Goal: Task Accomplishment & Management: Manage account settings

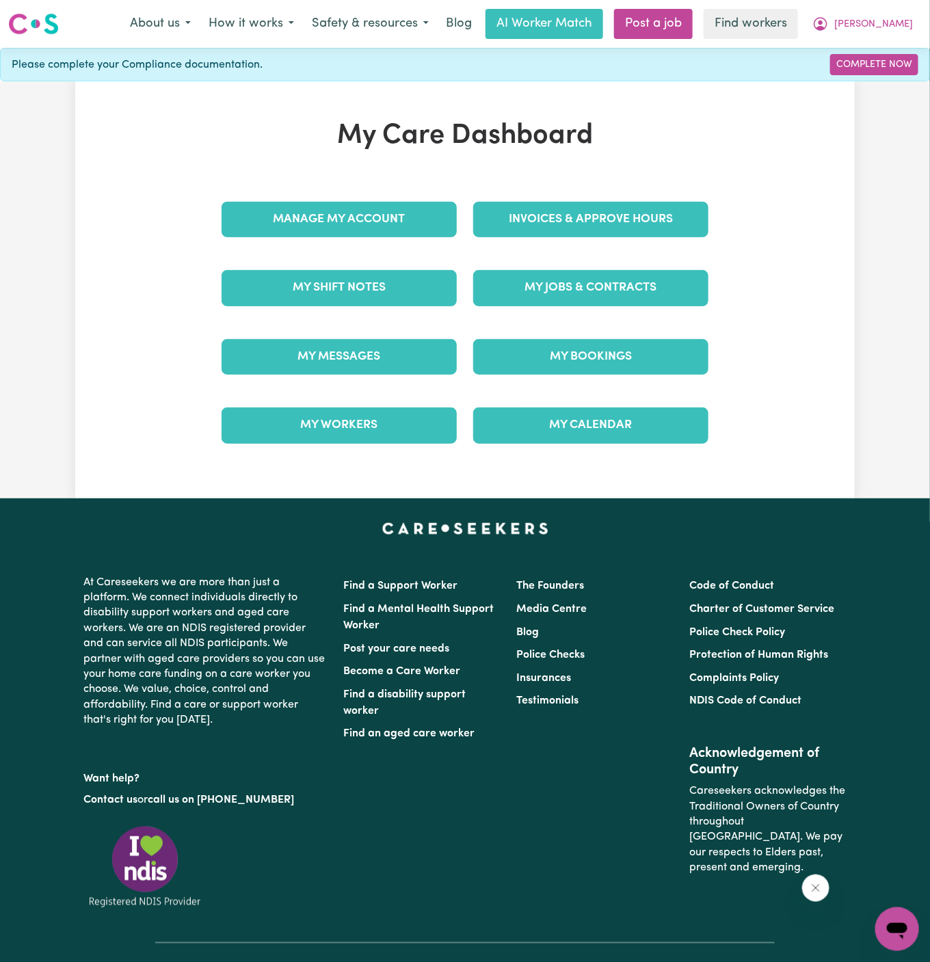
click at [542, 304] on div "My Jobs & Contracts" at bounding box center [590, 288] width 235 height 36
click at [572, 291] on link "My Jobs & Contracts" at bounding box center [590, 288] width 235 height 36
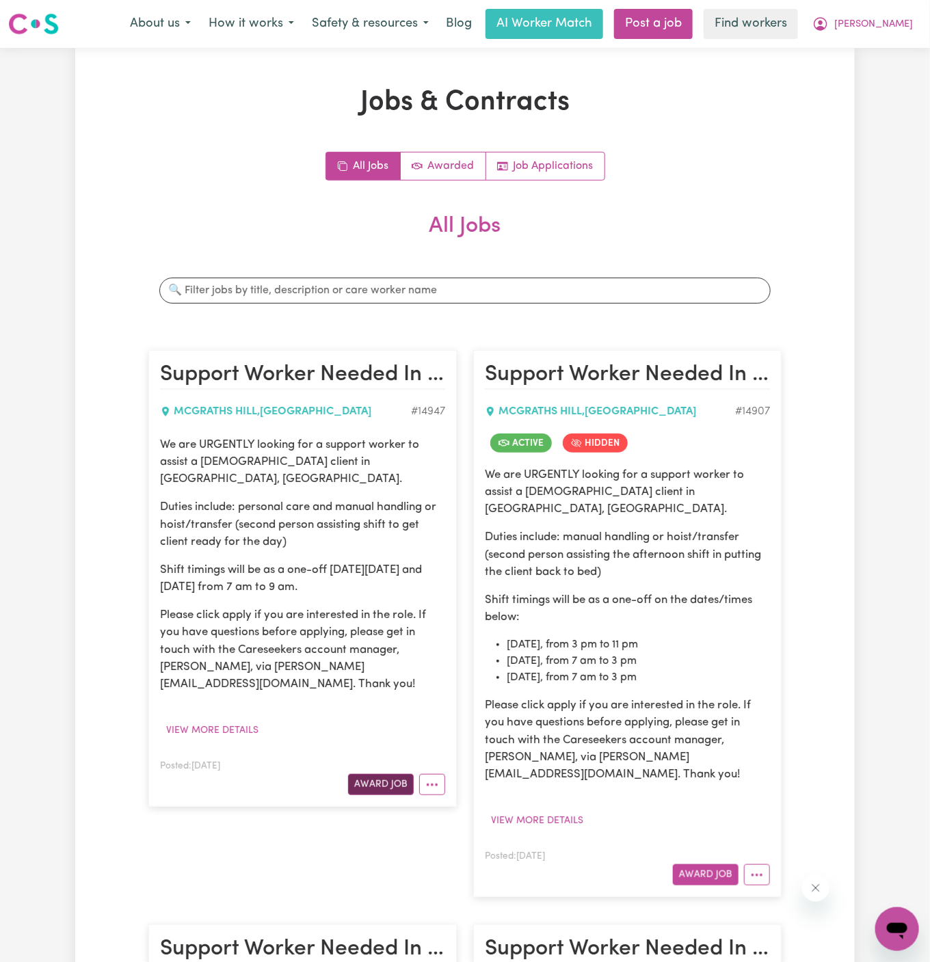
click at [389, 774] on button "Award Job" at bounding box center [381, 784] width 66 height 21
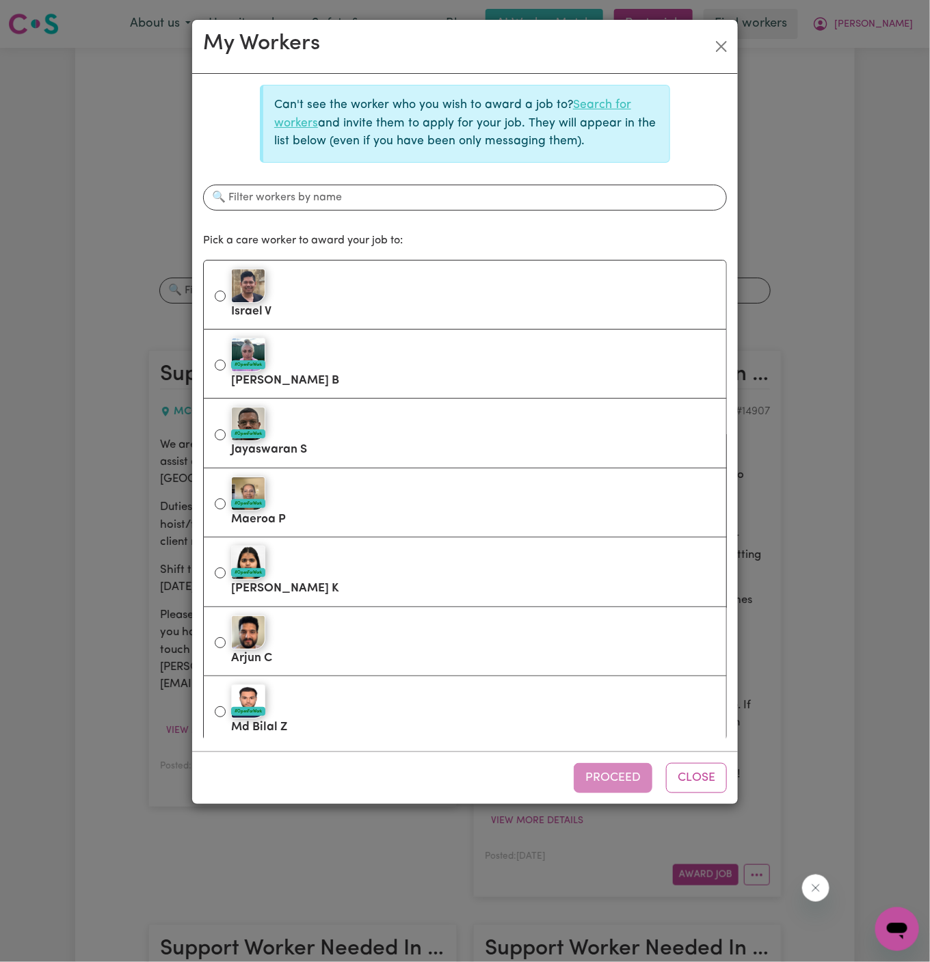
click at [589, 105] on link "Search for workers" at bounding box center [452, 113] width 357 height 29
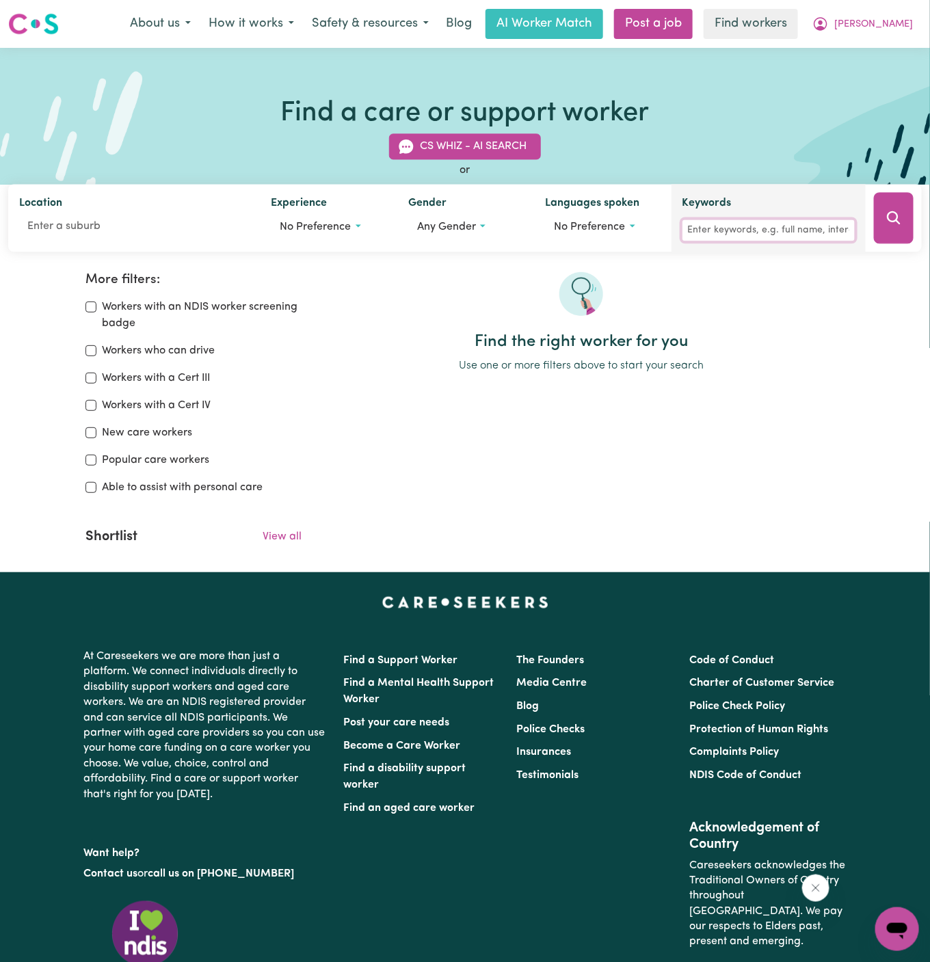
click at [724, 231] on input "Keywords" at bounding box center [769, 230] width 172 height 21
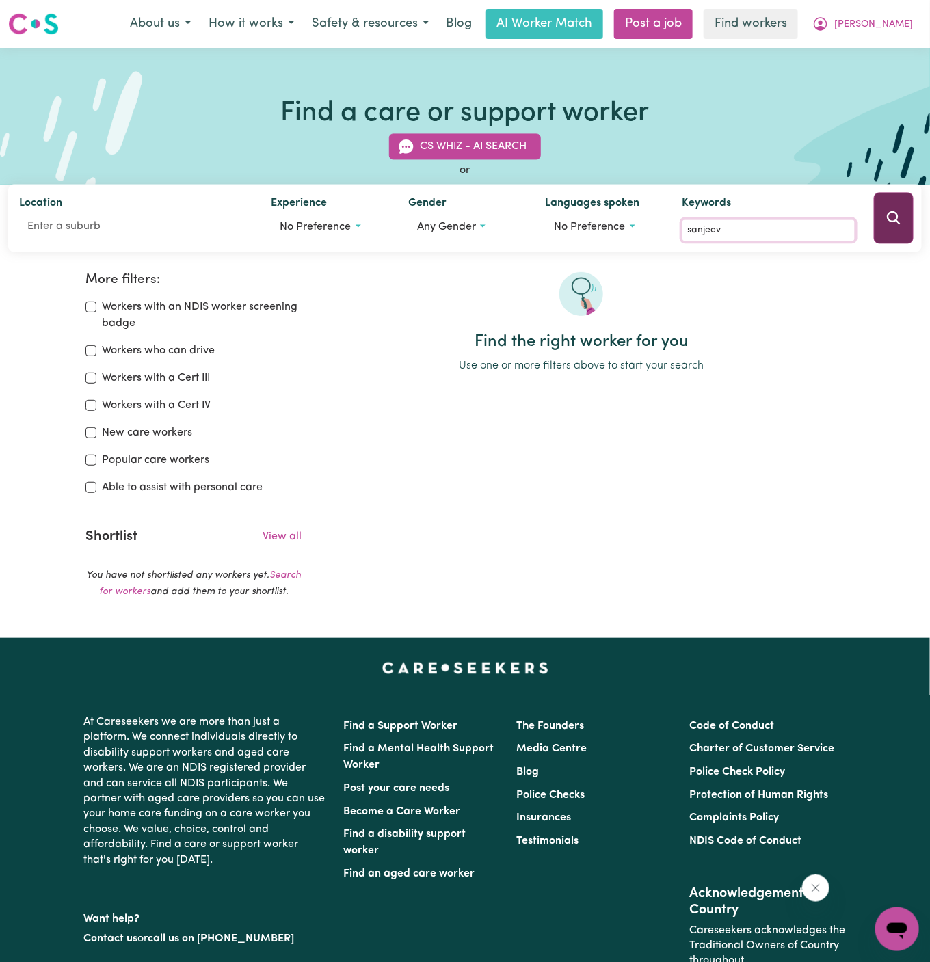
type input "sanjeev"
click at [899, 220] on icon "Search" at bounding box center [894, 218] width 16 height 16
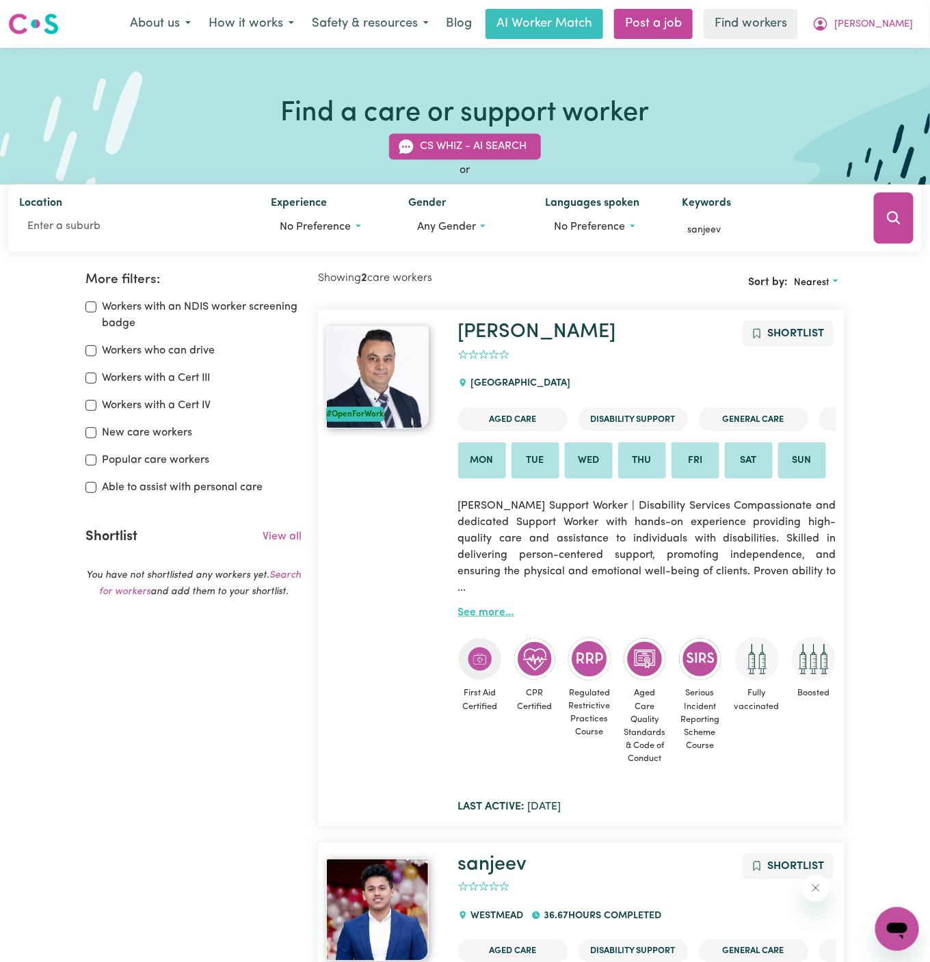
click at [482, 612] on link "See more..." at bounding box center [486, 612] width 56 height 11
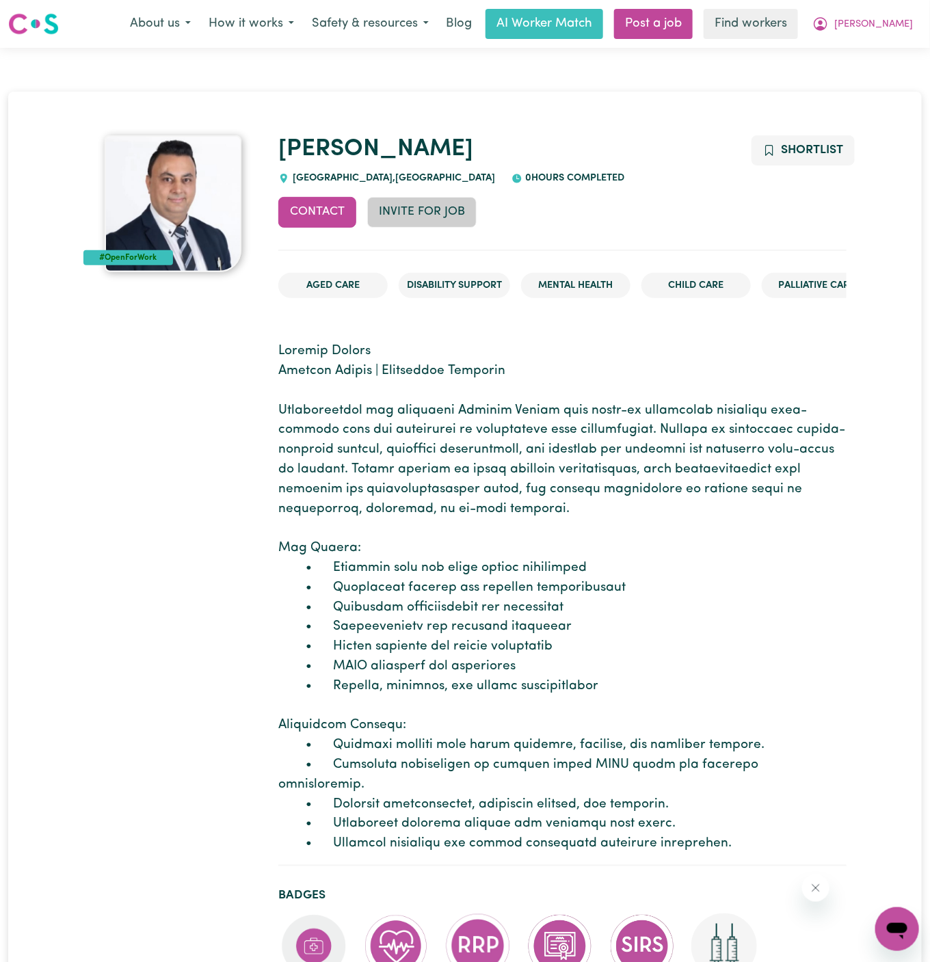
click at [424, 211] on button "Invite for Job" at bounding box center [421, 212] width 109 height 30
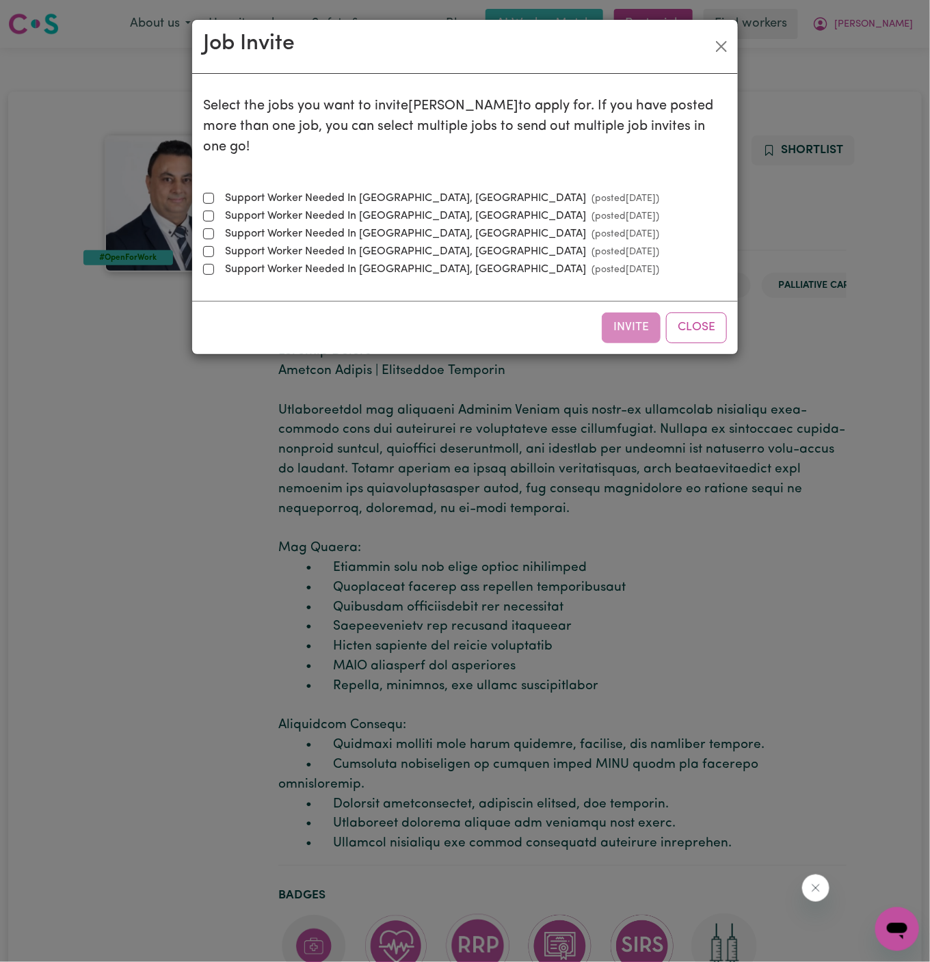
click at [376, 190] on label "Support Worker Needed In McGraths Hill, NSW (posted Aug 21 2025 )" at bounding box center [440, 198] width 440 height 16
click at [214, 193] on input "Support Worker Needed In McGraths Hill, NSW (posted Aug 21 2025 )" at bounding box center [208, 198] width 11 height 11
checkbox input "true"
click at [632, 313] on button "Invite" at bounding box center [631, 328] width 59 height 30
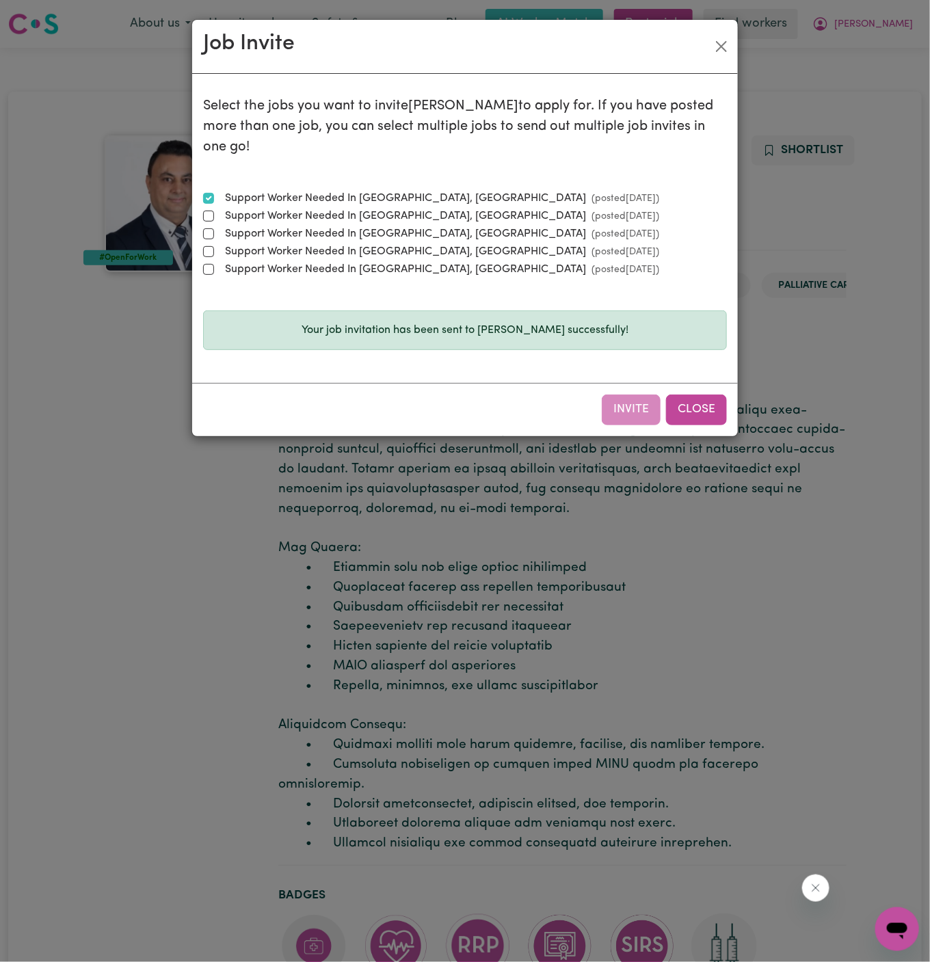
click at [695, 395] on button "Close" at bounding box center [696, 410] width 61 height 30
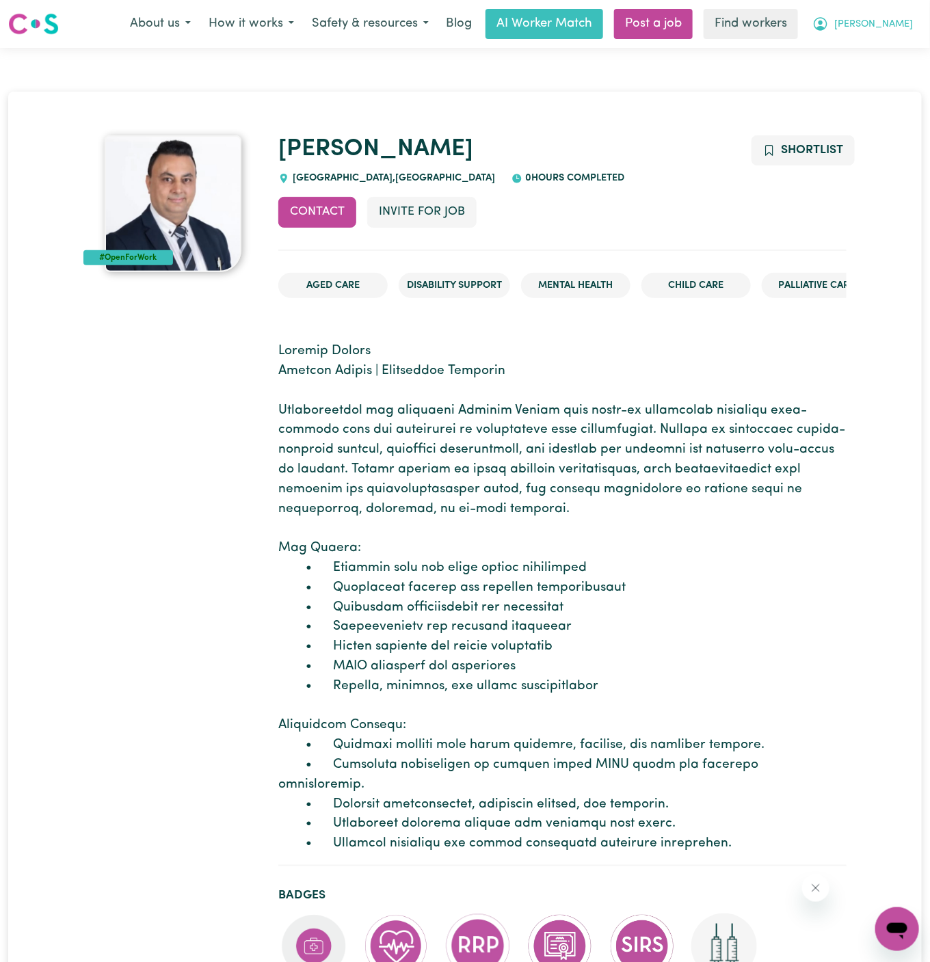
click at [889, 25] on span "[PERSON_NAME]" at bounding box center [874, 24] width 79 height 15
click at [887, 44] on link "My Dashboard" at bounding box center [867, 53] width 108 height 26
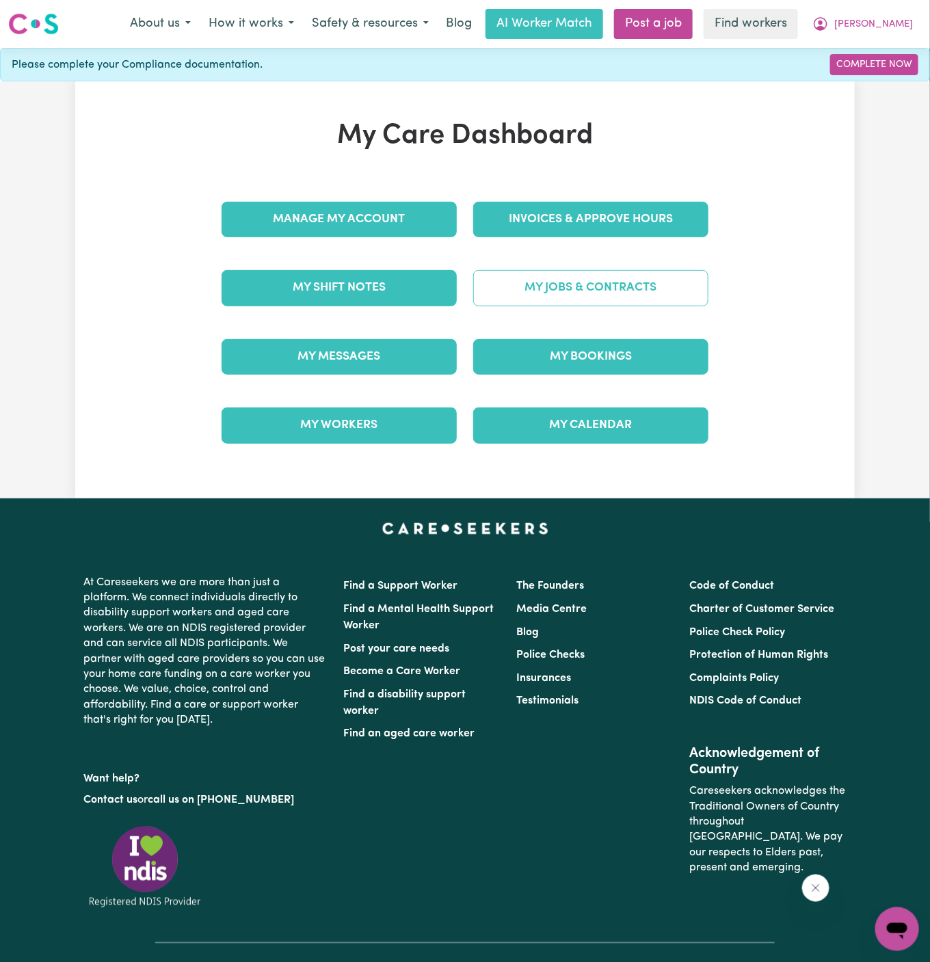
click at [598, 297] on link "My Jobs & Contracts" at bounding box center [590, 288] width 235 height 36
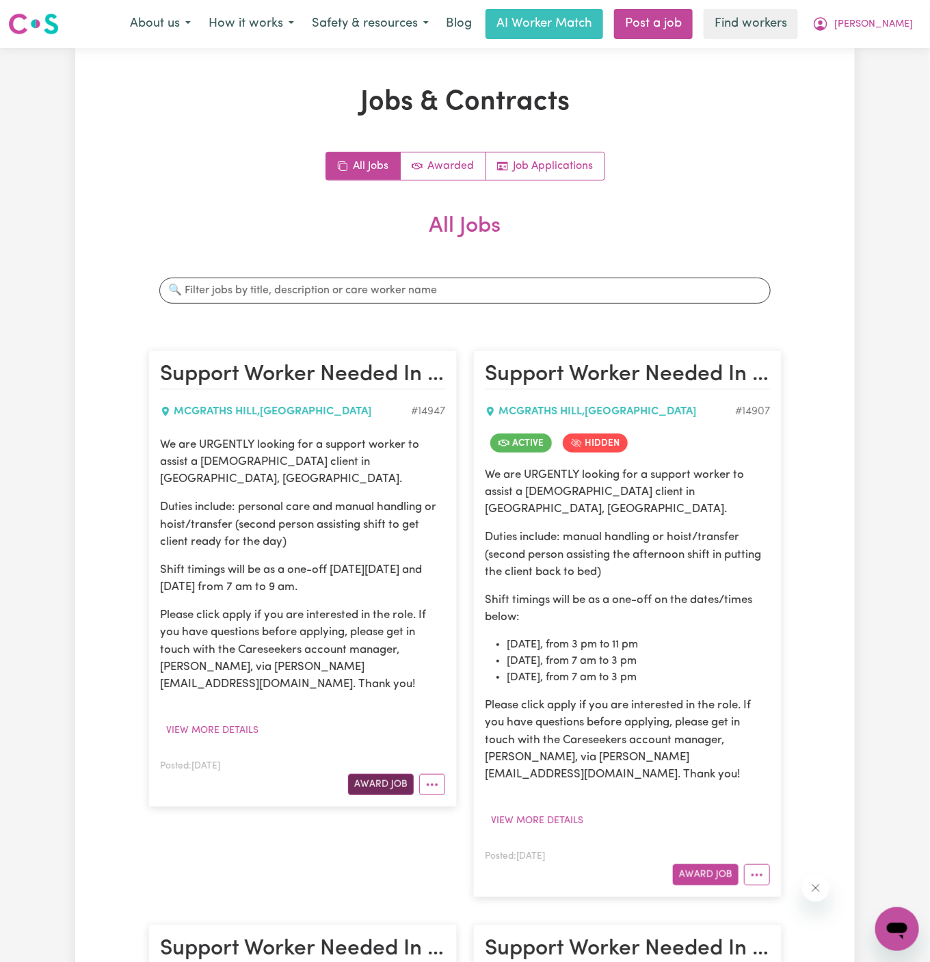
click at [382, 774] on button "Award Job" at bounding box center [381, 784] width 66 height 21
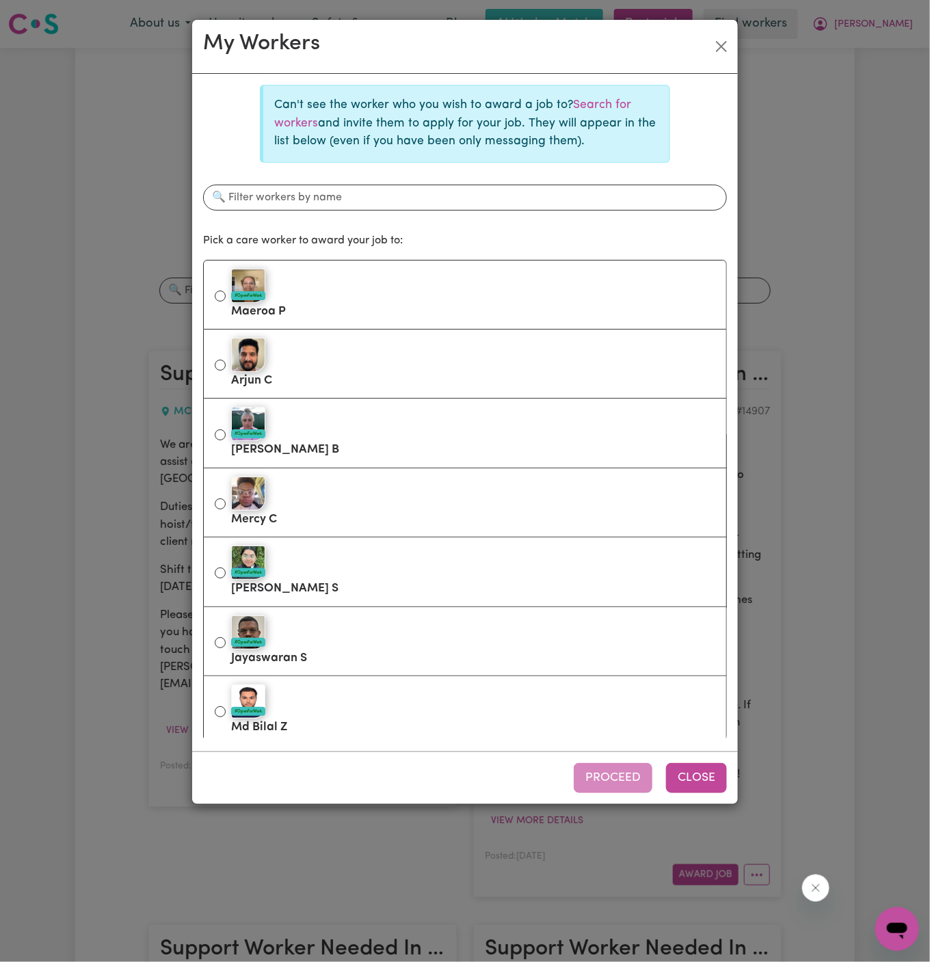
click at [713, 783] on button "Close" at bounding box center [696, 778] width 61 height 30
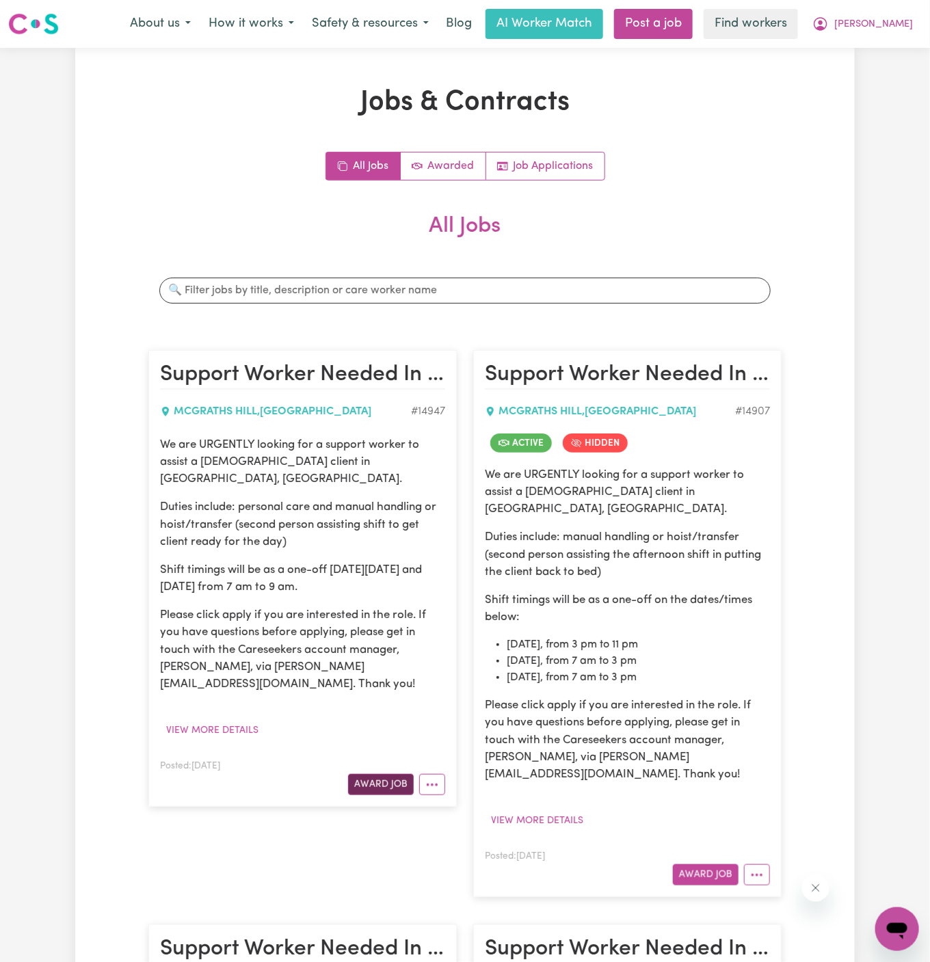
click at [395, 774] on button "Award Job" at bounding box center [381, 784] width 66 height 21
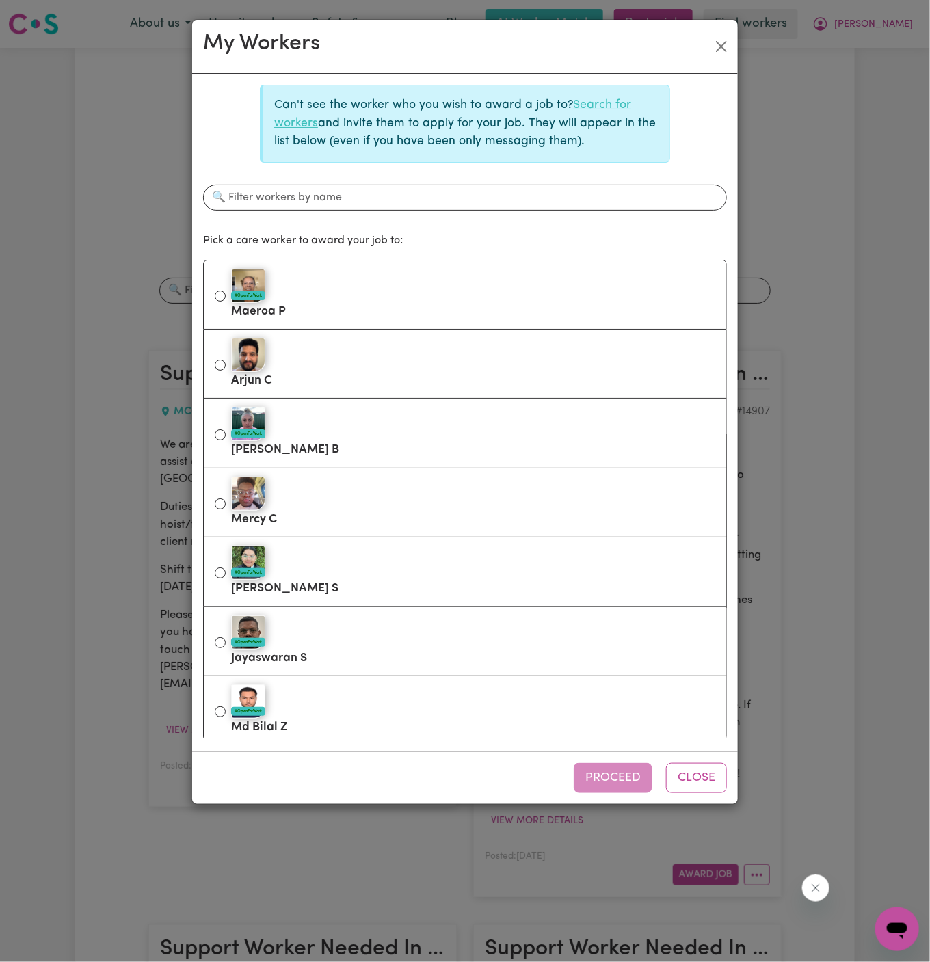
click at [595, 102] on link "Search for workers" at bounding box center [452, 113] width 357 height 29
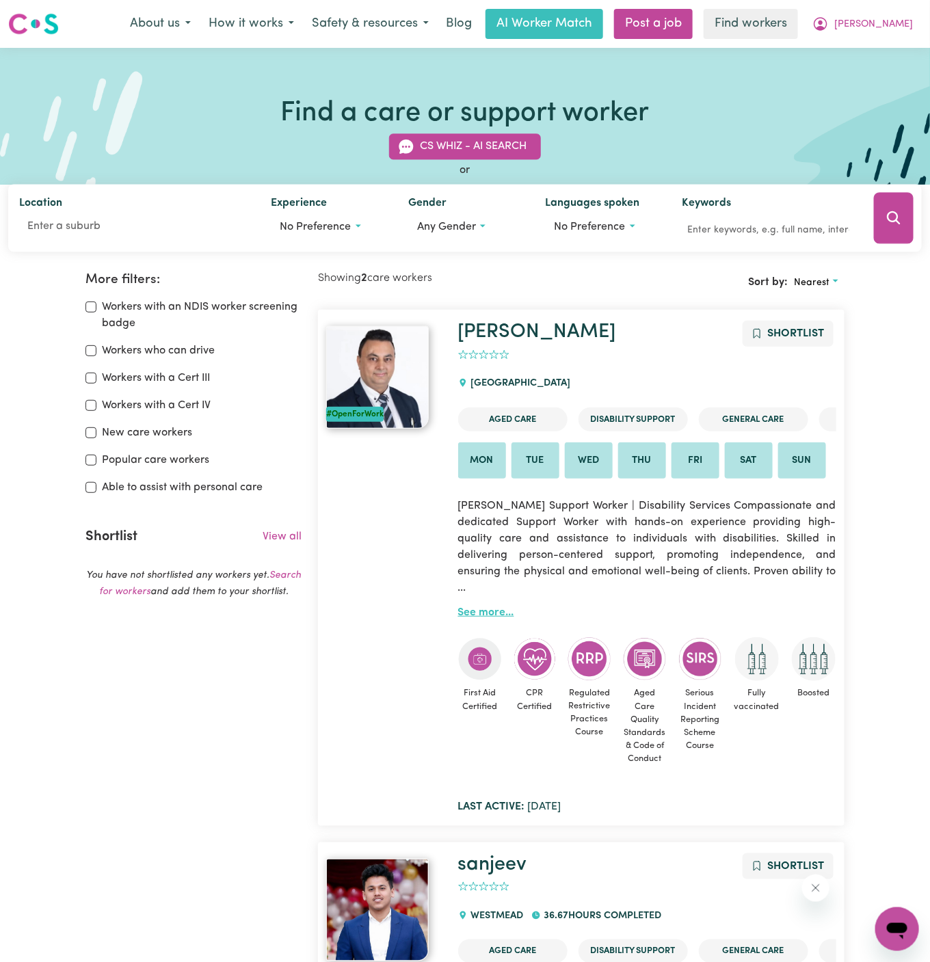
click at [502, 613] on link "See more..." at bounding box center [486, 612] width 56 height 11
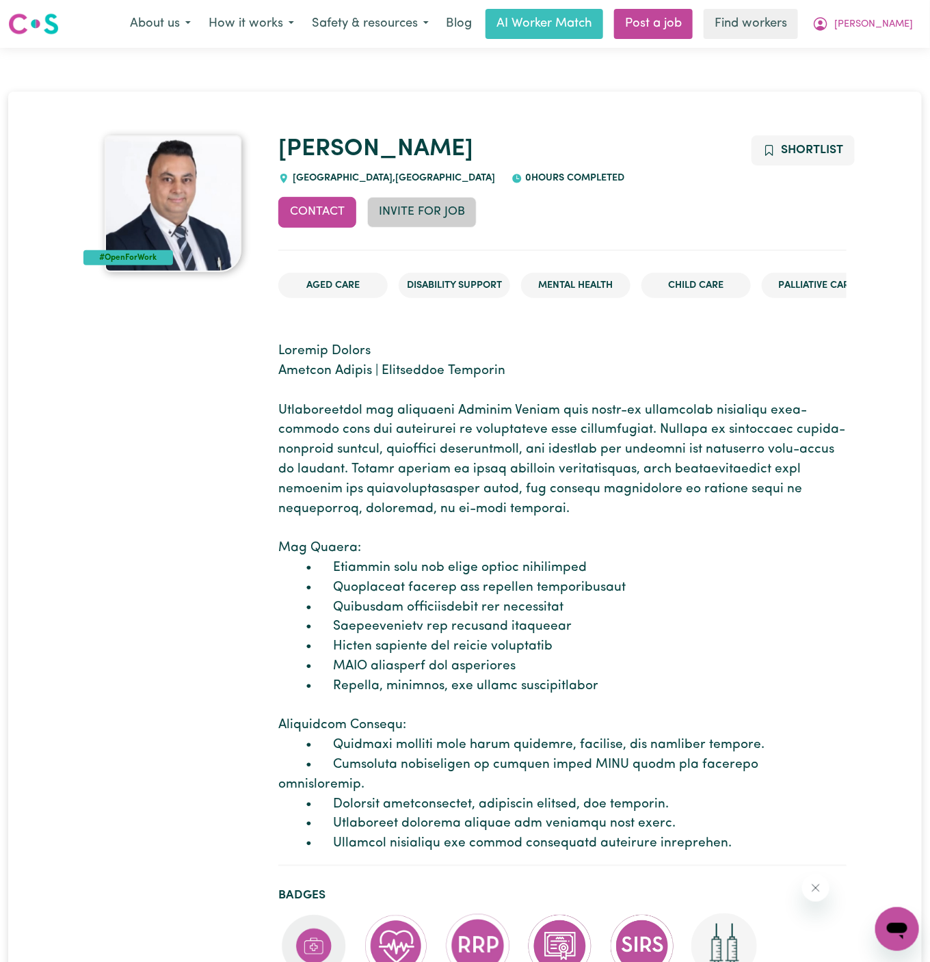
click at [422, 218] on button "Invite for Job" at bounding box center [421, 212] width 109 height 30
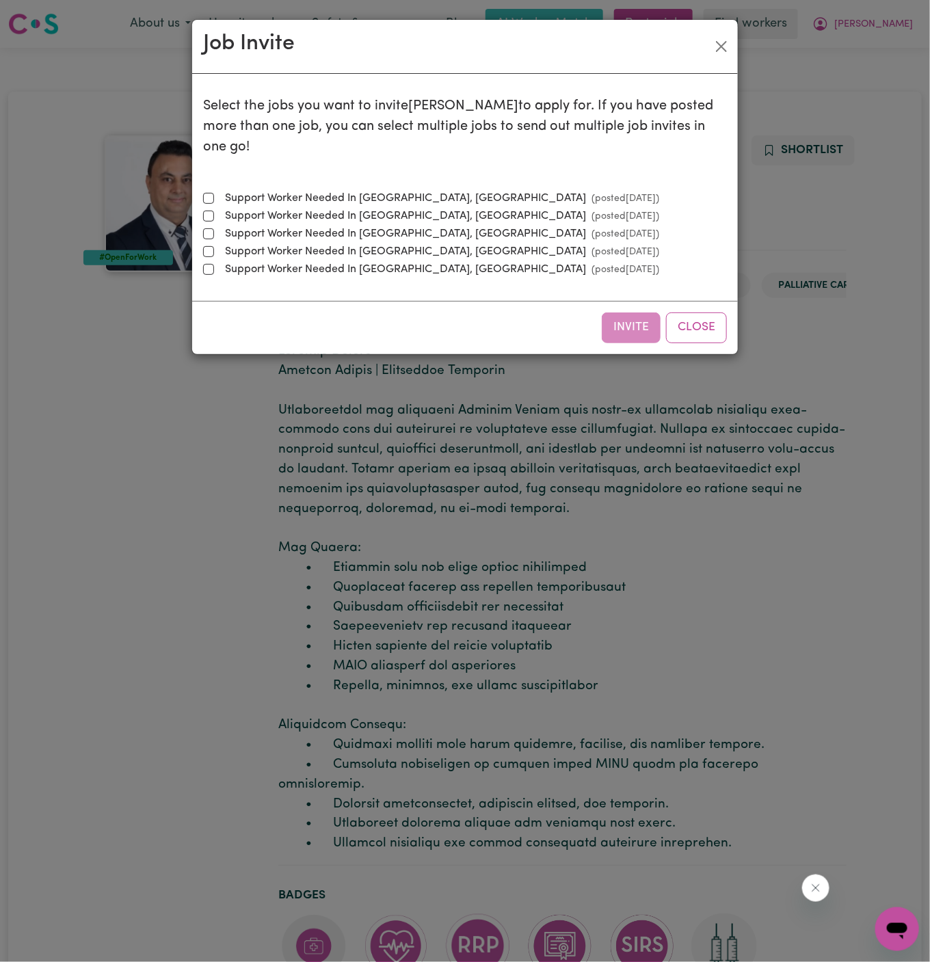
click at [400, 190] on label "Support Worker Needed In McGraths Hill, NSW (posted Aug 21 2025 )" at bounding box center [440, 198] width 440 height 16
click at [214, 193] on input "Support Worker Needed In McGraths Hill, NSW (posted Aug 21 2025 )" at bounding box center [208, 198] width 11 height 11
checkbox input "true"
click at [636, 313] on button "Invite" at bounding box center [631, 328] width 59 height 30
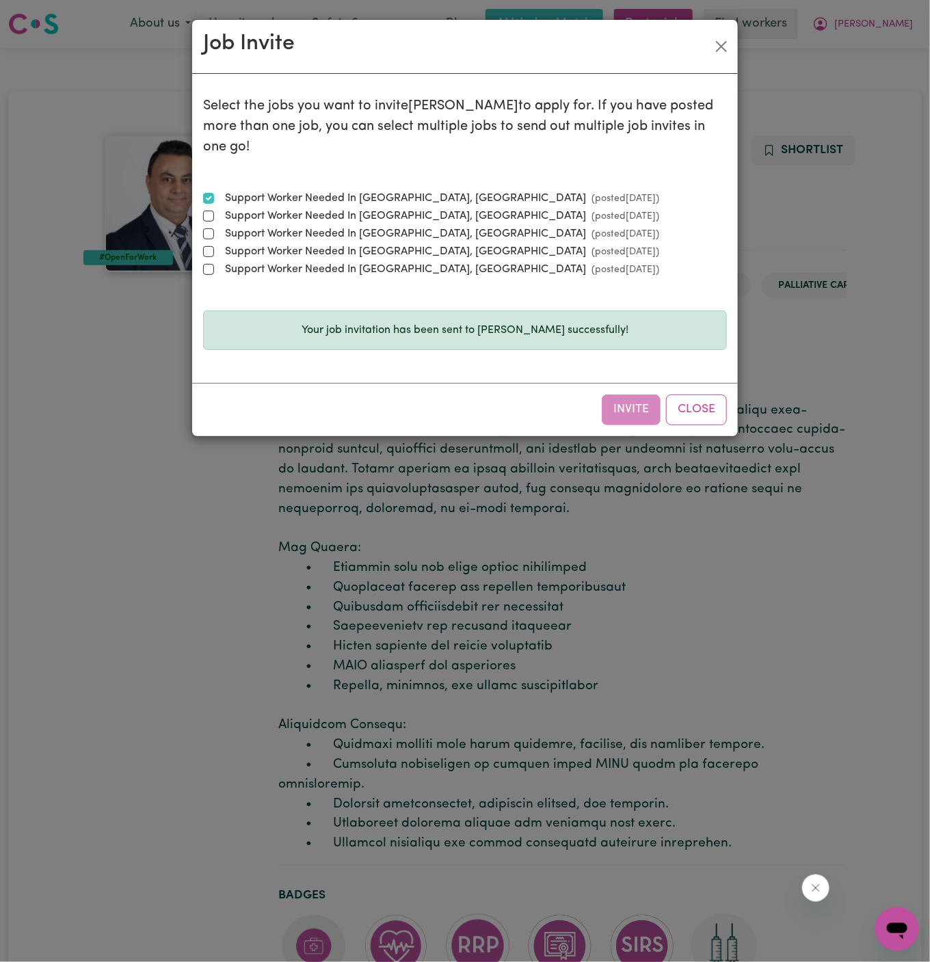
click at [690, 383] on div "Invite Close" at bounding box center [465, 409] width 546 height 53
click at [696, 395] on button "Close" at bounding box center [696, 410] width 61 height 30
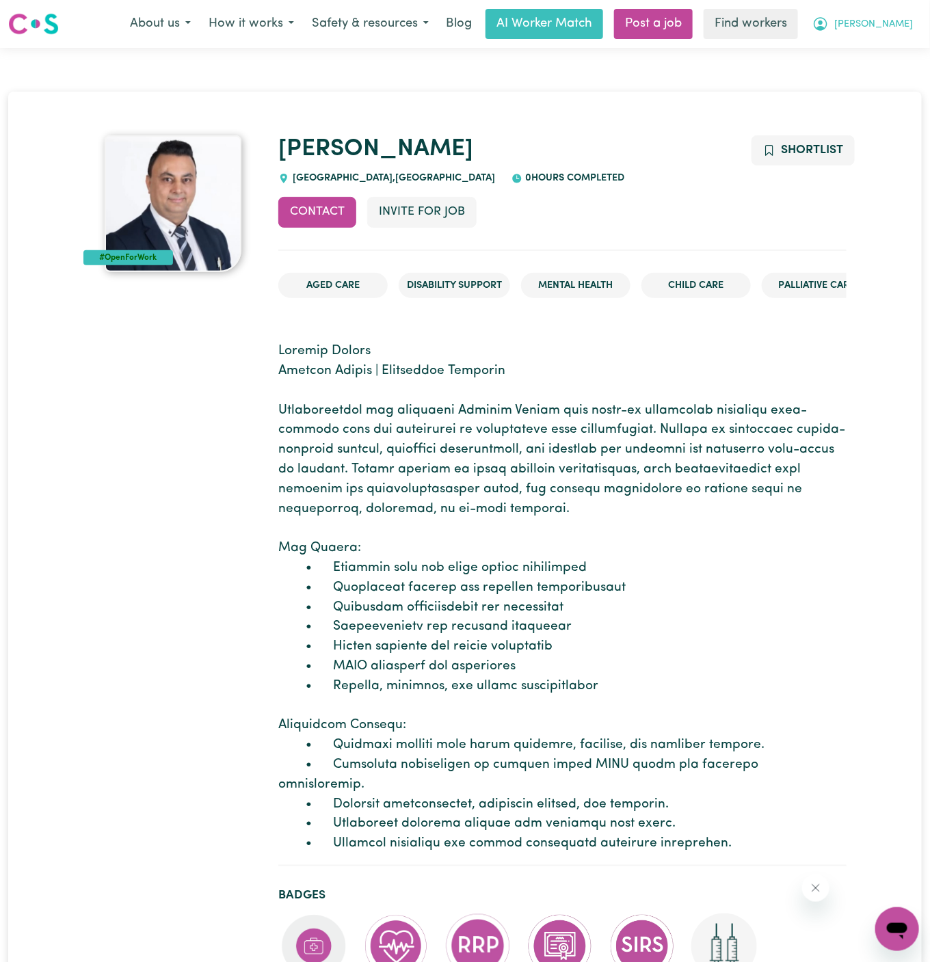
click at [902, 25] on span "[PERSON_NAME]" at bounding box center [874, 24] width 79 height 15
click at [900, 47] on link "My Dashboard" at bounding box center [867, 53] width 108 height 26
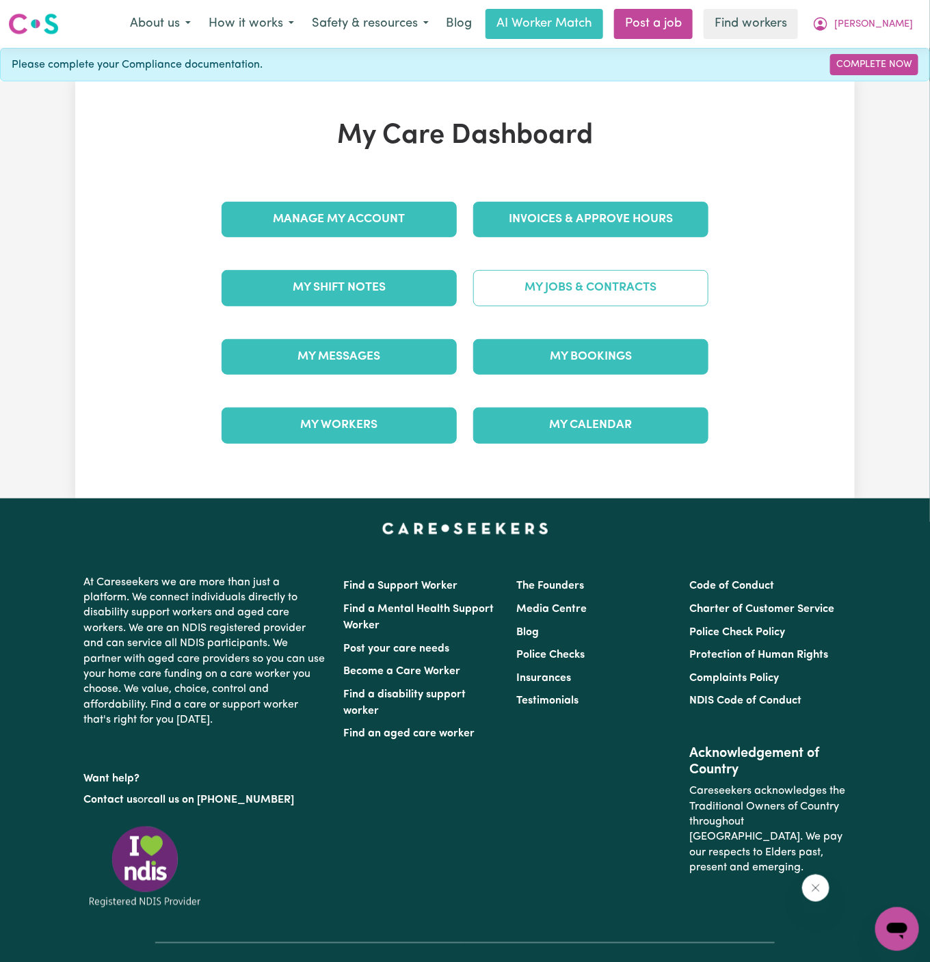
click at [577, 302] on link "My Jobs & Contracts" at bounding box center [590, 288] width 235 height 36
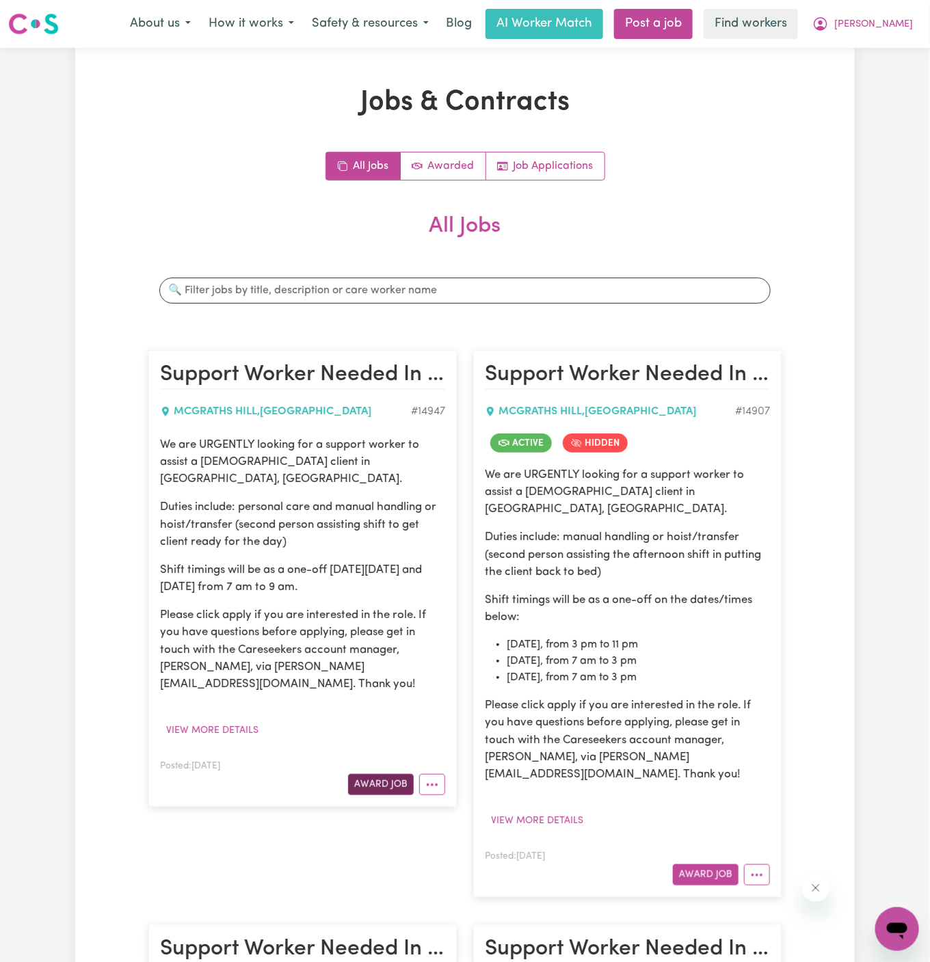
click at [383, 774] on button "Award Job" at bounding box center [381, 784] width 66 height 21
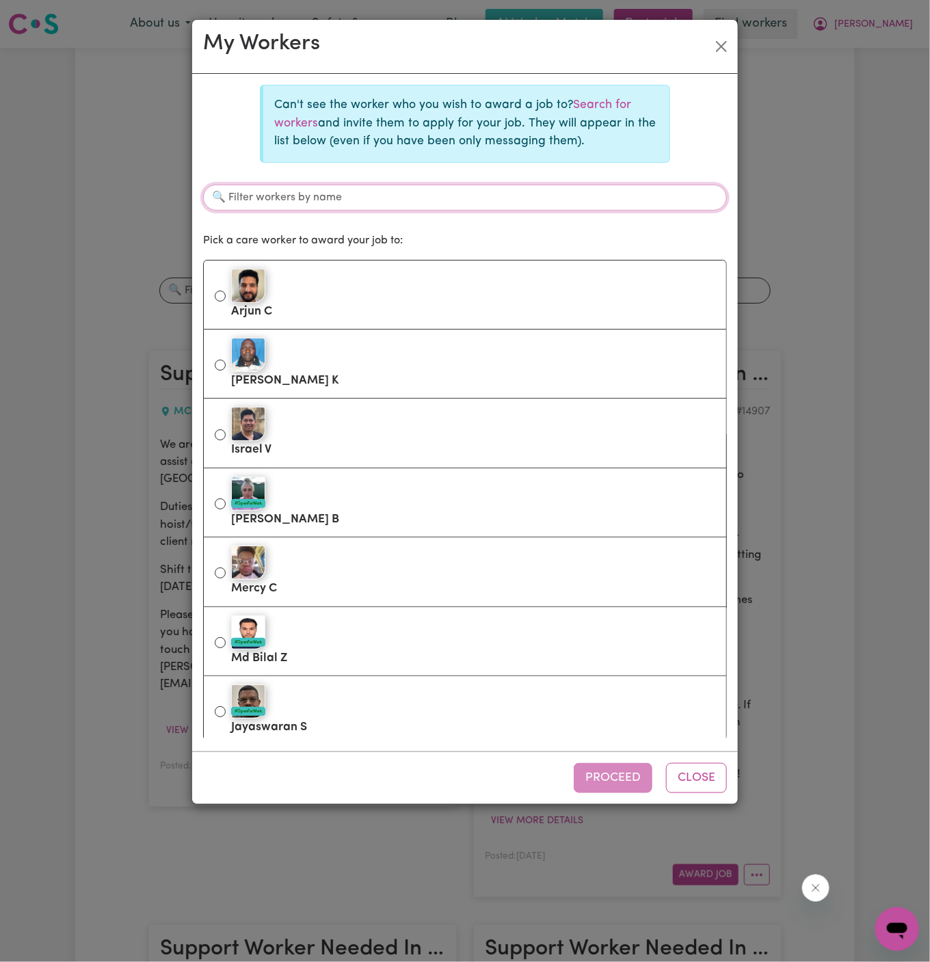
click at [370, 196] on input "Filter workers by name" at bounding box center [465, 198] width 524 height 26
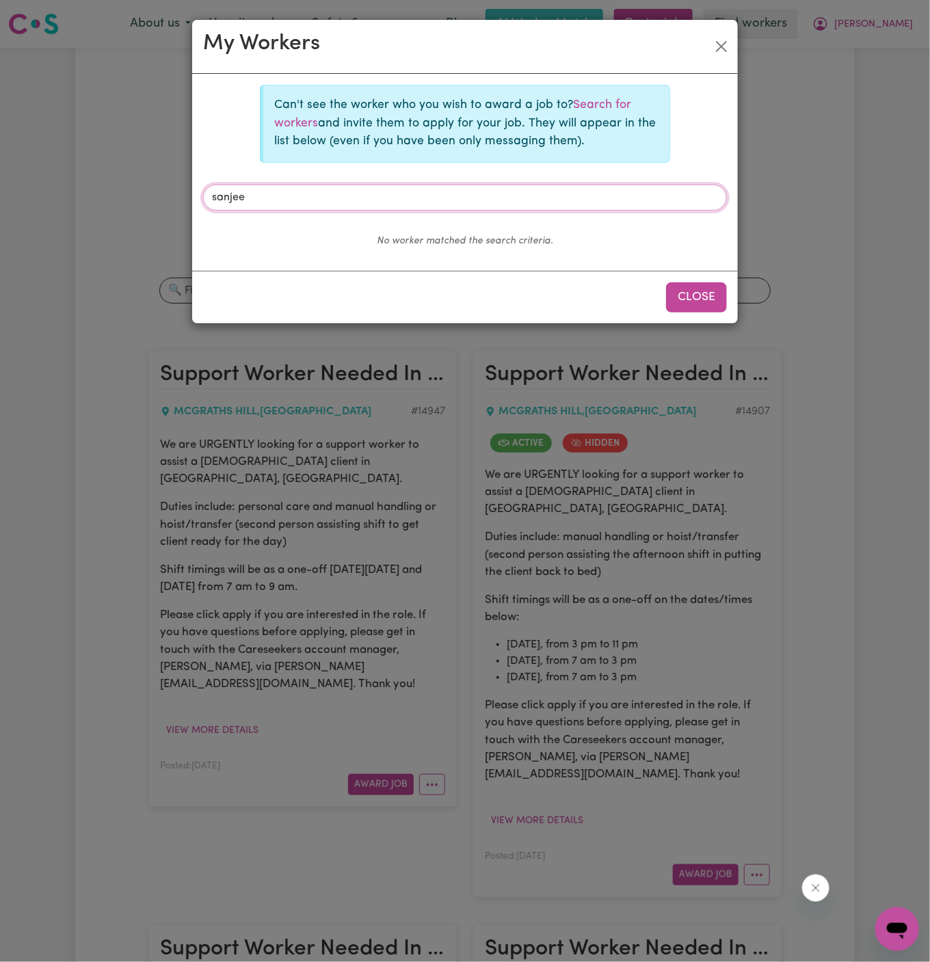
type input "sanjee"
click at [703, 295] on button "Close" at bounding box center [696, 298] width 61 height 30
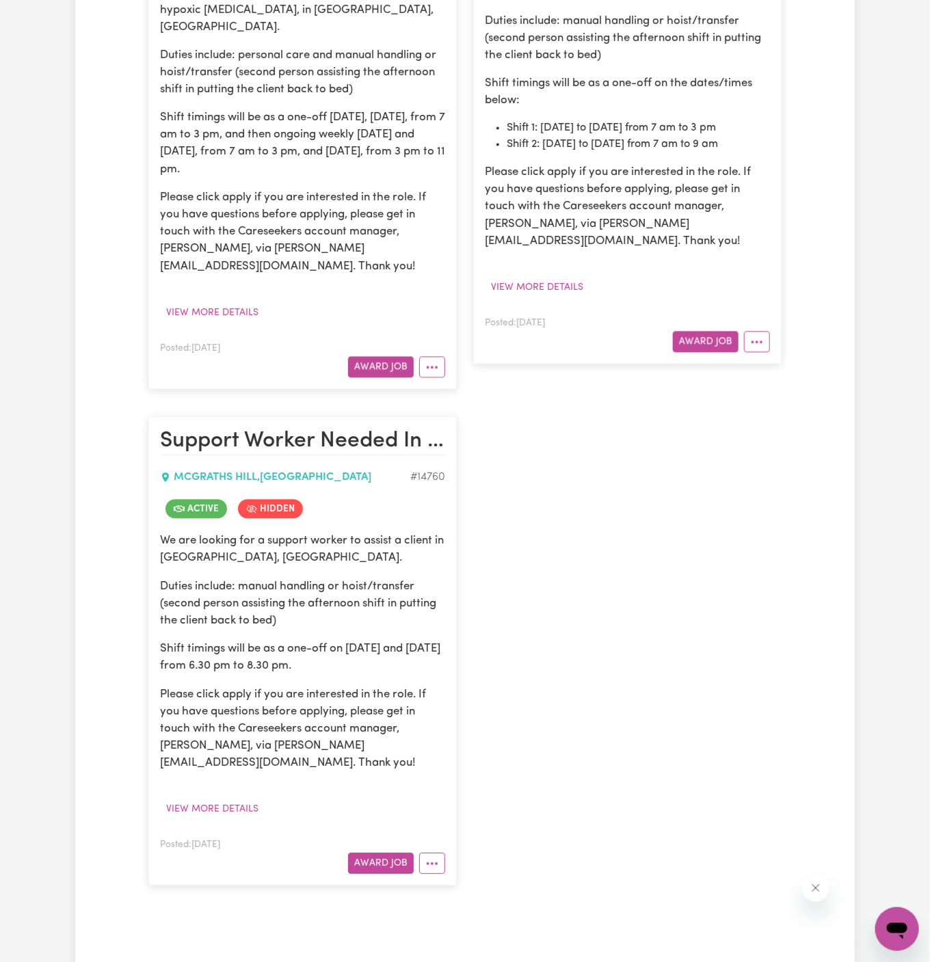
scroll to position [1097, 0]
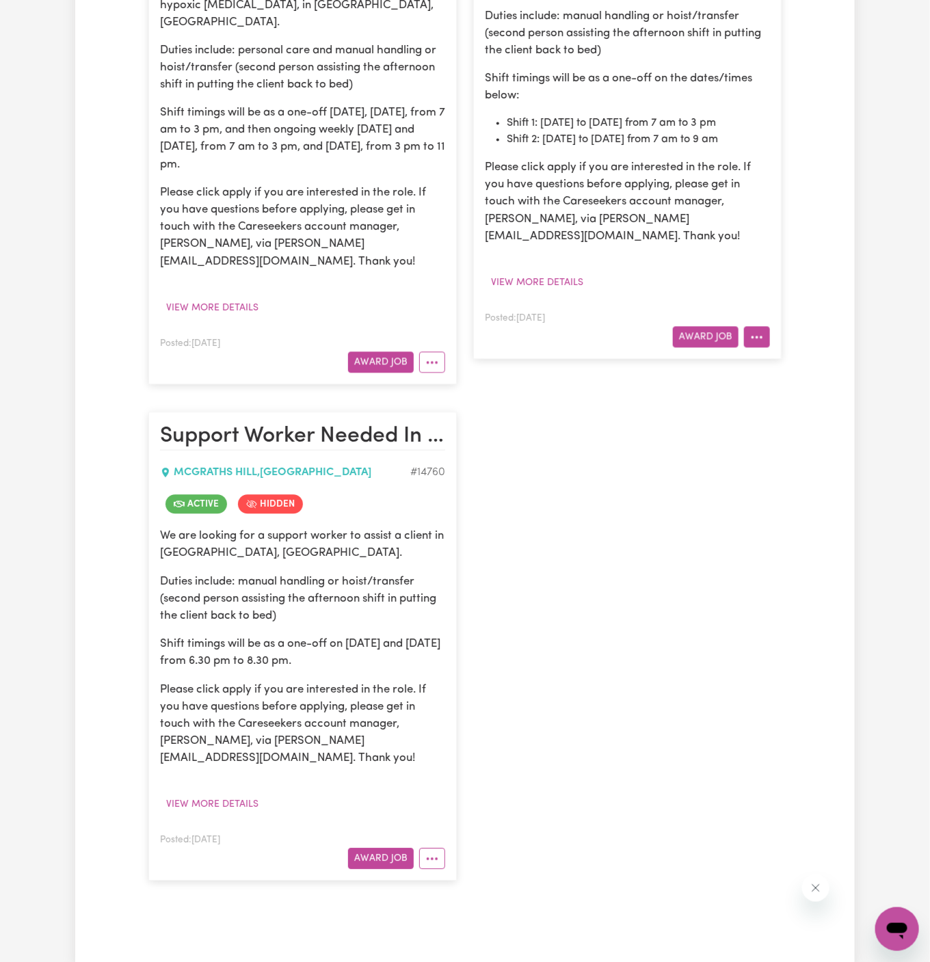
click at [767, 326] on button "More options" at bounding box center [757, 336] width 26 height 21
click at [811, 409] on link "Edit Job" at bounding box center [799, 422] width 108 height 27
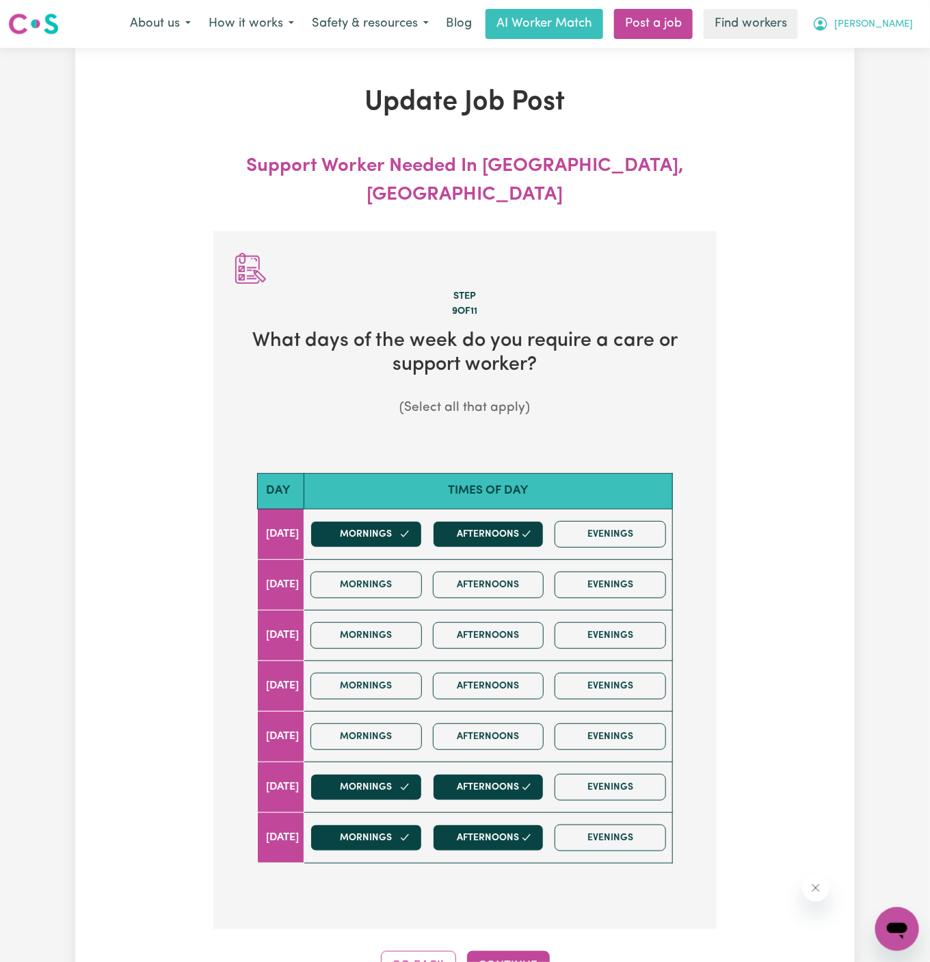
click at [893, 24] on span "[PERSON_NAME]" at bounding box center [874, 24] width 79 height 15
click at [893, 47] on link "My Dashboard" at bounding box center [867, 53] width 108 height 26
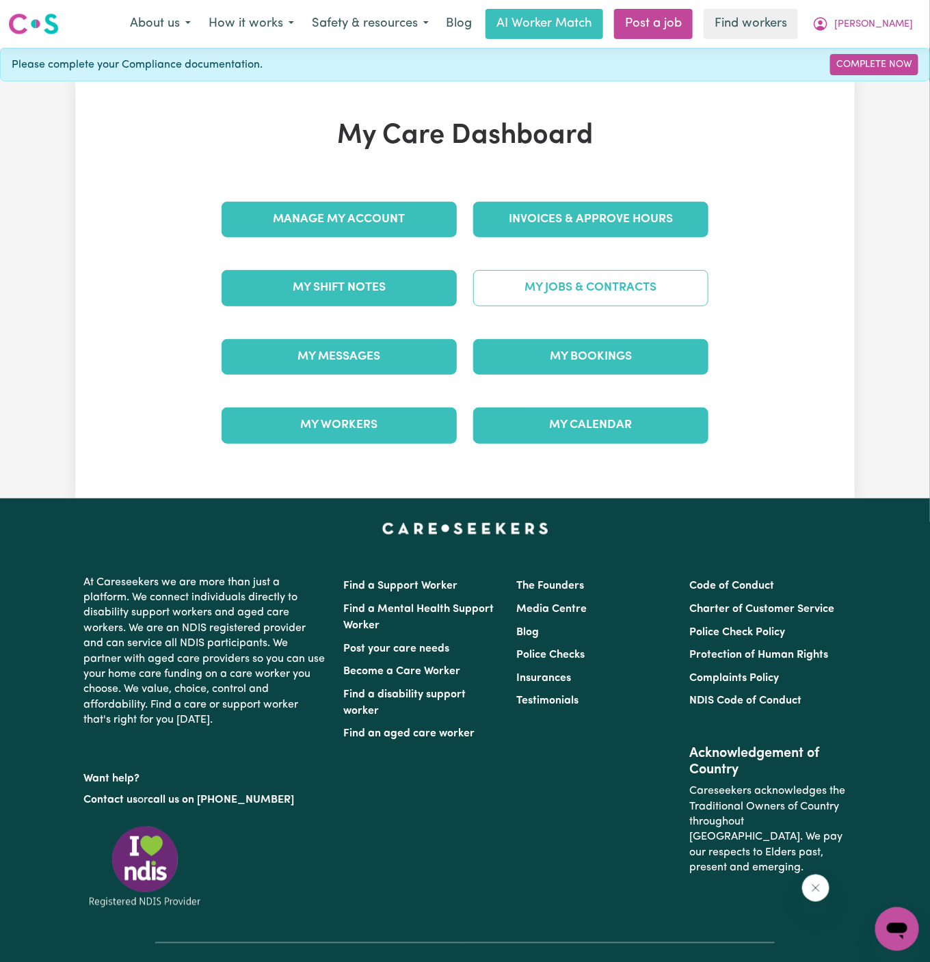
click at [636, 295] on link "My Jobs & Contracts" at bounding box center [590, 288] width 235 height 36
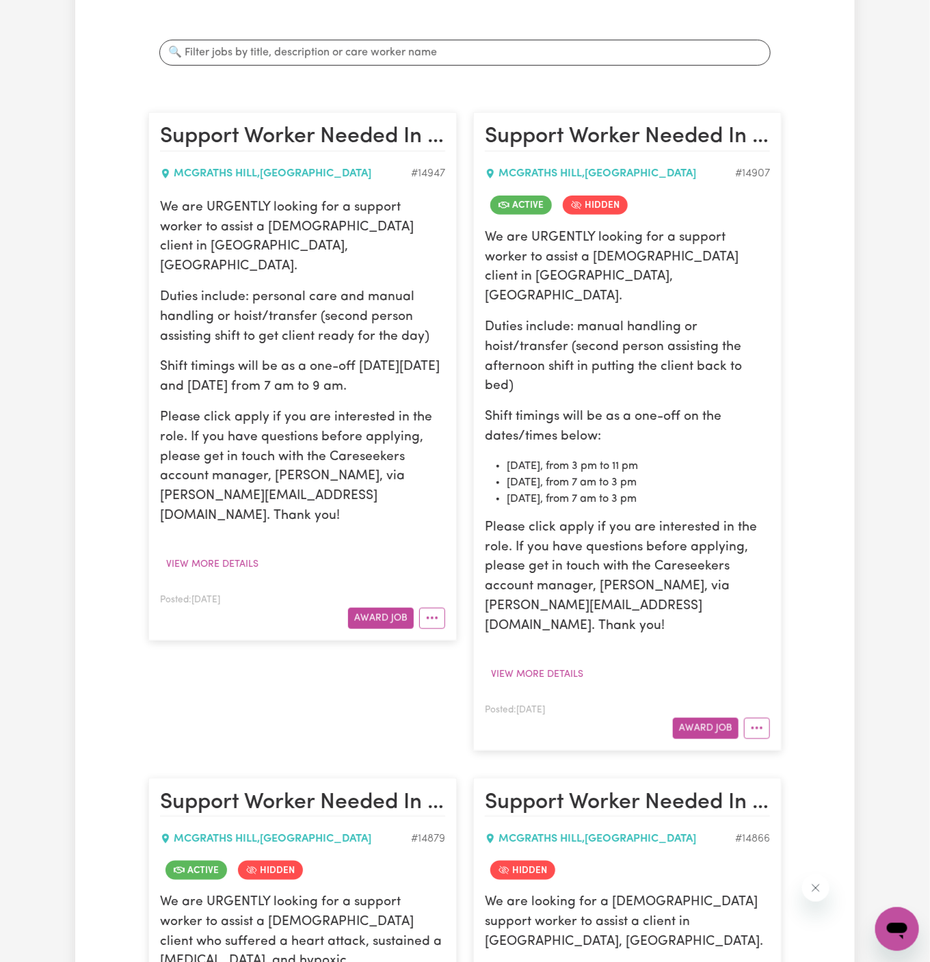
scroll to position [214, 0]
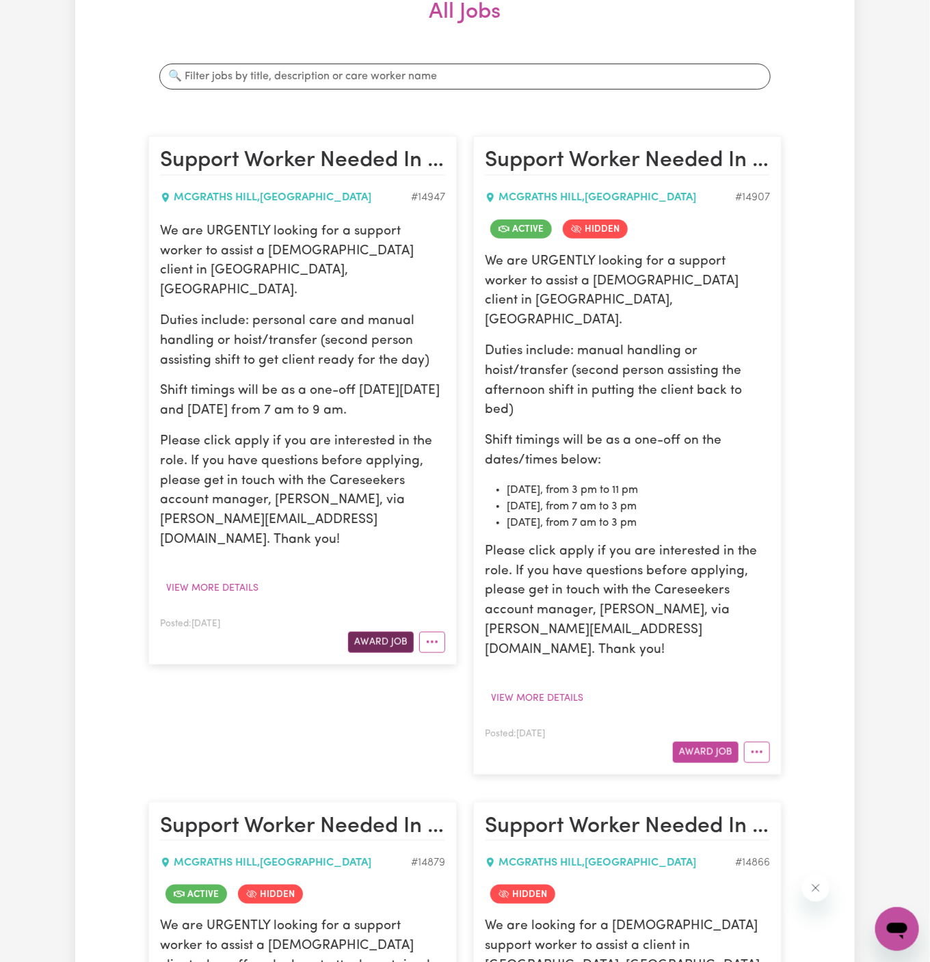
click at [393, 632] on button "Award Job" at bounding box center [381, 642] width 66 height 21
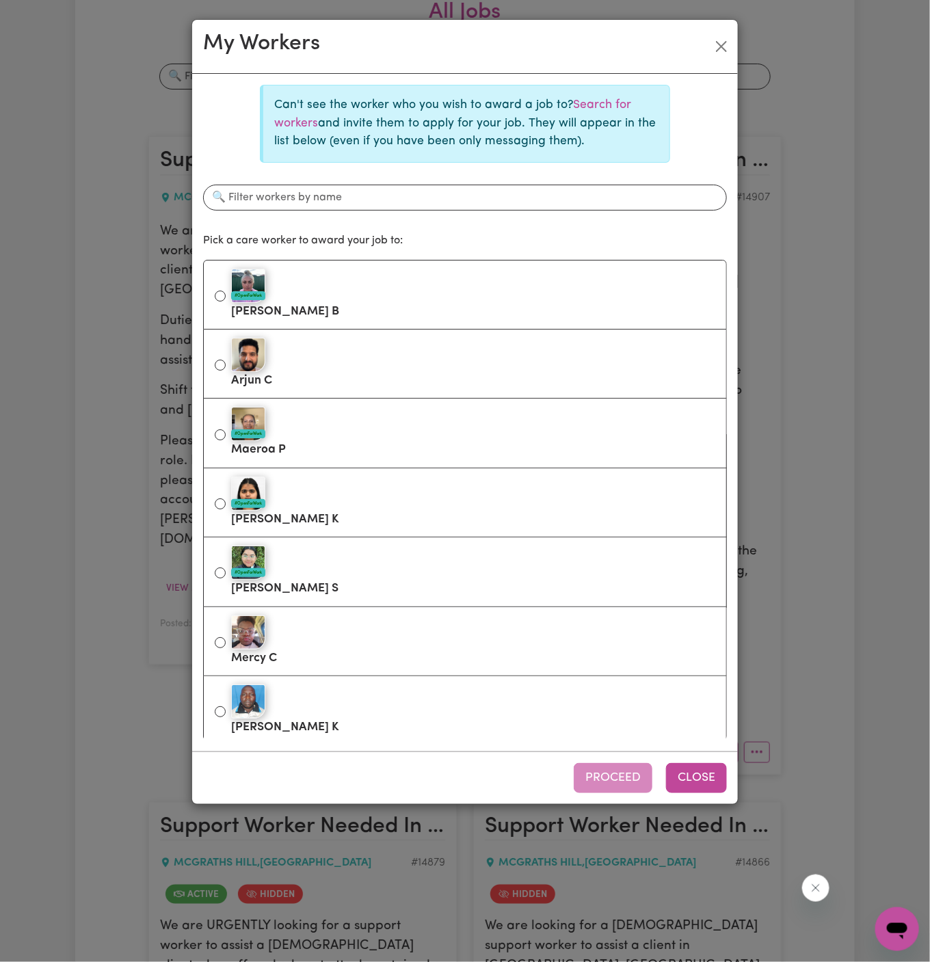
click at [698, 785] on button "Close" at bounding box center [696, 778] width 61 height 30
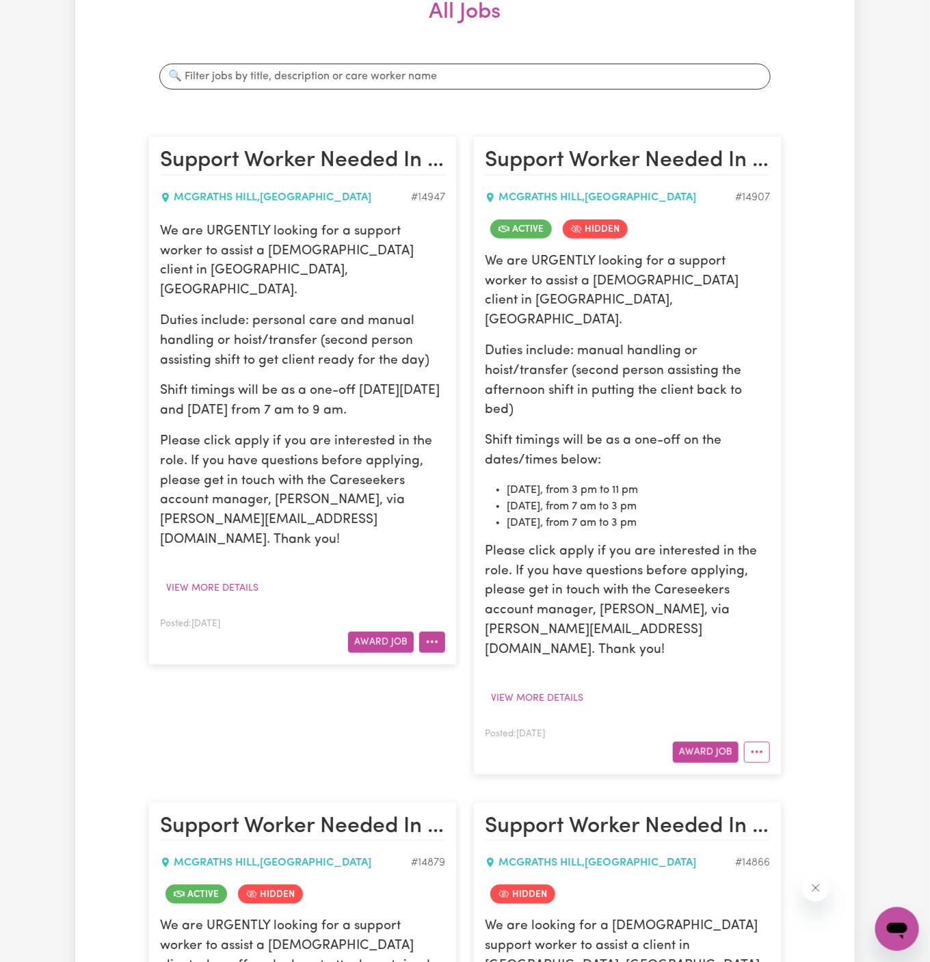
click at [436, 632] on button "More options" at bounding box center [432, 642] width 26 height 21
click at [485, 715] on link "Edit Job" at bounding box center [474, 728] width 108 height 27
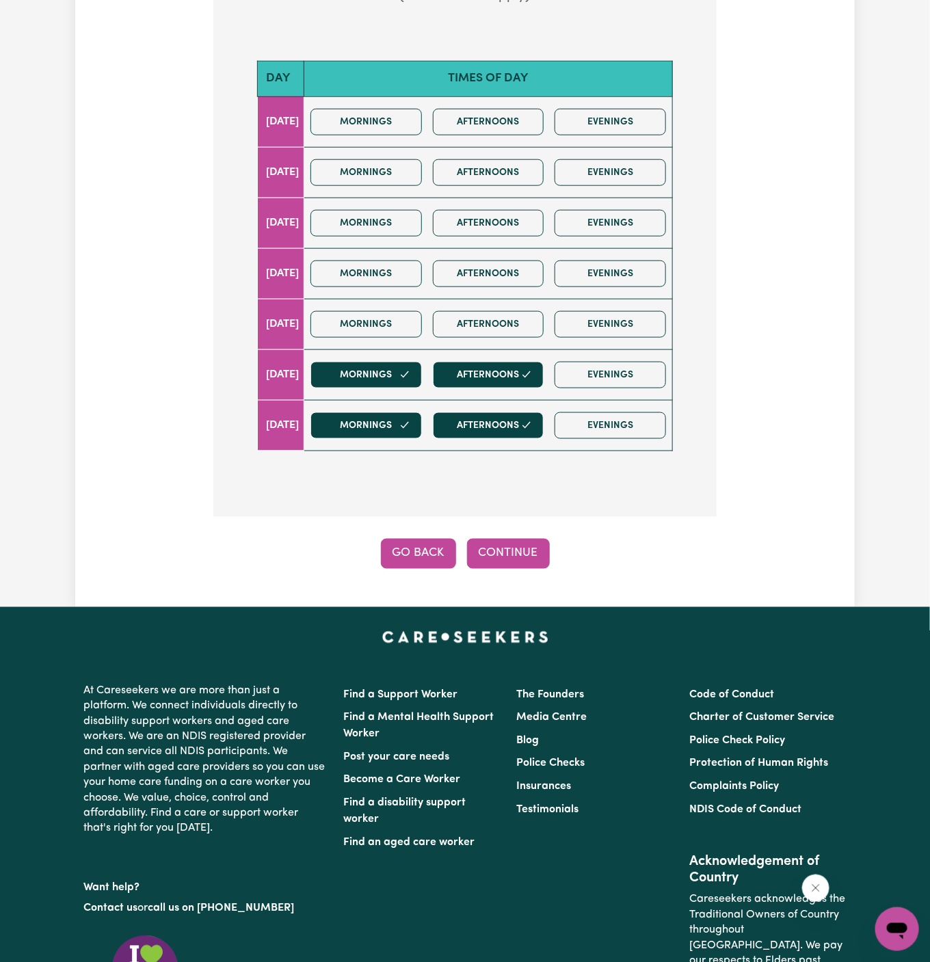
click at [431, 539] on button "Go Back" at bounding box center [418, 554] width 75 height 30
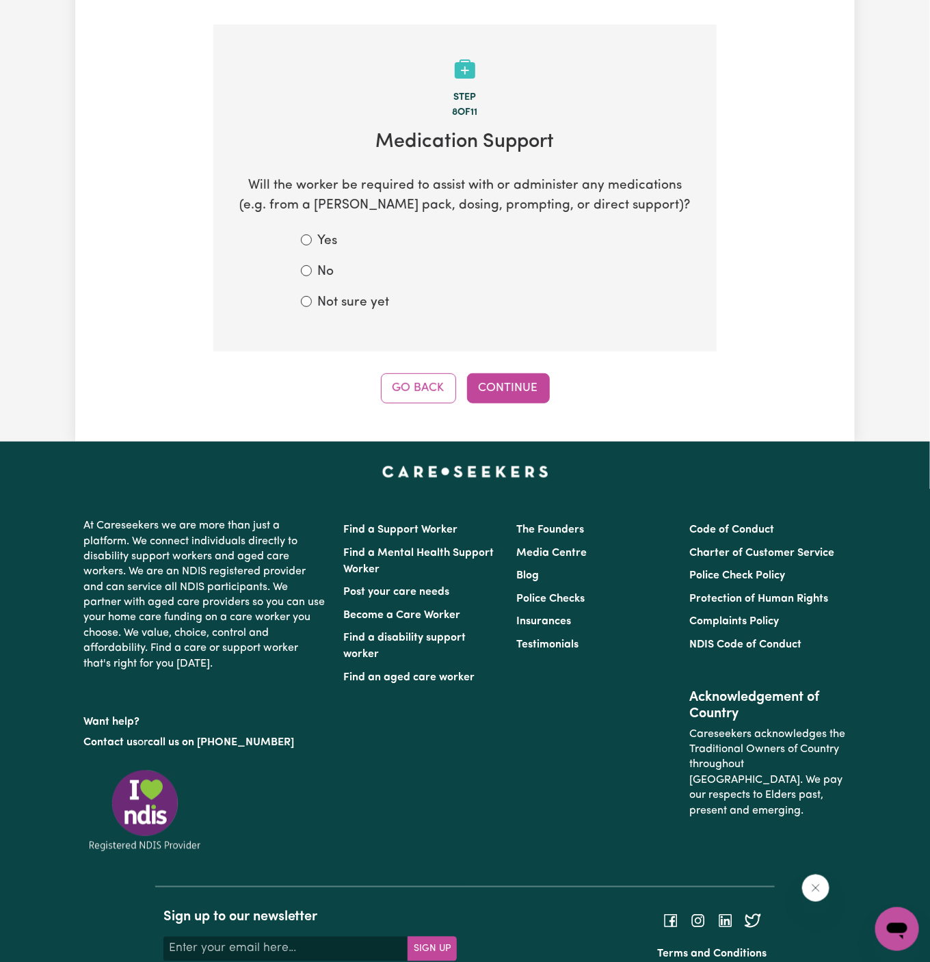
scroll to position [202, 0]
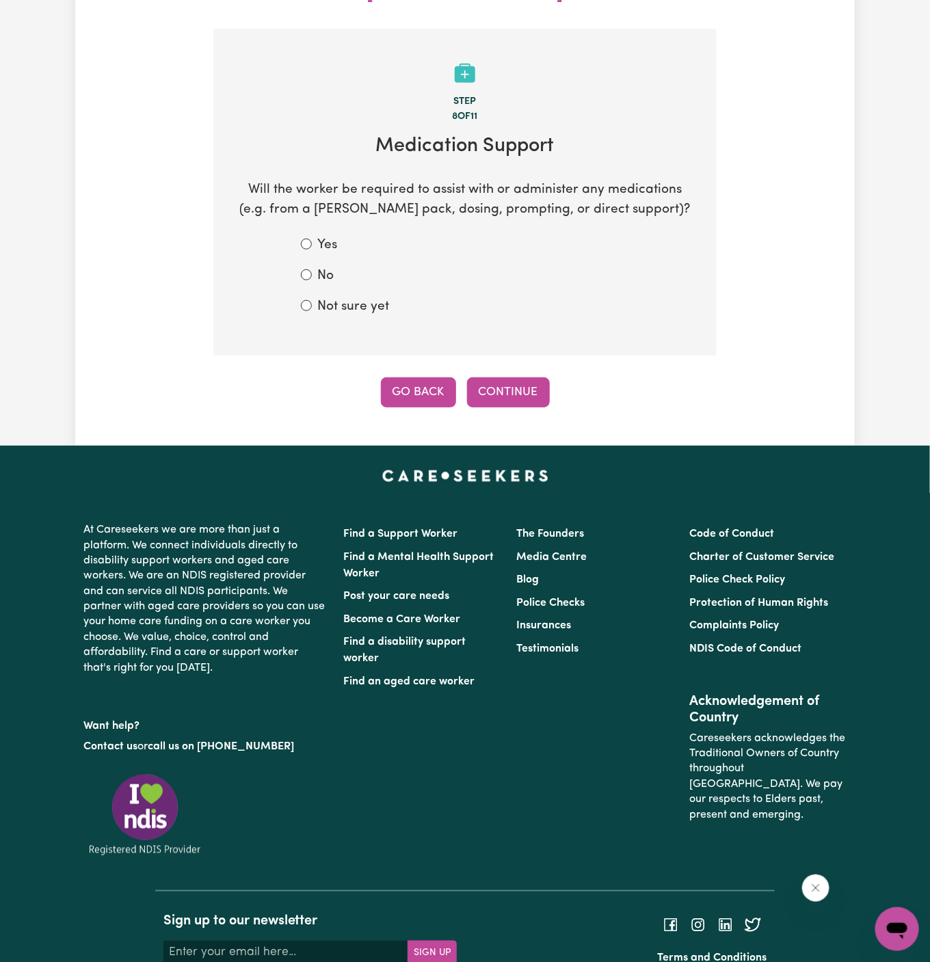
click at [432, 378] on button "Go Back" at bounding box center [418, 393] width 75 height 30
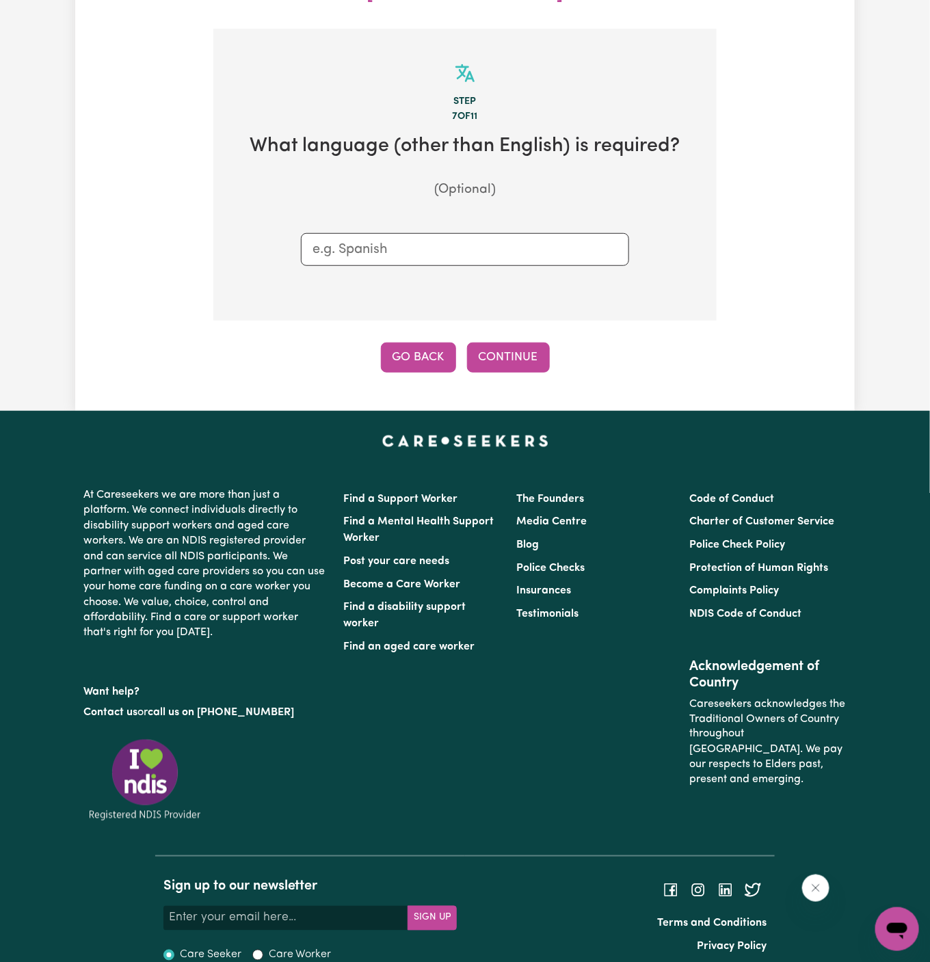
click at [416, 343] on button "Go Back" at bounding box center [418, 358] width 75 height 30
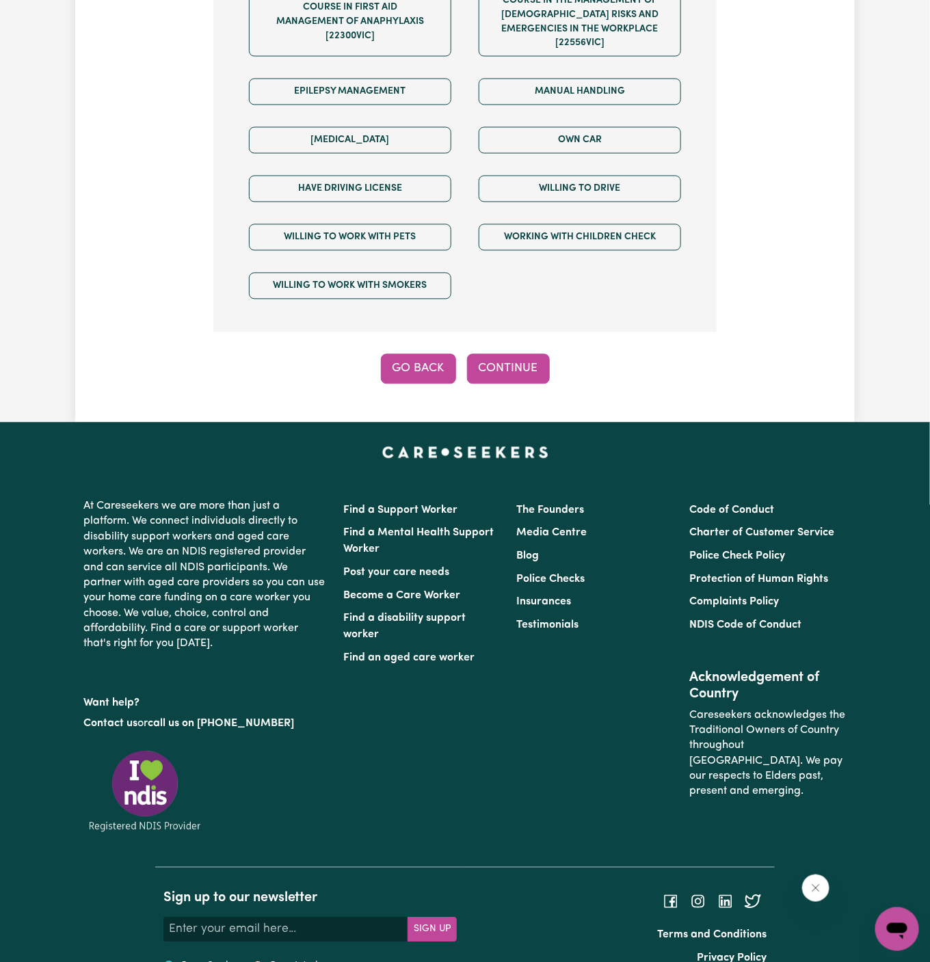
click at [413, 354] on button "Go Back" at bounding box center [418, 369] width 75 height 30
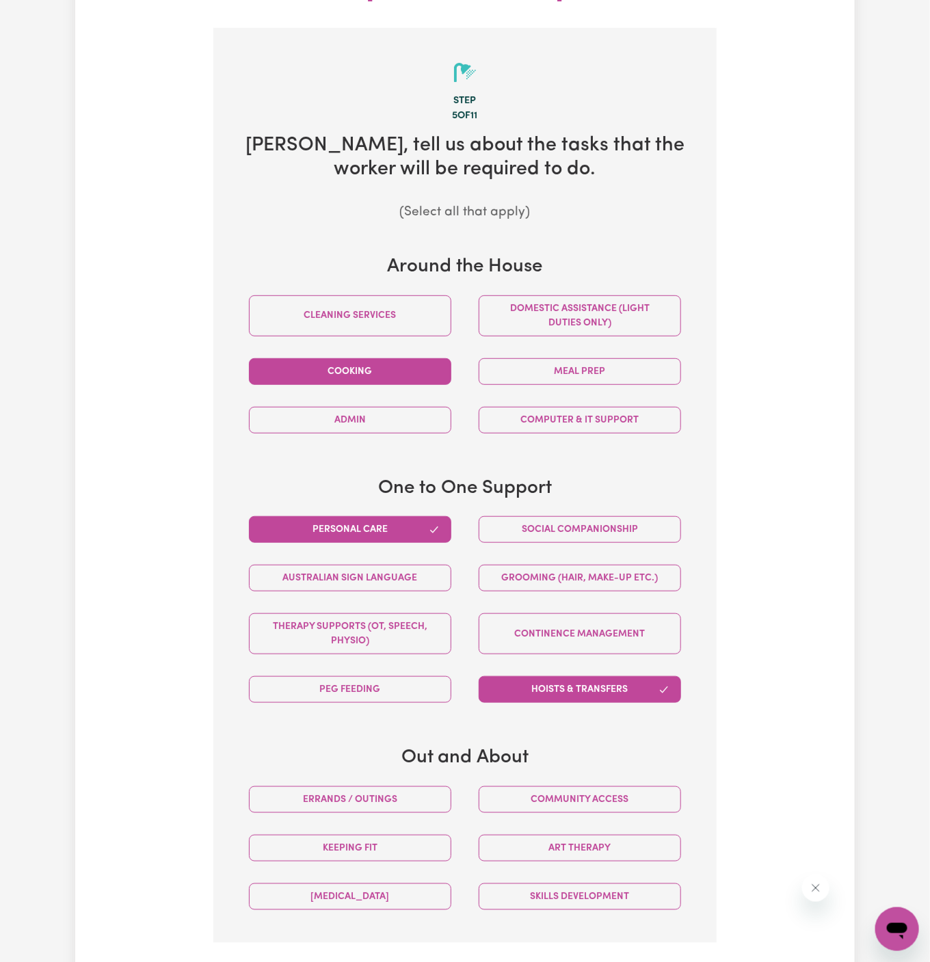
scroll to position [453, 0]
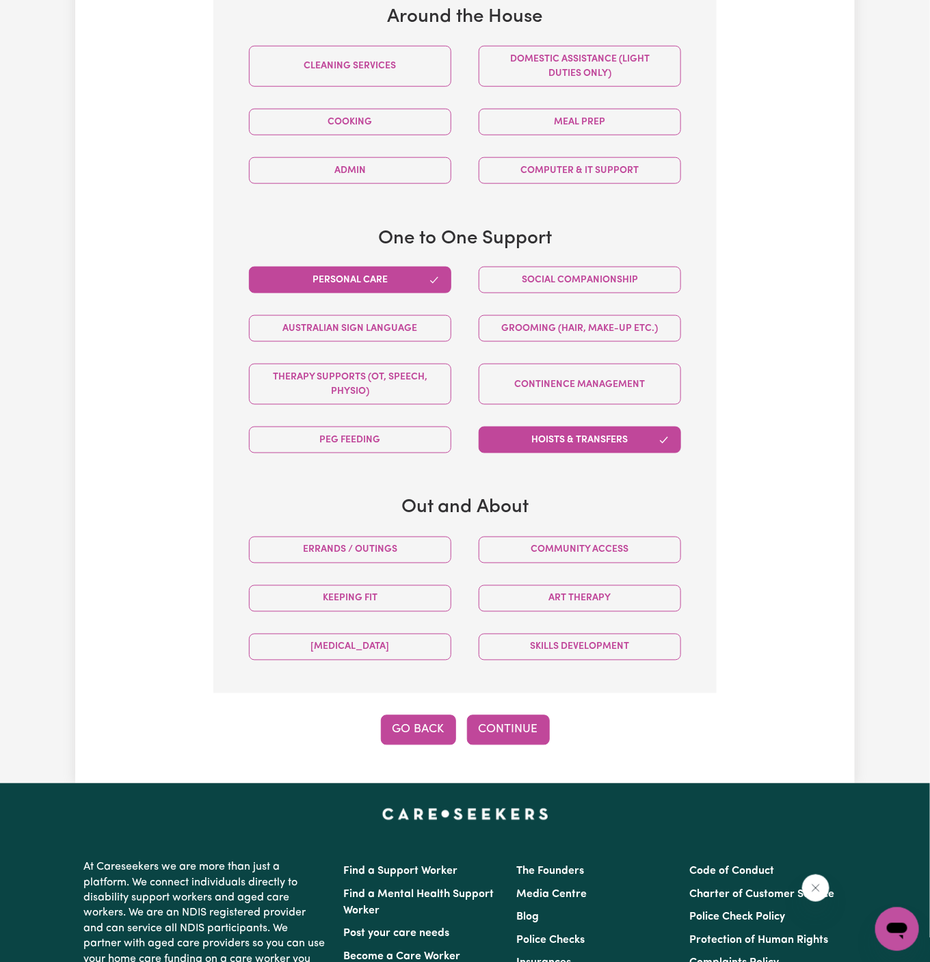
click at [438, 716] on button "Go Back" at bounding box center [418, 731] width 75 height 30
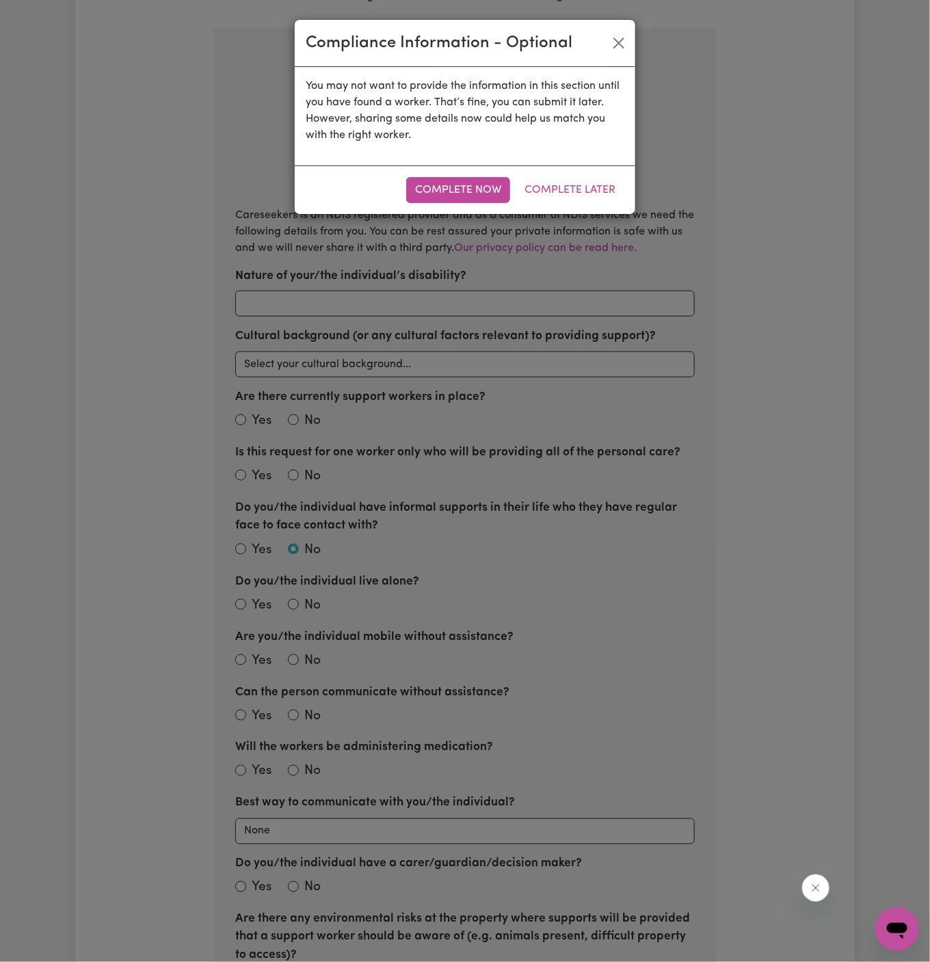
scroll to position [202, 0]
click at [464, 193] on button "Complete Now" at bounding box center [458, 190] width 104 height 26
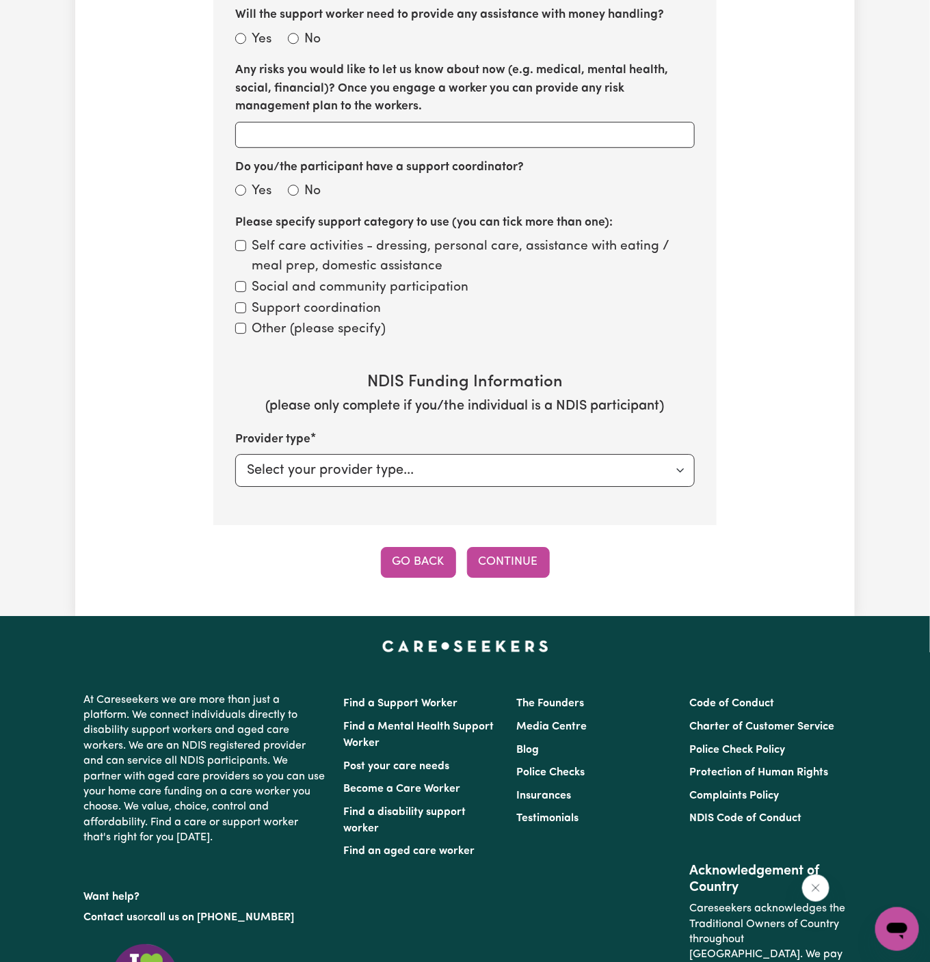
click at [422, 547] on button "Go Back" at bounding box center [418, 562] width 75 height 30
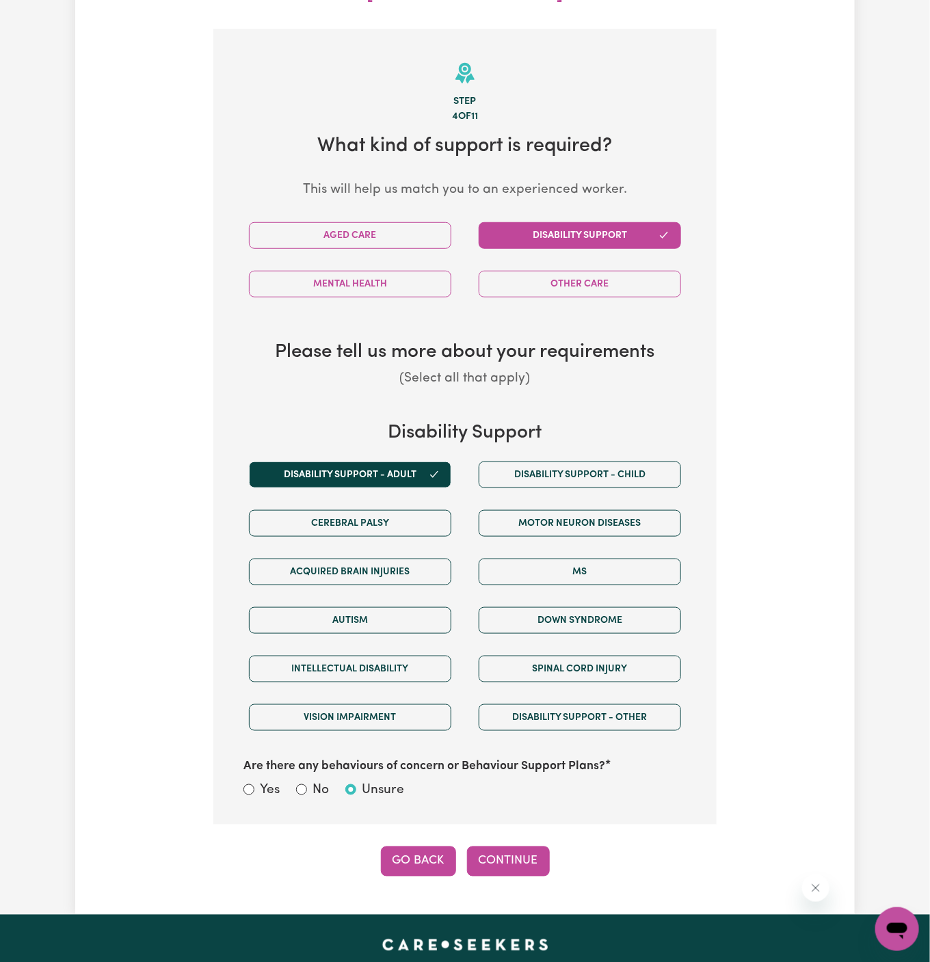
click at [431, 847] on button "Go Back" at bounding box center [418, 862] width 75 height 30
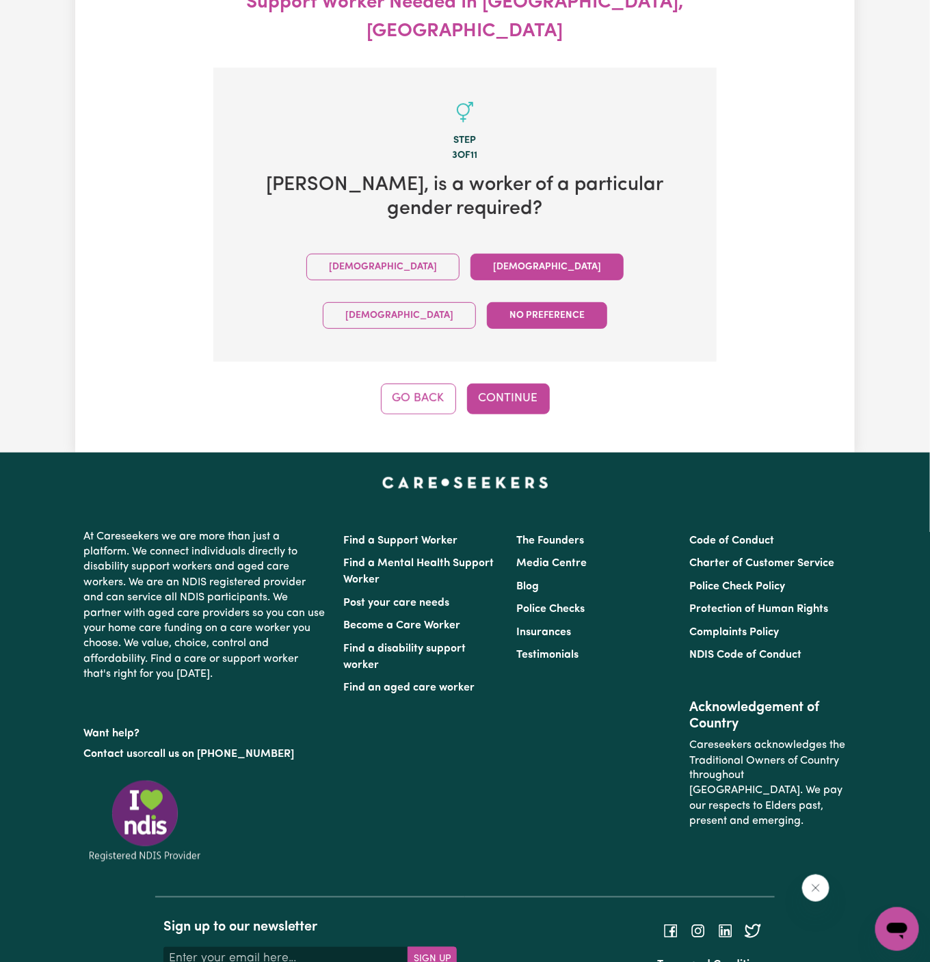
click at [607, 302] on button "No preference" at bounding box center [547, 315] width 120 height 27
click at [535, 384] on button "Continue" at bounding box center [508, 399] width 83 height 30
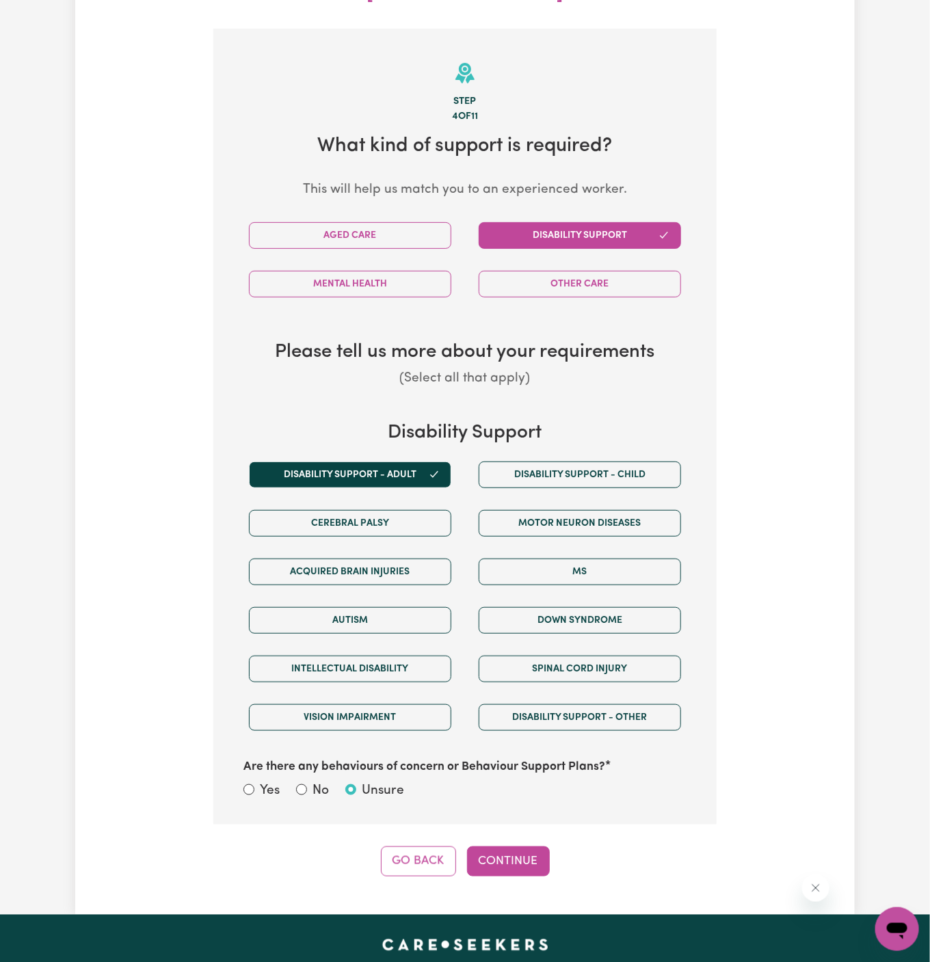
scroll to position [711, 0]
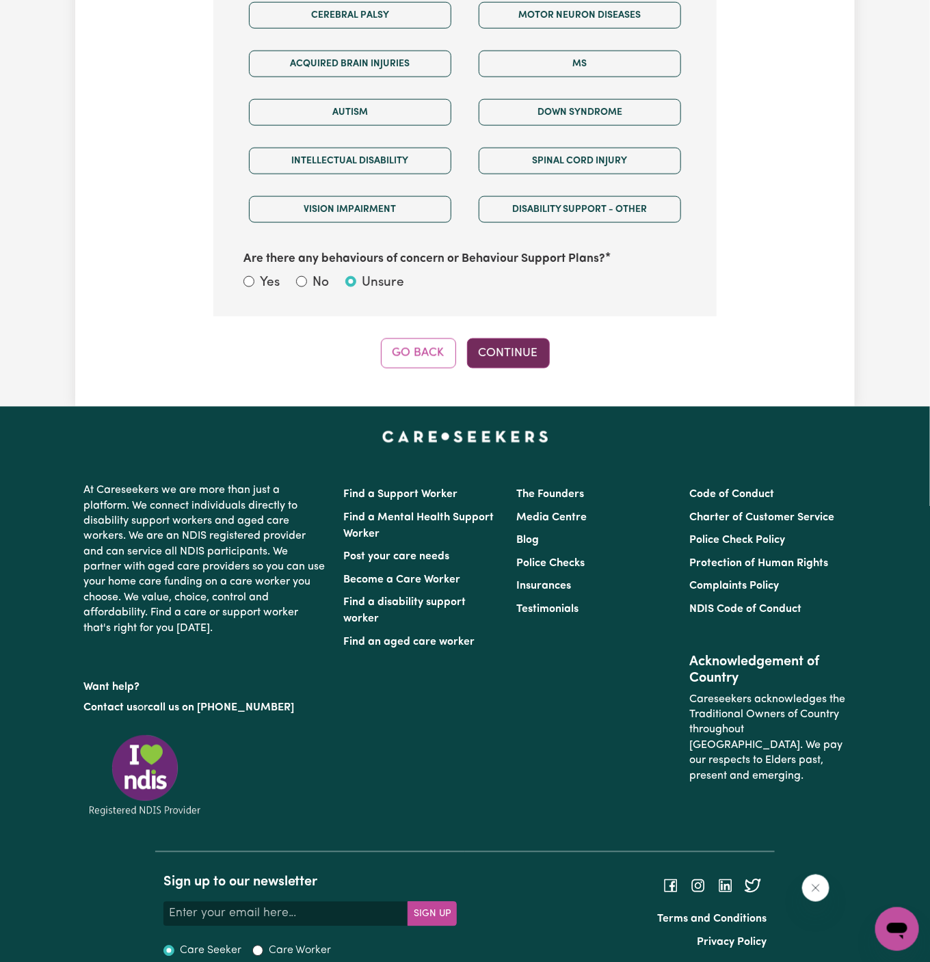
click at [508, 339] on button "Continue" at bounding box center [508, 354] width 83 height 30
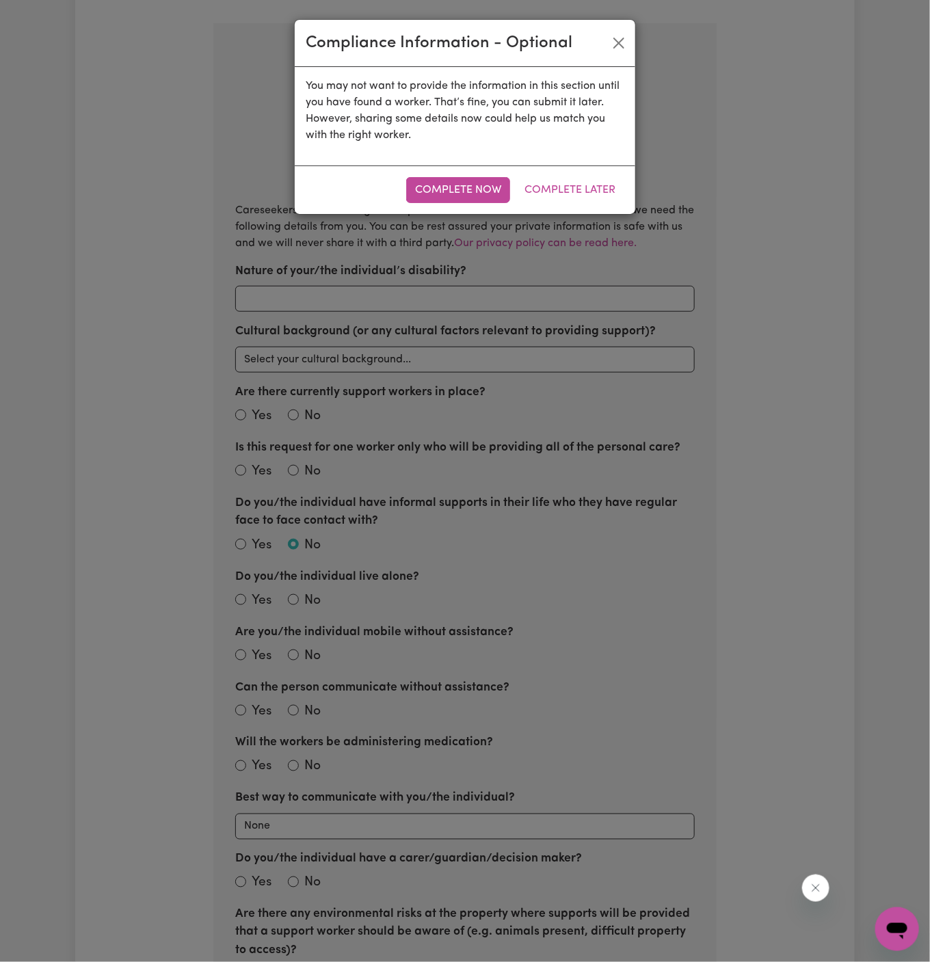
scroll to position [202, 0]
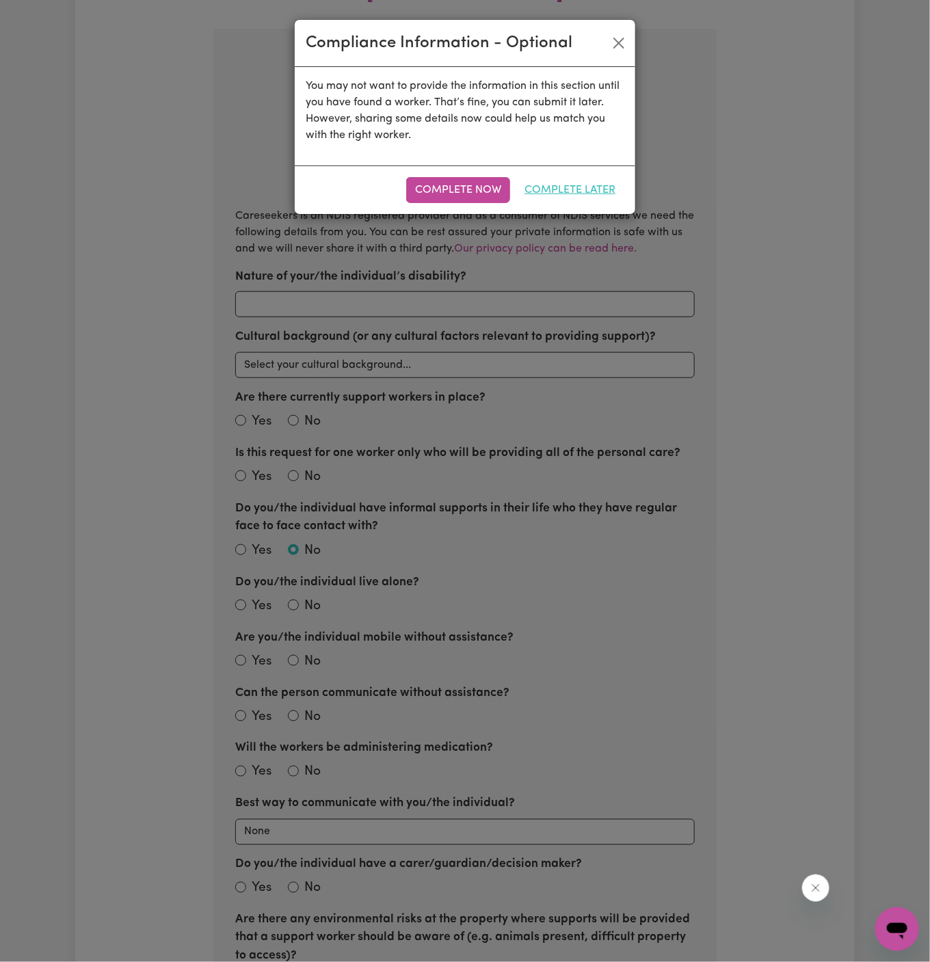
click at [583, 181] on button "Complete Later" at bounding box center [570, 190] width 109 height 26
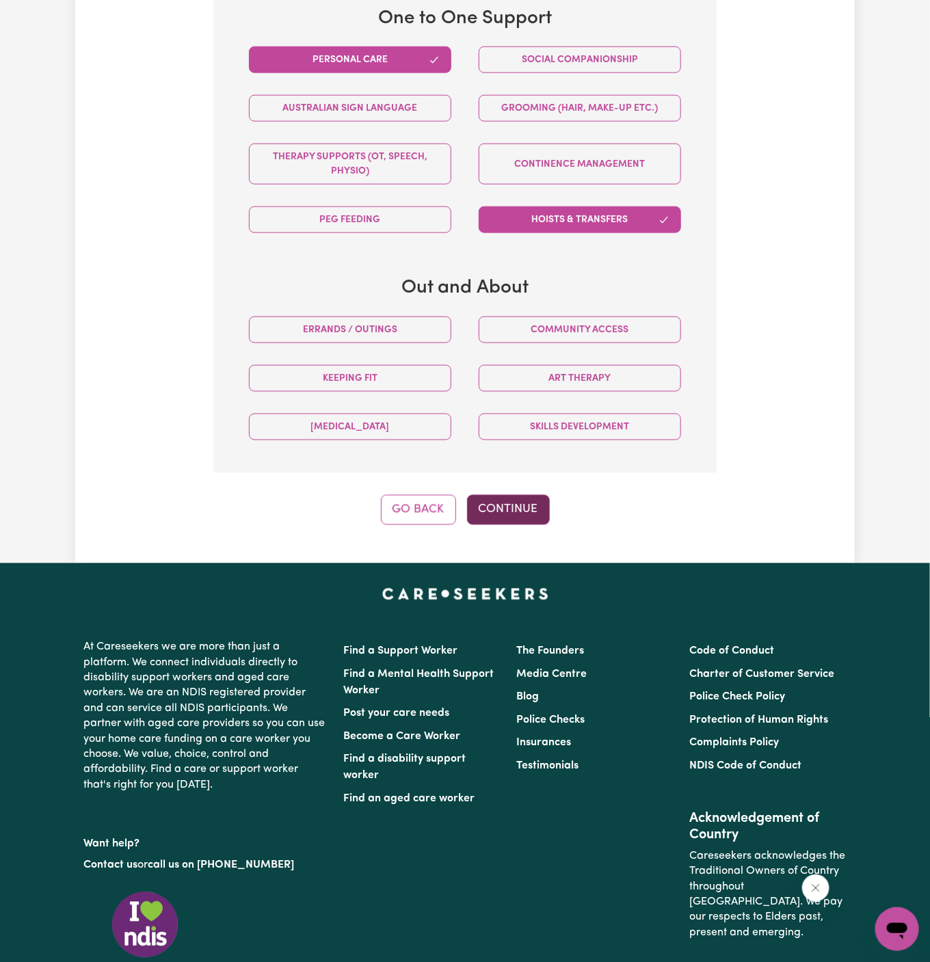
click at [518, 495] on button "Continue" at bounding box center [508, 510] width 83 height 30
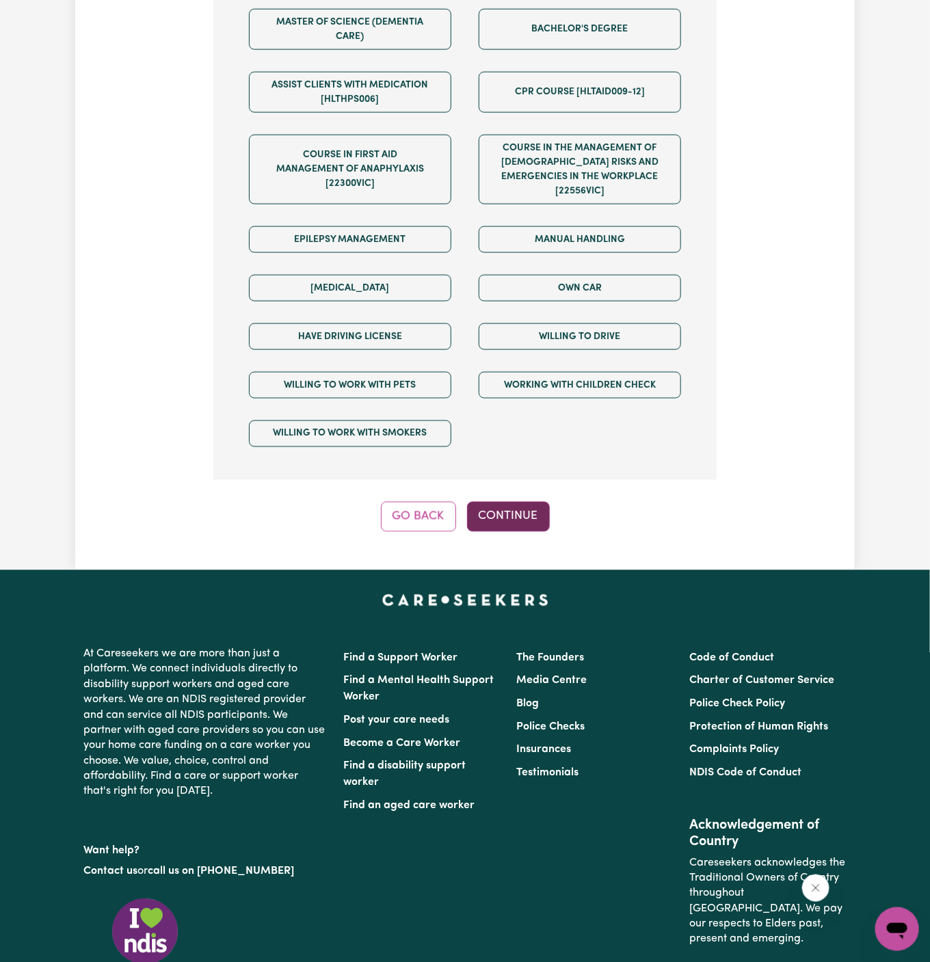
click at [519, 502] on button "Continue" at bounding box center [508, 517] width 83 height 30
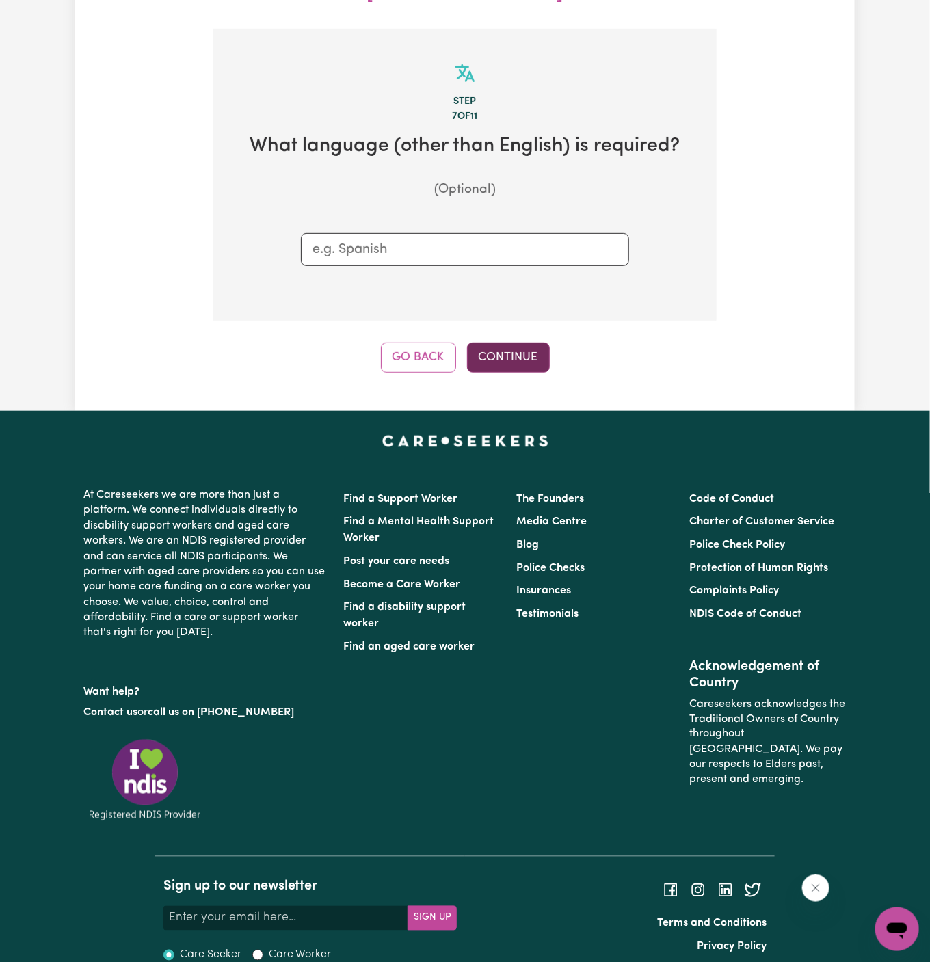
click at [521, 343] on button "Continue" at bounding box center [508, 358] width 83 height 30
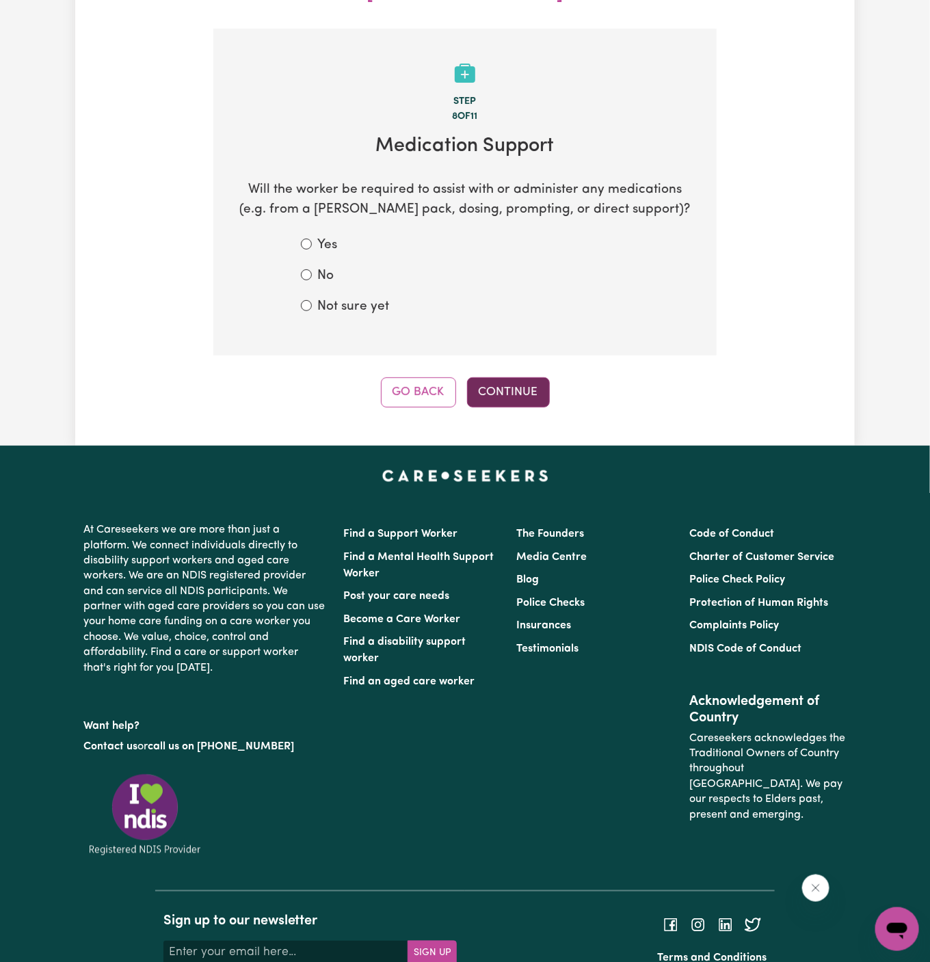
click at [527, 378] on button "Continue" at bounding box center [508, 393] width 83 height 30
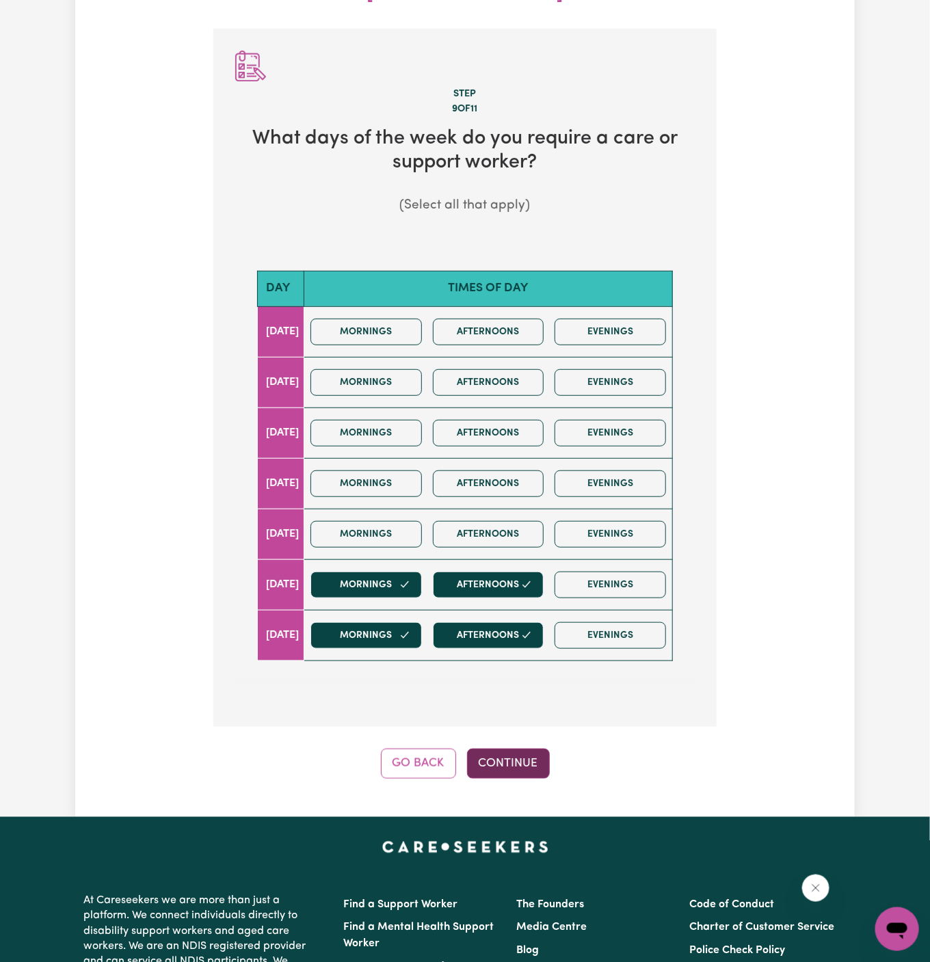
click at [519, 749] on button "Continue" at bounding box center [508, 764] width 83 height 30
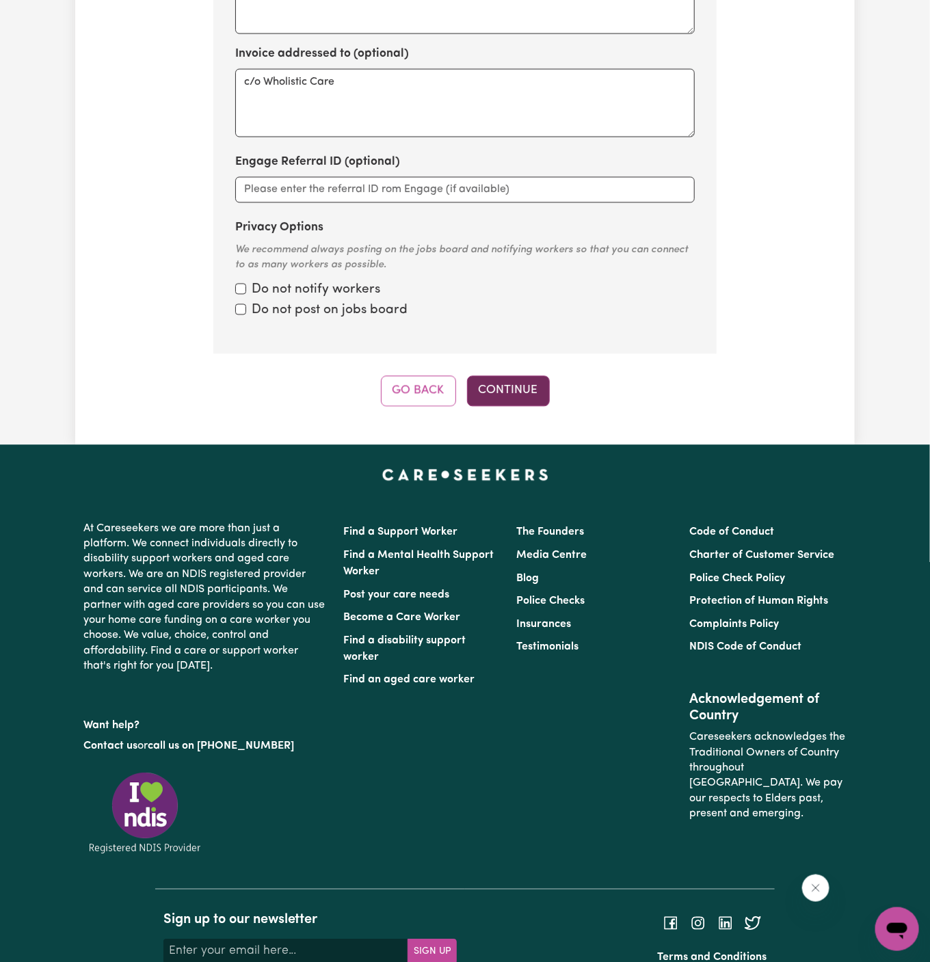
click at [512, 376] on button "Continue" at bounding box center [508, 391] width 83 height 30
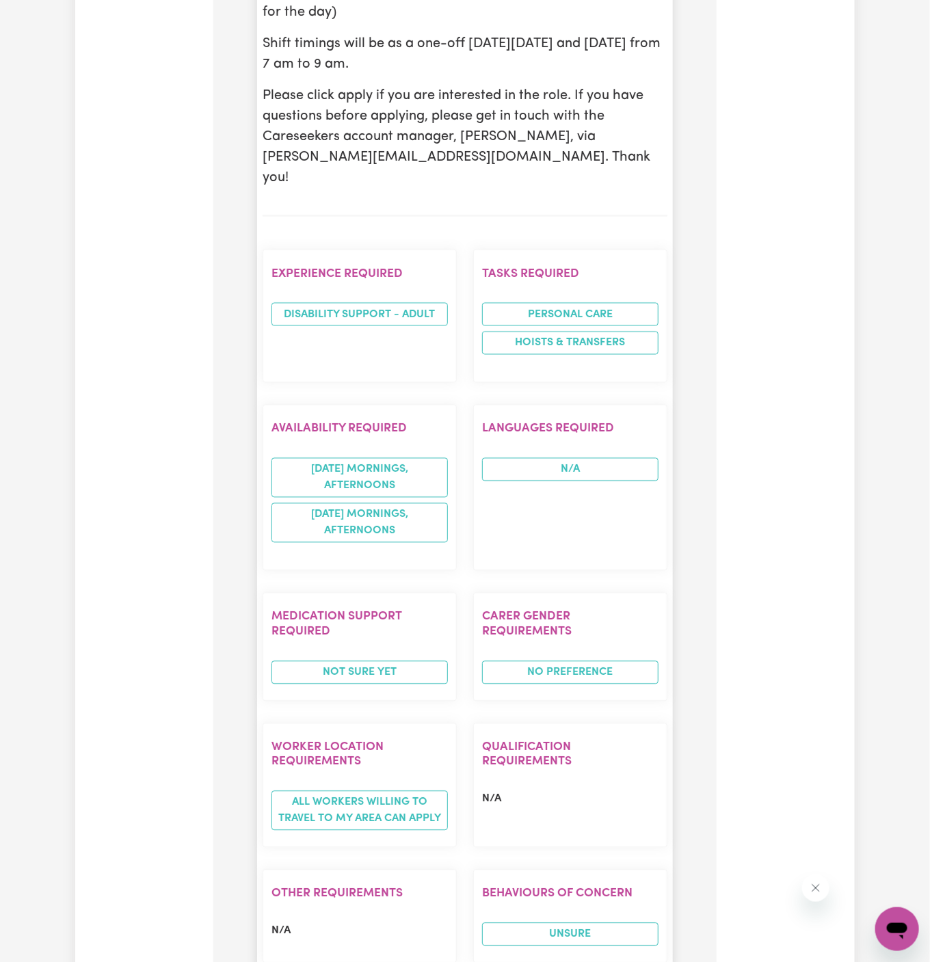
scroll to position [1161, 0]
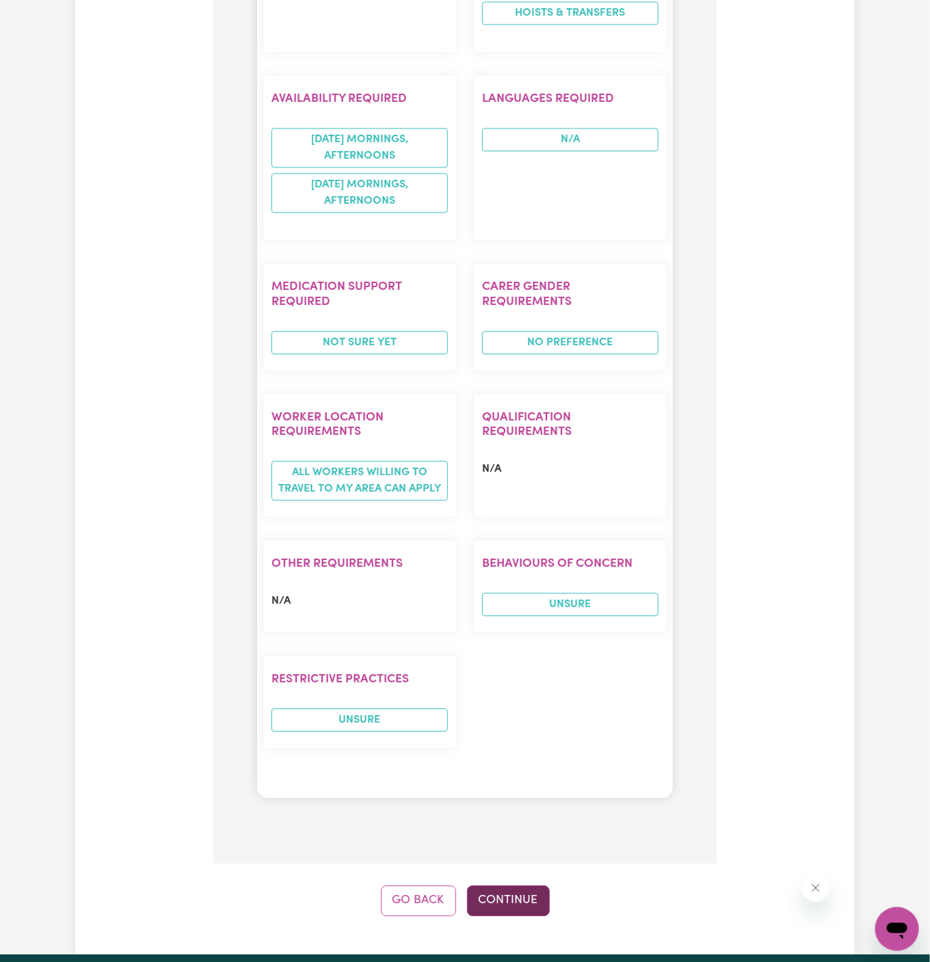
click at [504, 886] on button "Continue" at bounding box center [508, 901] width 83 height 30
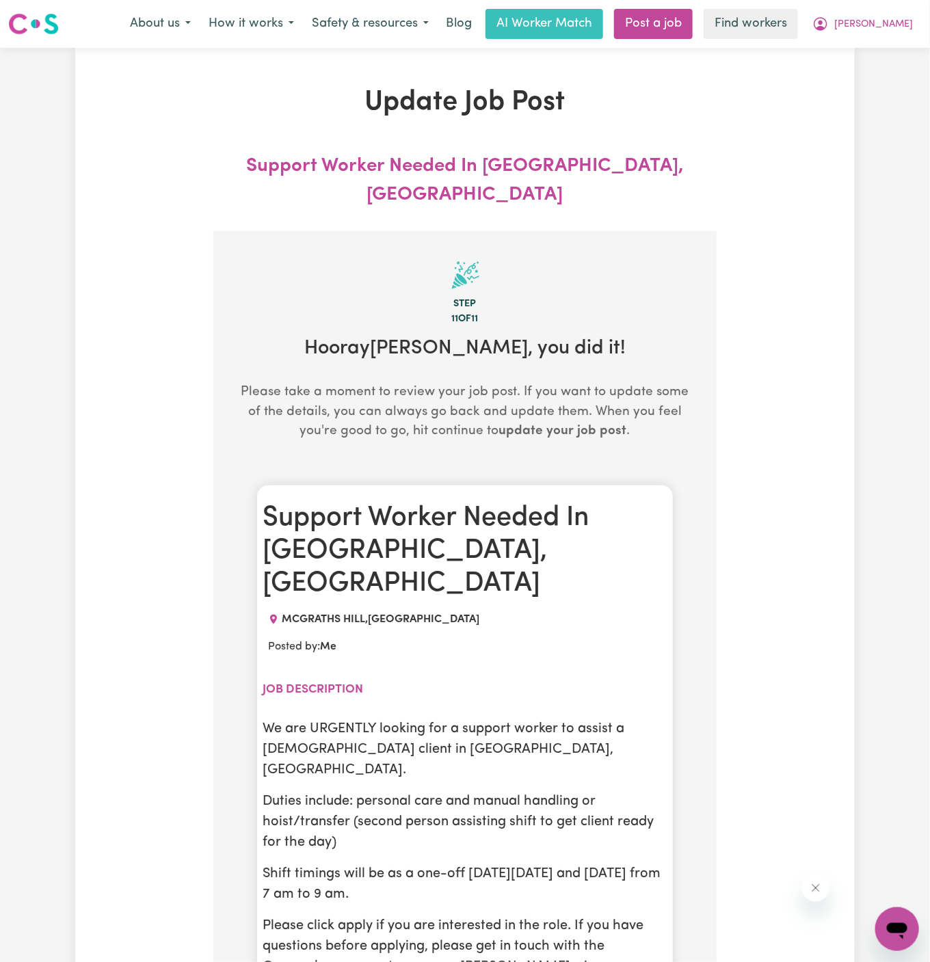
scroll to position [0, 0]
click at [899, 16] on button "[PERSON_NAME]" at bounding box center [863, 24] width 118 height 29
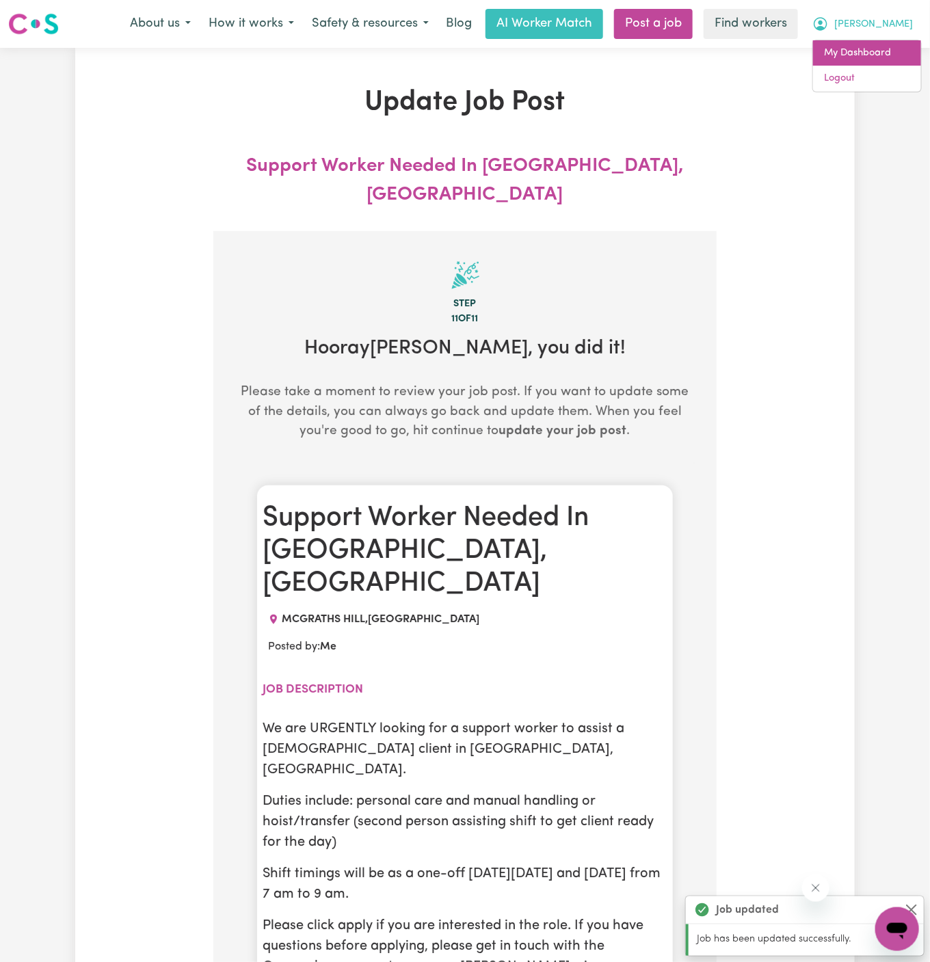
click at [895, 47] on link "My Dashboard" at bounding box center [867, 53] width 108 height 26
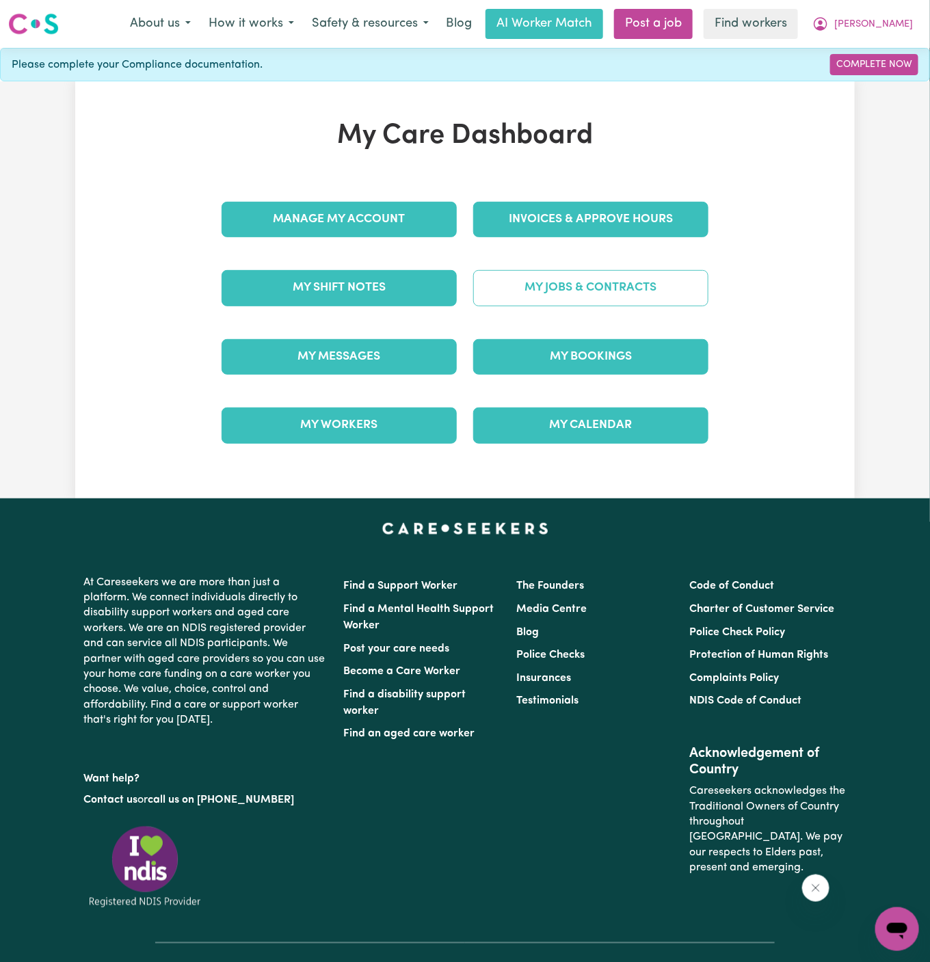
click at [598, 287] on link "My Jobs & Contracts" at bounding box center [590, 288] width 235 height 36
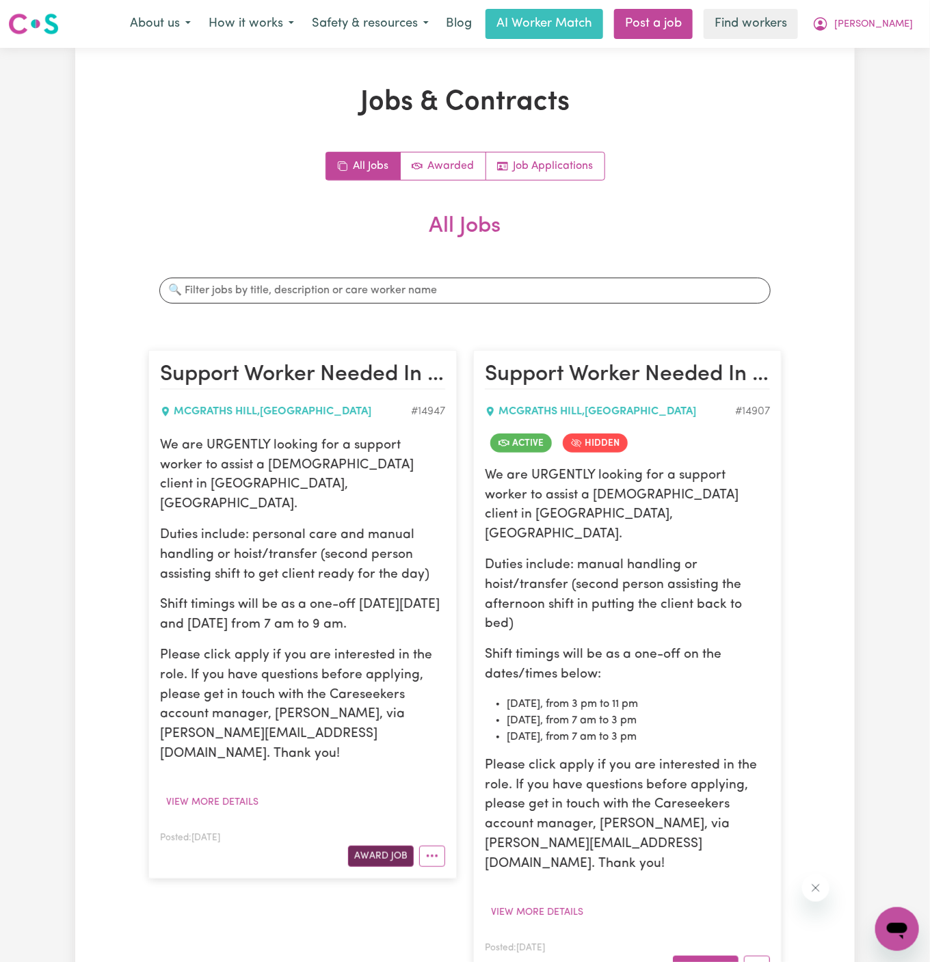
click at [402, 846] on button "Award Job" at bounding box center [381, 856] width 66 height 21
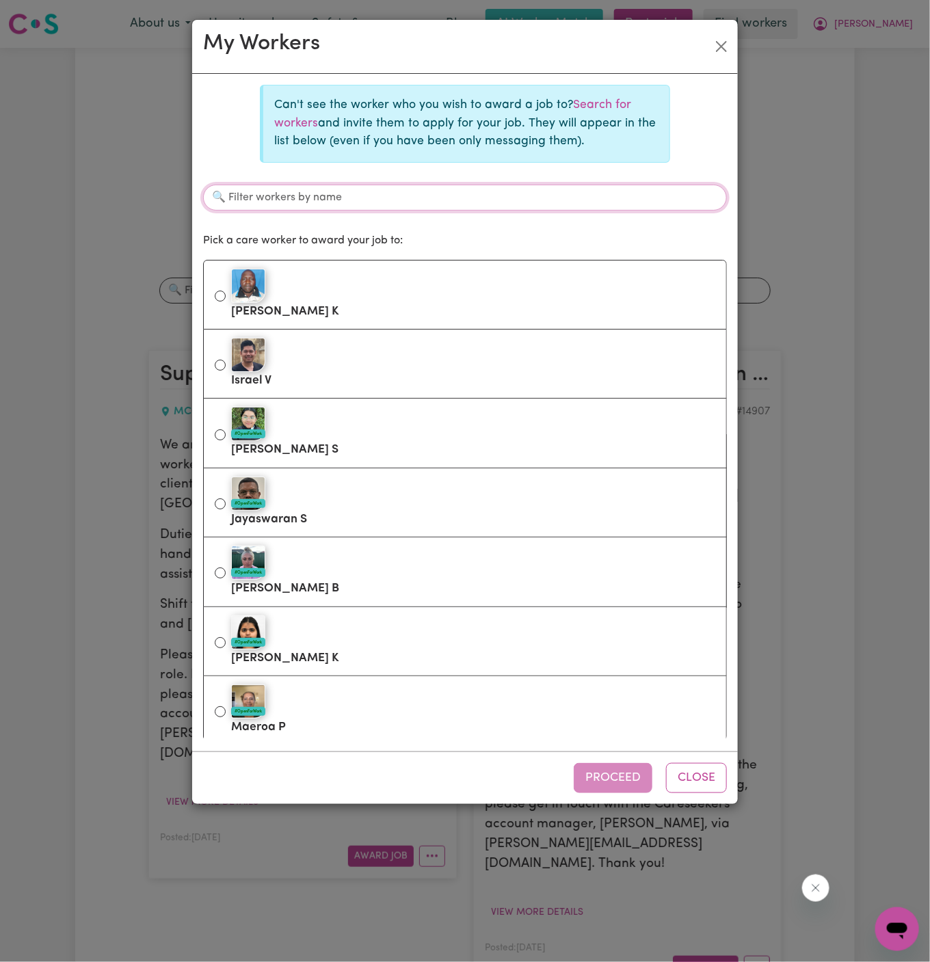
click at [405, 207] on input "Filter workers by name" at bounding box center [465, 198] width 524 height 26
click at [627, 96] on p "Can't see the worker who you wish to award a job to? Search for workers and inv…" at bounding box center [466, 123] width 384 height 54
click at [594, 100] on link "Search for workers" at bounding box center [452, 113] width 357 height 29
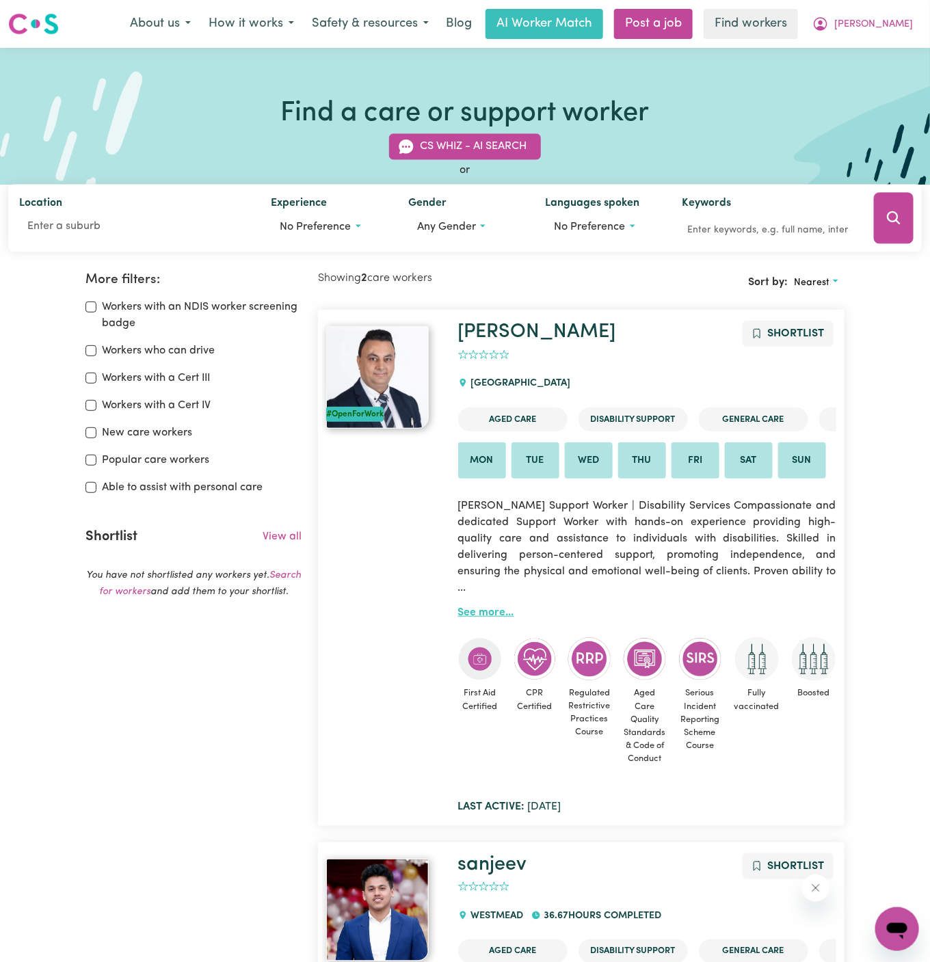
click at [484, 607] on link "See more..." at bounding box center [486, 612] width 56 height 11
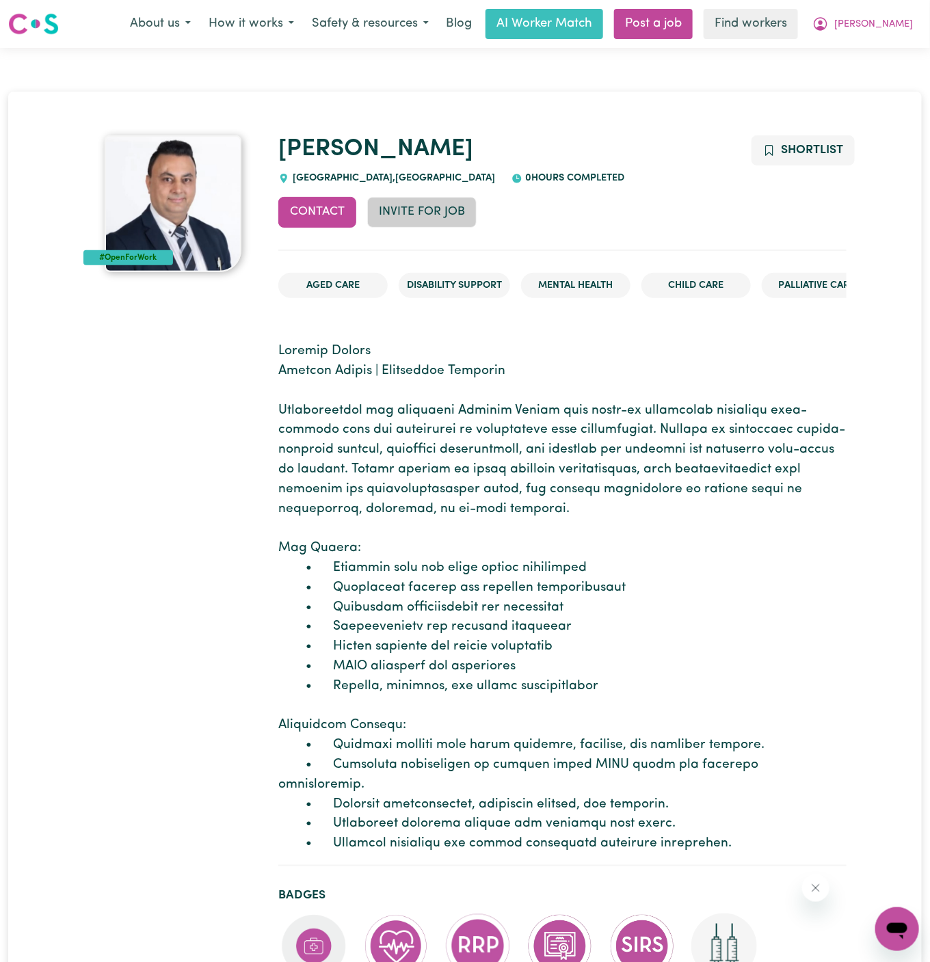
click at [424, 203] on button "Invite for Job" at bounding box center [421, 212] width 109 height 30
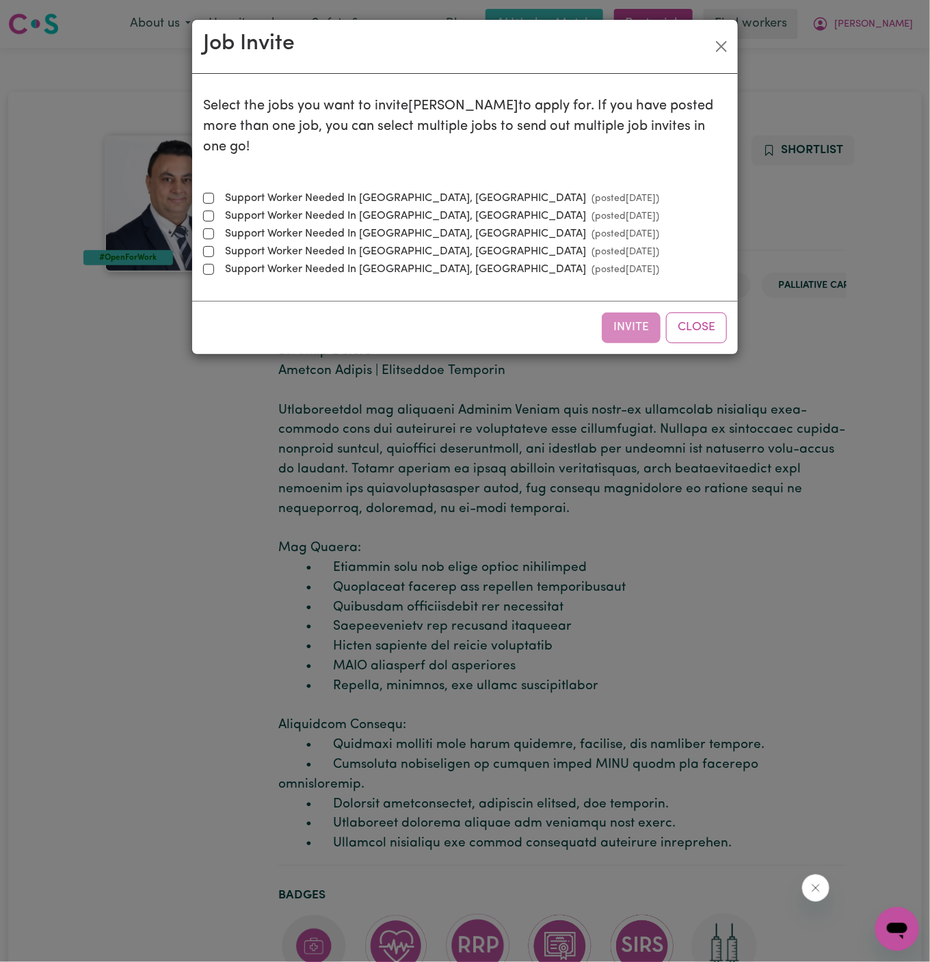
click at [386, 190] on label "Support Worker Needed In McGraths Hill, NSW (posted Aug 21 2025 )" at bounding box center [440, 198] width 440 height 16
click at [214, 193] on input "Support Worker Needed In McGraths Hill, NSW (posted Aug 21 2025 )" at bounding box center [208, 198] width 11 height 11
checkbox input "true"
click at [626, 313] on button "Invite" at bounding box center [631, 328] width 59 height 30
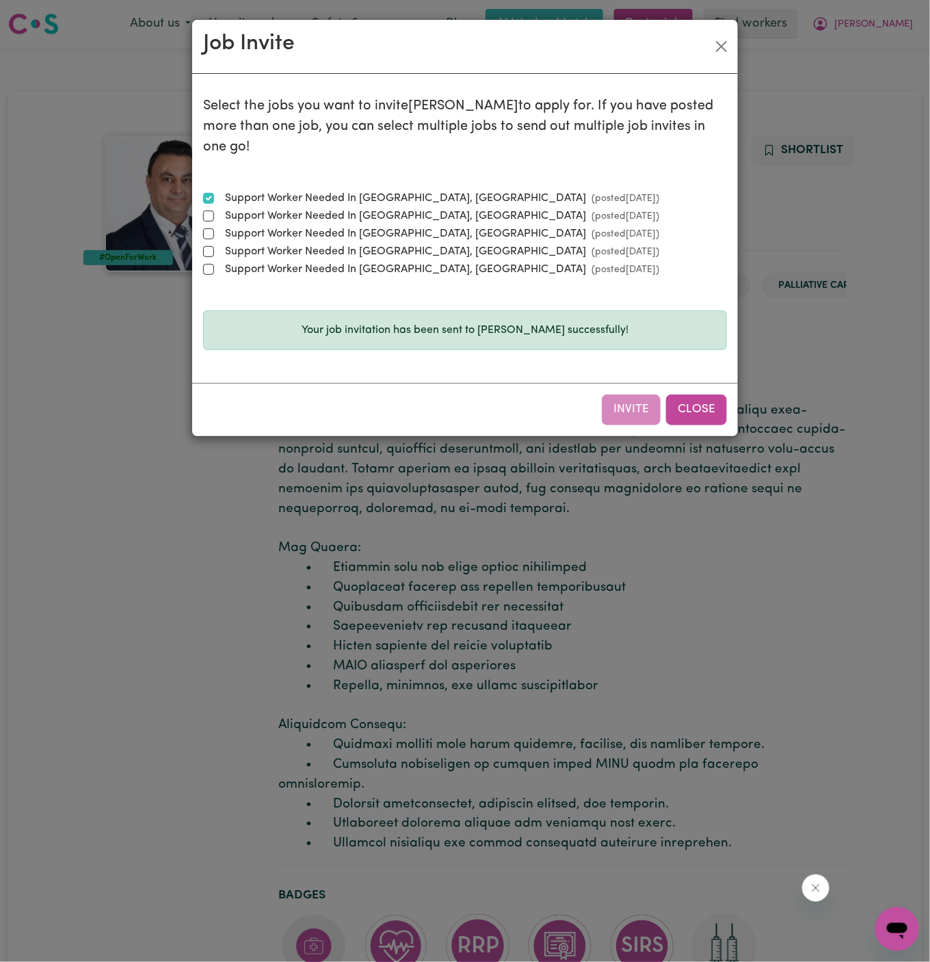
click at [700, 395] on button "Close" at bounding box center [696, 410] width 61 height 30
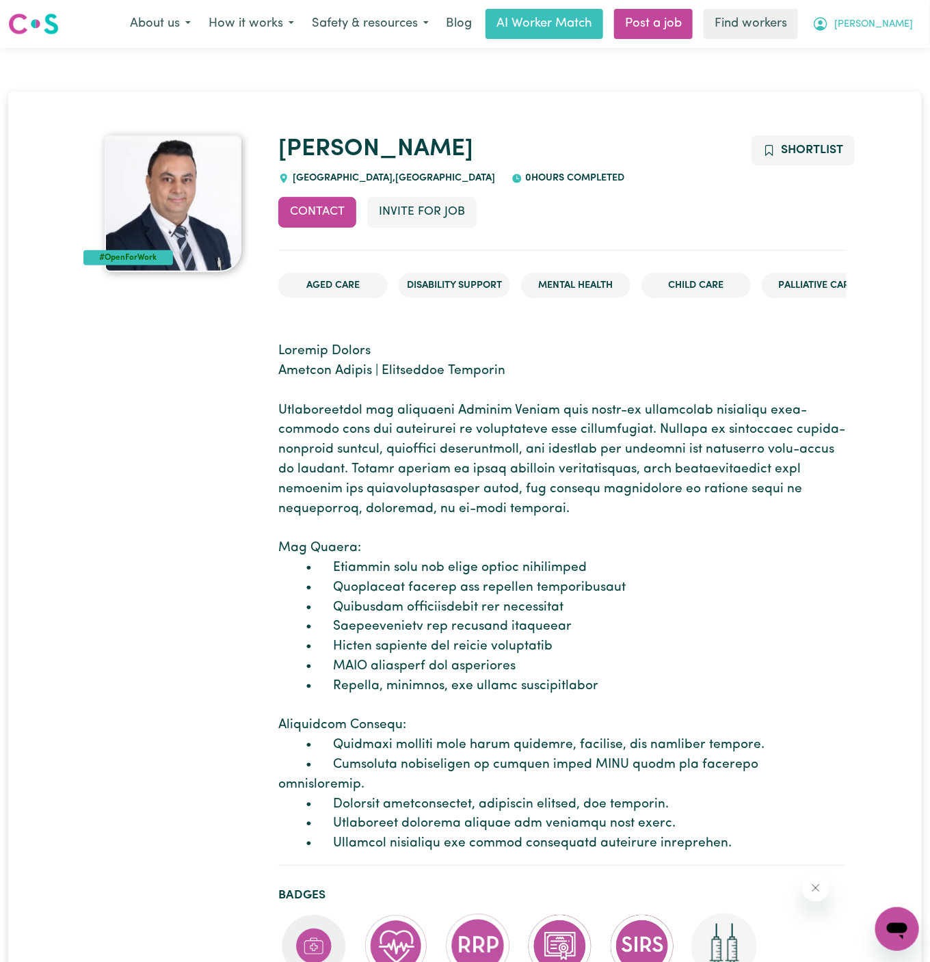
click at [897, 20] on span "[PERSON_NAME]" at bounding box center [874, 24] width 79 height 15
click at [897, 42] on link "My Dashboard" at bounding box center [867, 53] width 108 height 26
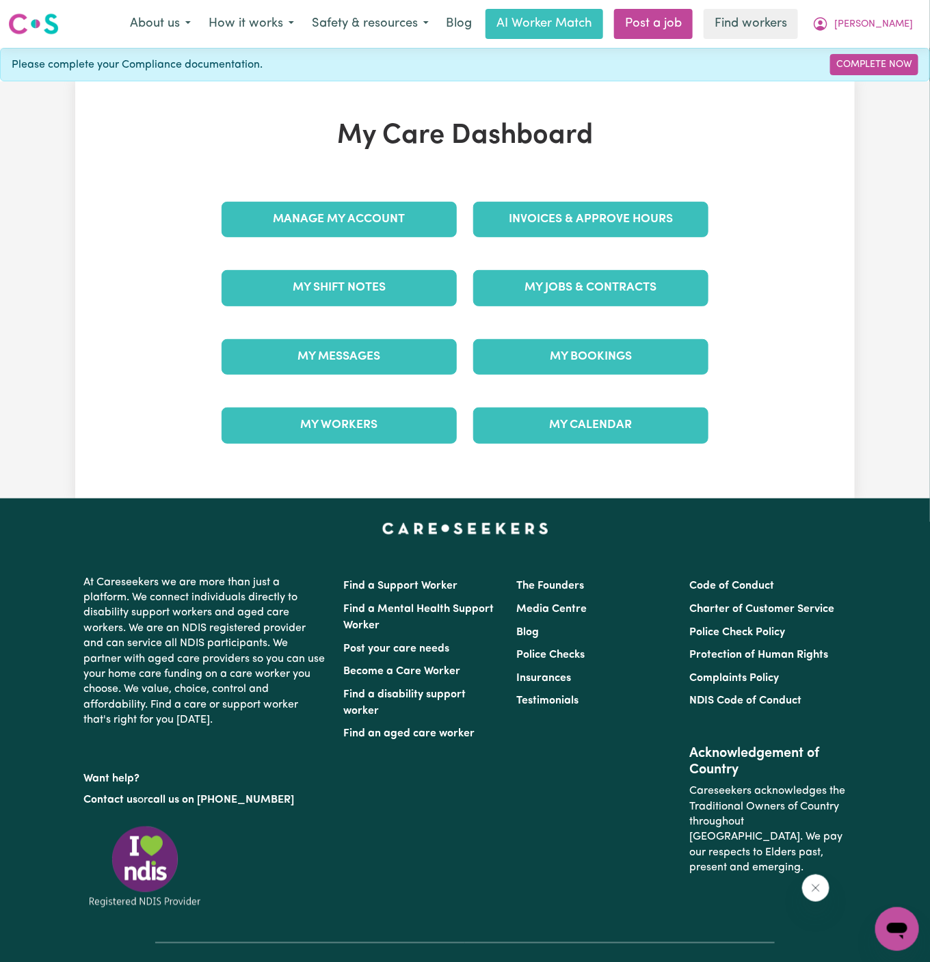
click at [591, 264] on div "My Jobs & Contracts" at bounding box center [591, 288] width 252 height 68
click at [591, 278] on link "My Jobs & Contracts" at bounding box center [590, 288] width 235 height 36
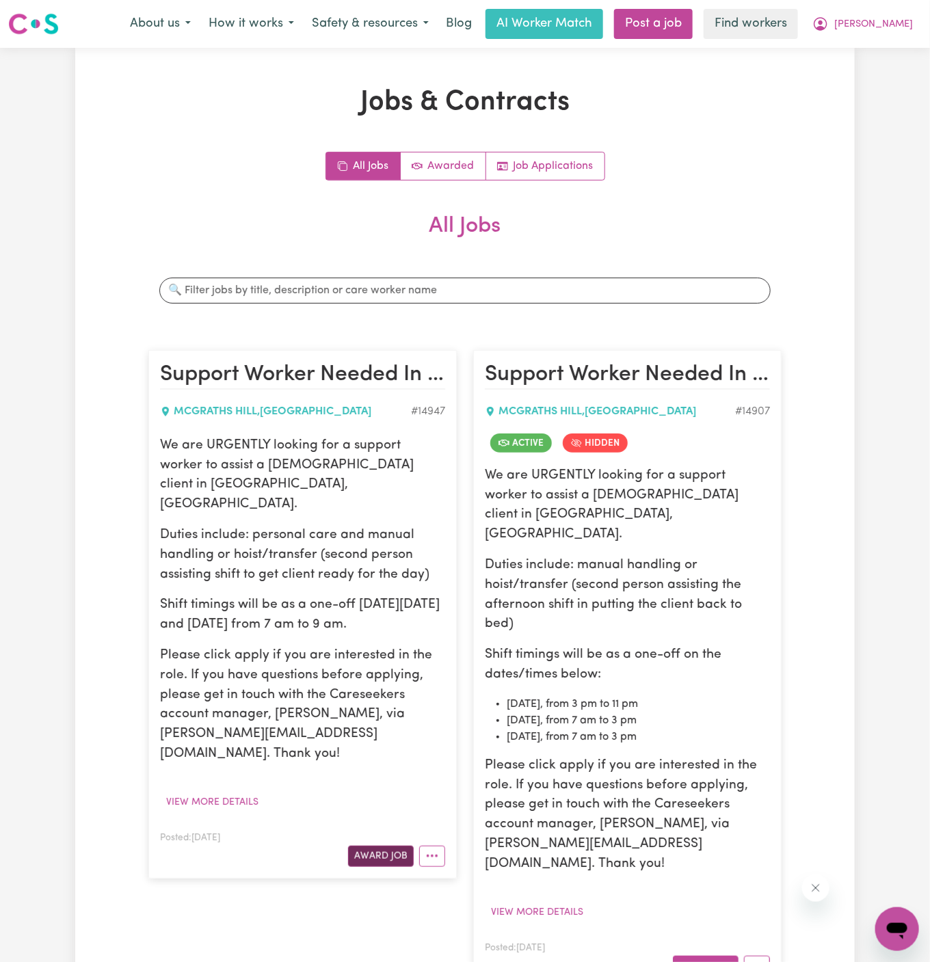
click at [395, 846] on button "Award Job" at bounding box center [381, 856] width 66 height 21
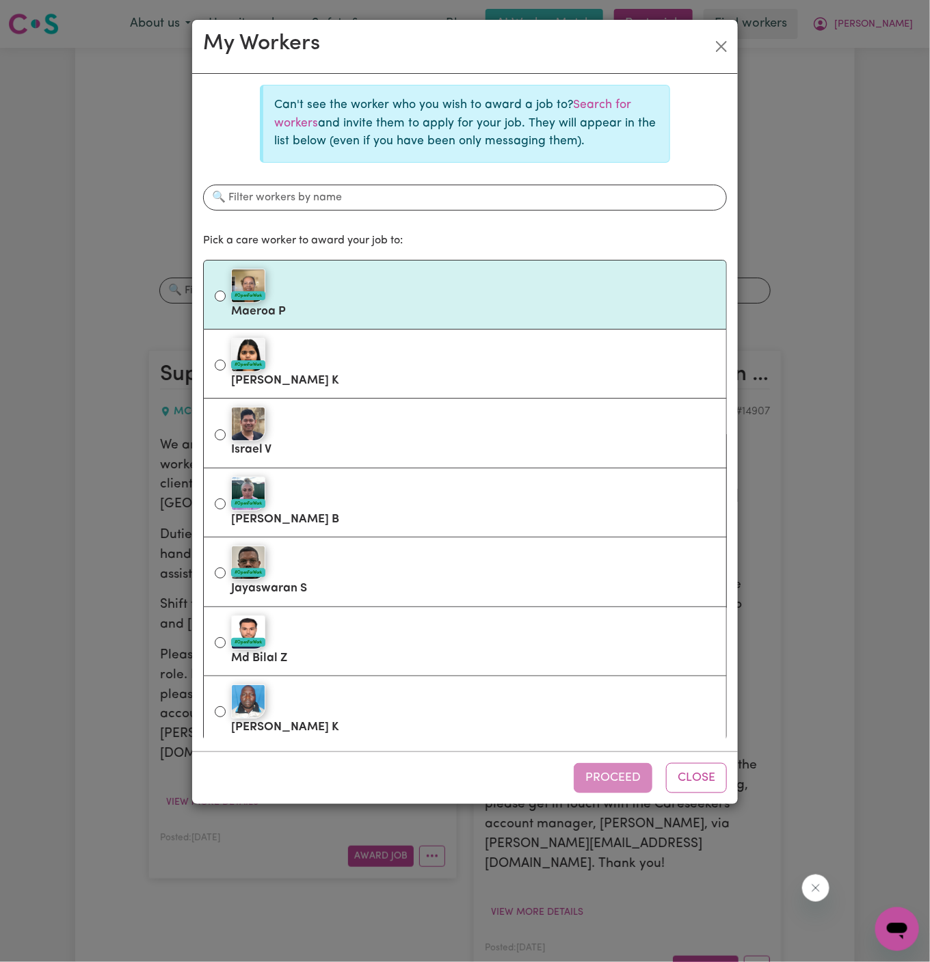
scroll to position [211, 0]
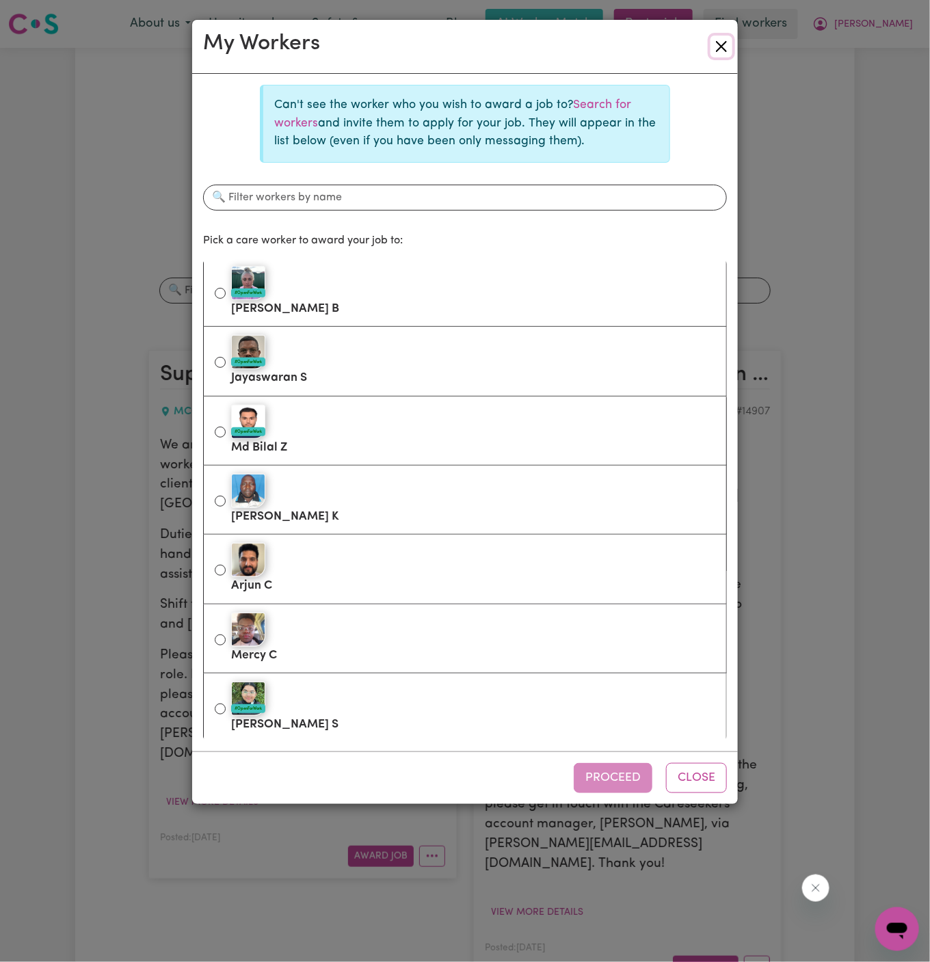
click at [711, 53] on button "Close" at bounding box center [722, 47] width 22 height 22
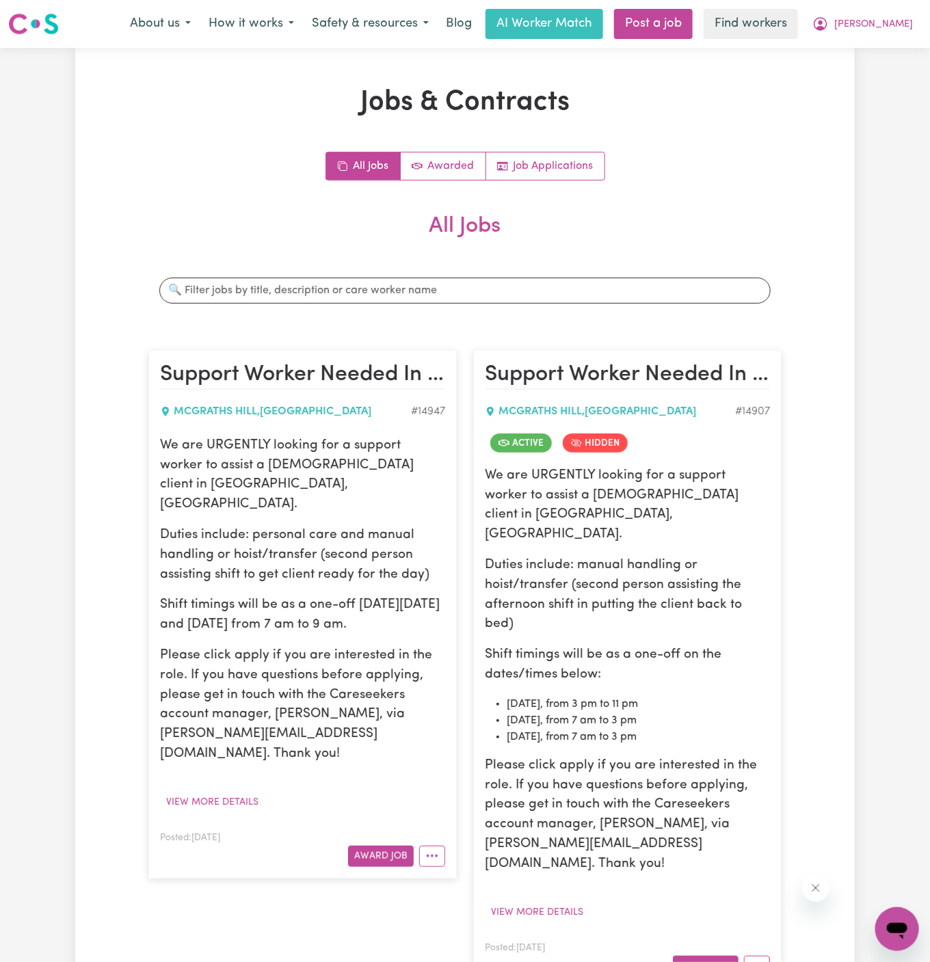
click at [389, 830] on div "Posted: Aug 21, 2025 Award Job" at bounding box center [302, 849] width 285 height 38
click at [910, 17] on button "[PERSON_NAME]" at bounding box center [863, 24] width 118 height 29
click at [894, 70] on link "Logout" at bounding box center [867, 79] width 108 height 26
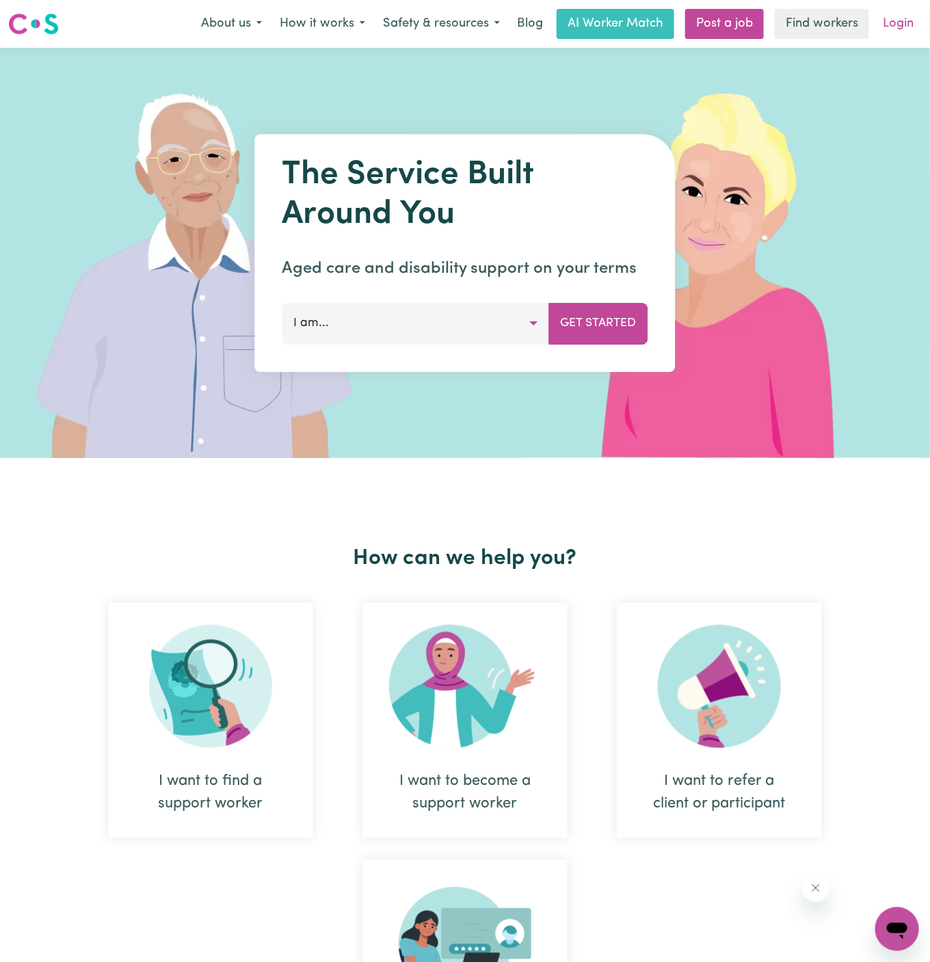
click at [906, 35] on link "Login" at bounding box center [898, 24] width 47 height 30
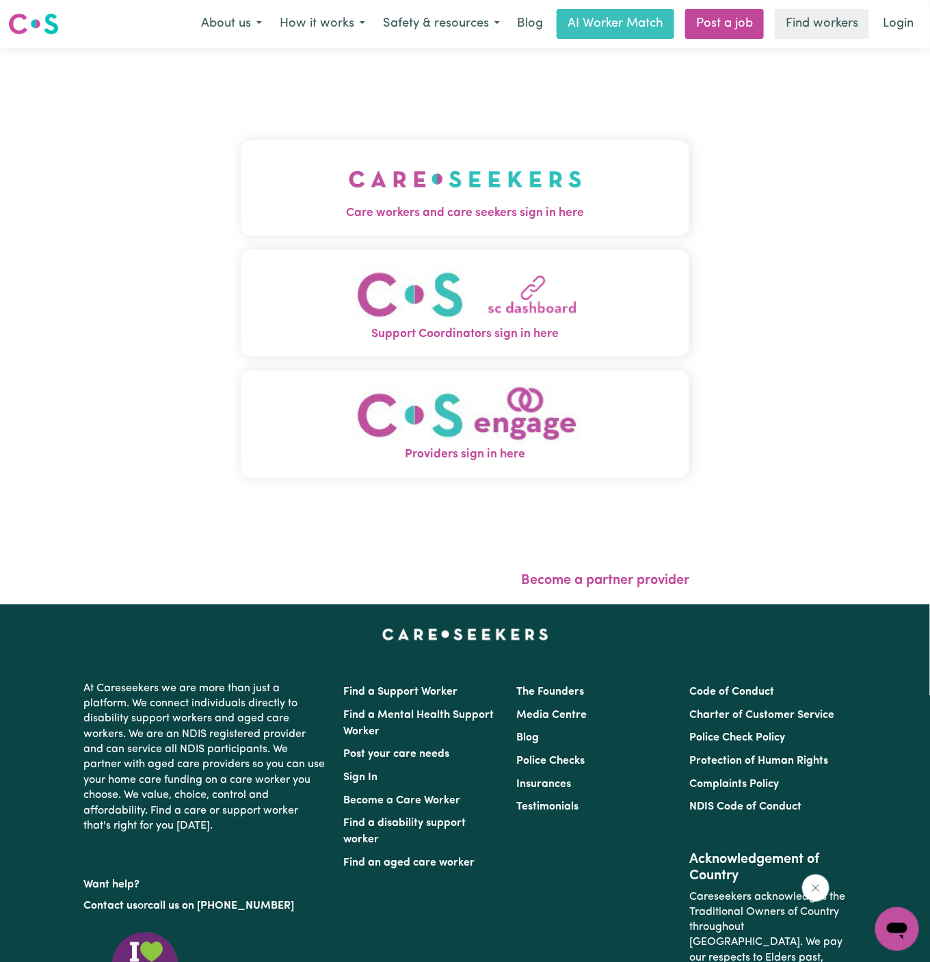
click at [349, 160] on img "Care workers and care seekers sign in here" at bounding box center [465, 179] width 233 height 51
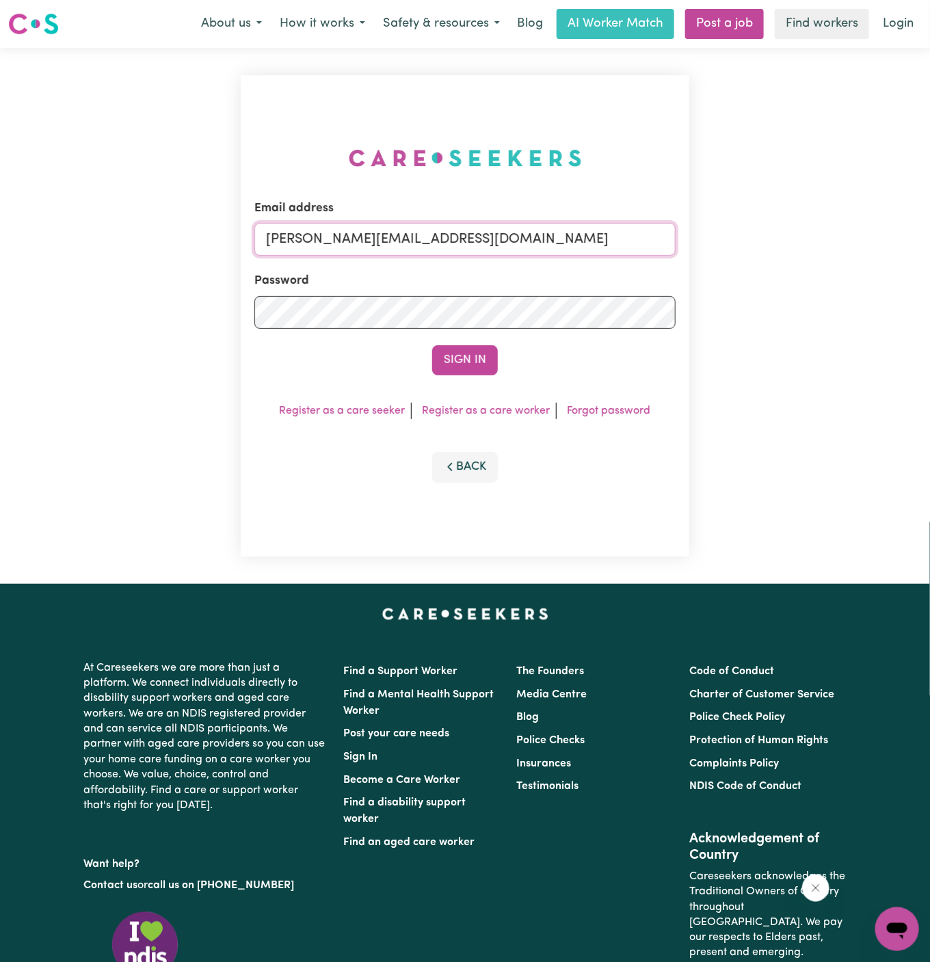
click at [447, 252] on input "dyan@careseekers.com.au" at bounding box center [464, 239] width 421 height 33
drag, startPoint x: 338, startPoint y: 236, endPoint x: 922, endPoint y: 246, distance: 584.3
click at [922, 246] on div "Email address superuser~AlbeyMtColahALC@careseekers.com.au Password Sign In Reg…" at bounding box center [465, 316] width 930 height 536
type input "superuser~RobertMoorWC@careseekers.com.au"
click at [471, 351] on button "Sign In" at bounding box center [465, 360] width 66 height 30
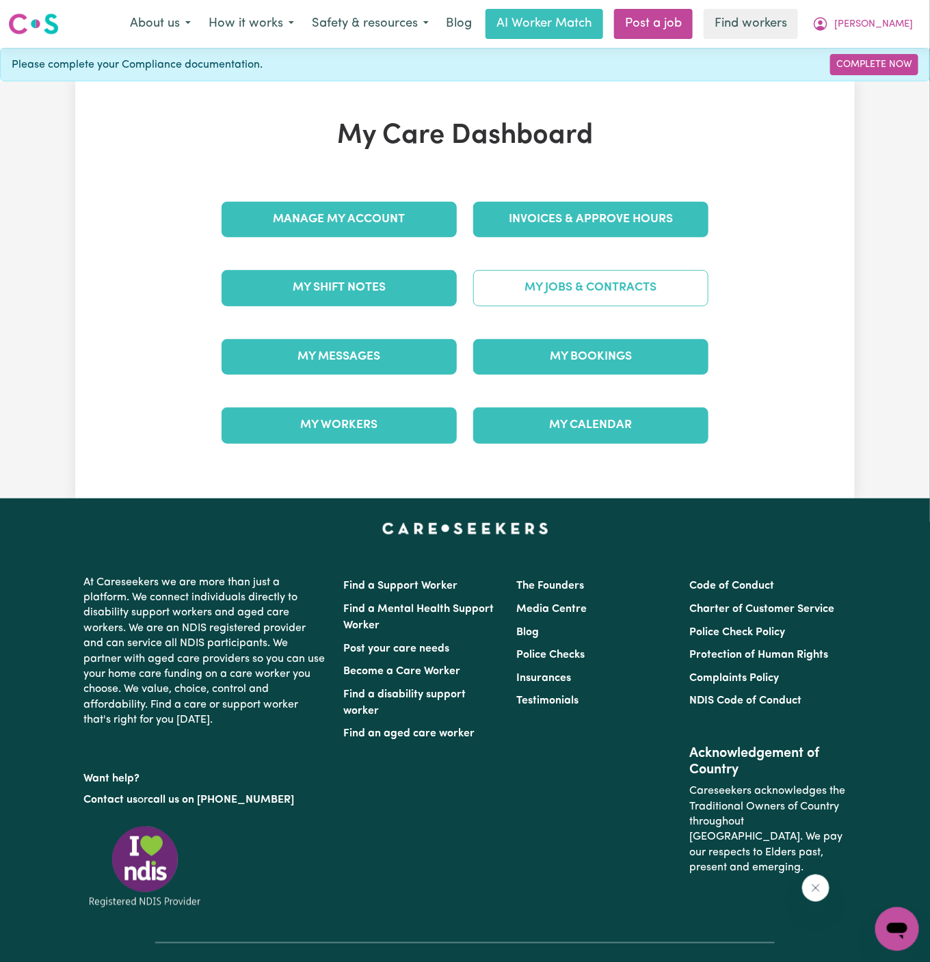
click at [604, 283] on link "My Jobs & Contracts" at bounding box center [590, 288] width 235 height 36
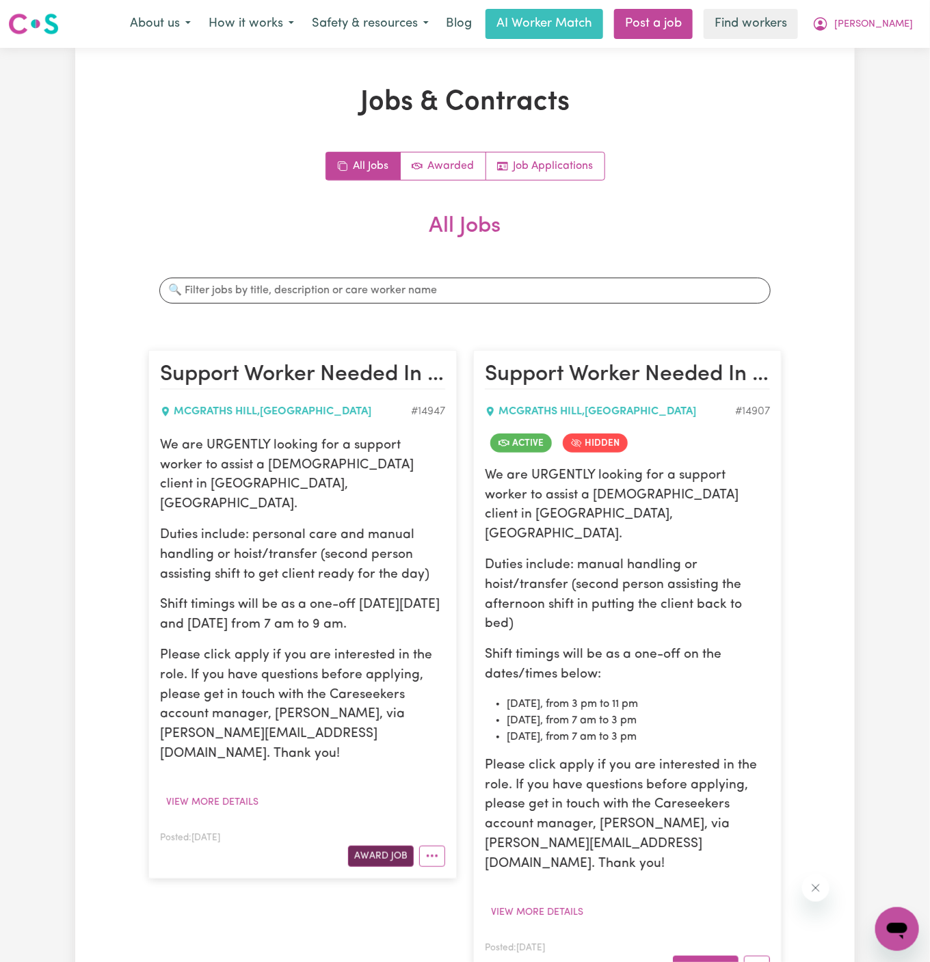
click at [381, 846] on button "Award Job" at bounding box center [381, 856] width 66 height 21
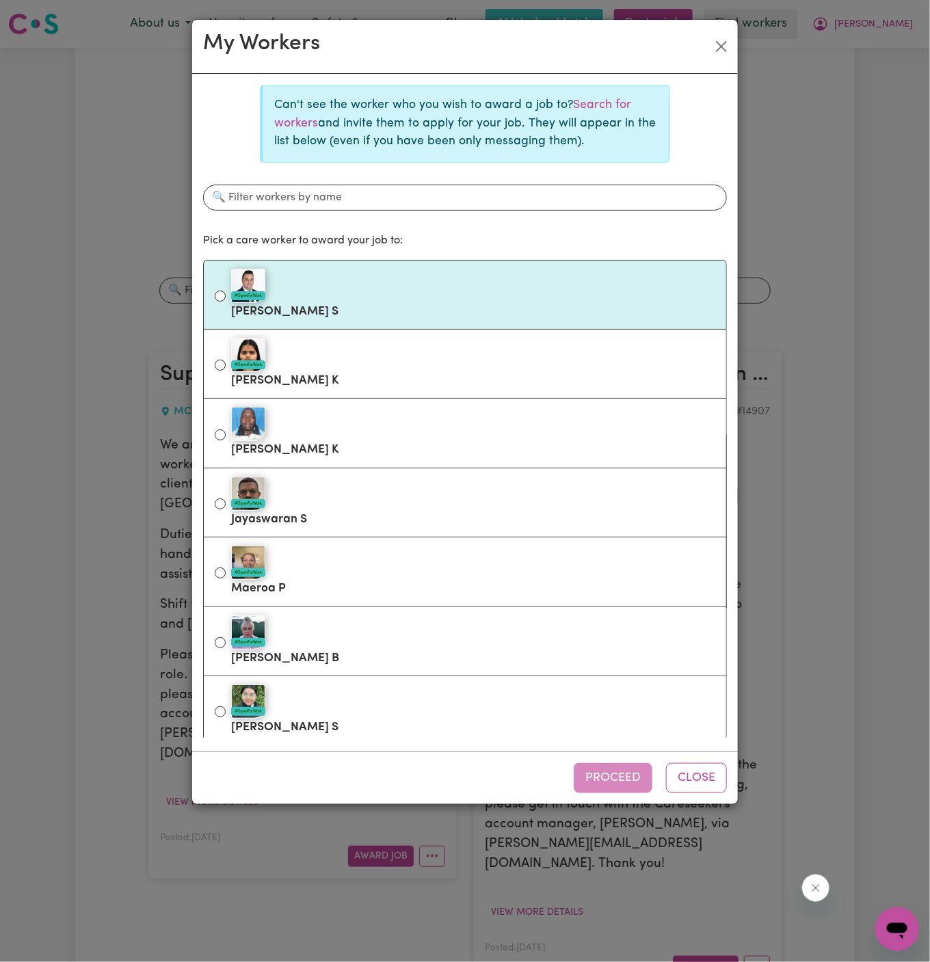
click at [362, 285] on div "#OpenForWork" at bounding box center [473, 286] width 484 height 34
click at [226, 291] on input "#OpenForWork Sanjeev S" at bounding box center [220, 296] width 11 height 11
radio input "true"
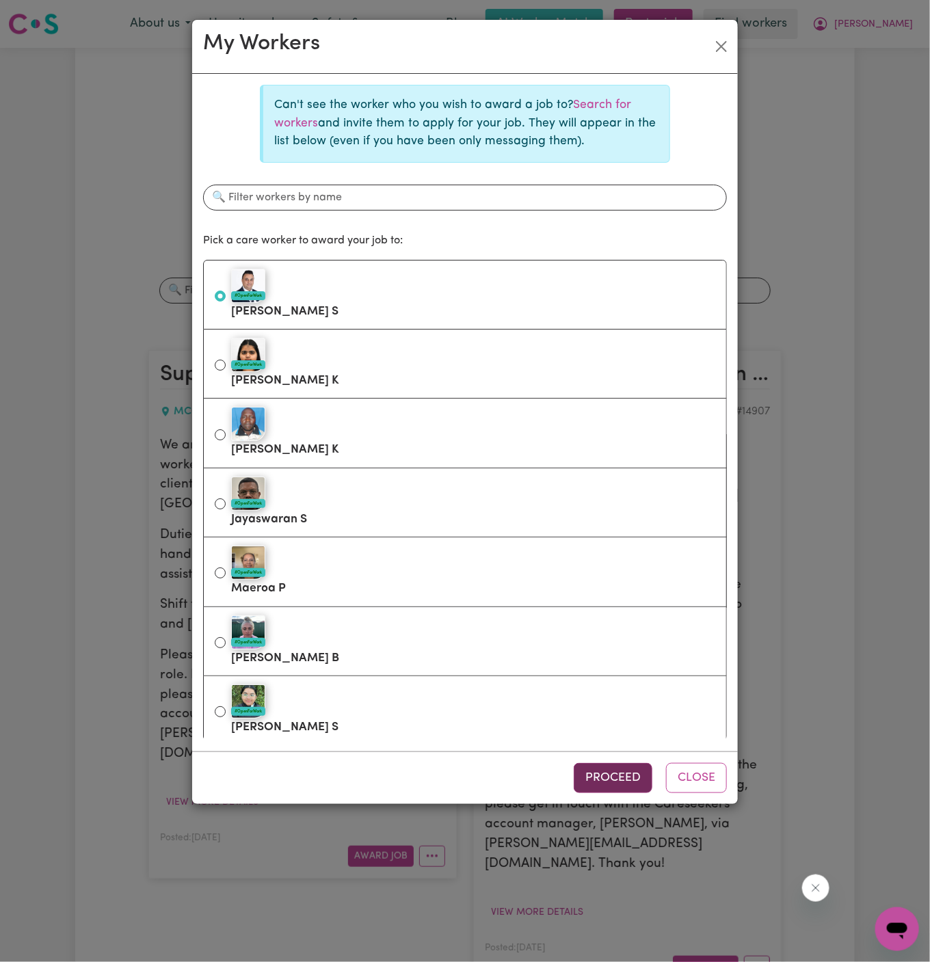
click at [617, 770] on button "Proceed" at bounding box center [613, 778] width 79 height 30
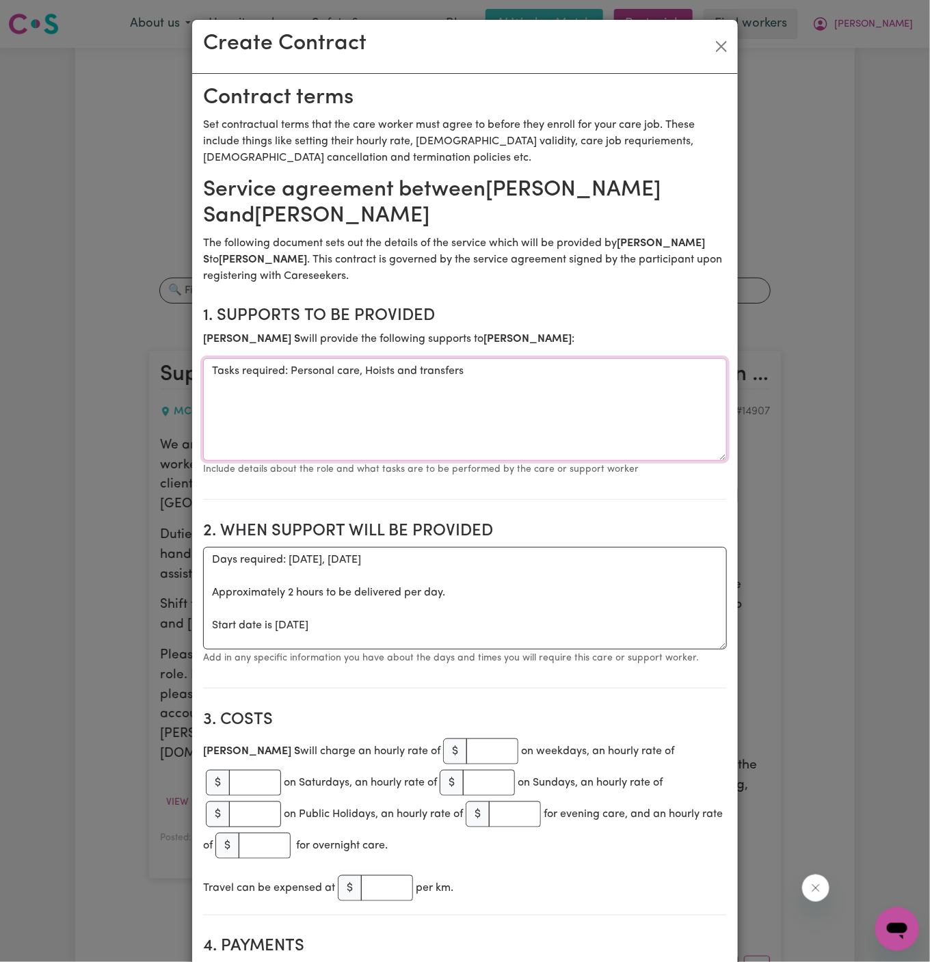
drag, startPoint x: 292, startPoint y: 367, endPoint x: 27, endPoint y: 392, distance: 265.9
click at [27, 392] on div "Create Contract Contract terms Set contractual terms that the care worker must …" at bounding box center [465, 481] width 930 height 962
click at [285, 397] on textarea "Tasks required: Personal care, Hoists and transfers" at bounding box center [465, 409] width 524 height 103
drag, startPoint x: 291, startPoint y: 371, endPoint x: 150, endPoint y: 371, distance: 140.9
click at [150, 371] on div "Create Contract Contract terms Set contractual terms that the care worker must …" at bounding box center [465, 481] width 930 height 962
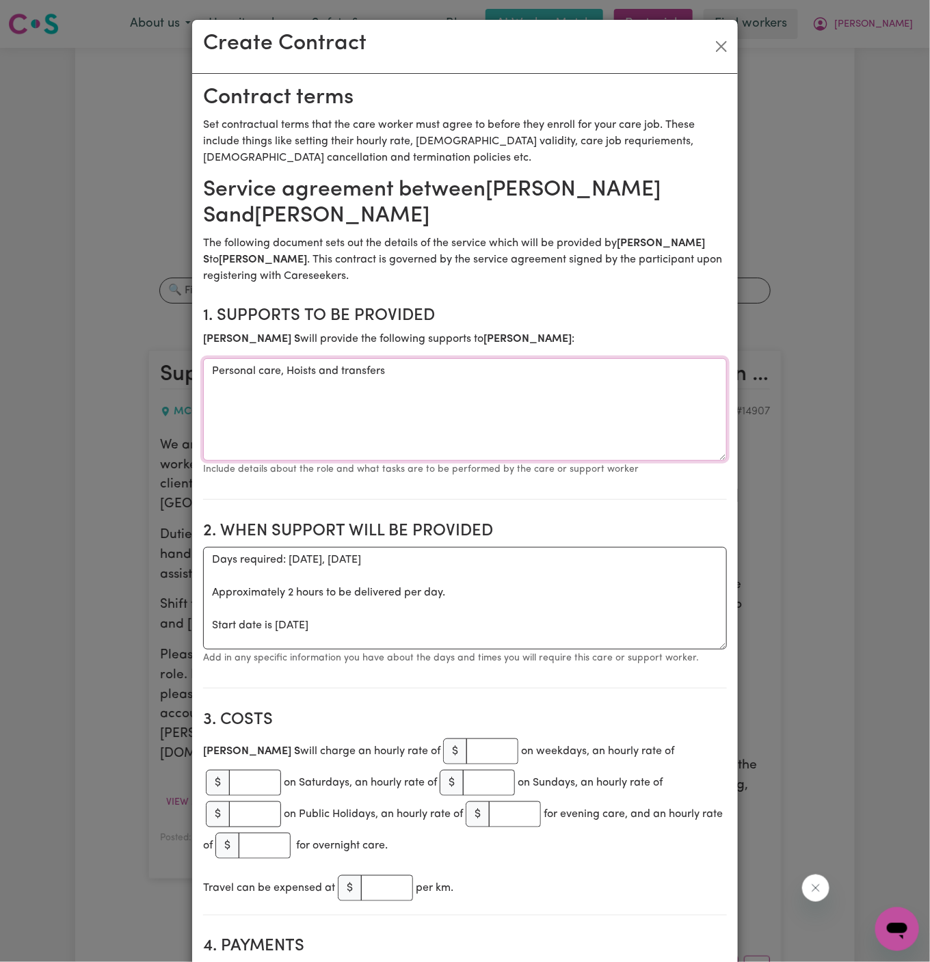
type textarea "Personal care, Hoists and transfers"
drag, startPoint x: 213, startPoint y: 630, endPoint x: 207, endPoint y: 553, distance: 77.5
click at [207, 553] on textarea "Days required: saturday, sunday Approximately 2 hours to be delivered per day. …" at bounding box center [465, 598] width 524 height 103
drag, startPoint x: 408, startPoint y: 578, endPoint x: 198, endPoint y: 558, distance: 210.3
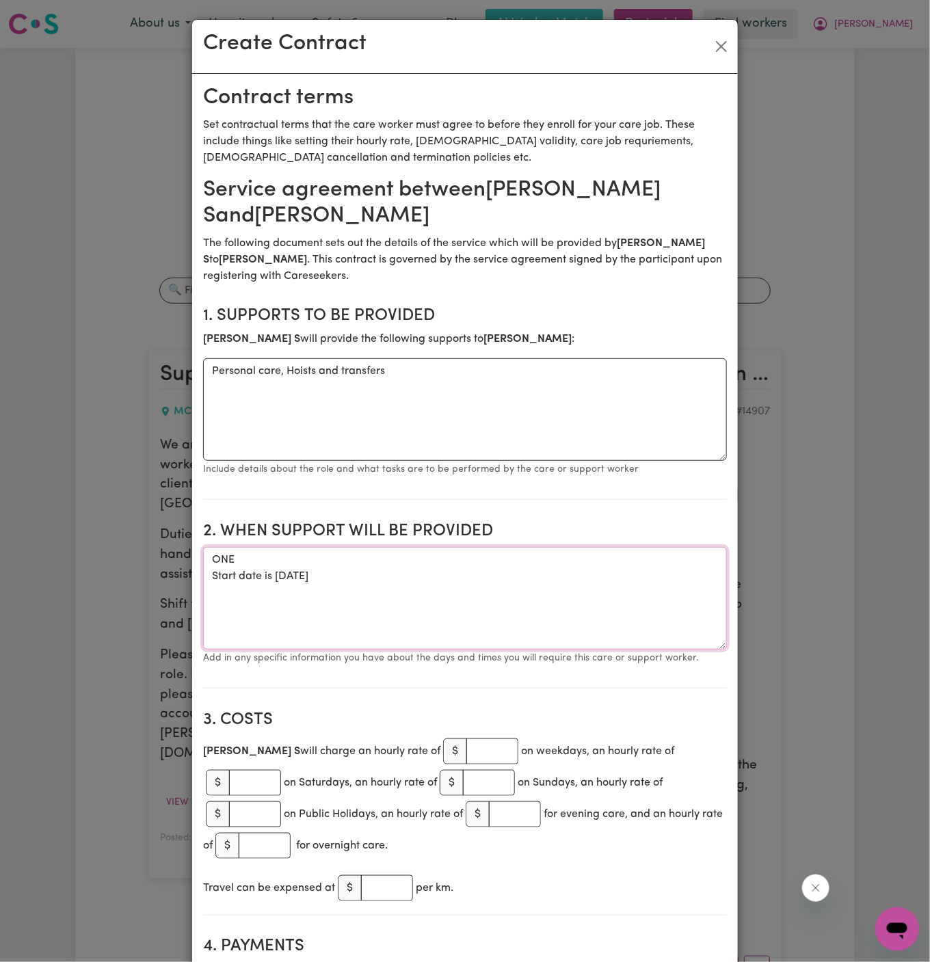
paste textarea "OFF 21/08 Thursday, from 7 am to 3 pm and 22/08 Friday from 3 pm to 11 pm"
drag, startPoint x: 356, startPoint y: 558, endPoint x: 261, endPoint y: 559, distance: 95.1
click at [261, 559] on textarea "ONE OFF 21/08 Thursday, from 7 am to 3 pm and 22/08 Friday from 3 pm to 11 pm" at bounding box center [465, 598] width 524 height 103
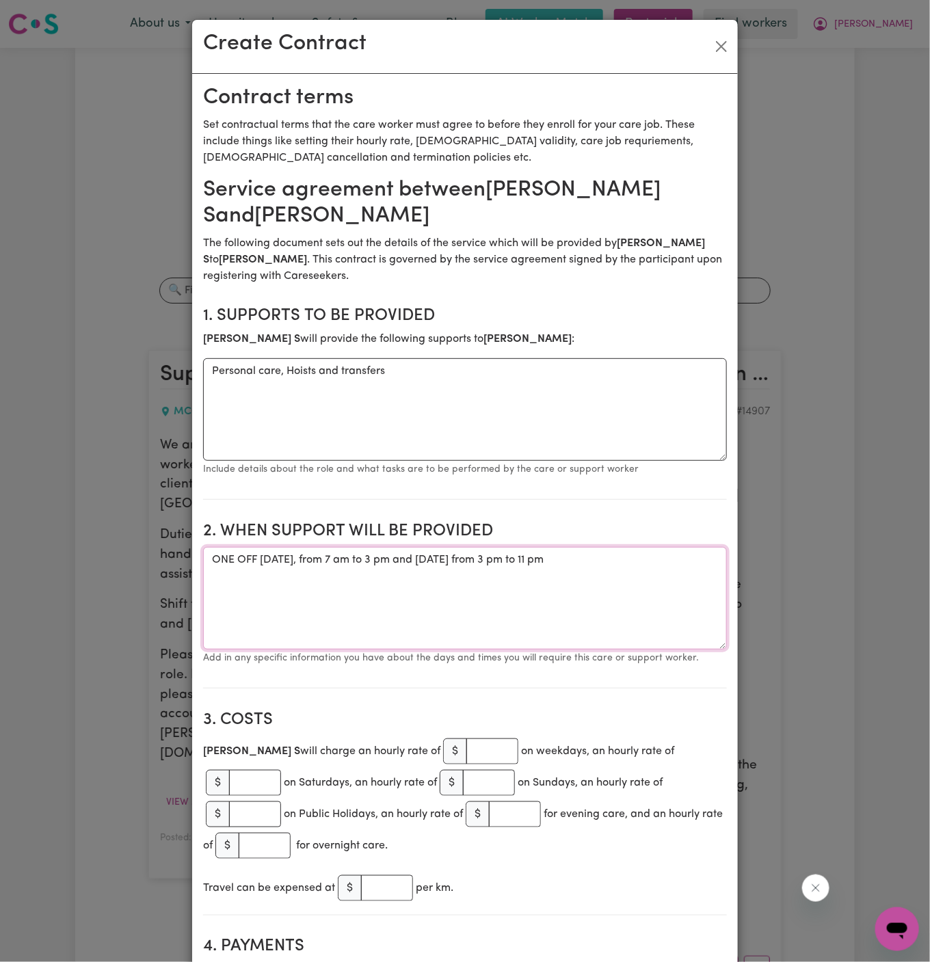
click at [285, 560] on textarea "ONE OFF 23/08 Thursday, from 7 am to 3 pm and 22/08 Friday from 3 pm to 11 pm" at bounding box center [465, 598] width 524 height 103
click at [312, 560] on textarea "ONE OFF 23/08 Thursday, from 7 am to 3 pm and 22/08 Friday from 3 pm to 11 pm" at bounding box center [465, 598] width 524 height 103
click at [415, 558] on textarea "ONE OFF 23/08 Saturday, from 7 am to 3 pm and 22/08 Friday from 3 pm to 11 pm" at bounding box center [465, 598] width 524 height 103
click at [469, 560] on textarea "ONE OFF 23/08 Saturday, from 7 am to 9 am and 22/08 Friday from 3 pm to 11 pm" at bounding box center [465, 598] width 524 height 103
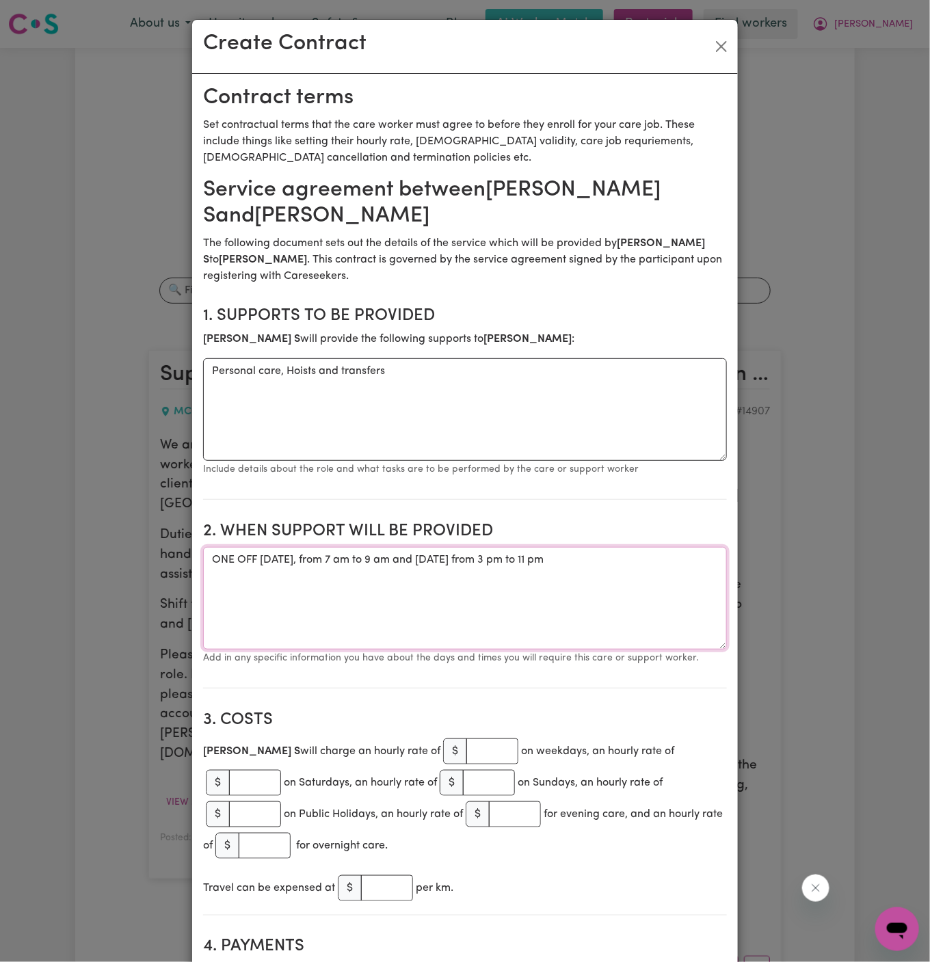
click at [469, 560] on textarea "ONE OFF 23/08 Saturday, from 7 am to 9 am and 22/08 Friday from 3 pm to 11 pm" at bounding box center [465, 598] width 524 height 103
click at [513, 557] on textarea "ONE OFF 23/08 Saturday, from 7 am to 9 am and 24/08 Friday from 3 pm to 11 pm" at bounding box center [465, 598] width 524 height 103
drag, startPoint x: 341, startPoint y: 561, endPoint x: 432, endPoint y: 561, distance: 91.0
click at [432, 561] on textarea "ONE OFF 23/08 Saturday, from 7 am to 9 am and 24/08 Sunday from 3 pm to 11 pm" at bounding box center [465, 598] width 524 height 103
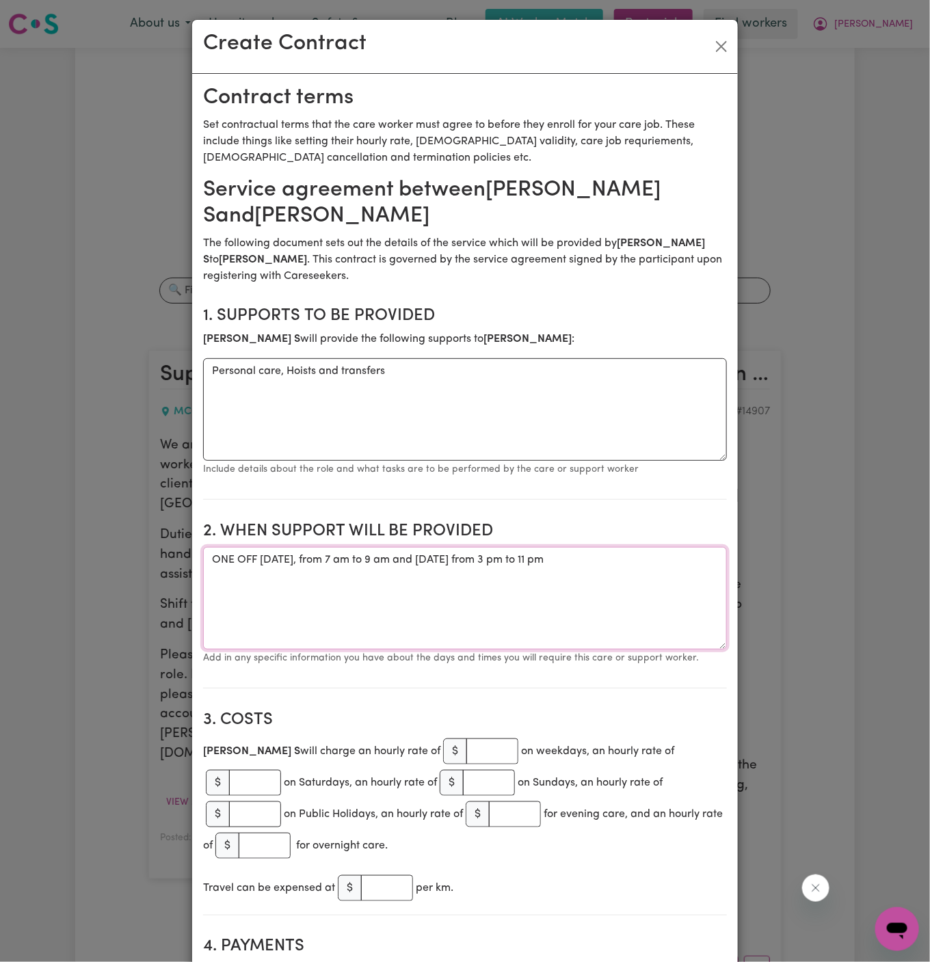
click at [622, 636] on textarea "ONE OFF 23/08 Saturday, from 7 am to 9 am and 24/08 Sunday from 3 pm to 11 pm" at bounding box center [465, 598] width 524 height 103
drag, startPoint x: 534, startPoint y: 564, endPoint x: 701, endPoint y: 562, distance: 166.9
click at [701, 562] on textarea "ONE OFF 23/08 Saturday, from 7 am to 9 am and 24/08 Sunday from 3 pm to 11 pm" at bounding box center [465, 598] width 524 height 103
paste textarea "from 7 am to 9 a"
click at [445, 566] on textarea "ONE OFF 23/08 Saturday, from 7 am to 9 am and 24/08 Sunday from 7 am to 9 am" at bounding box center [465, 598] width 524 height 103
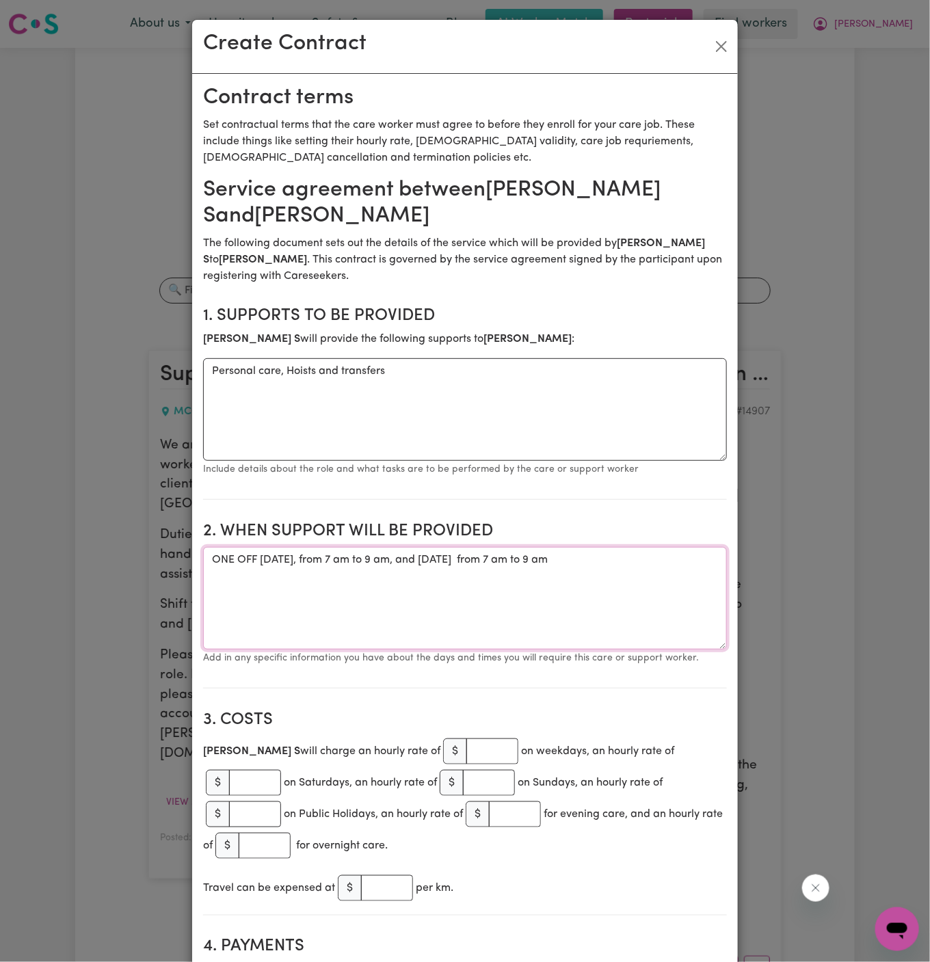
click at [541, 560] on textarea "ONE OFF 23/08 Saturday, from 7 am to 9 am, and 24/08 Sunday from 7 am to 9 am" at bounding box center [465, 598] width 524 height 103
click at [641, 580] on textarea "ONE OFF 23/08 Saturday, from 7 am to 9 am, and 24/08 Sunday from 7 am to 9 am" at bounding box center [465, 598] width 524 height 103
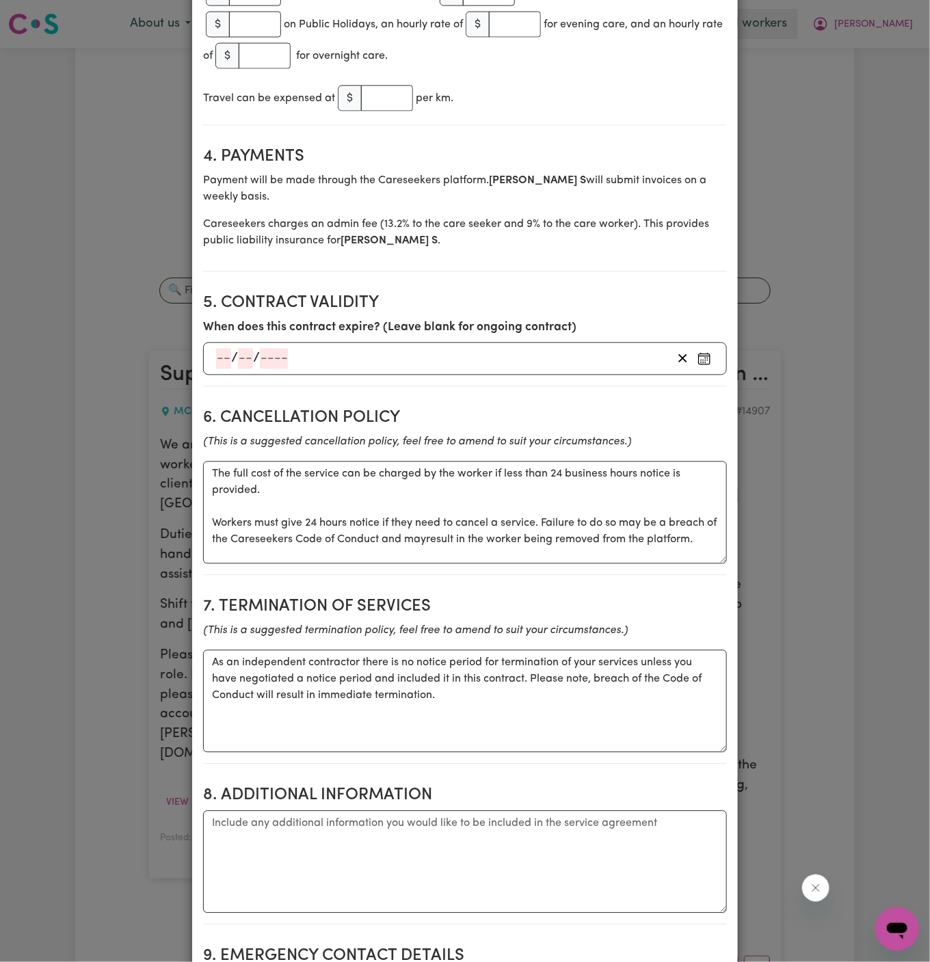
scroll to position [895, 0]
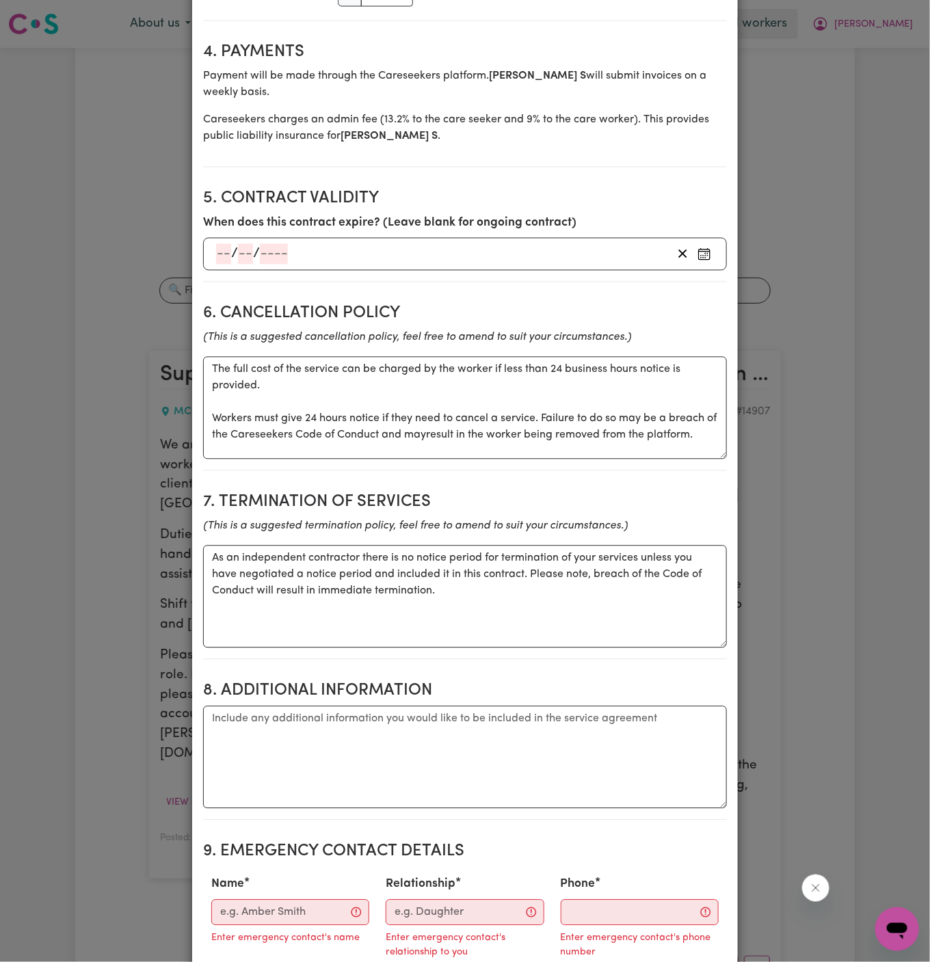
type textarea "ONE OFF 23/08 Saturday, from 7 am to 9 am, and 24/08 Sunday from 7 am to 9 am"
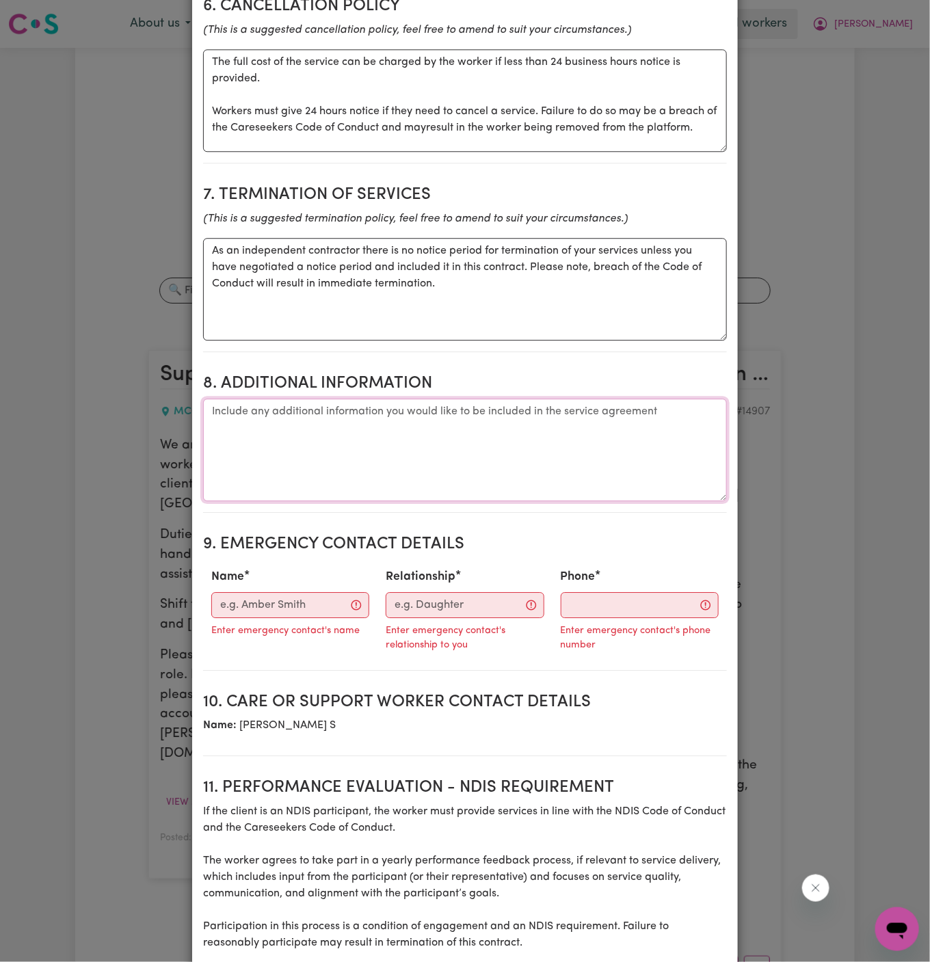
click at [322, 431] on textarea "Additional information" at bounding box center [465, 450] width 524 height 103
paste textarea "Client's Address: 14 Roberts Place, McGraths Hill, NSW"
type textarea "Client's Address: 14 Roberts Place, McGraths Hill, NSW"
click at [283, 592] on input "Name" at bounding box center [290, 605] width 158 height 26
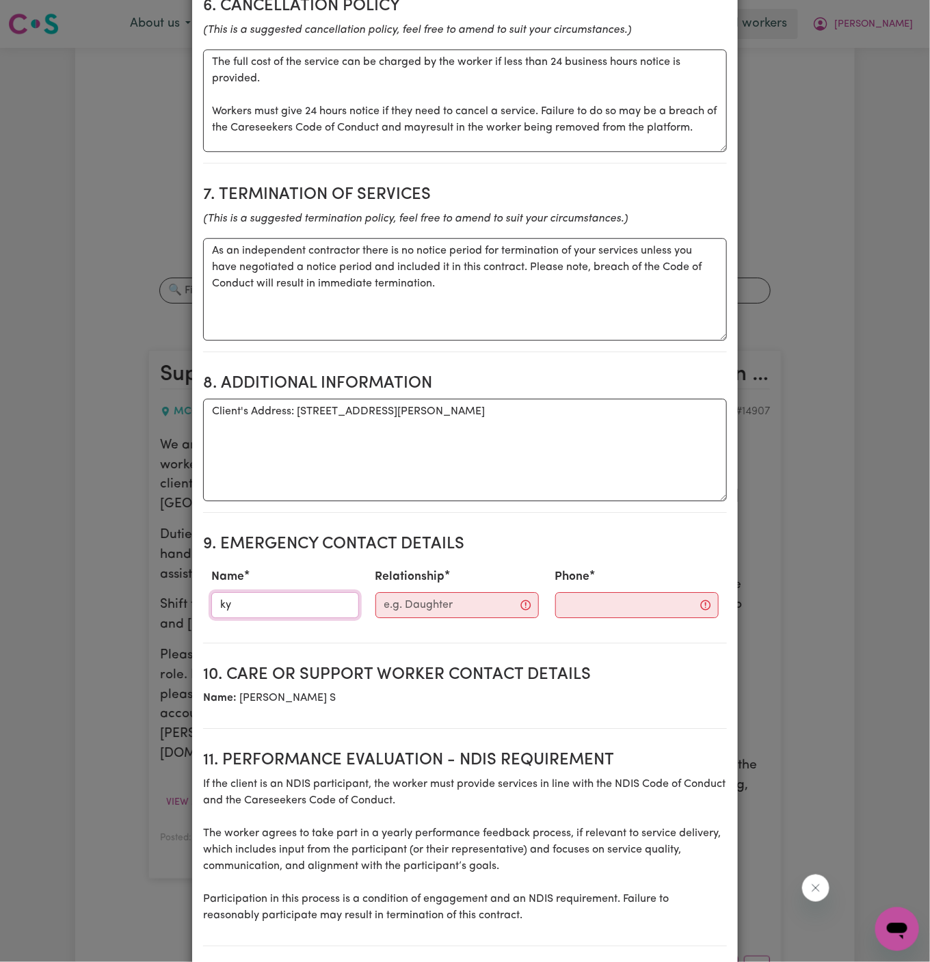
type input "Kylie"
click at [448, 592] on input "Relationship" at bounding box center [457, 605] width 163 height 26
type input "Wholistic Care"
click at [560, 602] on div "Phone" at bounding box center [625, 593] width 182 height 60
click at [569, 592] on input "Phone" at bounding box center [625, 605] width 166 height 26
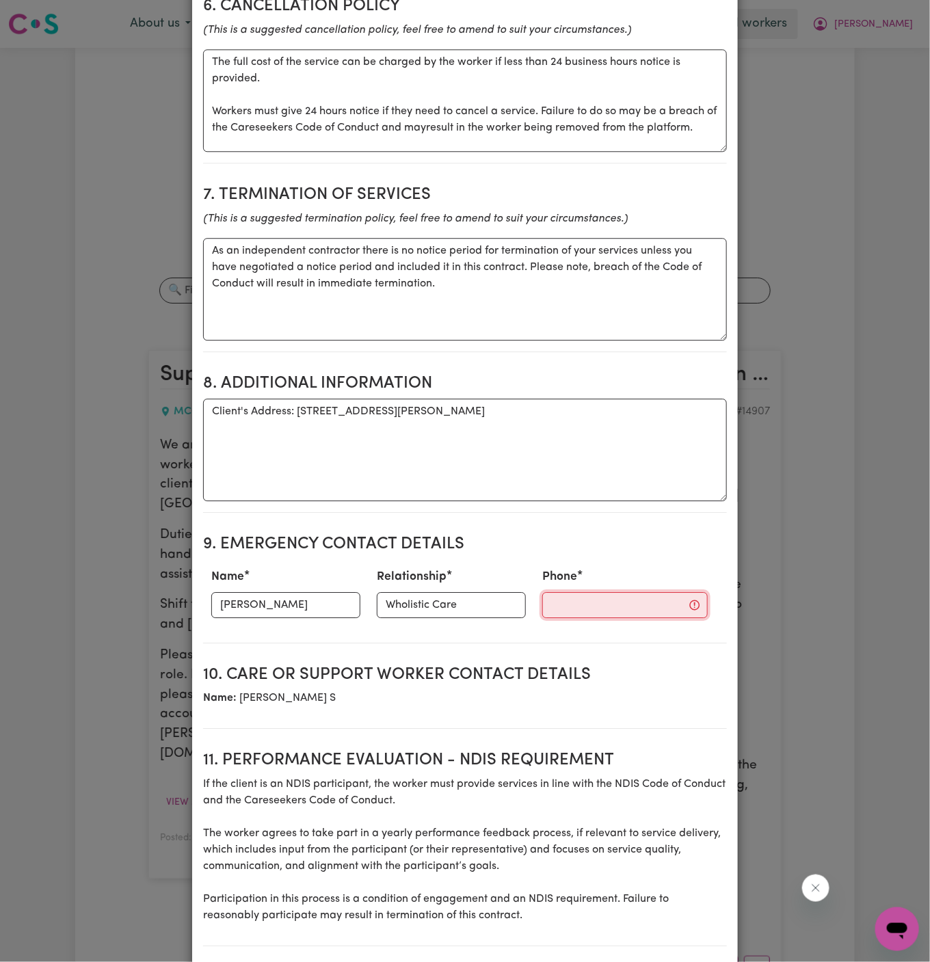
paste input "0422 962 088"
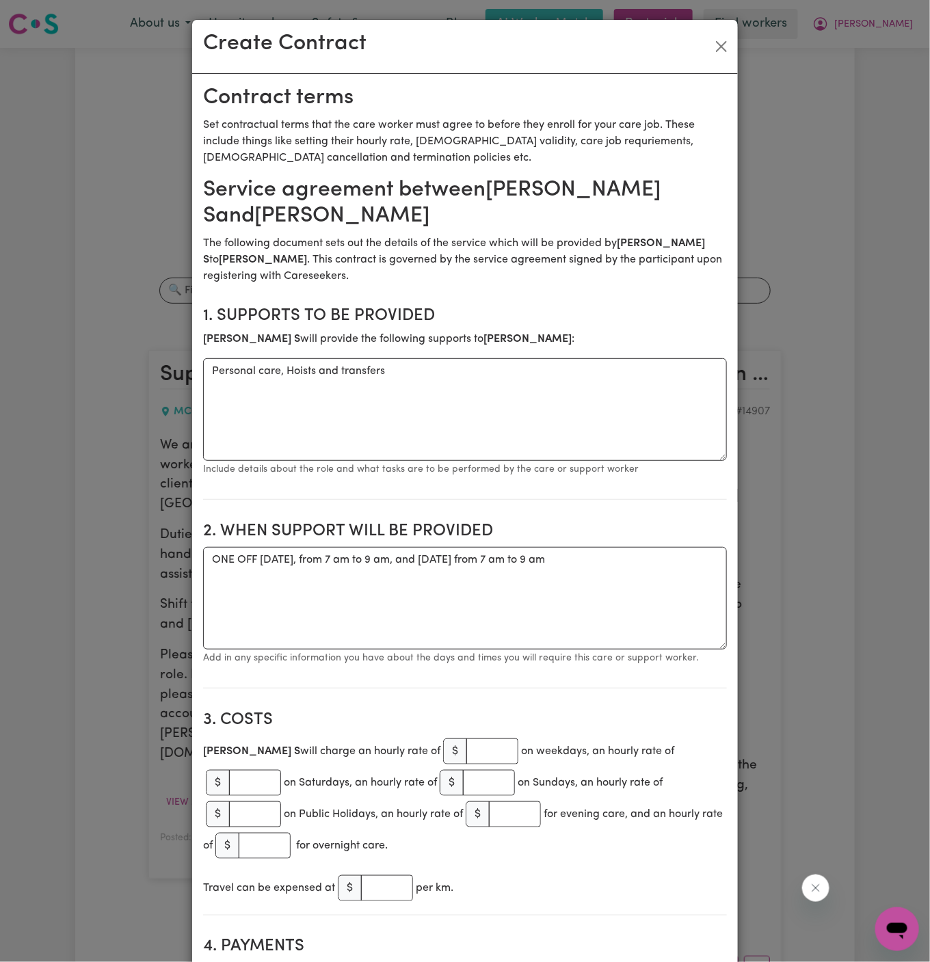
scroll to position [60, 0]
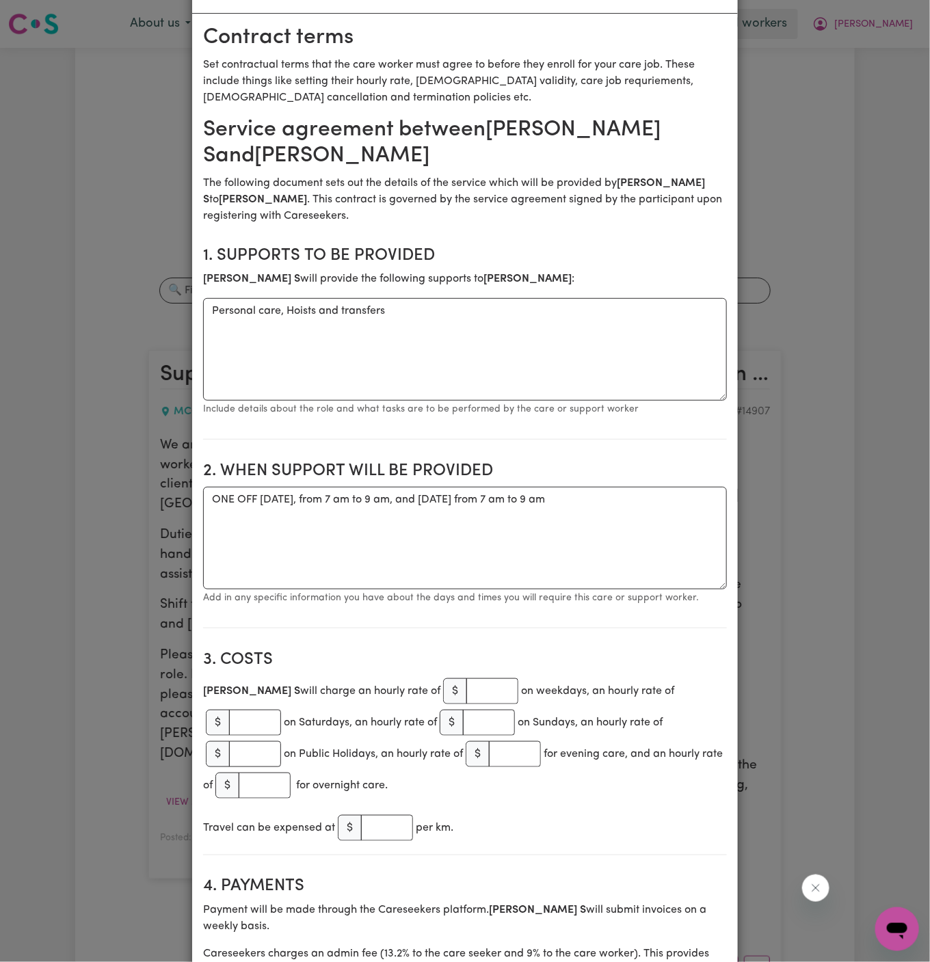
type input "0422 962 088"
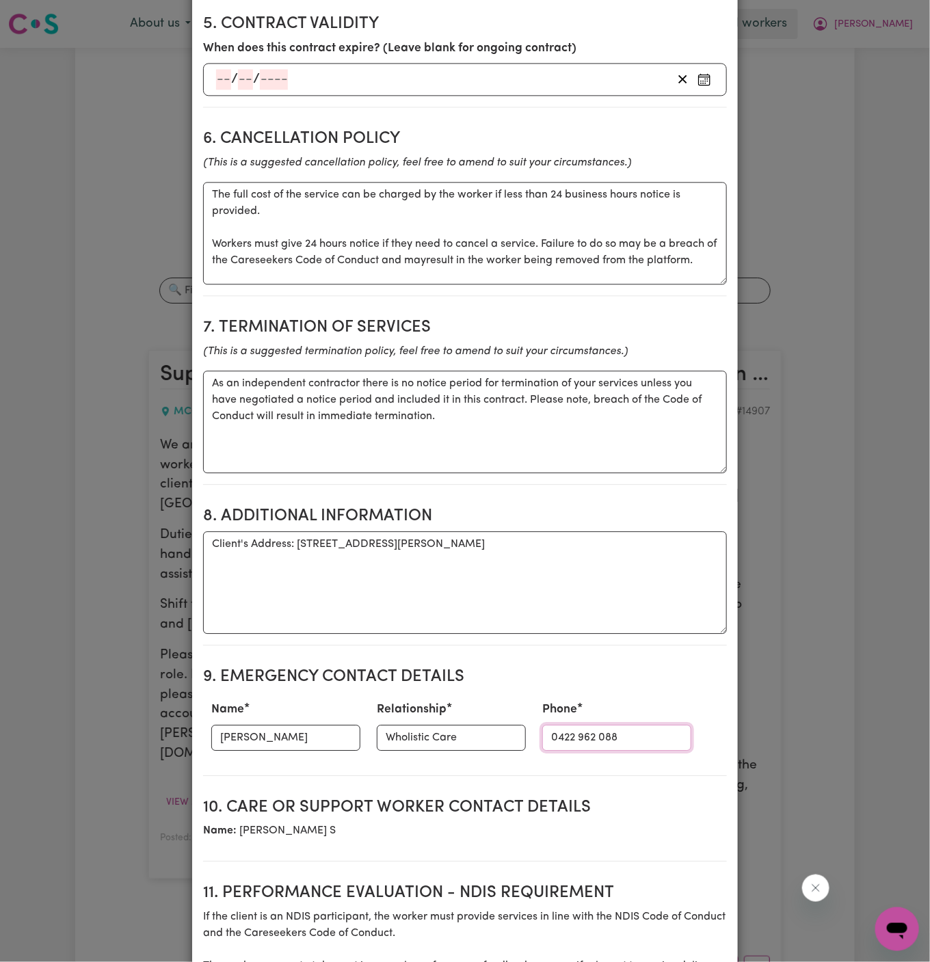
scroll to position [1437, 0]
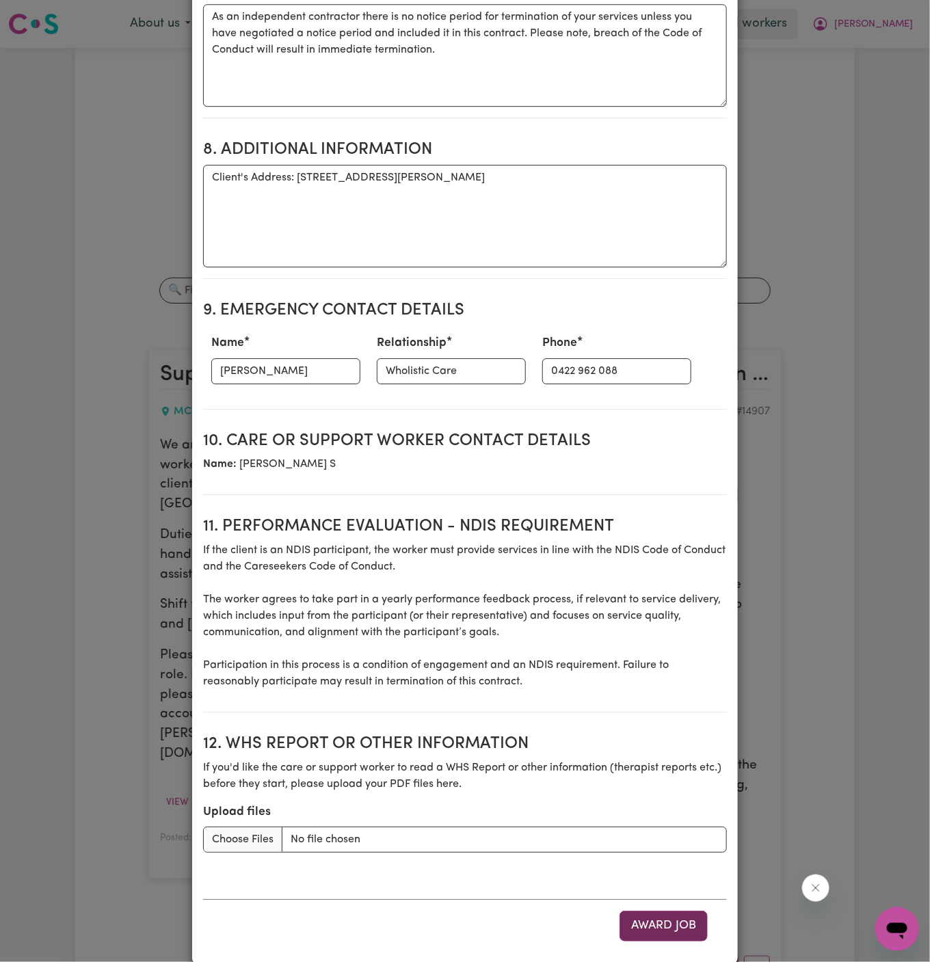
click at [672, 911] on button "Award Job" at bounding box center [664, 926] width 88 height 30
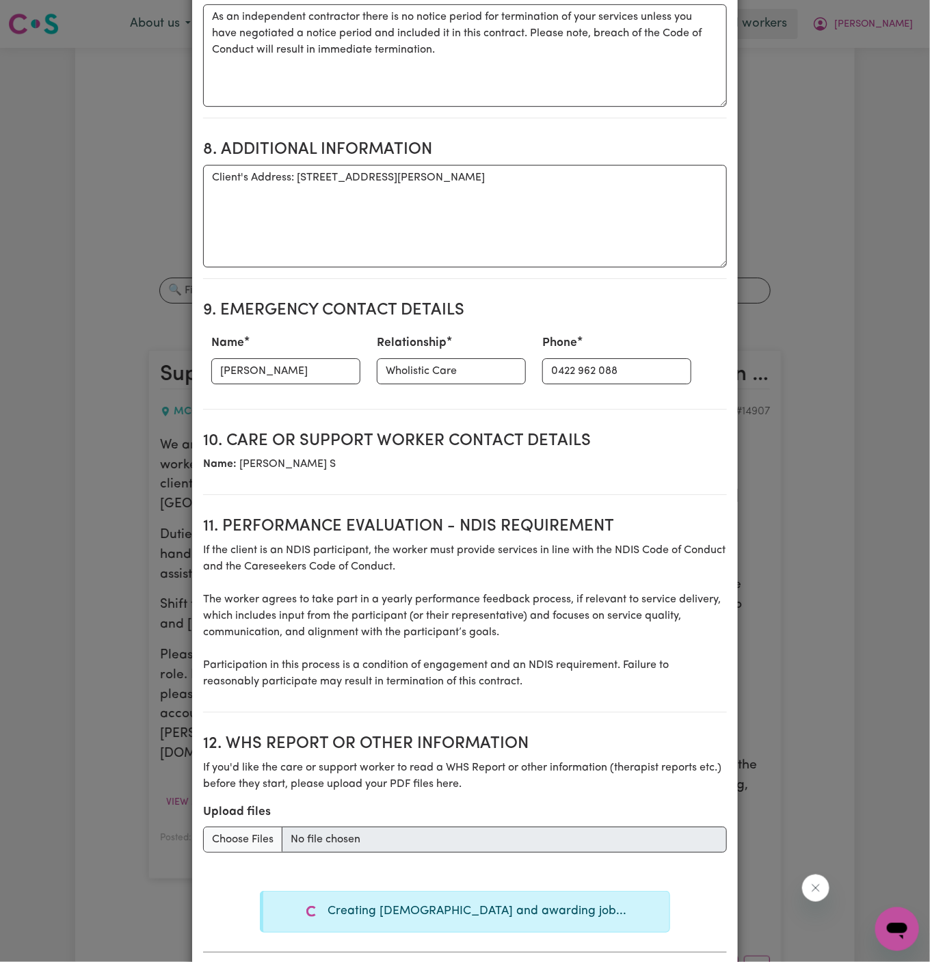
type textarea "Tasks required: Personal care, Hoists and transfers"
type textarea "Days required: saturday, sunday Approximately 2 hours to be delivered per day. …"
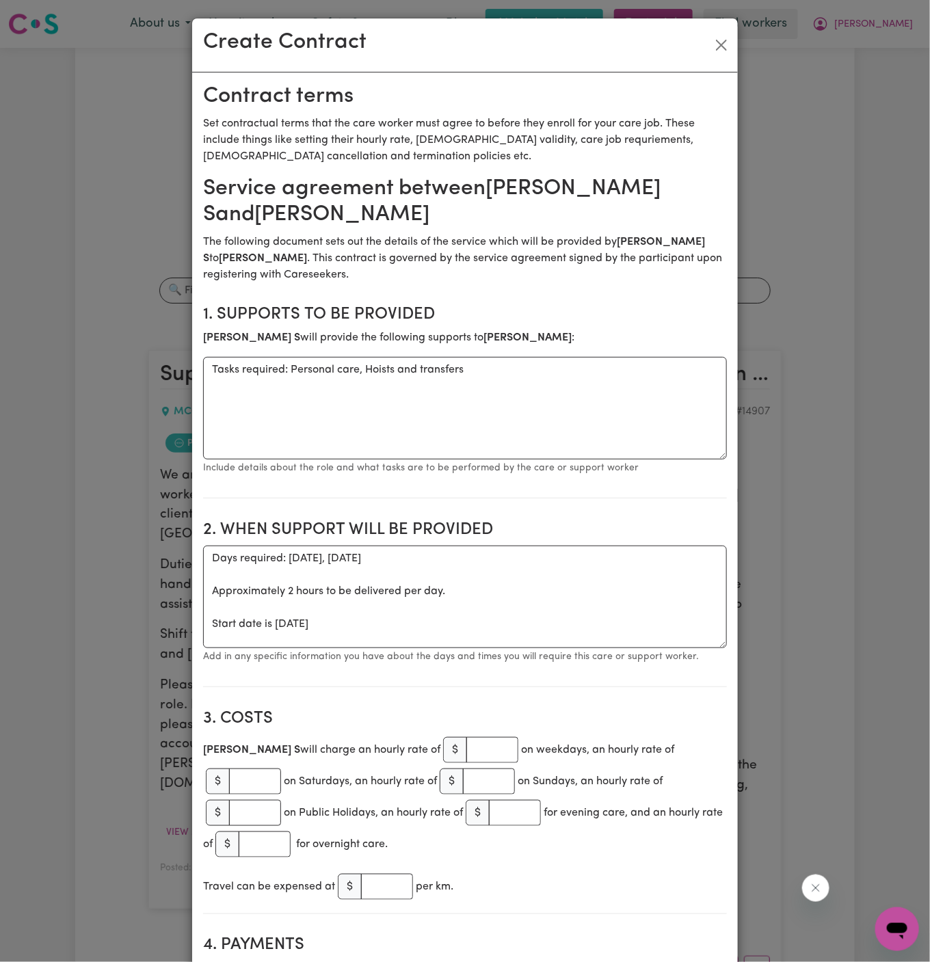
scroll to position [0, 0]
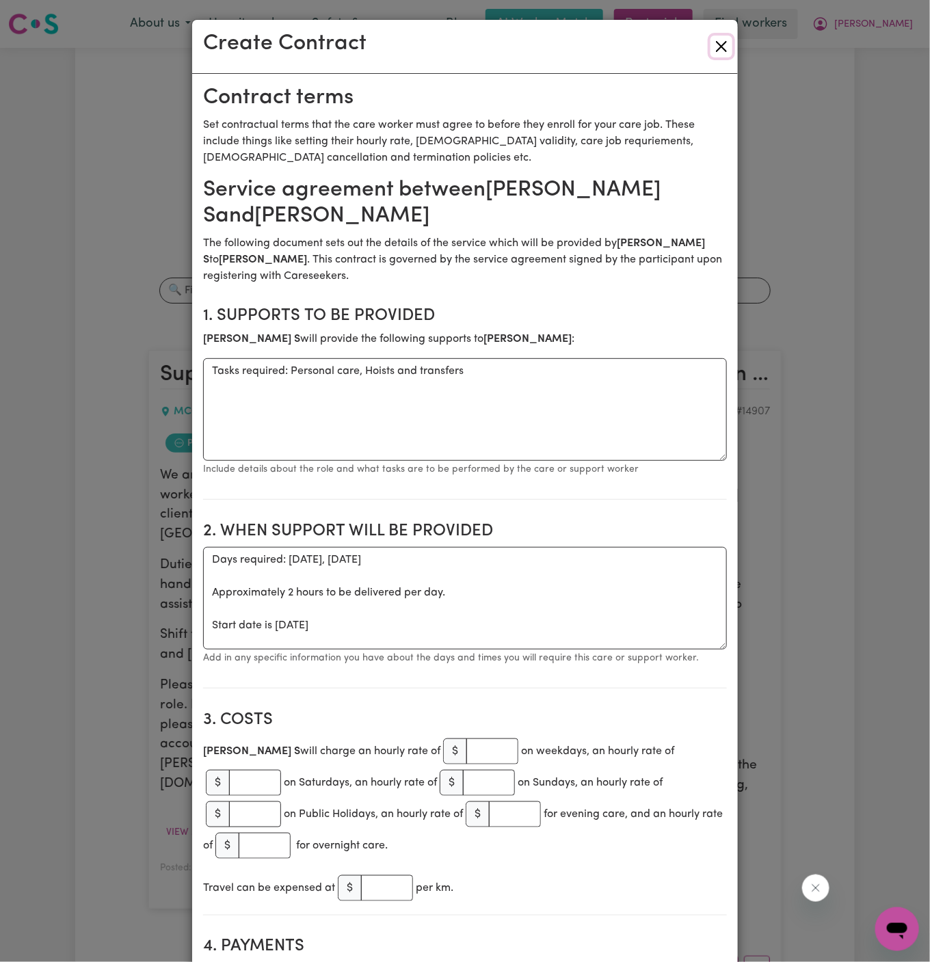
click at [722, 51] on button "Close" at bounding box center [722, 47] width 22 height 22
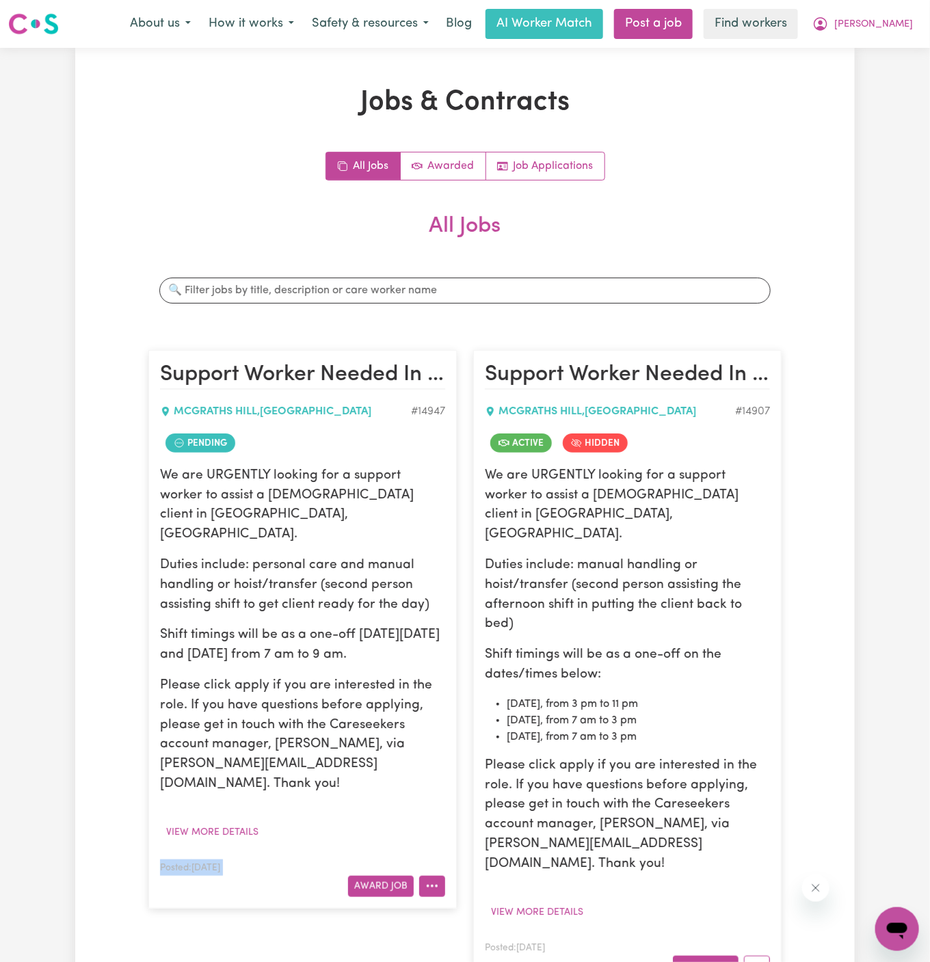
drag, startPoint x: 401, startPoint y: 763, endPoint x: 445, endPoint y: 833, distance: 83.0
click at [445, 833] on article "Support Worker Needed In McGraths Hill, NSW MCGRATHS HILL , New South Wales # 1…" at bounding box center [302, 629] width 309 height 558
click at [445, 876] on button "More options" at bounding box center [432, 886] width 26 height 21
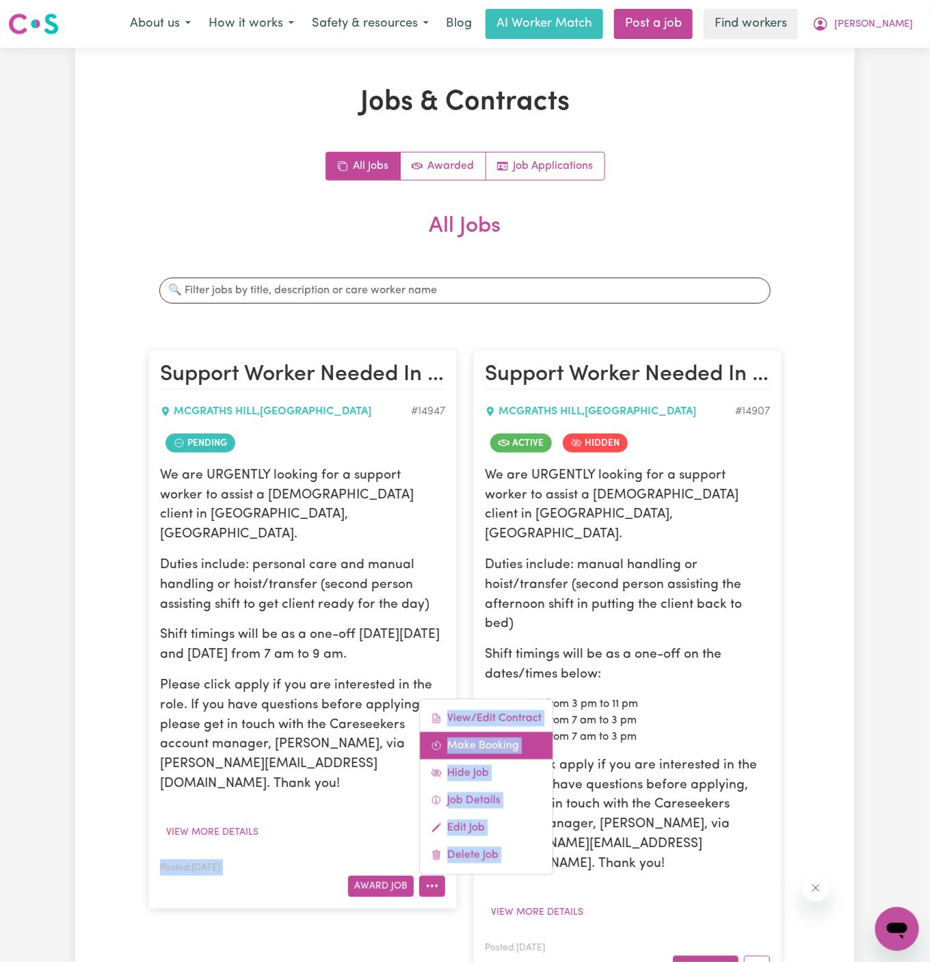
click at [507, 732] on link "Make Booking" at bounding box center [486, 745] width 133 height 27
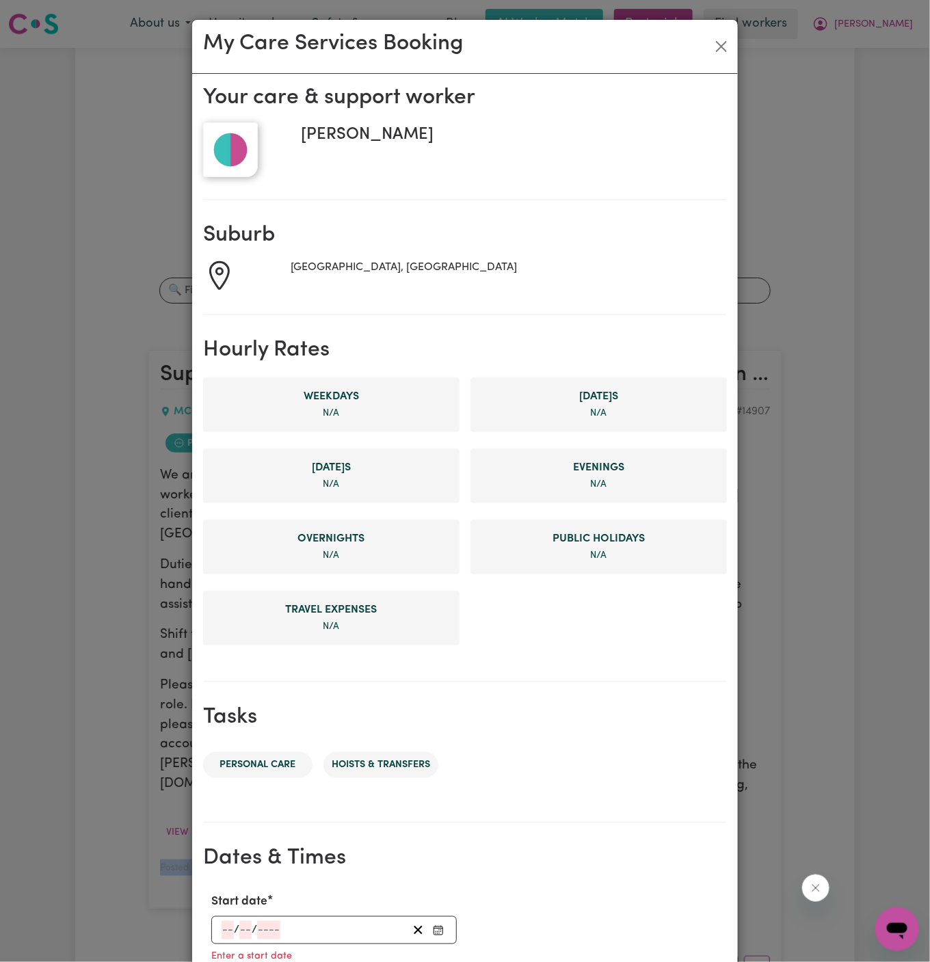
scroll to position [313, 0]
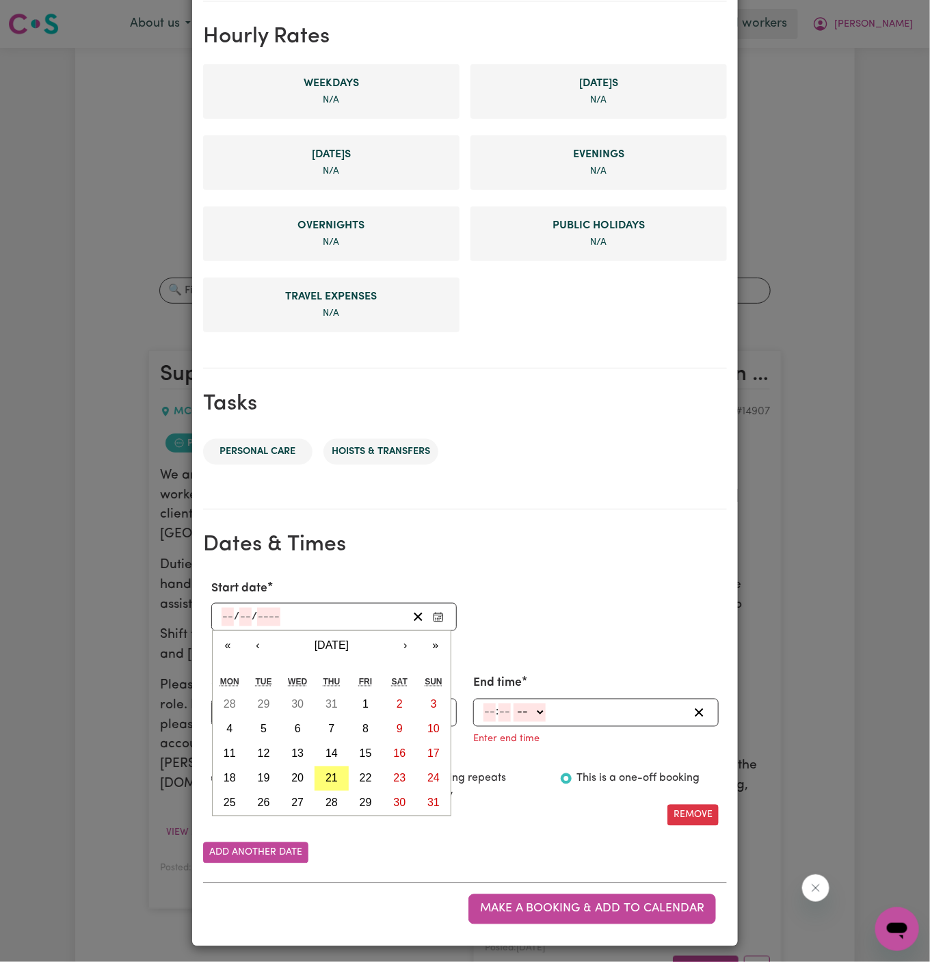
click at [231, 615] on input "number" at bounding box center [228, 617] width 12 height 18
click at [402, 778] on abbr "23" at bounding box center [399, 779] width 12 height 12
type input "2025-08-23"
type input "23"
type input "8"
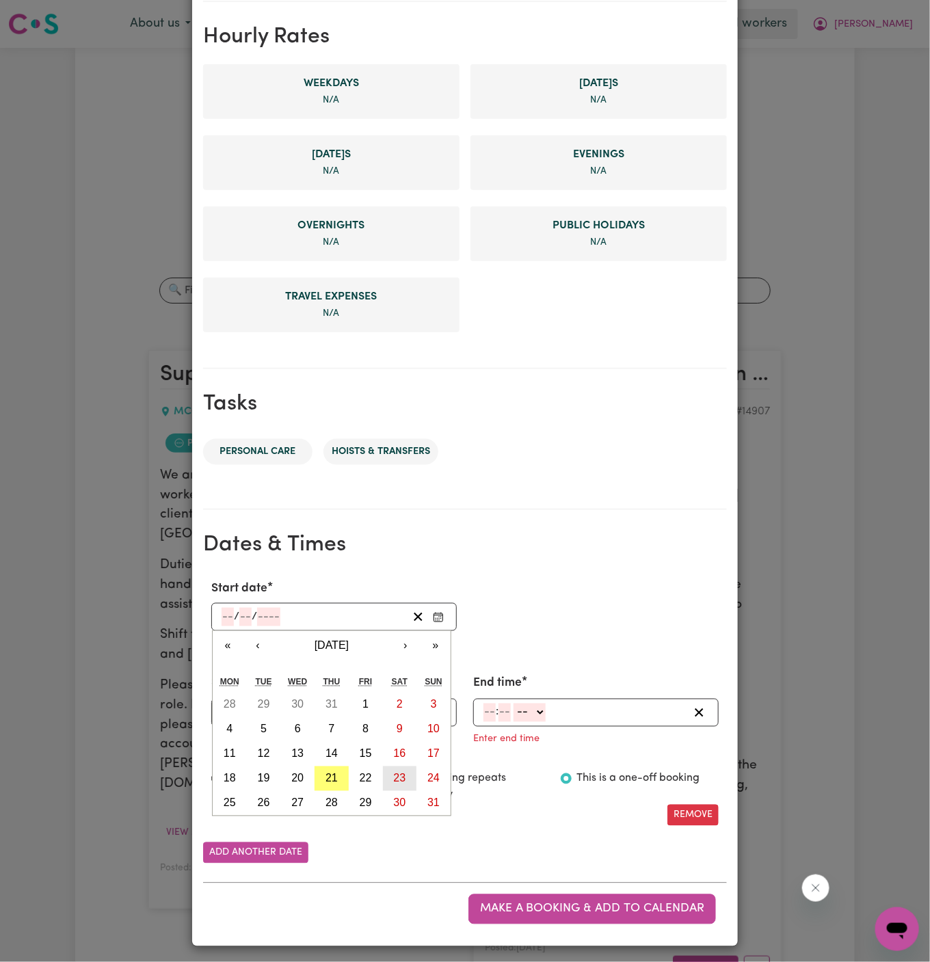
type input "2025"
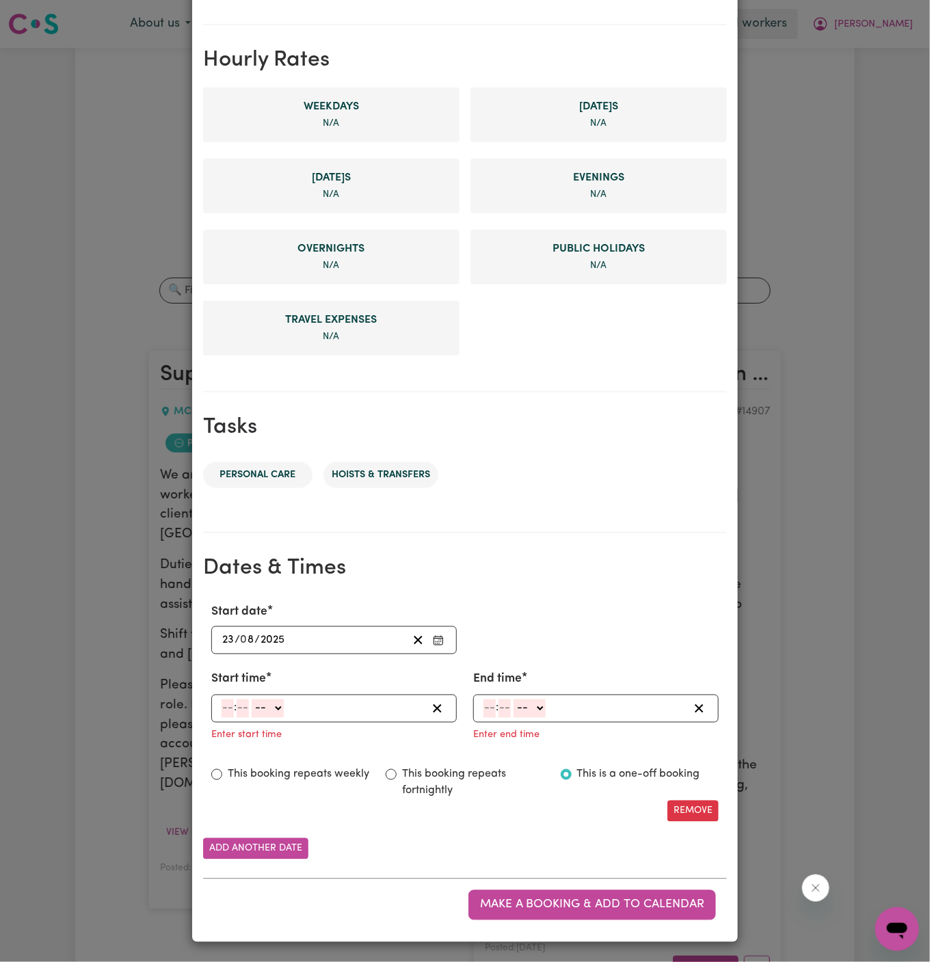
scroll to position [286, 0]
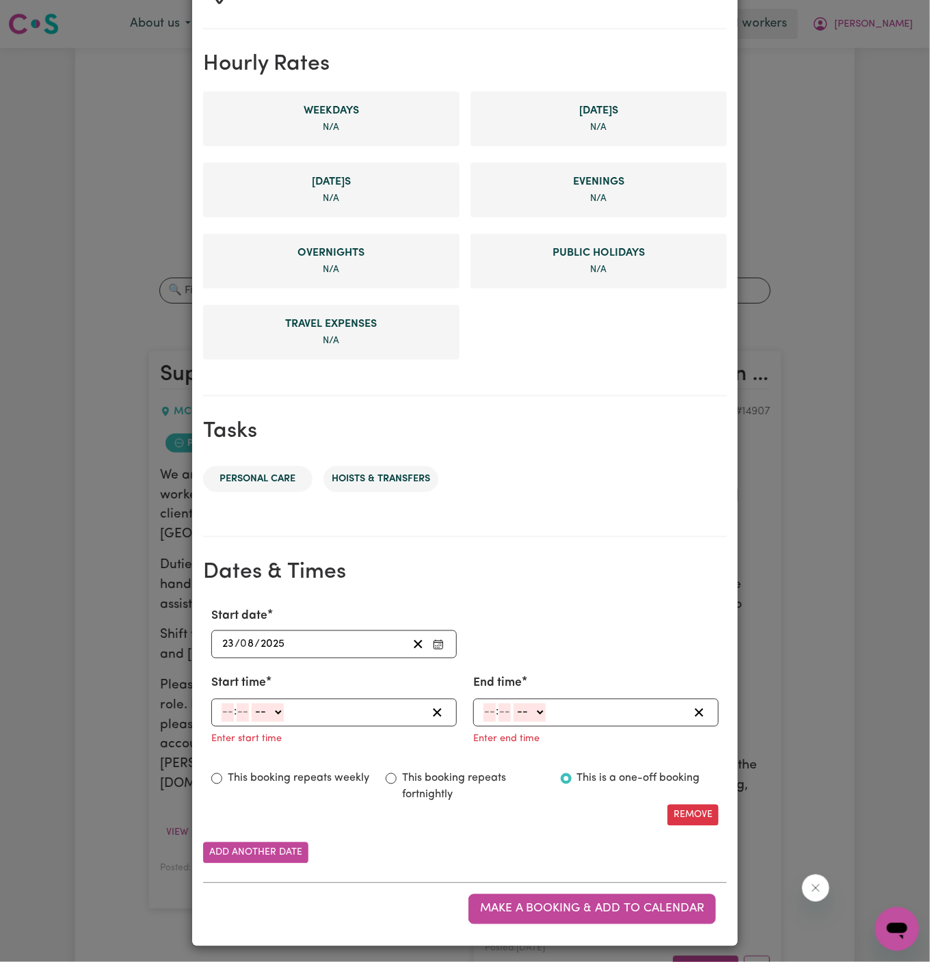
click at [231, 708] on input "number" at bounding box center [228, 713] width 12 height 18
type input "7"
type input "00"
click at [279, 718] on select "-- AM PM" at bounding box center [266, 713] width 32 height 18
select select "am"
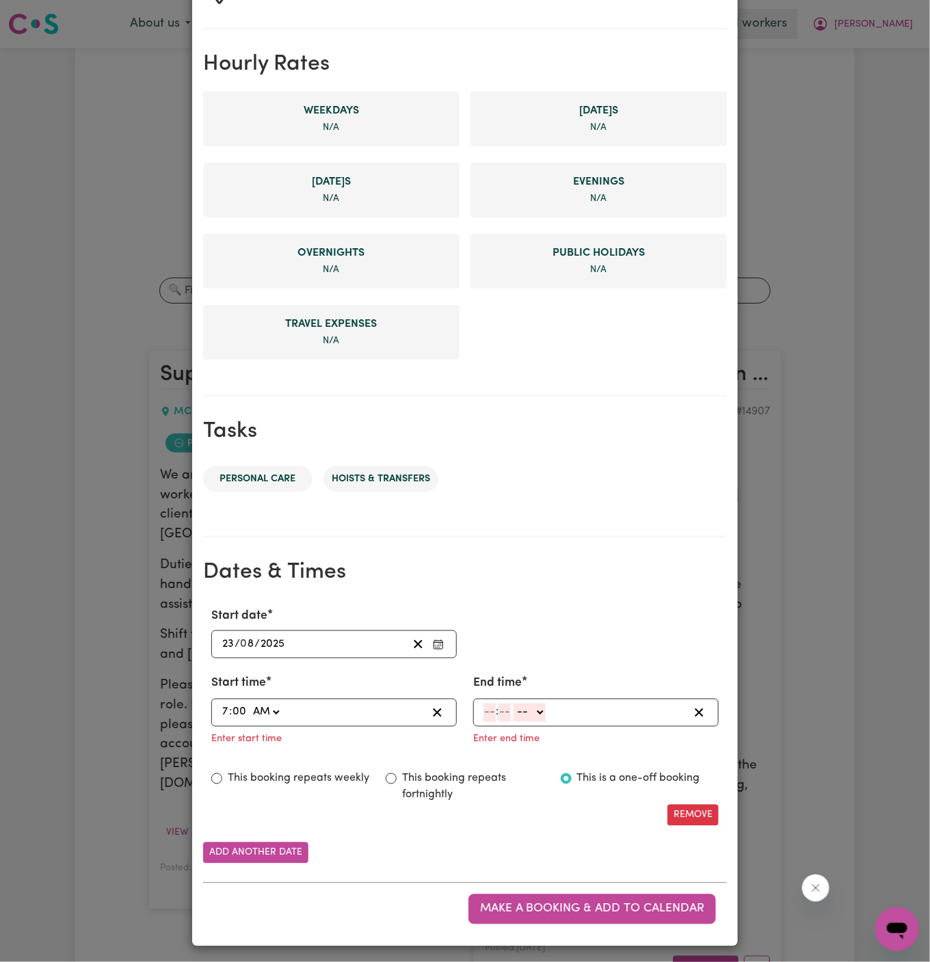
click at [250, 704] on select "-- AM PM" at bounding box center [266, 713] width 32 height 18
type input "07:00"
type input "0"
click at [490, 708] on input "number" at bounding box center [490, 713] width 12 height 18
type input "9"
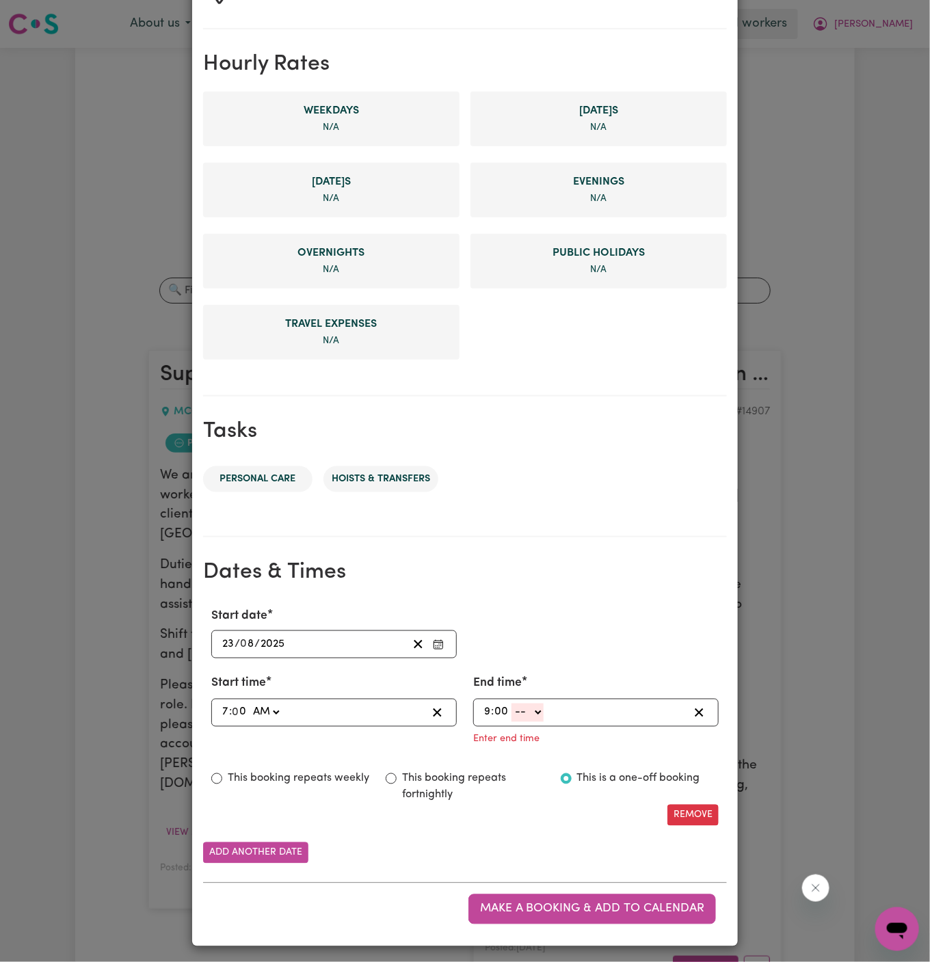
type input "00"
click at [529, 708] on select "-- AM PM" at bounding box center [528, 713] width 32 height 18
select select "am"
click at [512, 722] on select "-- AM PM" at bounding box center [528, 713] width 32 height 18
type input "09:00"
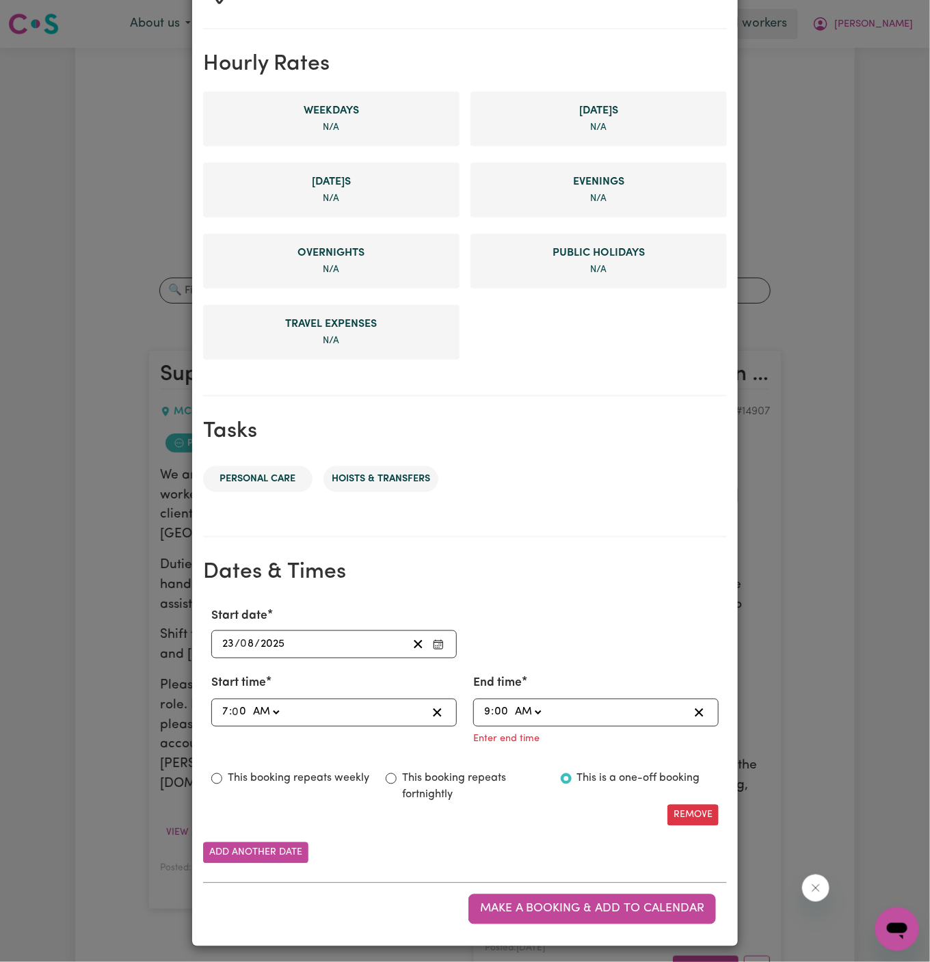
type input "0"
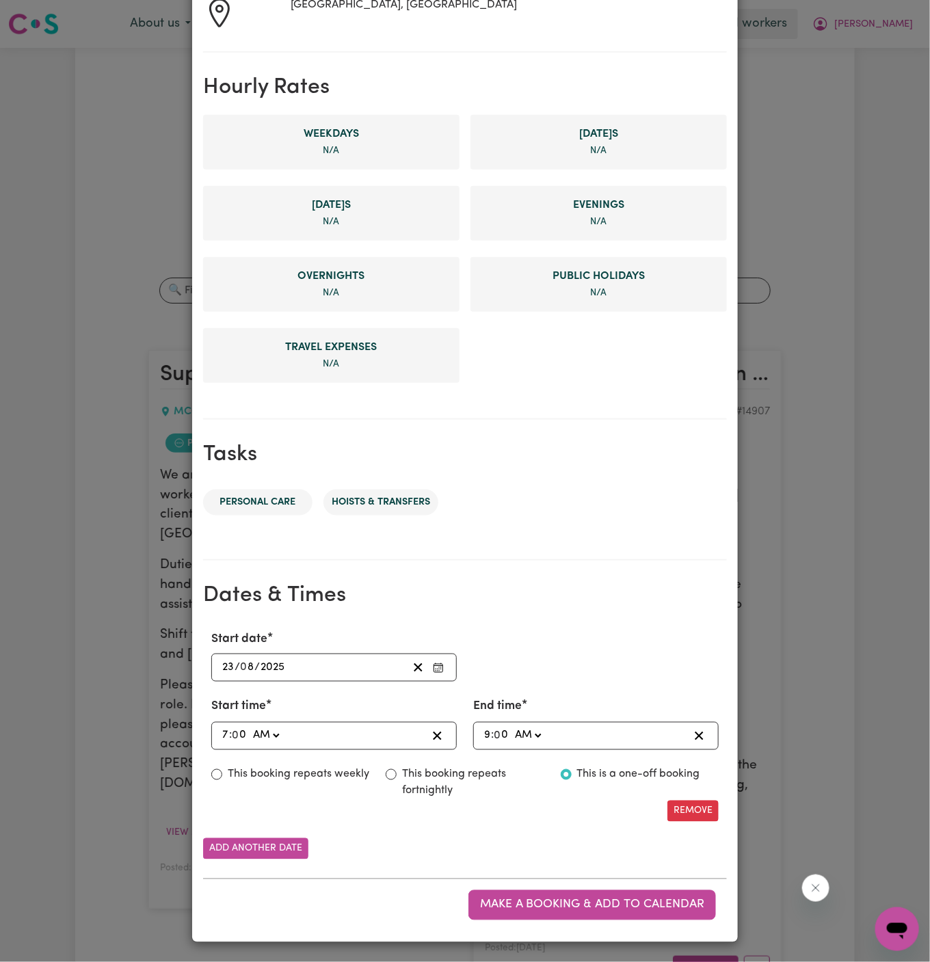
scroll to position [259, 0]
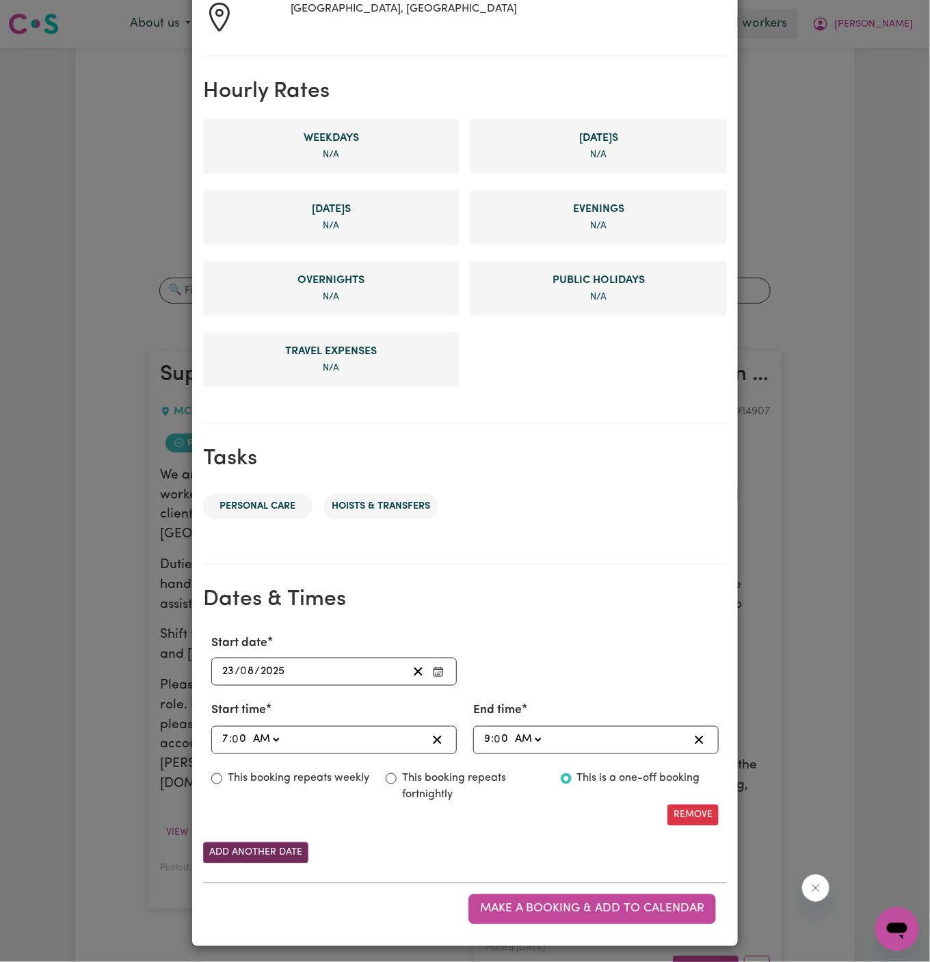
click at [276, 843] on button "Add another date" at bounding box center [255, 853] width 105 height 21
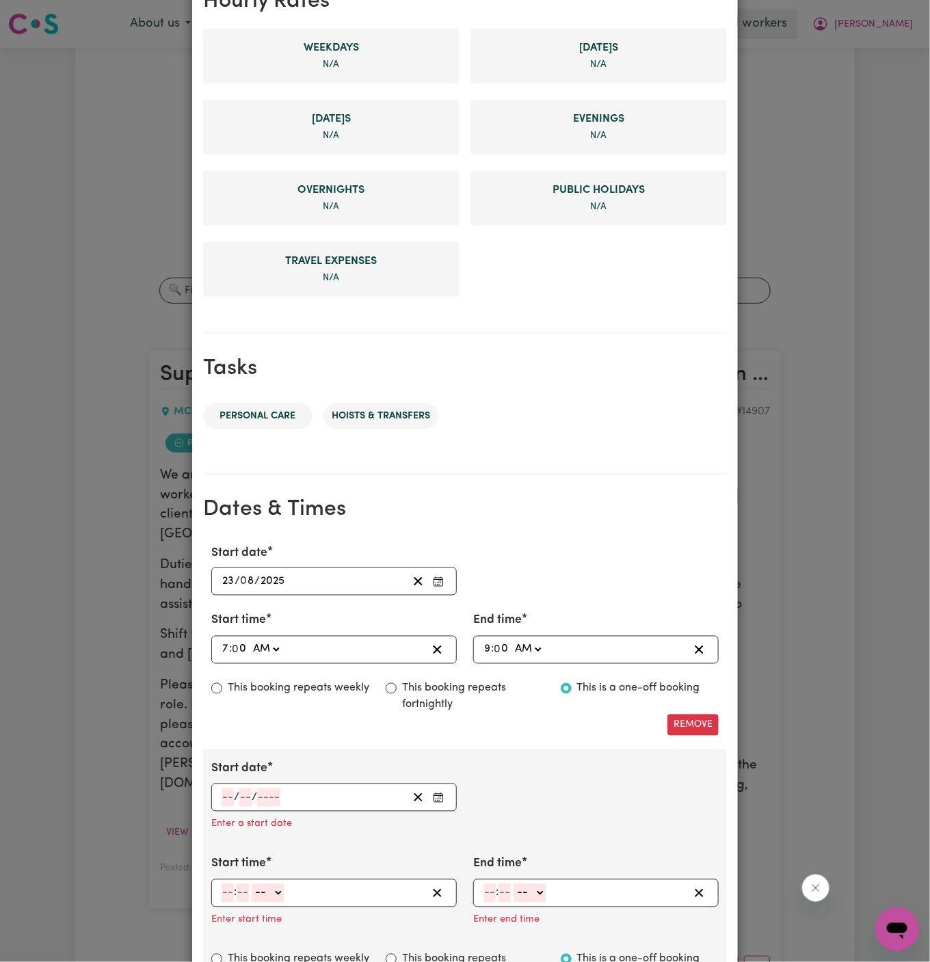
scroll to position [354, 0]
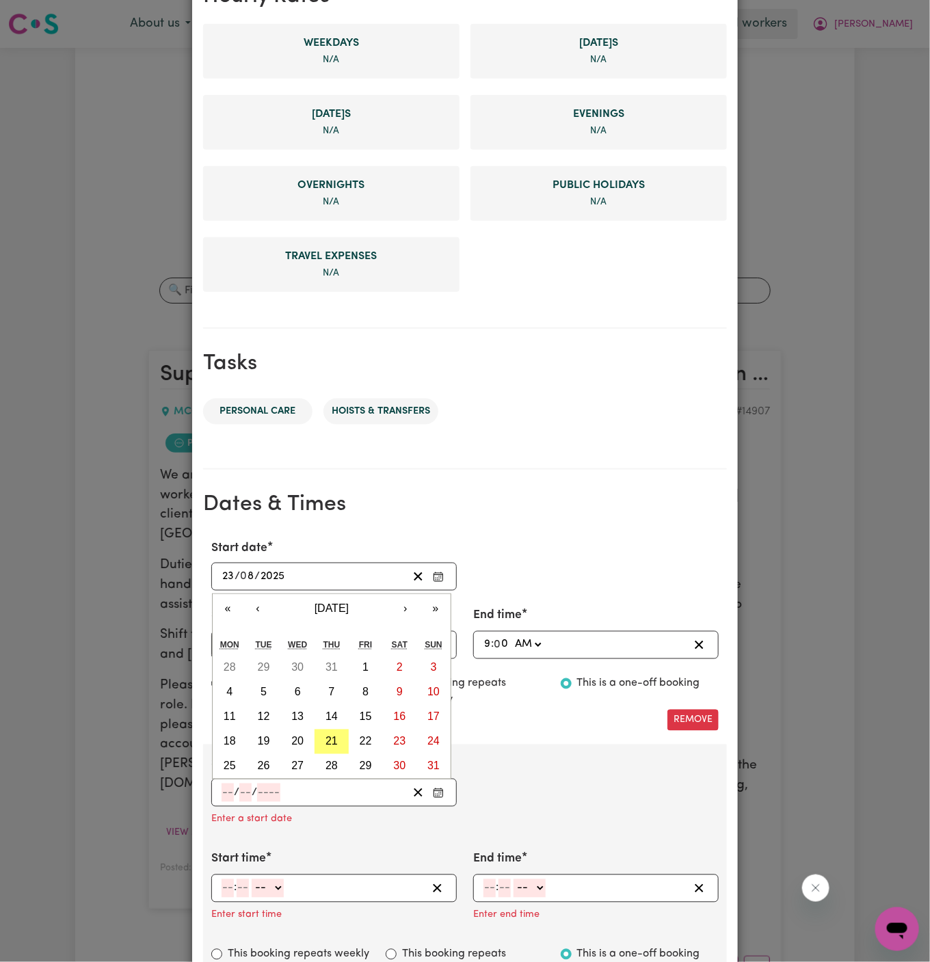
click at [232, 784] on input "number" at bounding box center [228, 793] width 12 height 18
click at [433, 743] on abbr "24" at bounding box center [434, 742] width 12 height 12
type input "2025-08-24"
type input "24"
type input "8"
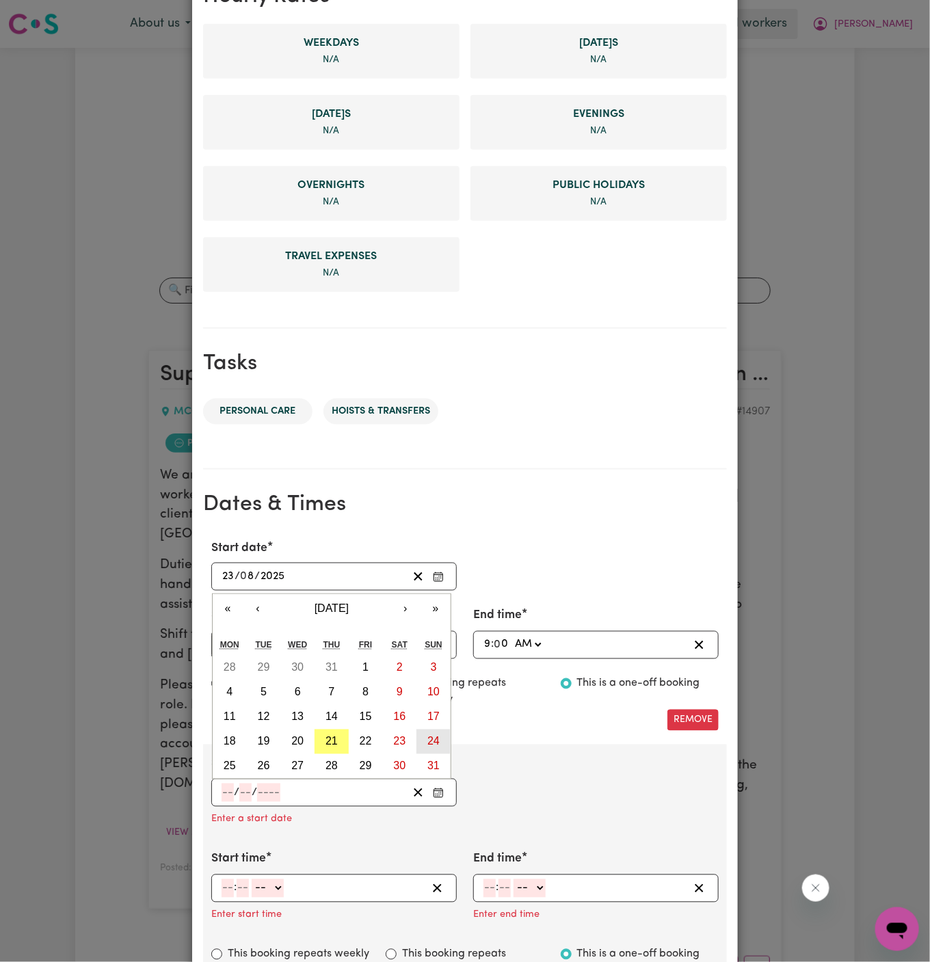
type input "2025"
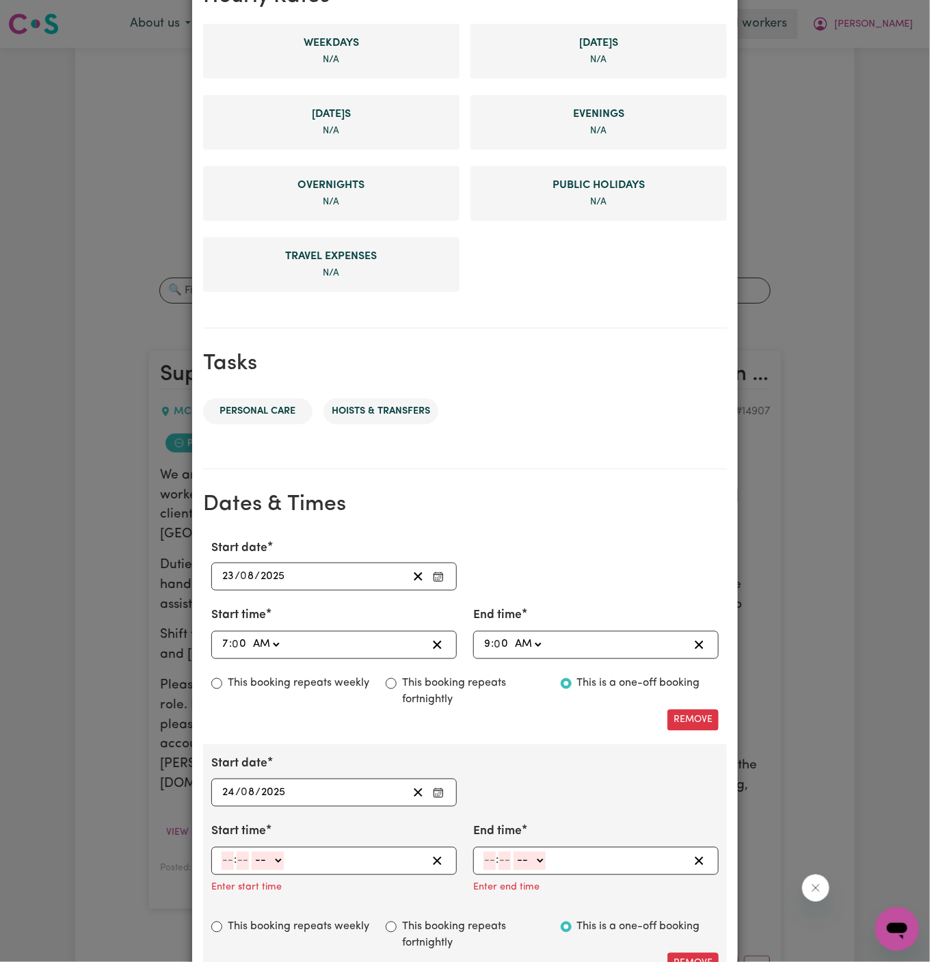
click at [229, 852] on input "number" at bounding box center [228, 861] width 12 height 18
type input "7"
type input "00"
click at [259, 852] on select "-- AM PM" at bounding box center [266, 861] width 32 height 18
select select "am"
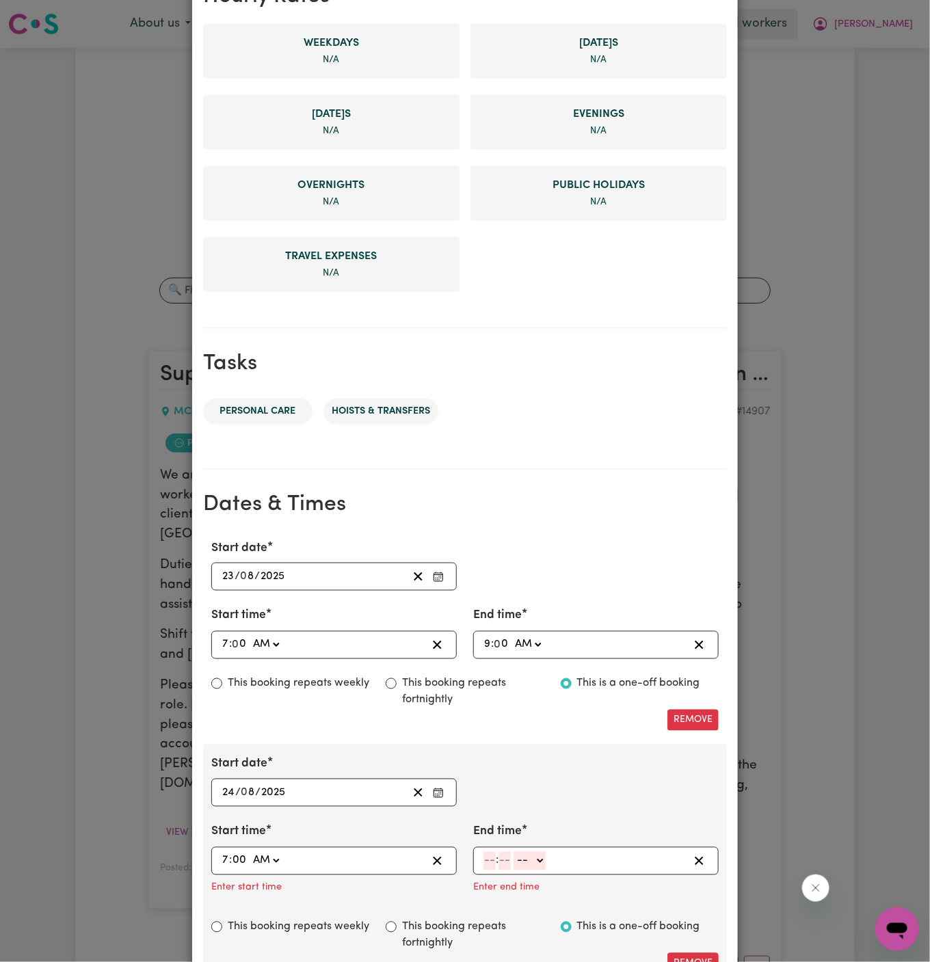
click at [250, 852] on select "-- AM PM" at bounding box center [266, 861] width 32 height 18
type input "07:00"
type input "0"
click at [484, 858] on input "number" at bounding box center [490, 861] width 12 height 18
type input "9"
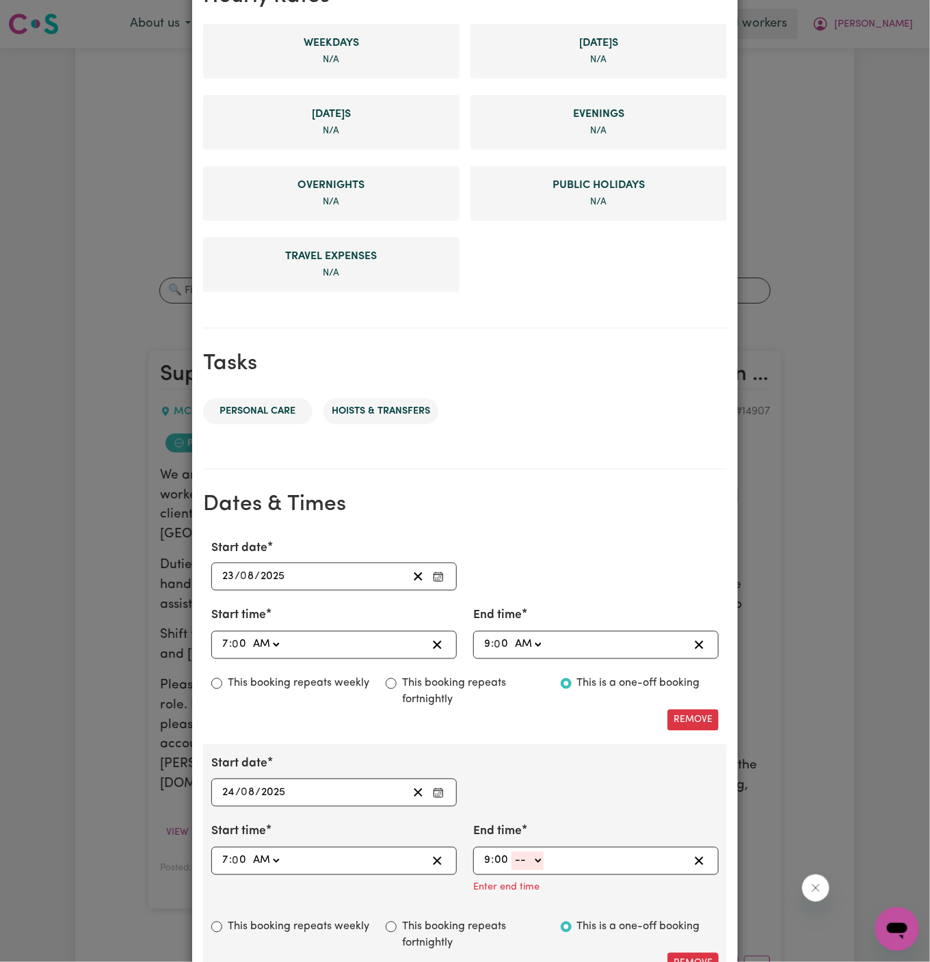
type input "00"
click at [529, 858] on select "-- AM PM" at bounding box center [528, 861] width 32 height 18
select select "am"
click at [512, 852] on select "-- AM PM" at bounding box center [528, 861] width 32 height 18
type input "09:00"
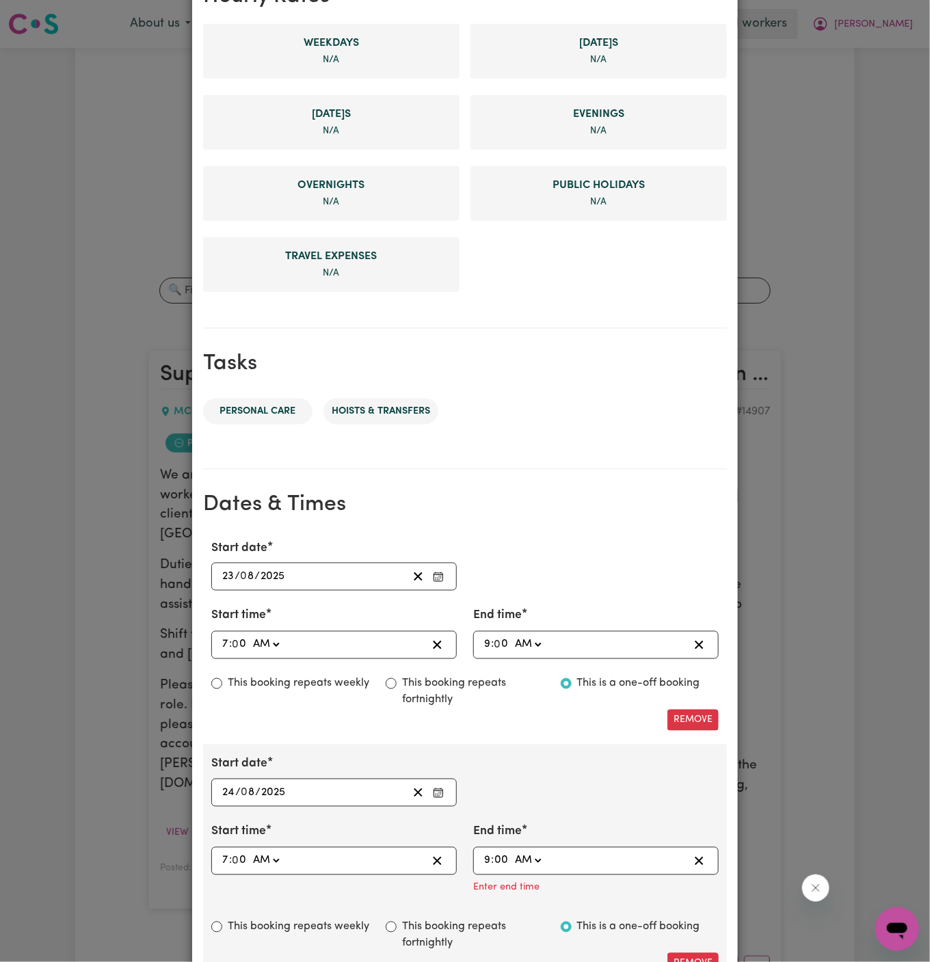
type input "0"
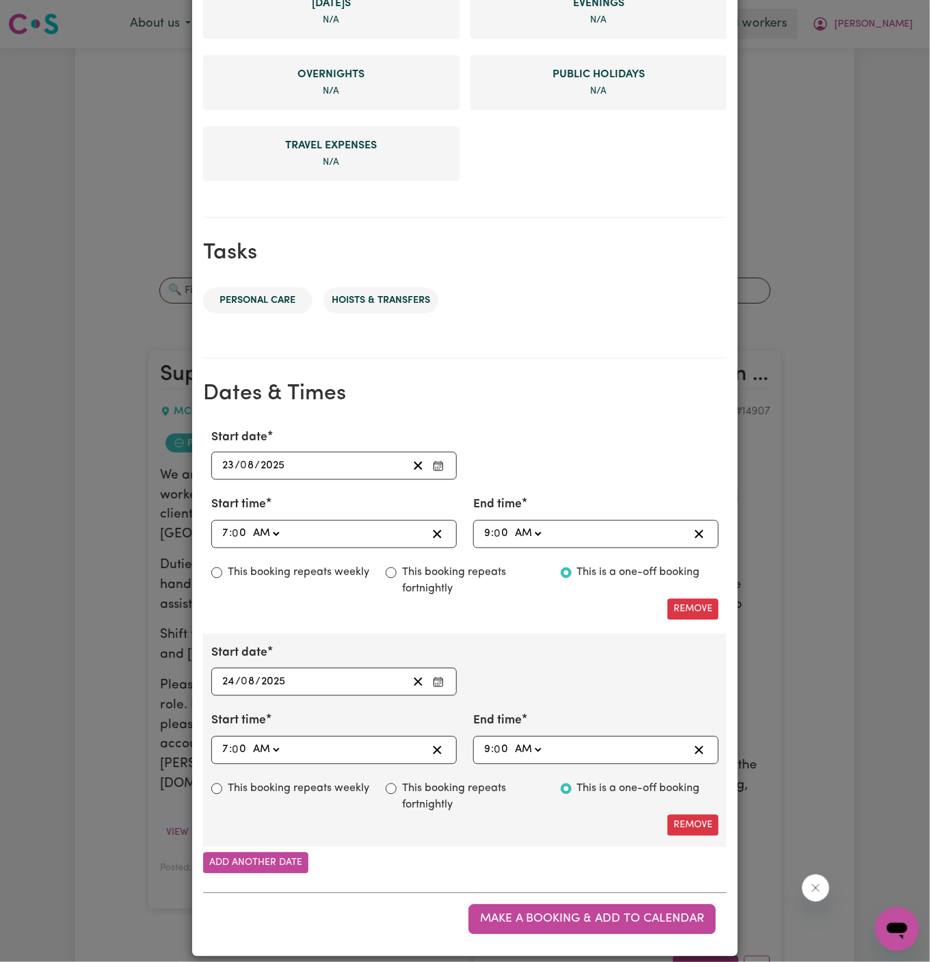
scroll to position [473, 0]
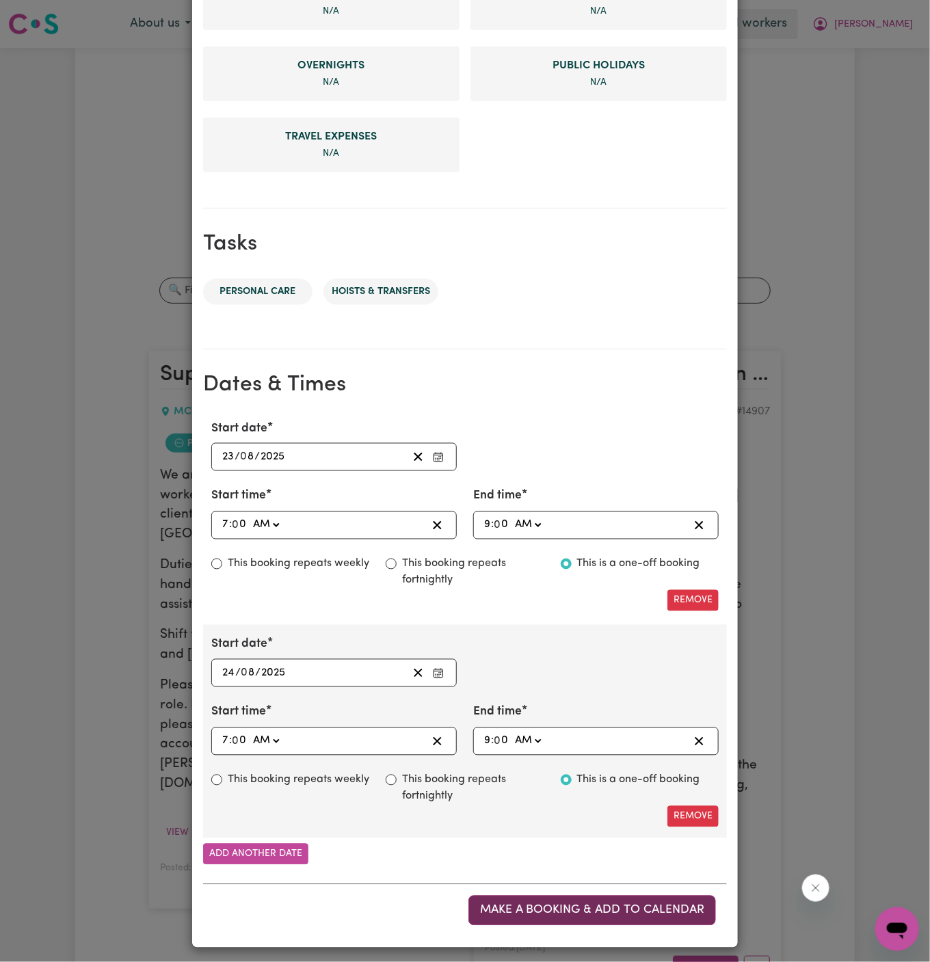
click at [633, 906] on span "Make a booking & add to calendar" at bounding box center [592, 911] width 224 height 12
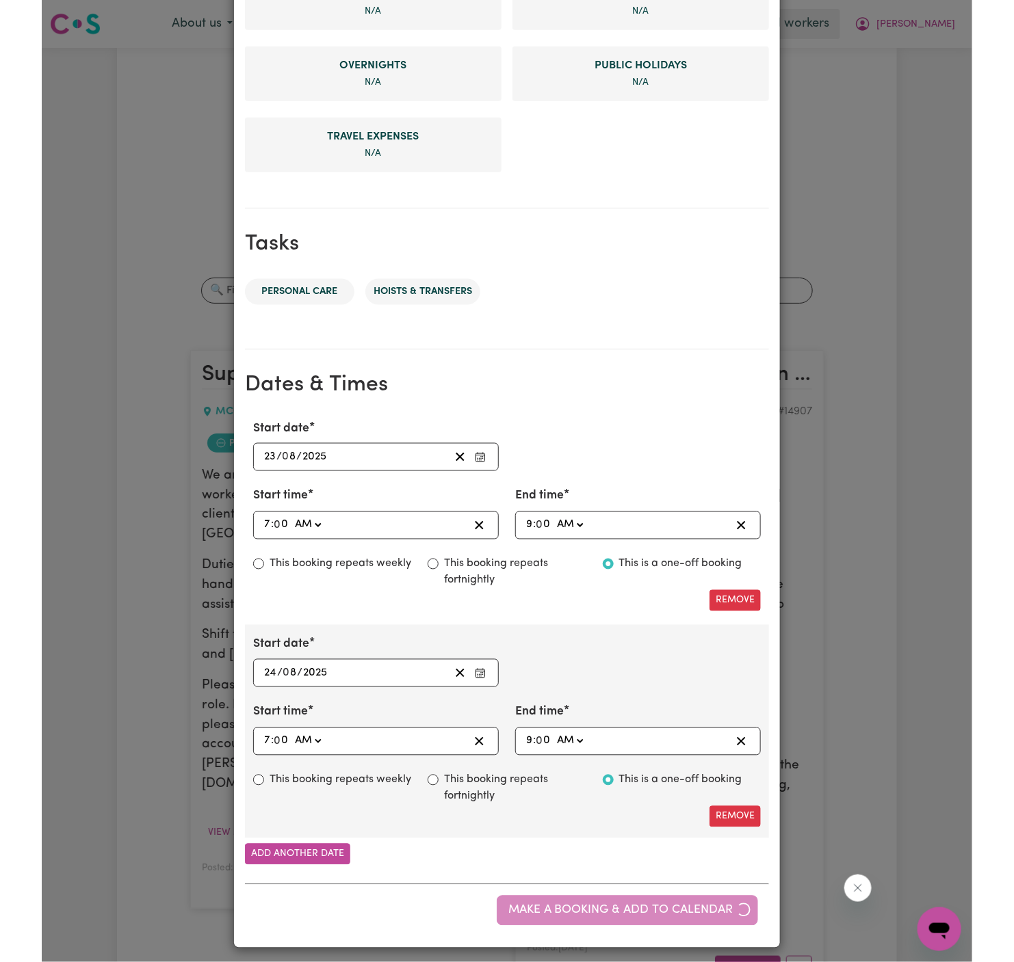
scroll to position [0, 0]
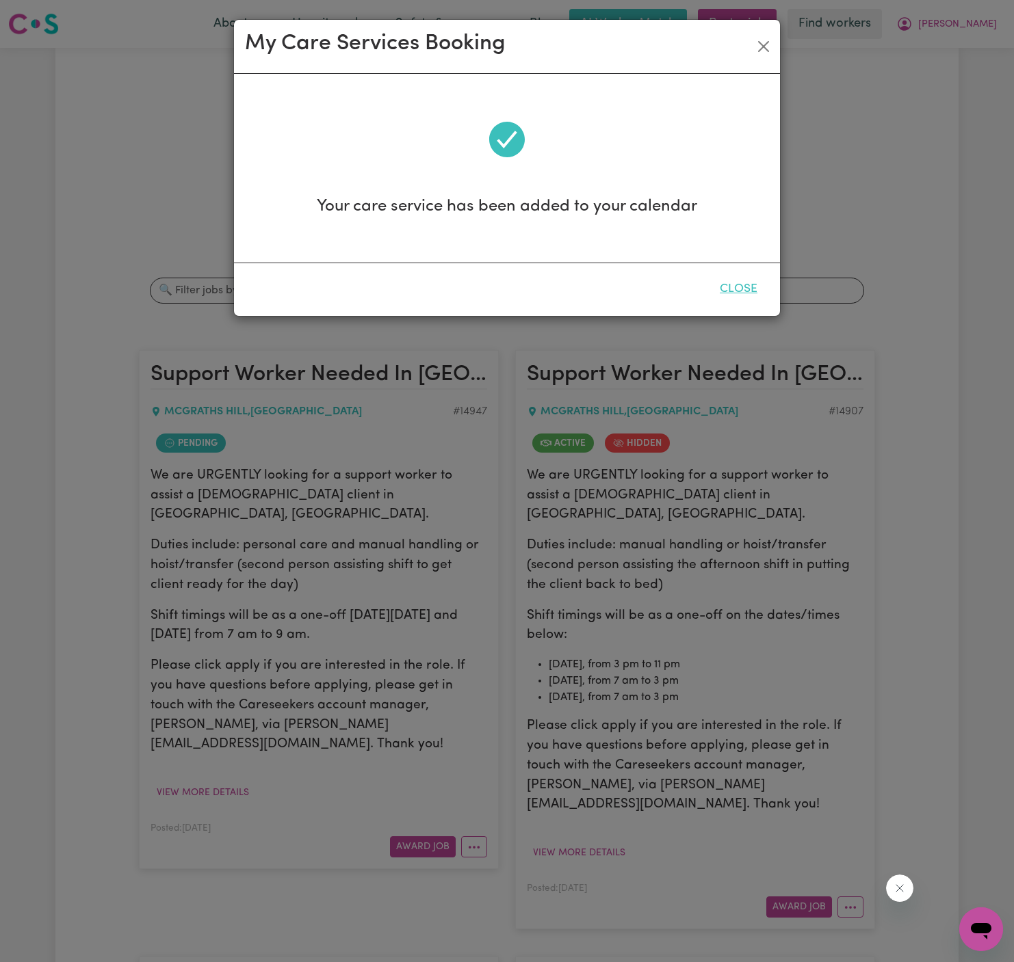
click at [747, 289] on button "Close" at bounding box center [738, 289] width 61 height 30
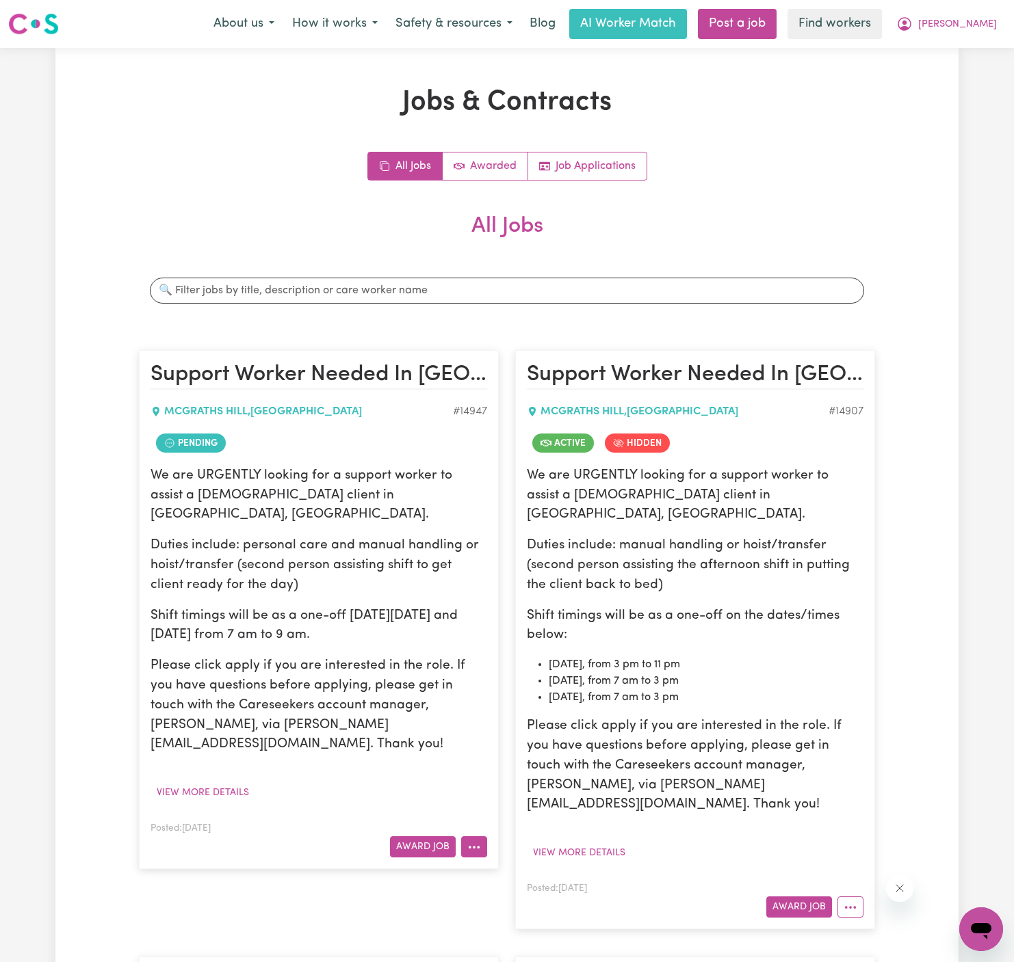
click at [474, 841] on icon "More options" at bounding box center [474, 848] width 14 height 14
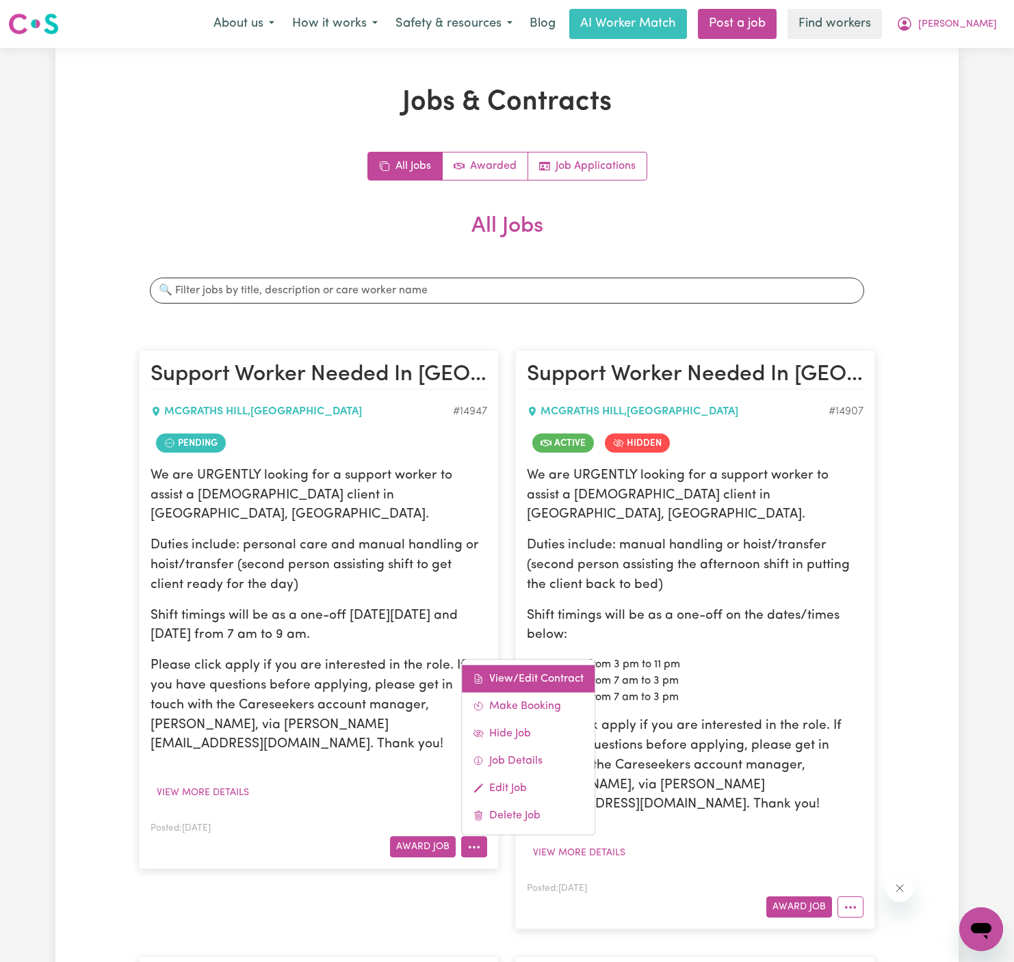
click at [528, 666] on link "View/Edit Contract" at bounding box center [528, 679] width 133 height 27
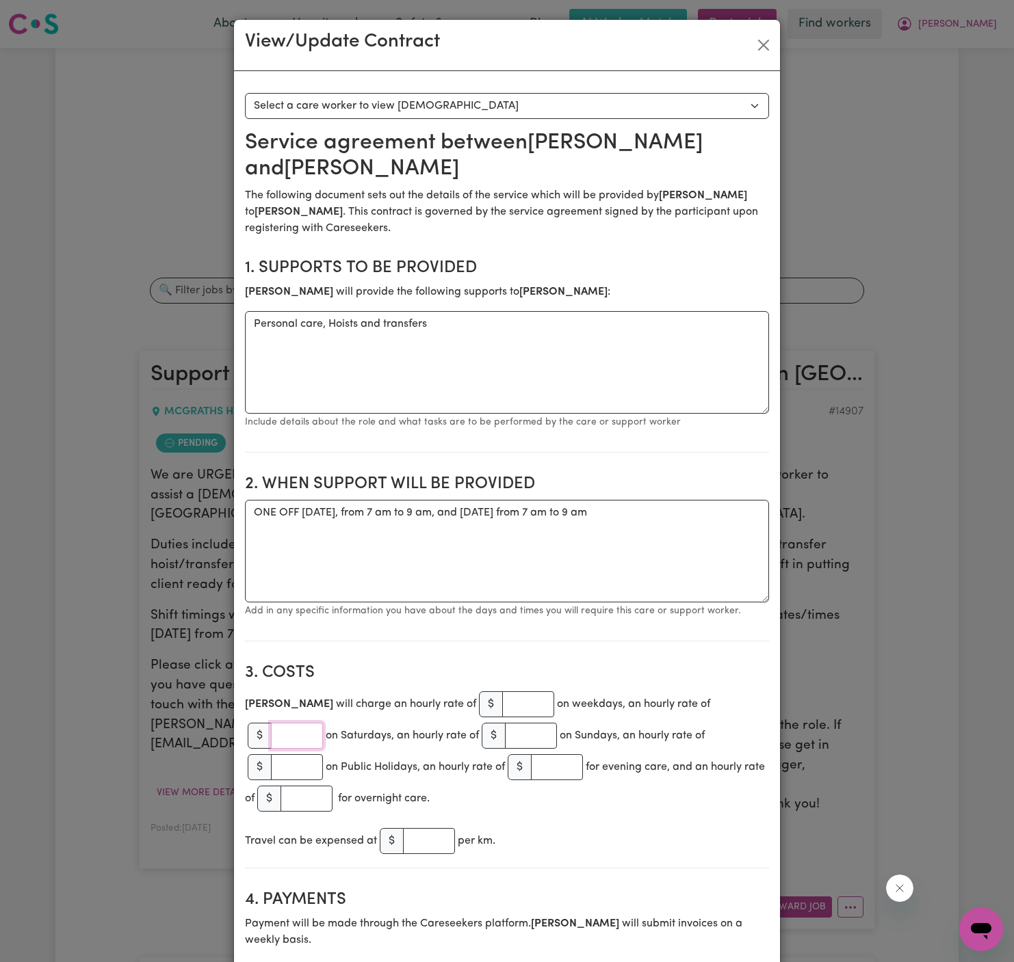
click at [323, 723] on input "number" at bounding box center [297, 736] width 52 height 26
type input "55"
click at [505, 726] on input "number" at bounding box center [531, 736] width 52 height 26
type input "68"
click at [521, 672] on h2 "3. Costs" at bounding box center [507, 674] width 524 height 20
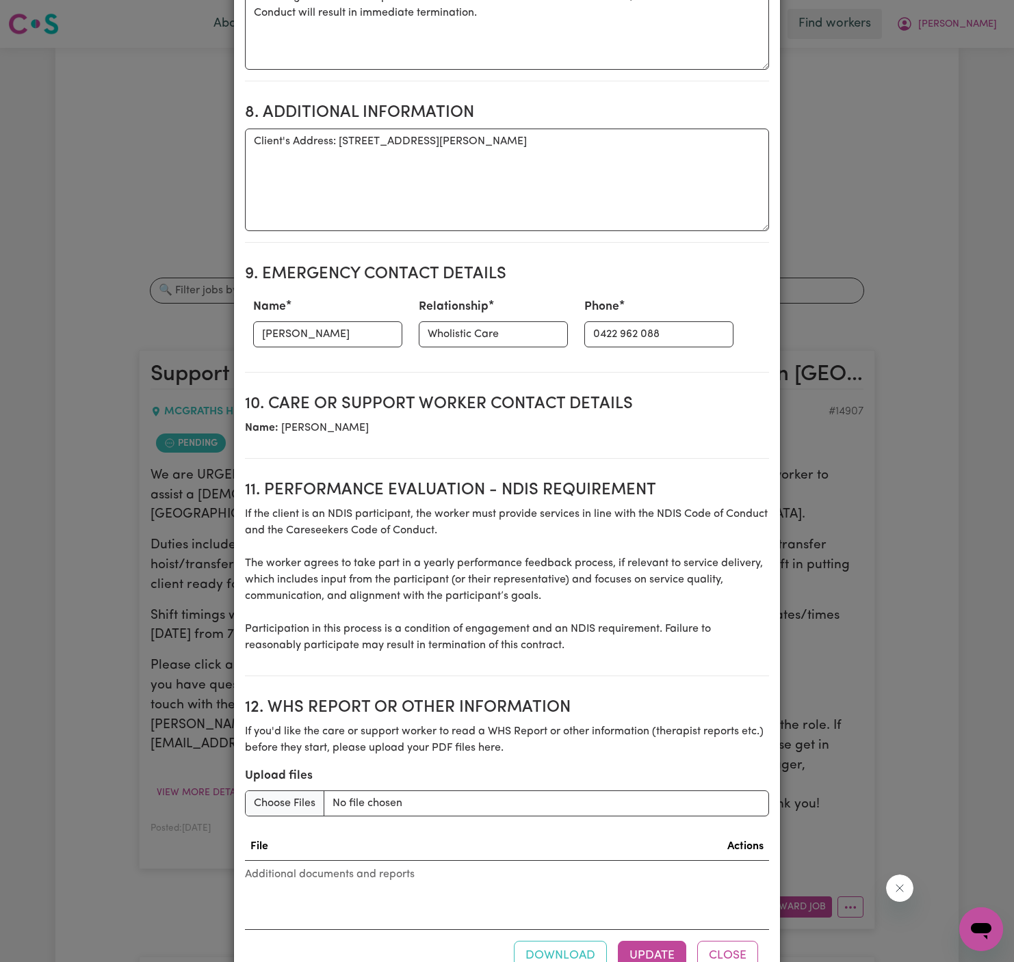
scroll to position [1384, 0]
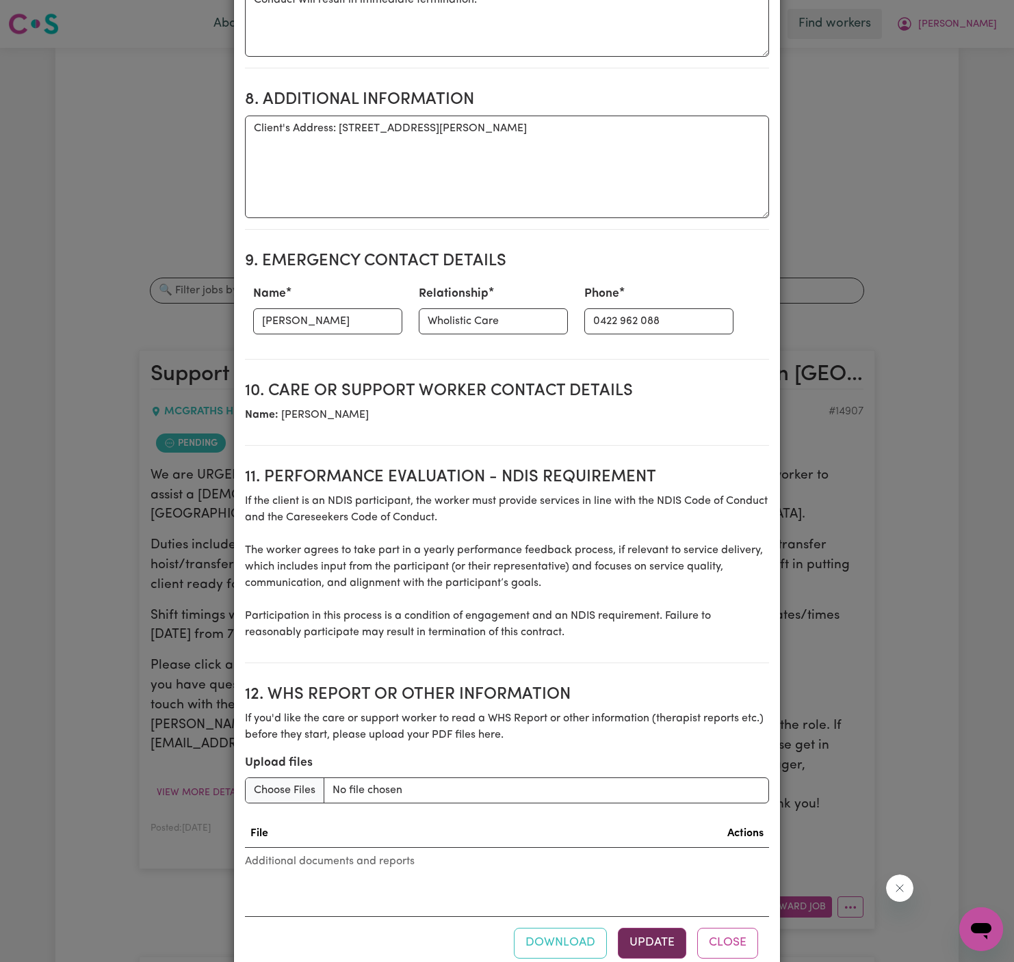
click at [671, 928] on button "Update" at bounding box center [652, 943] width 68 height 30
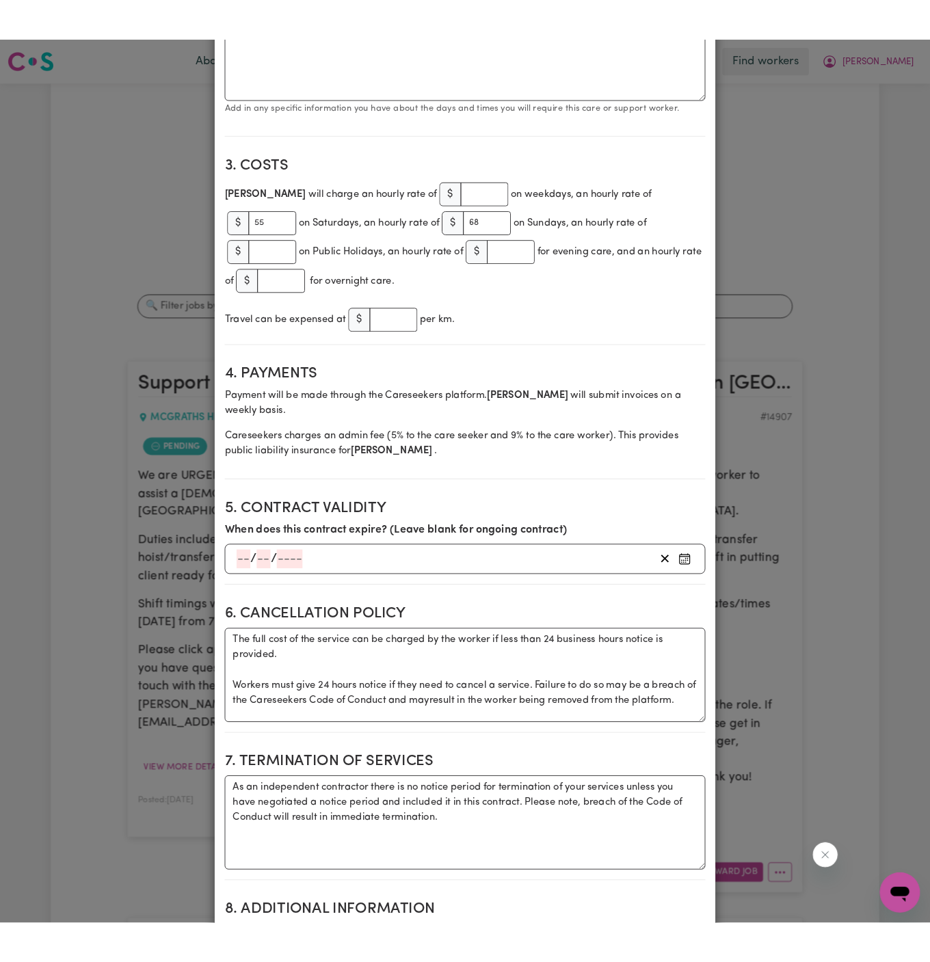
scroll to position [0, 0]
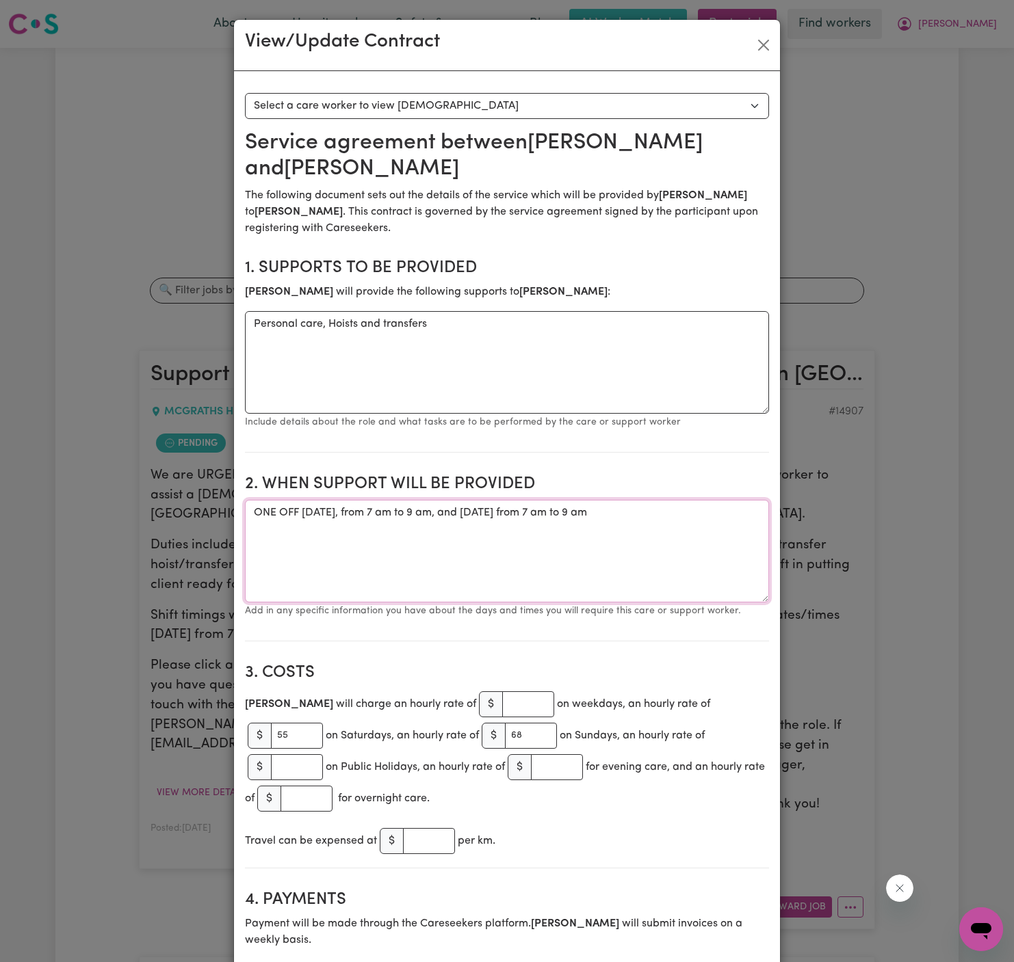
click at [366, 512] on textarea "ONE OFF 23/08 Saturday, from 7 am to 9 am, and 24/08 Sunday from 7 am to 9 am" at bounding box center [507, 551] width 524 height 103
click at [764, 39] on button "Close" at bounding box center [763, 45] width 22 height 22
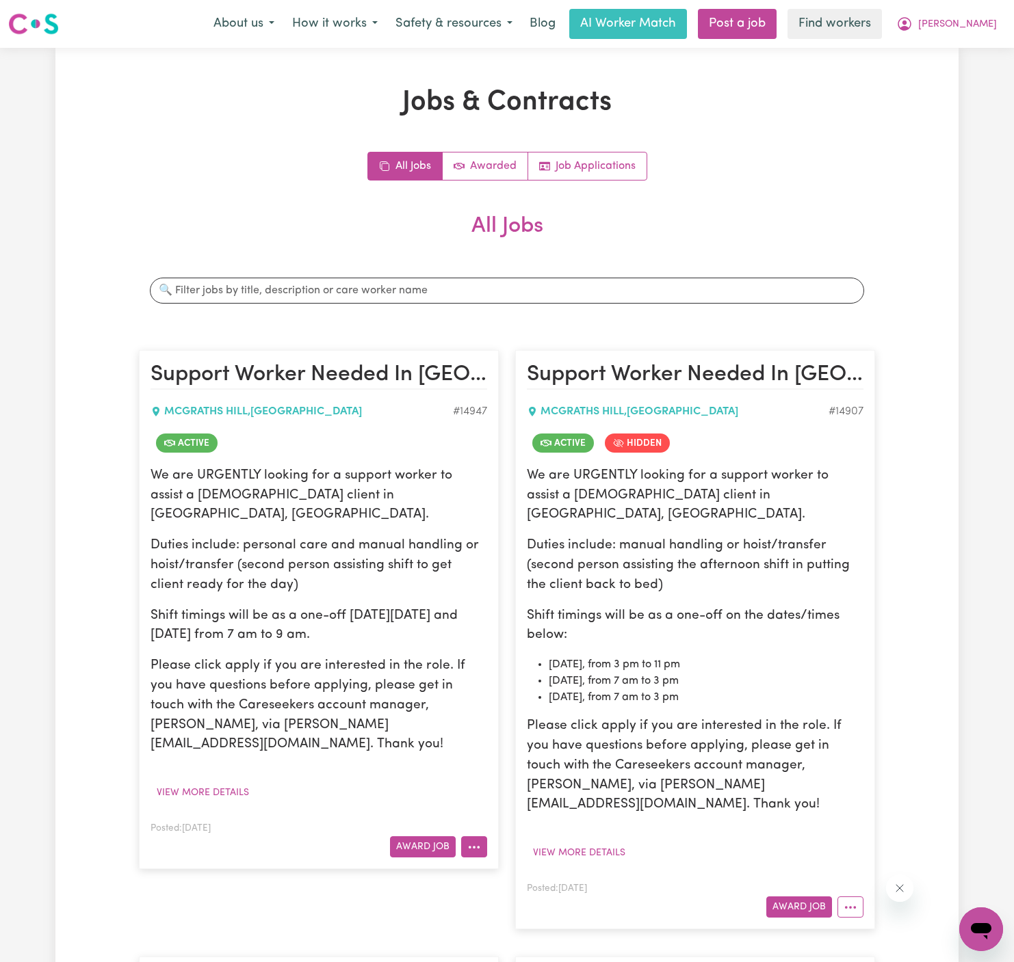
click at [478, 837] on button "More options" at bounding box center [474, 847] width 26 height 21
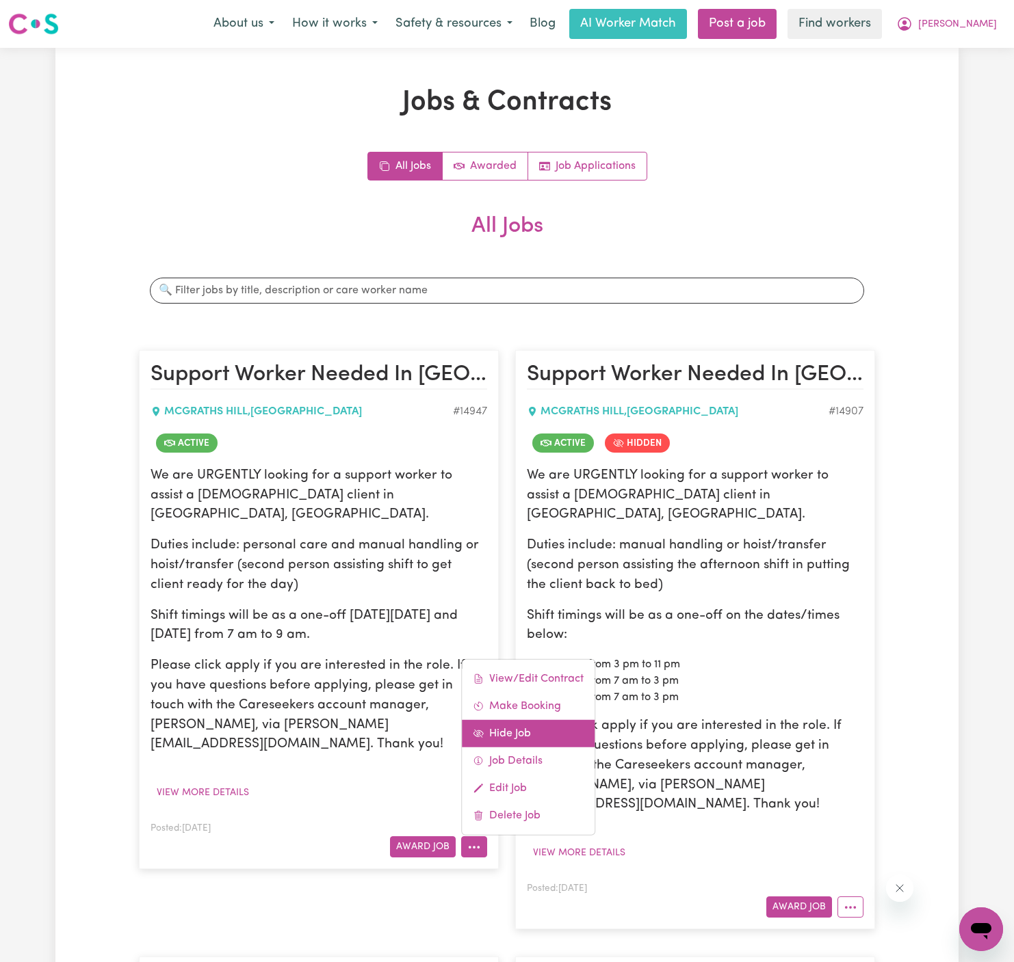
click at [538, 720] on link "Hide Job" at bounding box center [528, 733] width 133 height 27
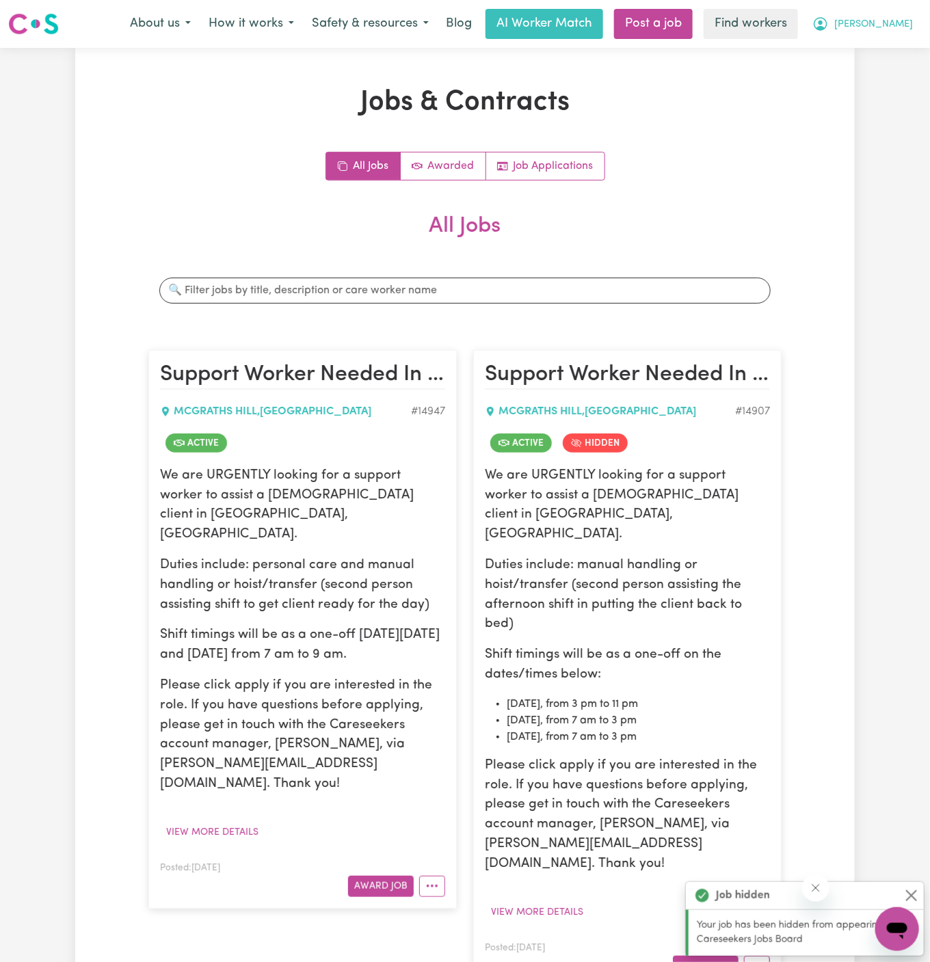
click at [893, 30] on span "[PERSON_NAME]" at bounding box center [874, 24] width 79 height 15
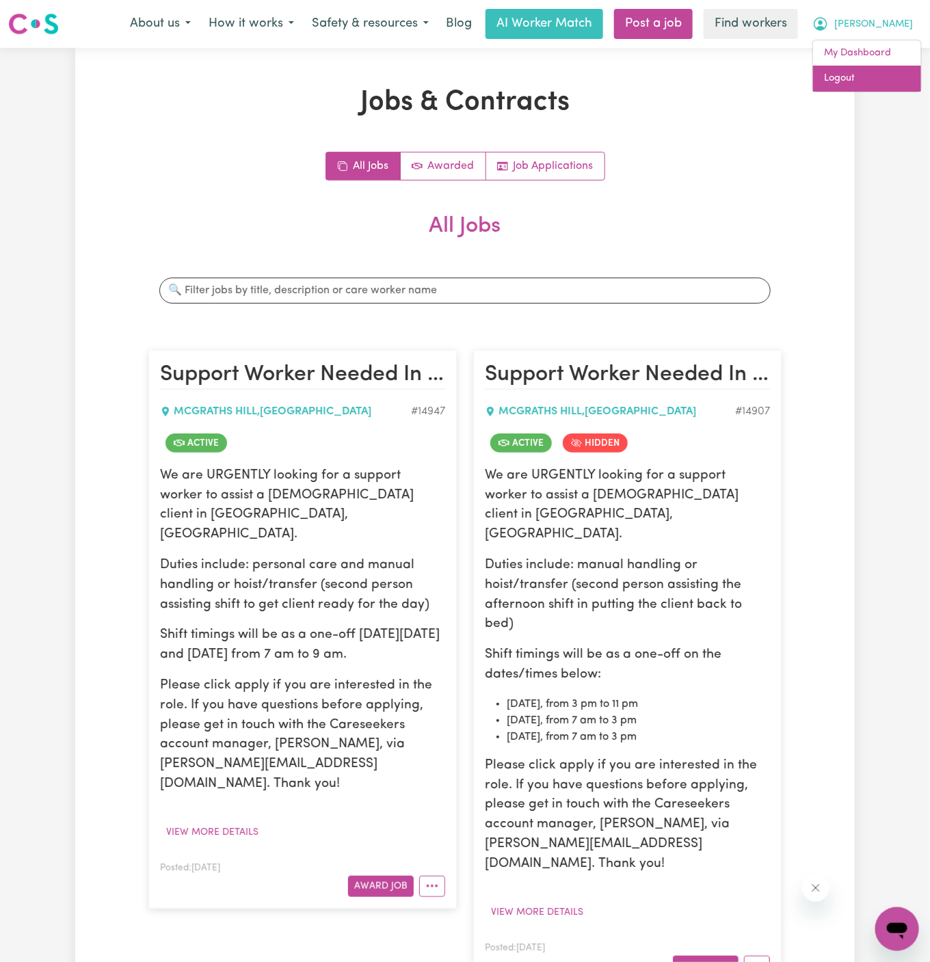
click at [891, 74] on link "Logout" at bounding box center [867, 79] width 108 height 26
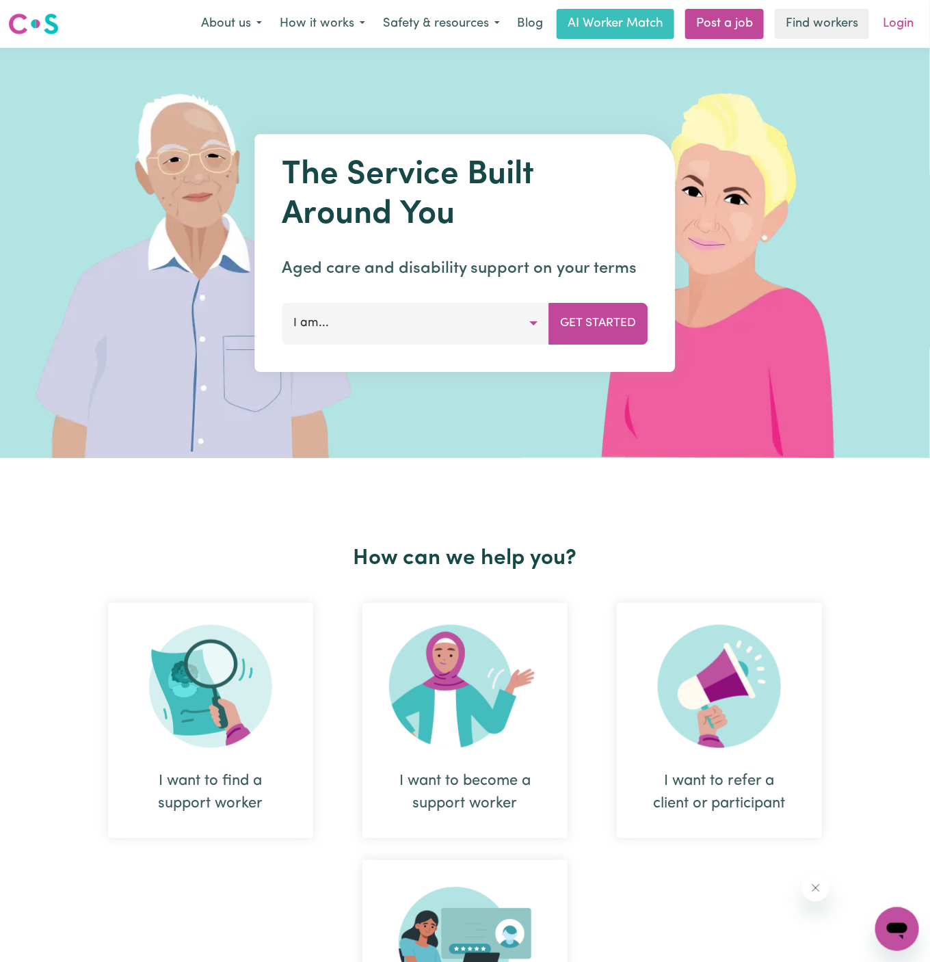
click at [900, 27] on link "Login" at bounding box center [898, 24] width 47 height 30
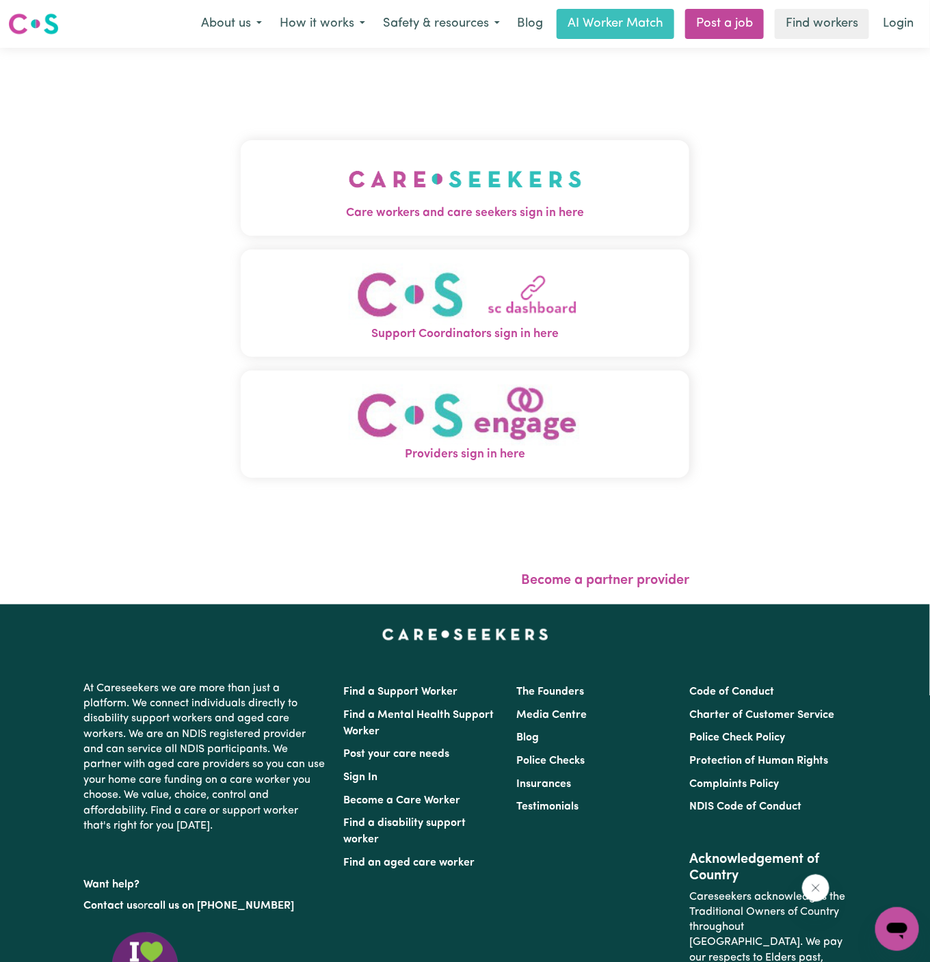
click at [415, 184] on img "Care workers and care seekers sign in here" at bounding box center [465, 179] width 233 height 51
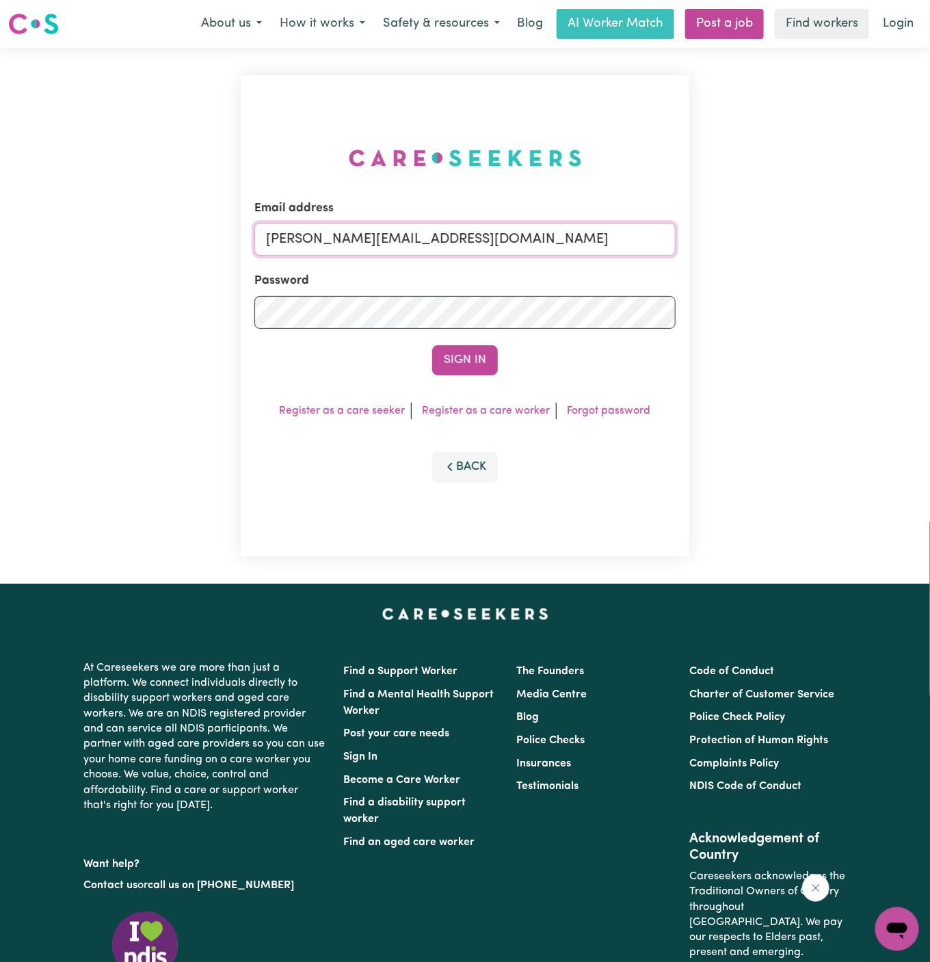
click at [566, 238] on input "dyan@careseekers.com.au" at bounding box center [464, 239] width 421 height 33
drag, startPoint x: 338, startPoint y: 239, endPoint x: 796, endPoint y: 250, distance: 457.8
click at [796, 250] on div "Email address superuser~GiuseppinaNataleYACAH@careseekers.com.au Password Sign …" at bounding box center [465, 316] width 930 height 536
type input "superuser~ShehranCF@careseekers.com.au"
click at [432, 345] on button "Sign In" at bounding box center [465, 360] width 66 height 30
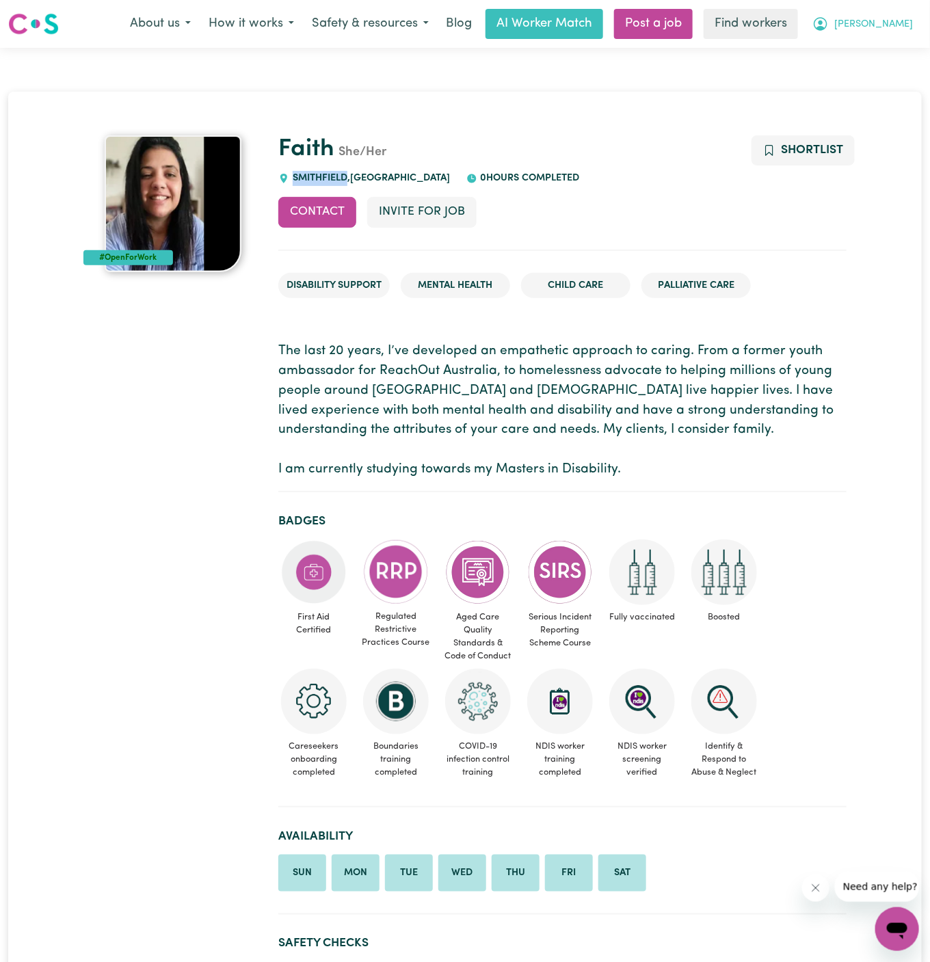
click at [916, 20] on button "Xavier" at bounding box center [863, 24] width 118 height 29
click at [904, 78] on link "Logout" at bounding box center [867, 79] width 108 height 26
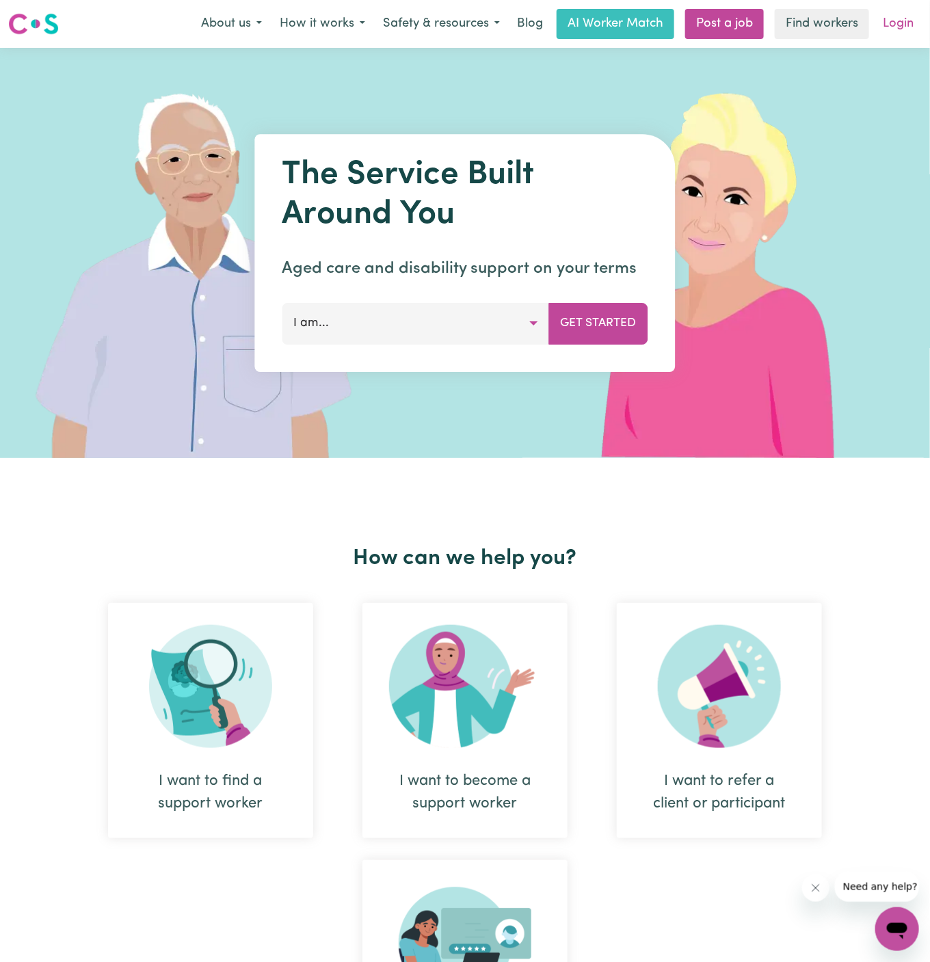
click at [904, 27] on link "Login" at bounding box center [898, 24] width 47 height 30
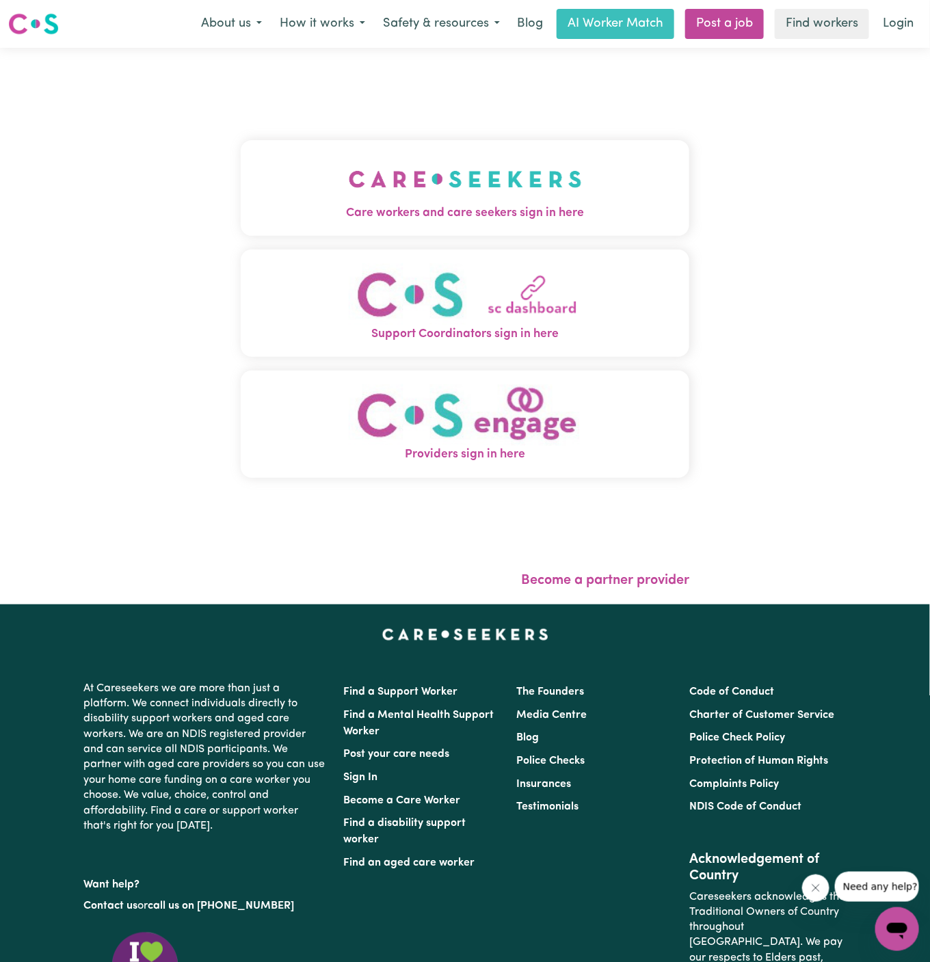
click at [443, 203] on img "Care workers and care seekers sign in here" at bounding box center [465, 179] width 233 height 51
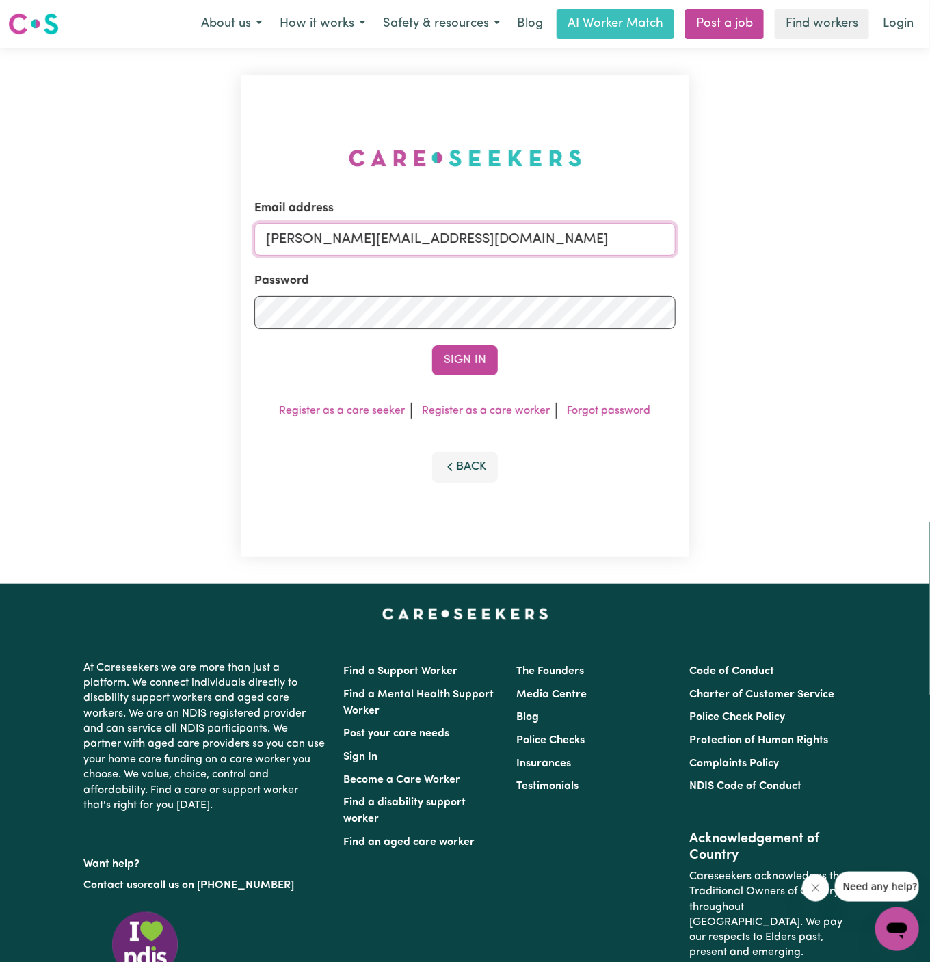
click at [560, 236] on input "dyan@careseekers.com.au" at bounding box center [464, 239] width 421 height 33
drag, startPoint x: 338, startPoint y: 239, endPoint x: 851, endPoint y: 340, distance: 522.8
click at [851, 340] on div "Email address superuser~angeladaniellesharpeANG@careseekers.com.au Password Sig…" at bounding box center [465, 316] width 930 height 536
type input "superuser~sanjeev19_sanju@icloud.com"
click at [432, 345] on button "Sign In" at bounding box center [465, 360] width 66 height 30
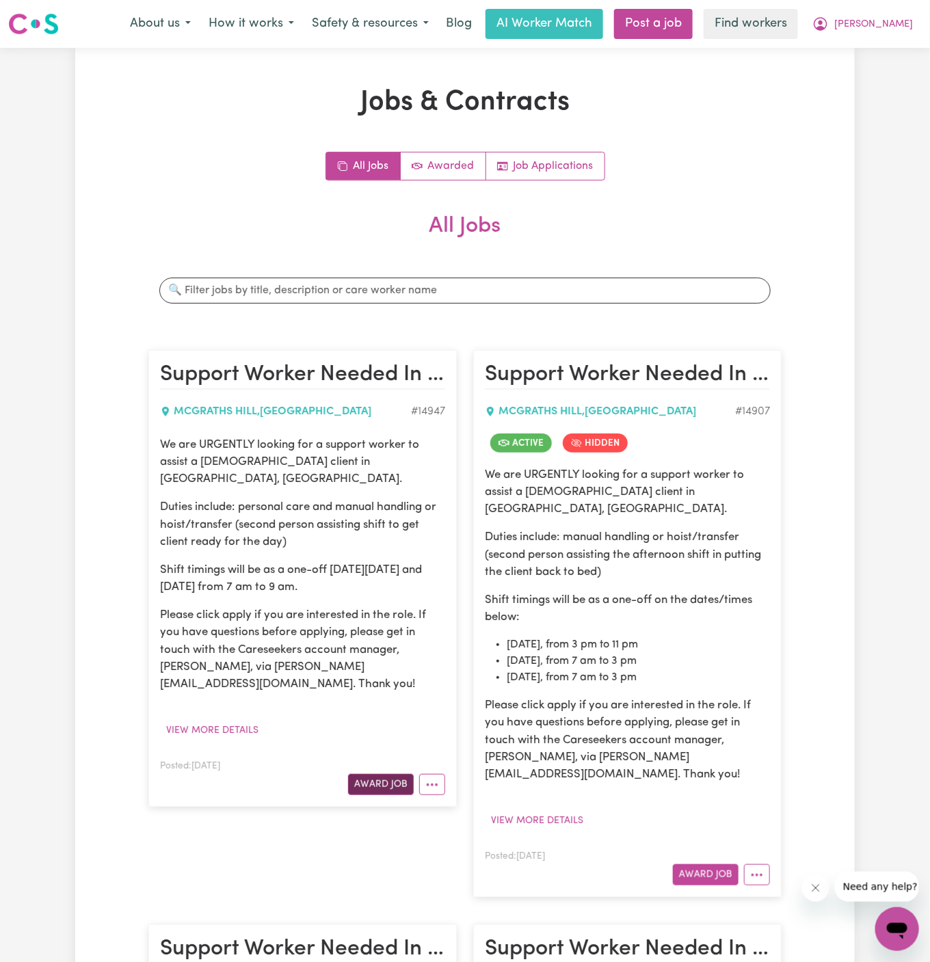
click at [376, 774] on button "Award Job" at bounding box center [381, 784] width 66 height 21
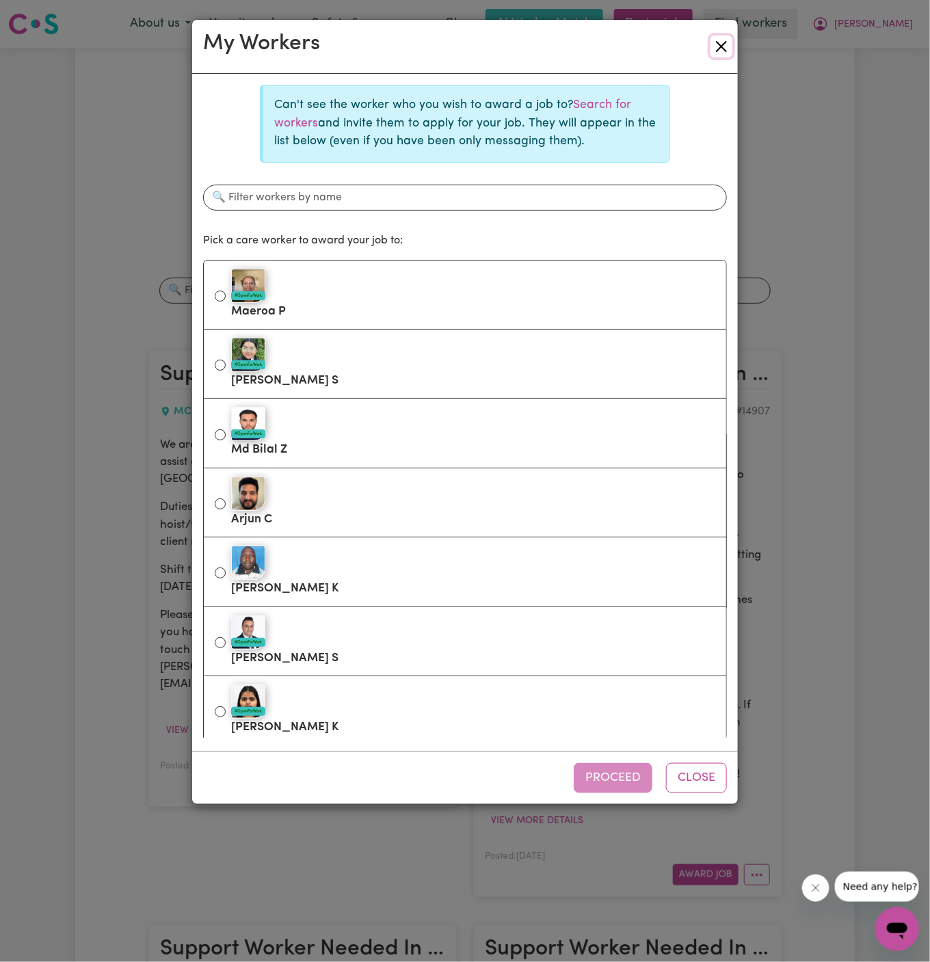
click at [727, 39] on button "Close" at bounding box center [722, 47] width 22 height 22
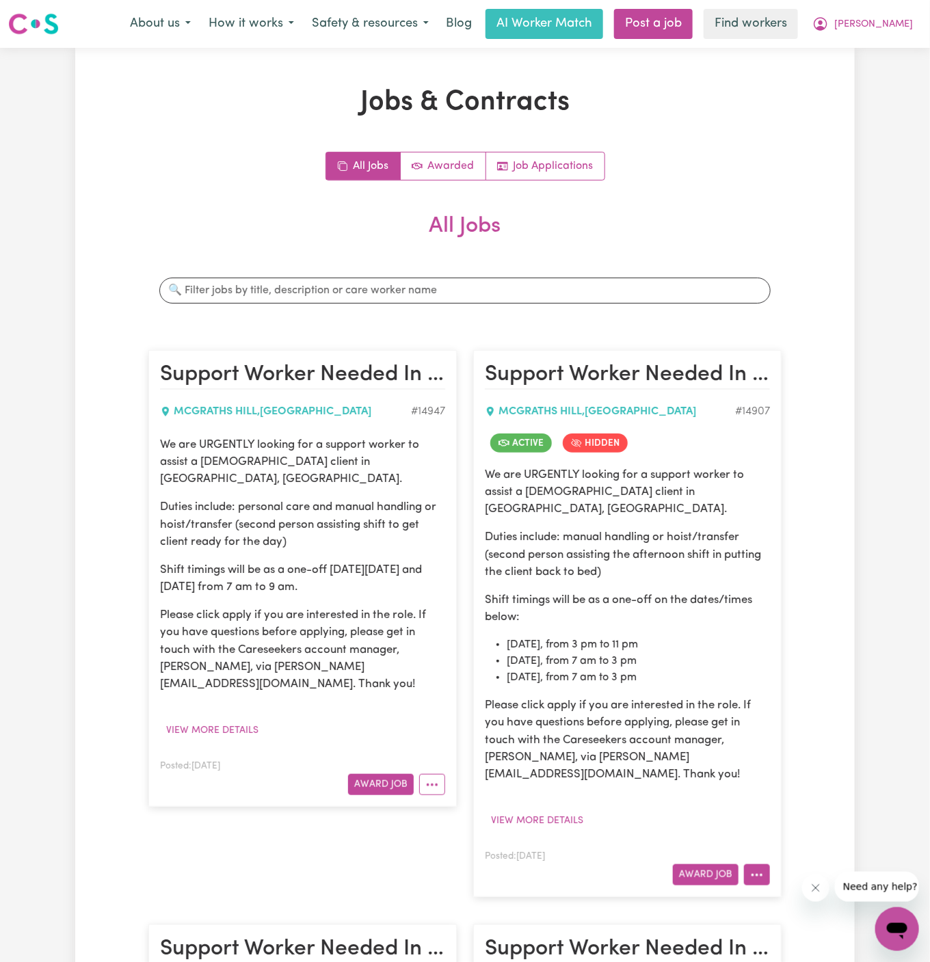
click at [763, 865] on button "More options" at bounding box center [757, 875] width 26 height 21
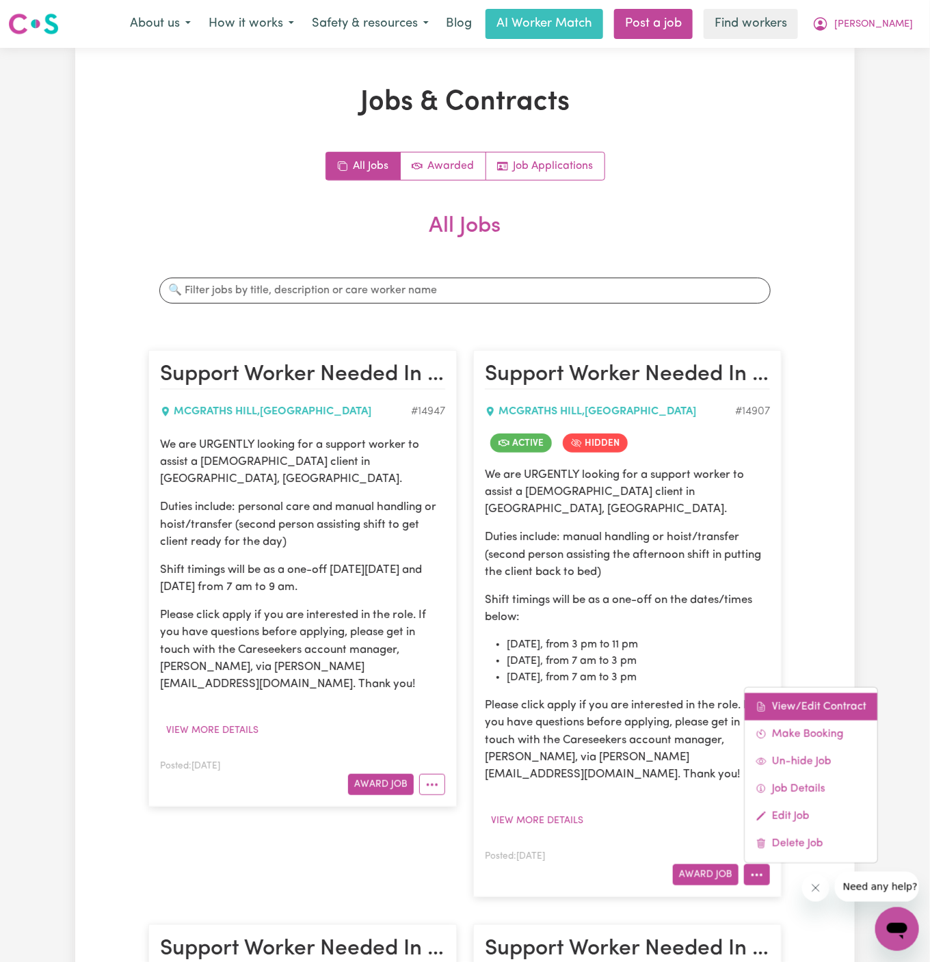
click at [835, 694] on link "View/Edit Contract" at bounding box center [811, 707] width 133 height 27
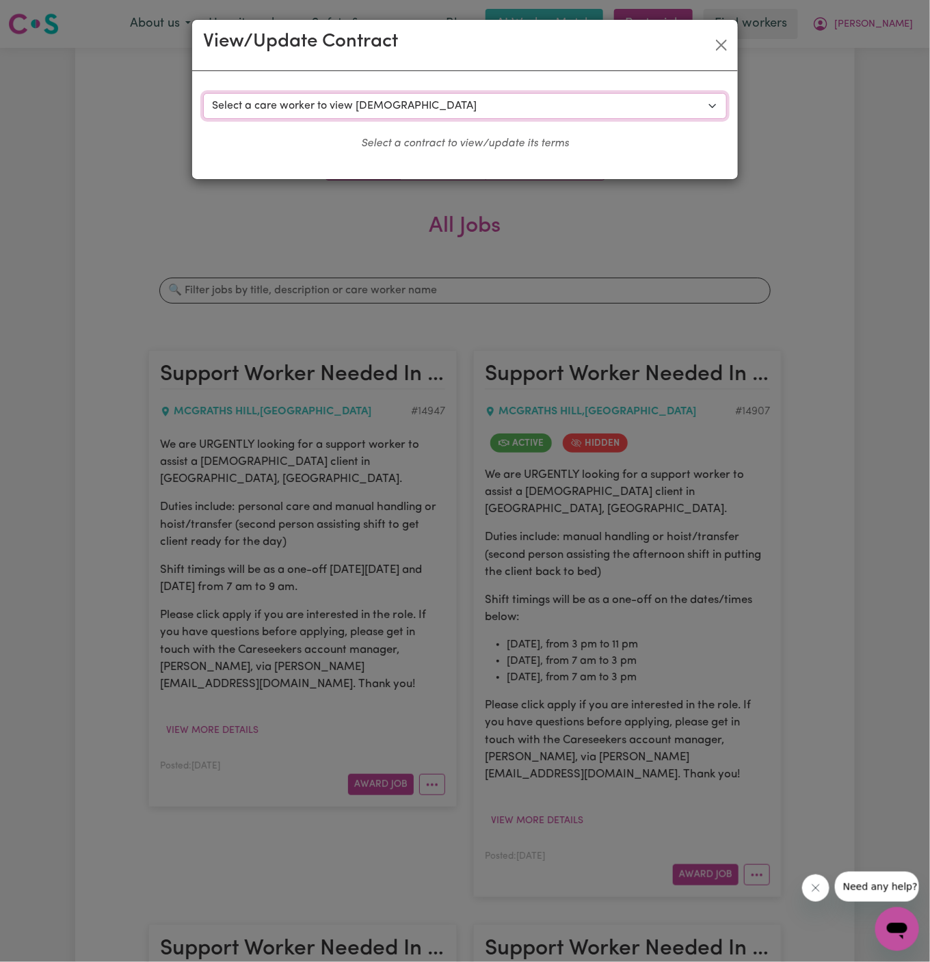
click at [455, 108] on select "Select a care worker to view contract #10534 - Maeroa Poasa (contract accepted)…" at bounding box center [465, 106] width 524 height 26
select select "10155"
click at [203, 93] on select "Select a care worker to view contract #10534 - Maeroa Poasa (contract accepted)…" at bounding box center [465, 106] width 524 height 26
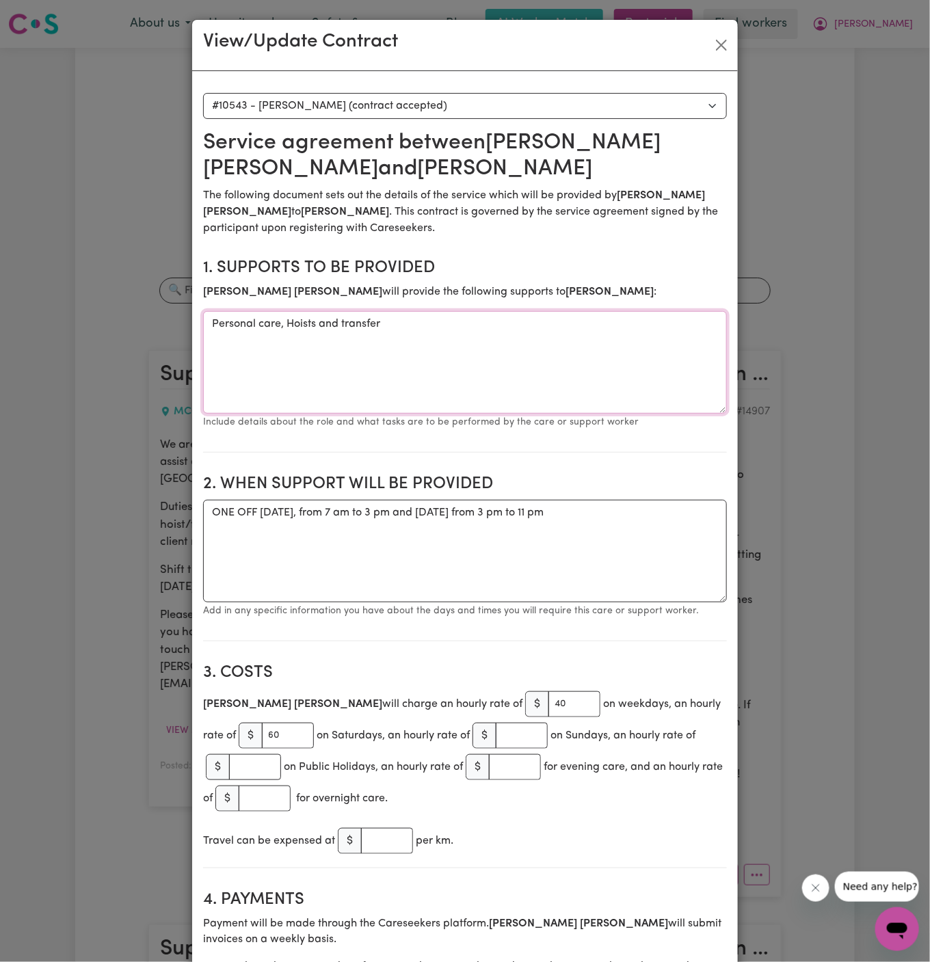
click at [321, 322] on textarea "Personal care, Hoists and transfer" at bounding box center [465, 362] width 524 height 103
click at [402, 510] on textarea "ONE OFF [DATE], from 7 am to 3 pm and [DATE] from 3 pm to 11 pm" at bounding box center [465, 551] width 524 height 103
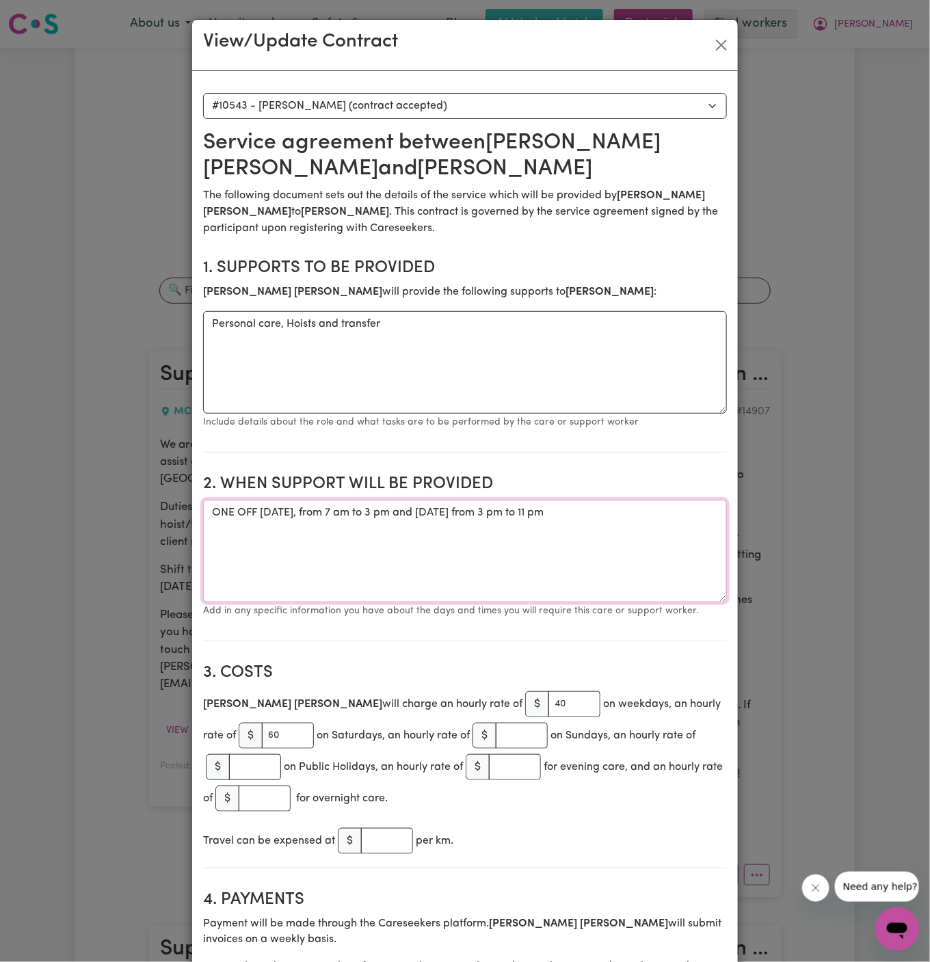
click at [402, 510] on textarea "ONE OFF 21/08 Thursday, from 7 am to 3 pm and 22/08 Friday from 3 pm to 11 pm" at bounding box center [465, 551] width 524 height 103
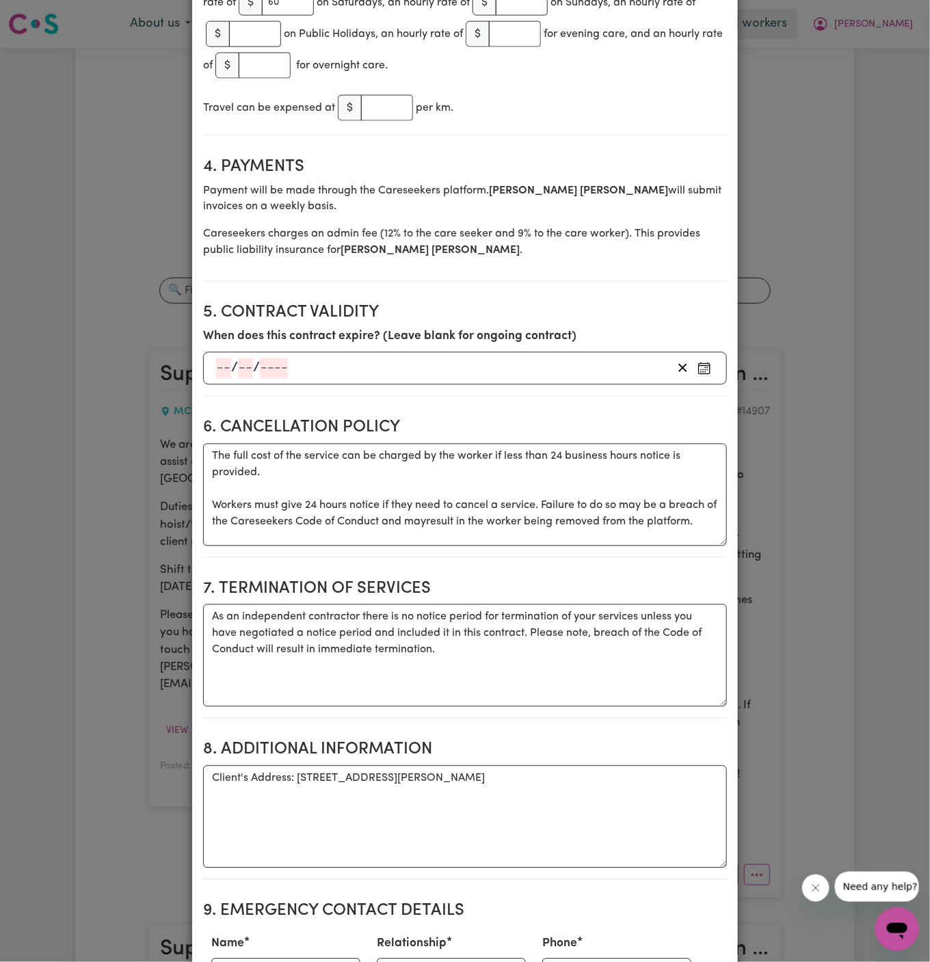
scroll to position [737, 0]
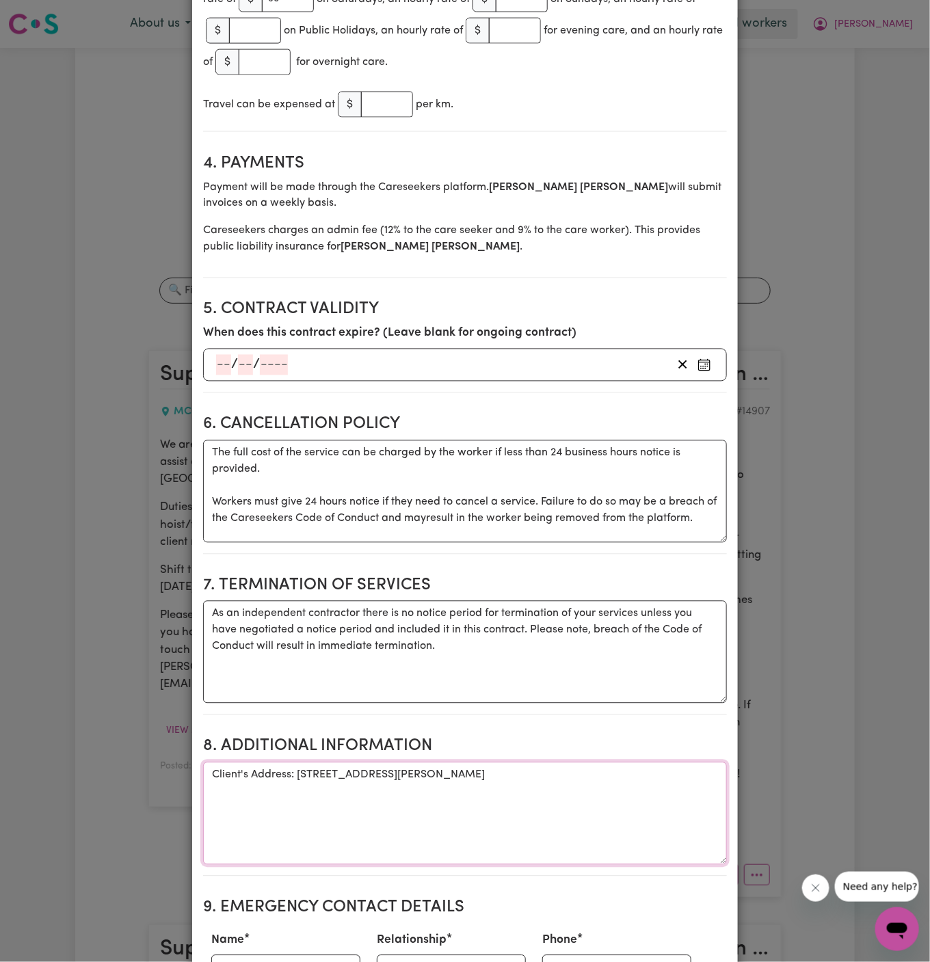
click at [445, 775] on textarea "Client's Address: 14 Roberts Place, McGraths Hill, NSW" at bounding box center [465, 814] width 524 height 103
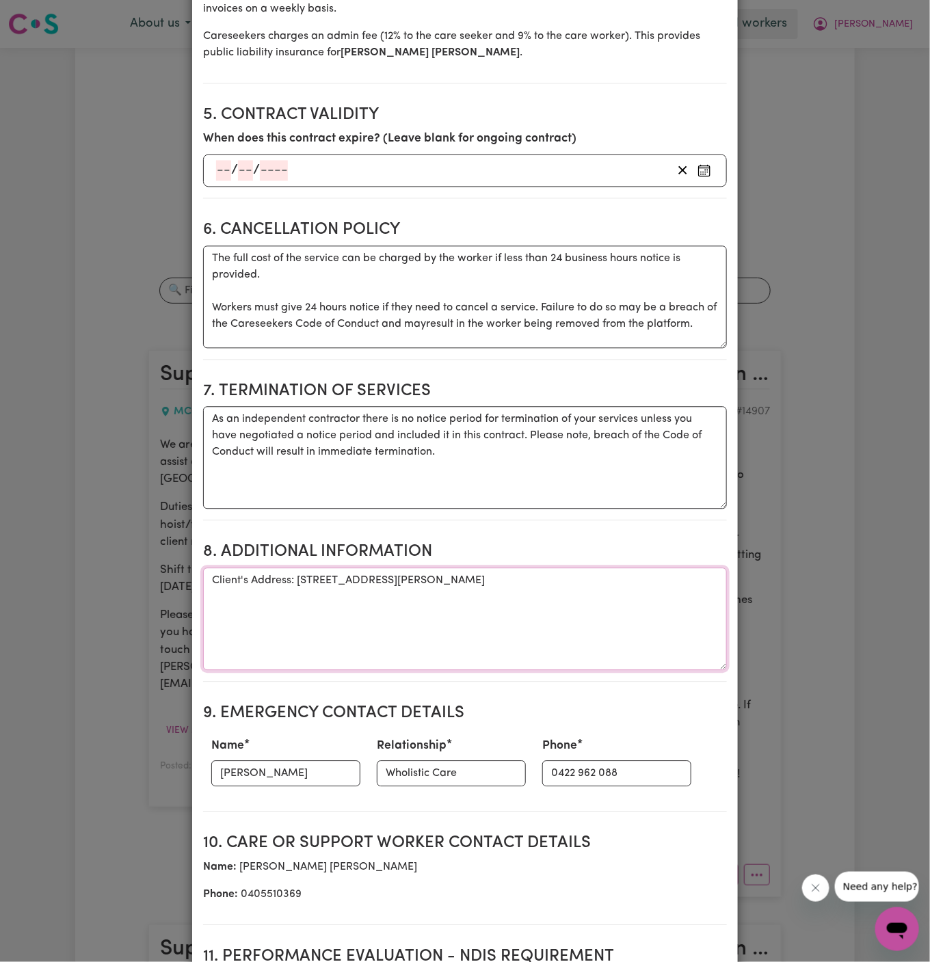
scroll to position [1120, 0]
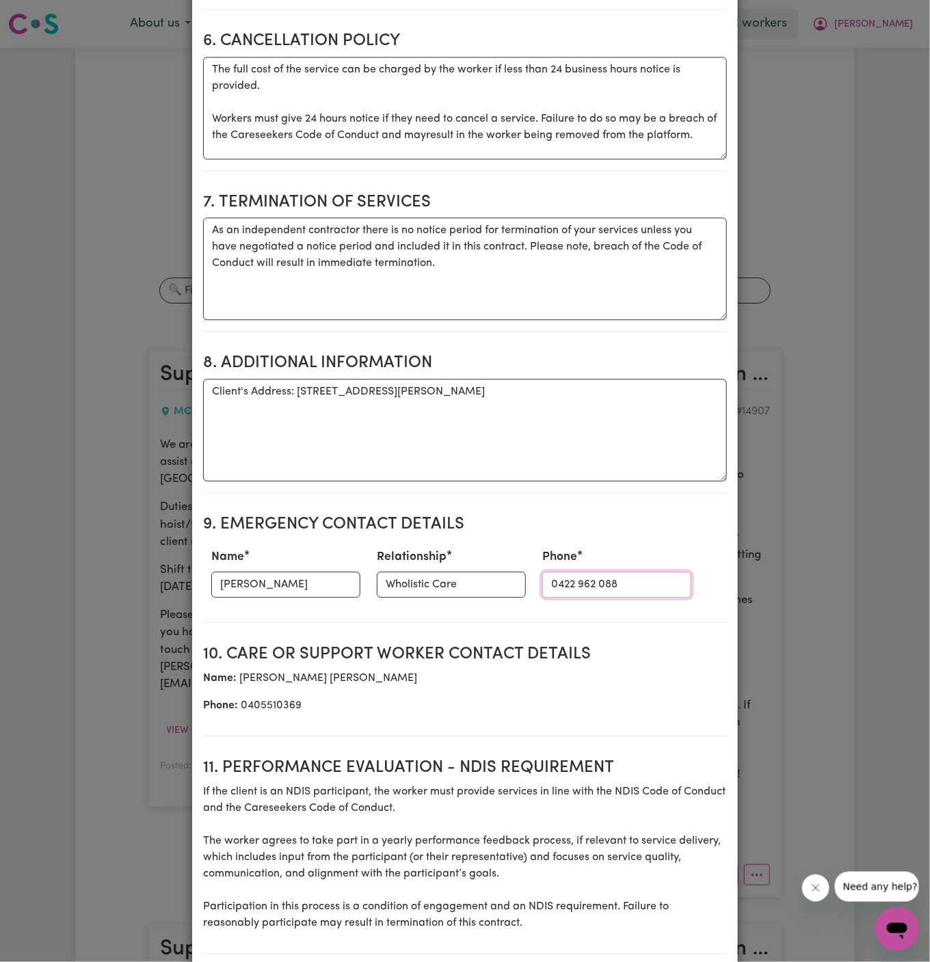
click at [560, 582] on input "0422 962 088" at bounding box center [616, 585] width 149 height 26
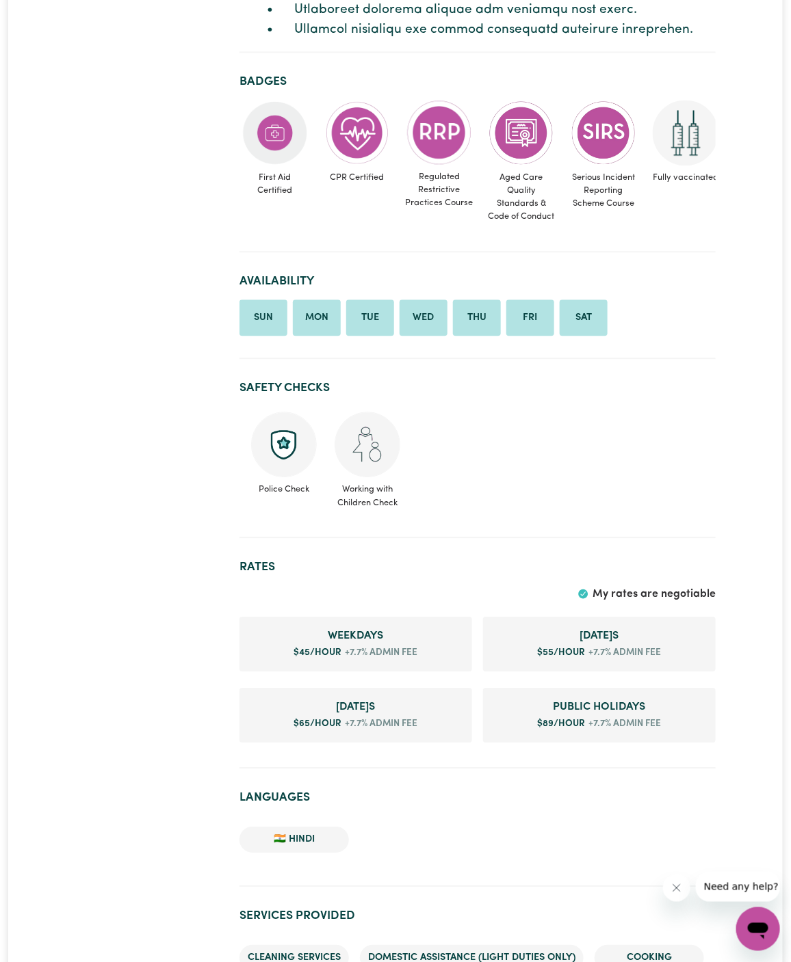
scroll to position [959, 0]
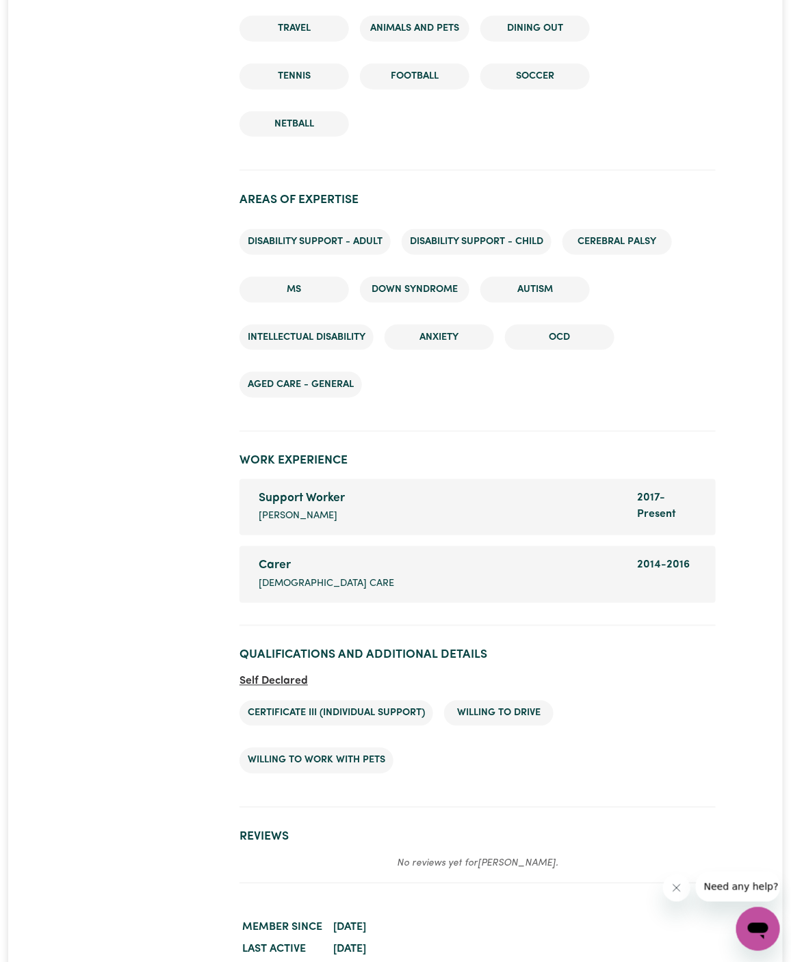
scroll to position [2041, 0]
